Goal: Task Accomplishment & Management: Manage account settings

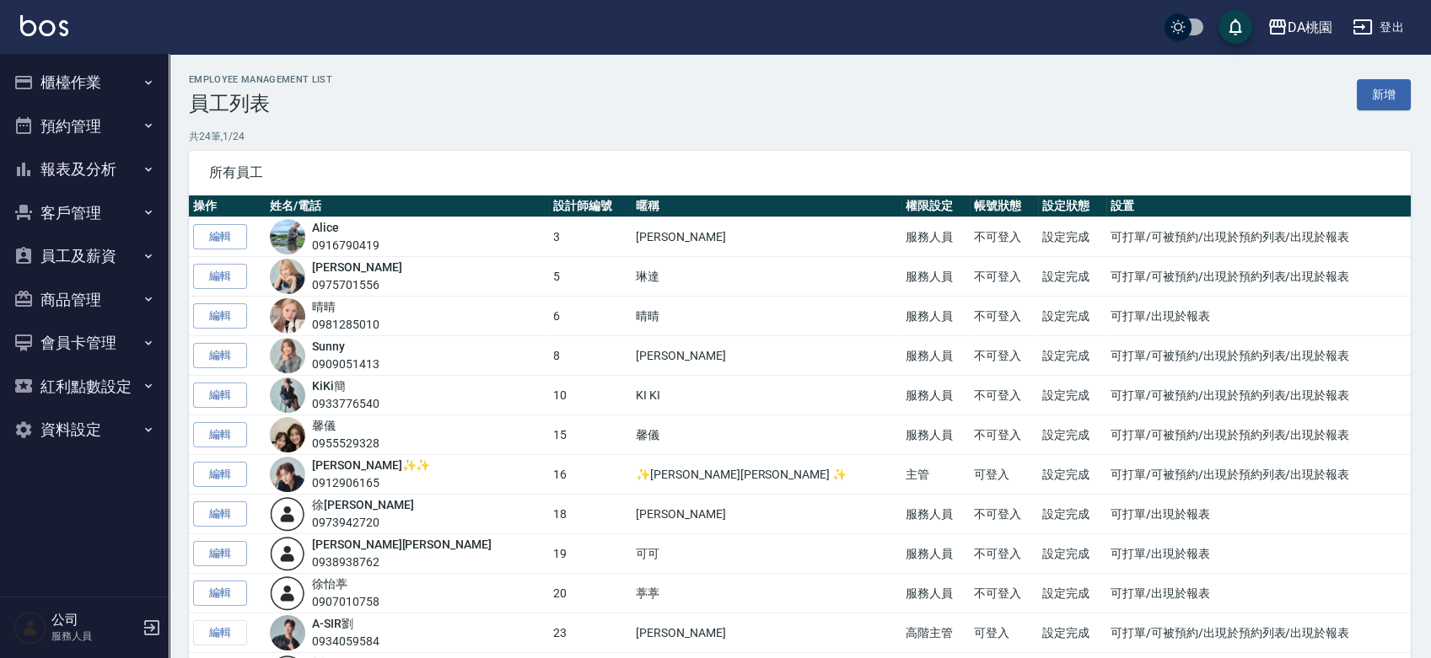
click at [73, 73] on button "櫃檯作業" at bounding box center [84, 83] width 155 height 44
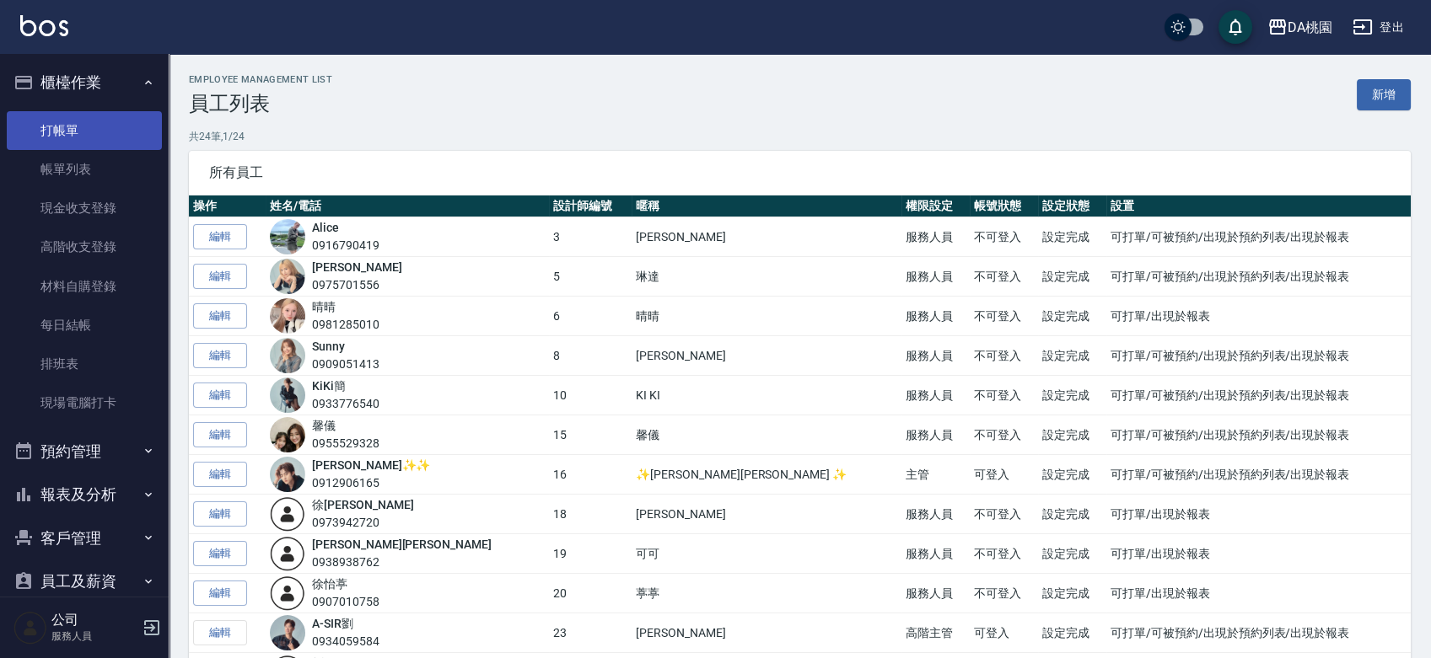
click at [72, 131] on link "打帳單" at bounding box center [84, 130] width 155 height 39
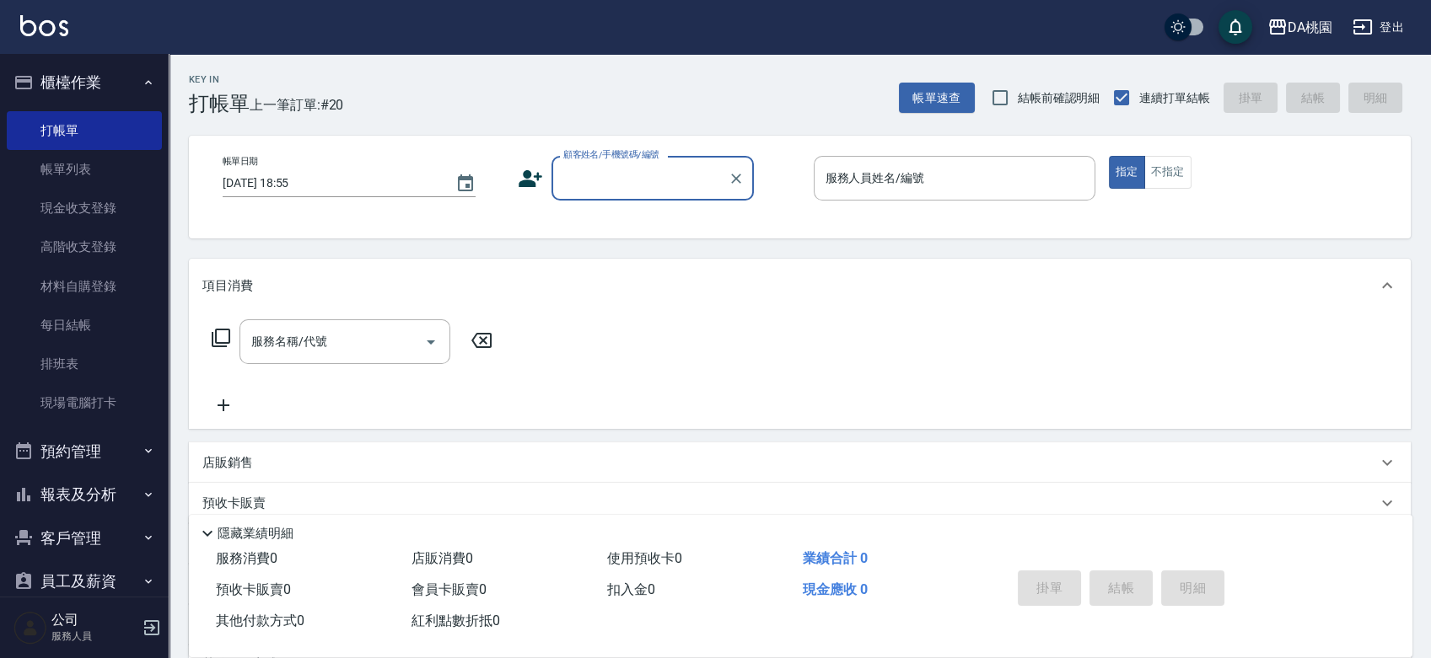
click at [657, 183] on input "顧客姓名/手機號碼/編號" at bounding box center [640, 179] width 162 height 30
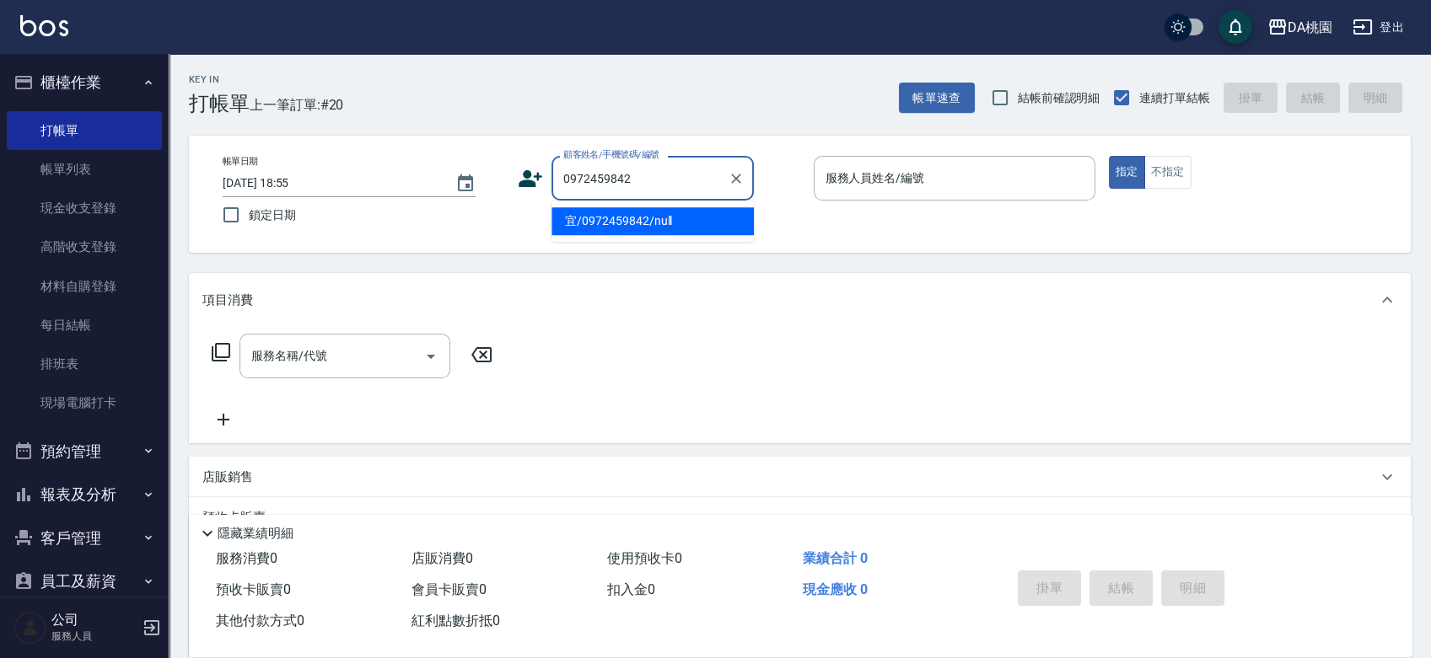
type input "宜/0972459842/null"
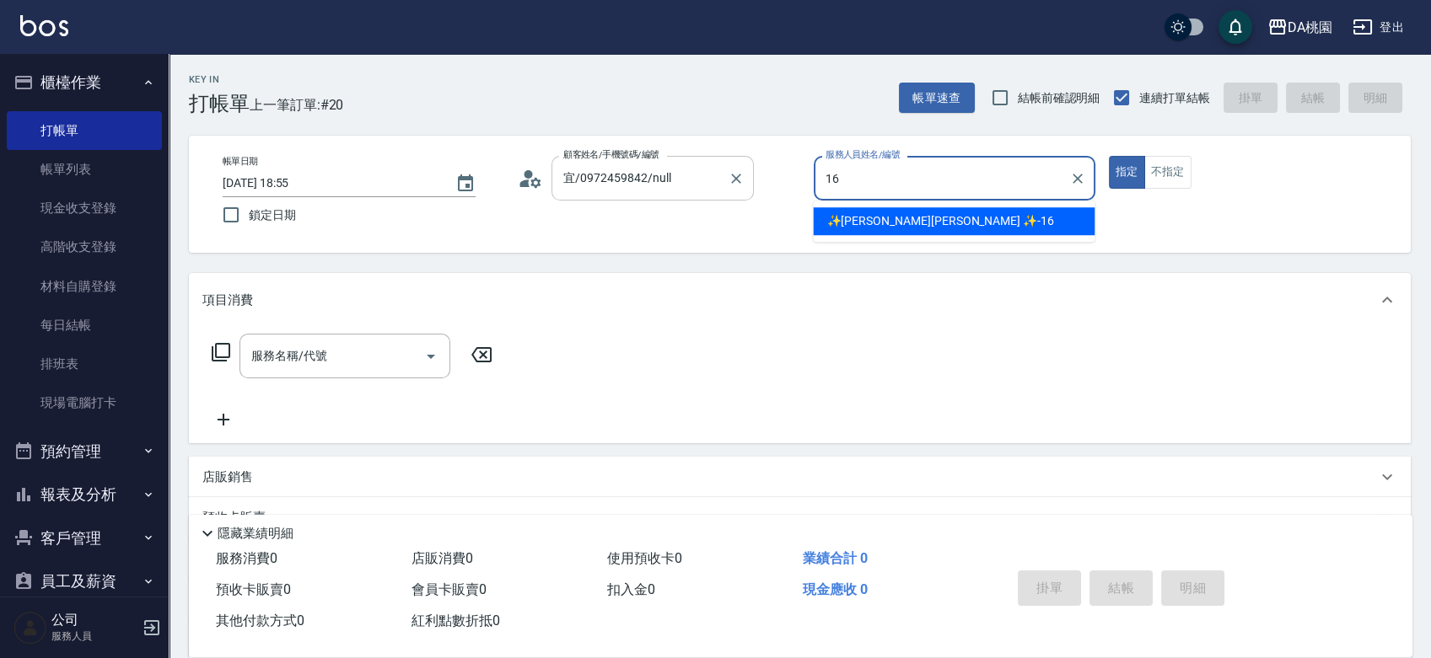
type input "✨GARY蓋瑞 ✨-16"
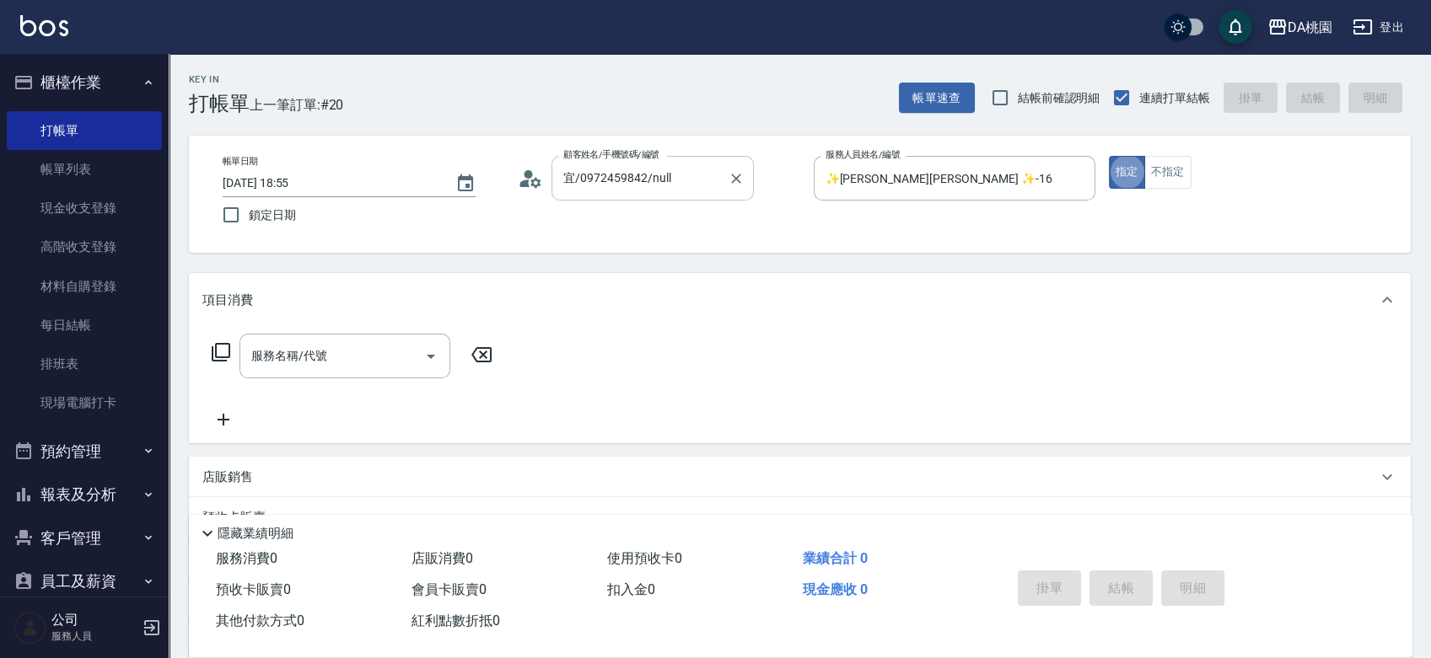
type button "true"
type input "401"
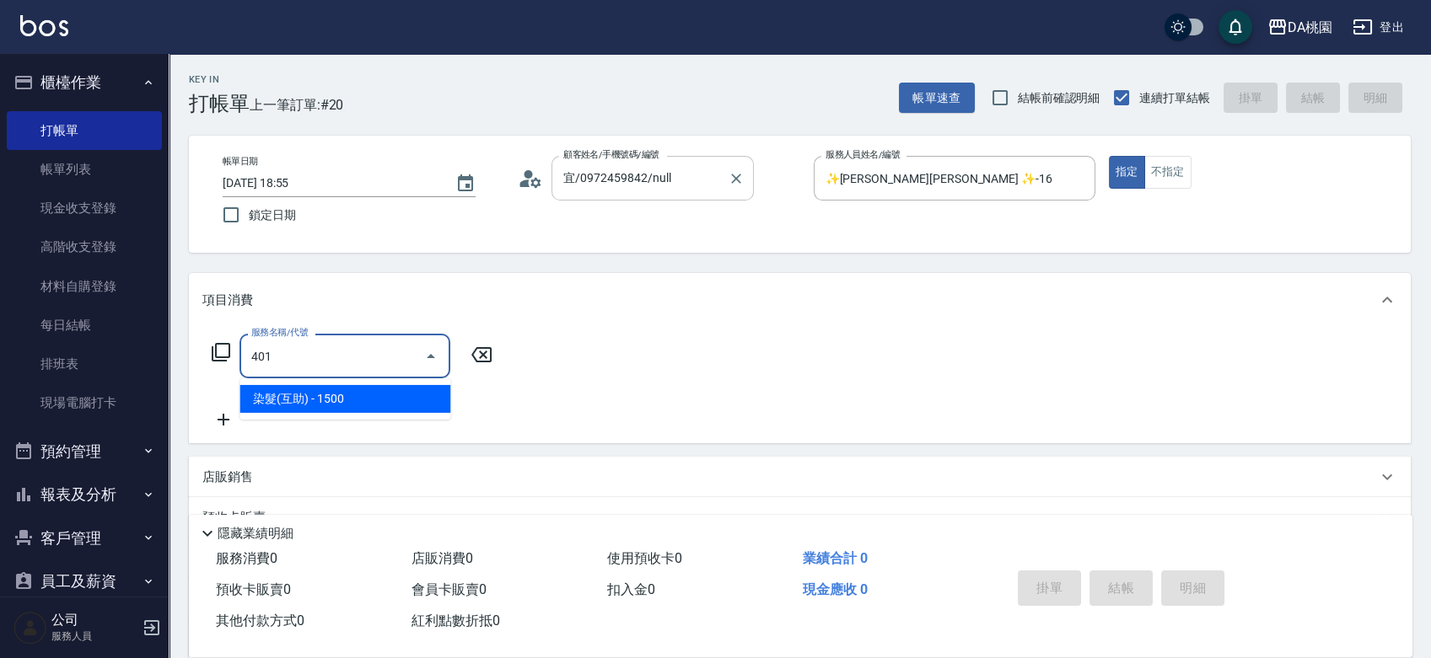
type input "150"
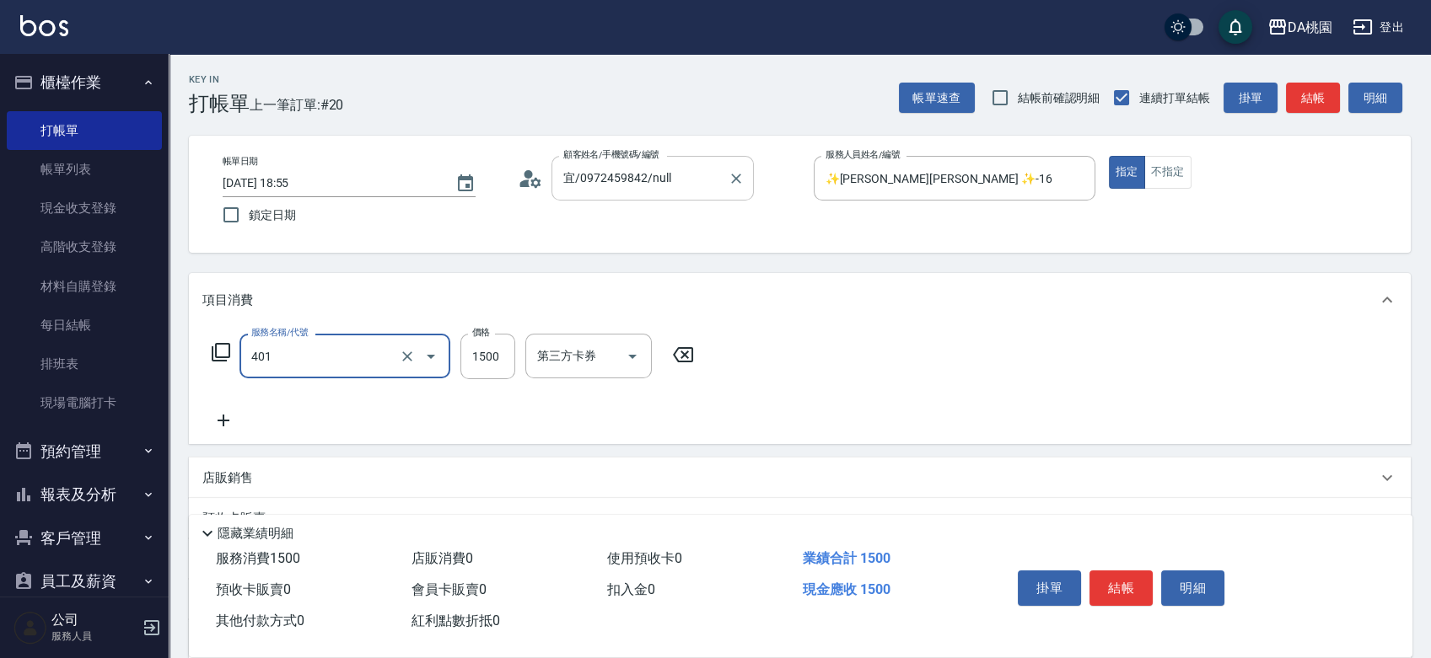
type input "染髮(互助)(401)"
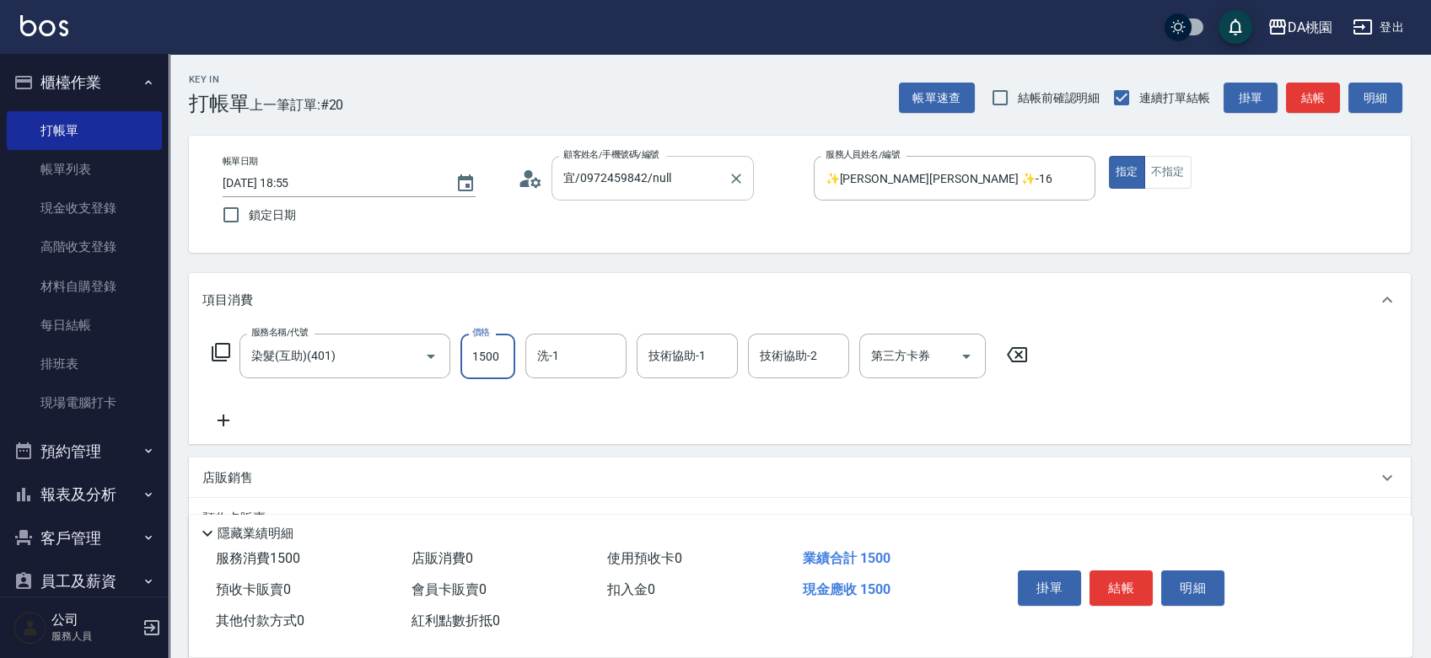
type input "2"
type input "0"
type input "200"
type input "20"
type input "2000"
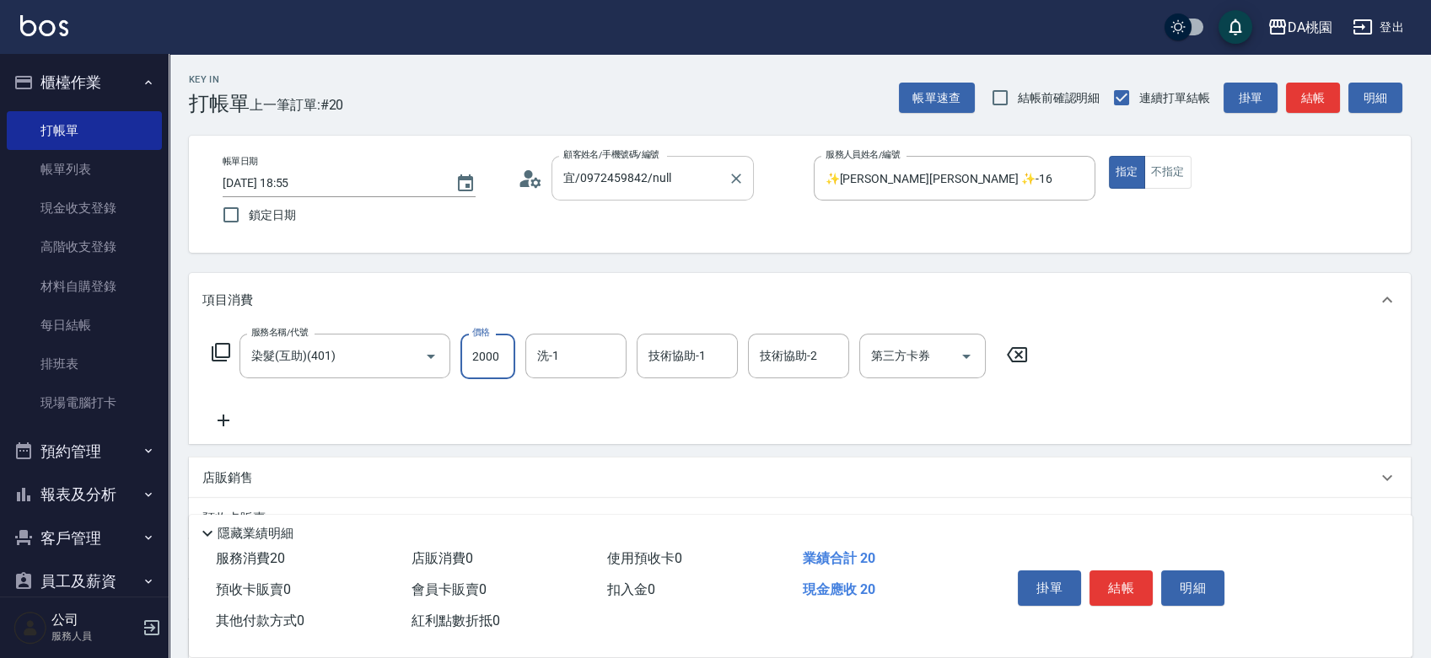
type input "200"
type input "2000"
type input "cherry-25"
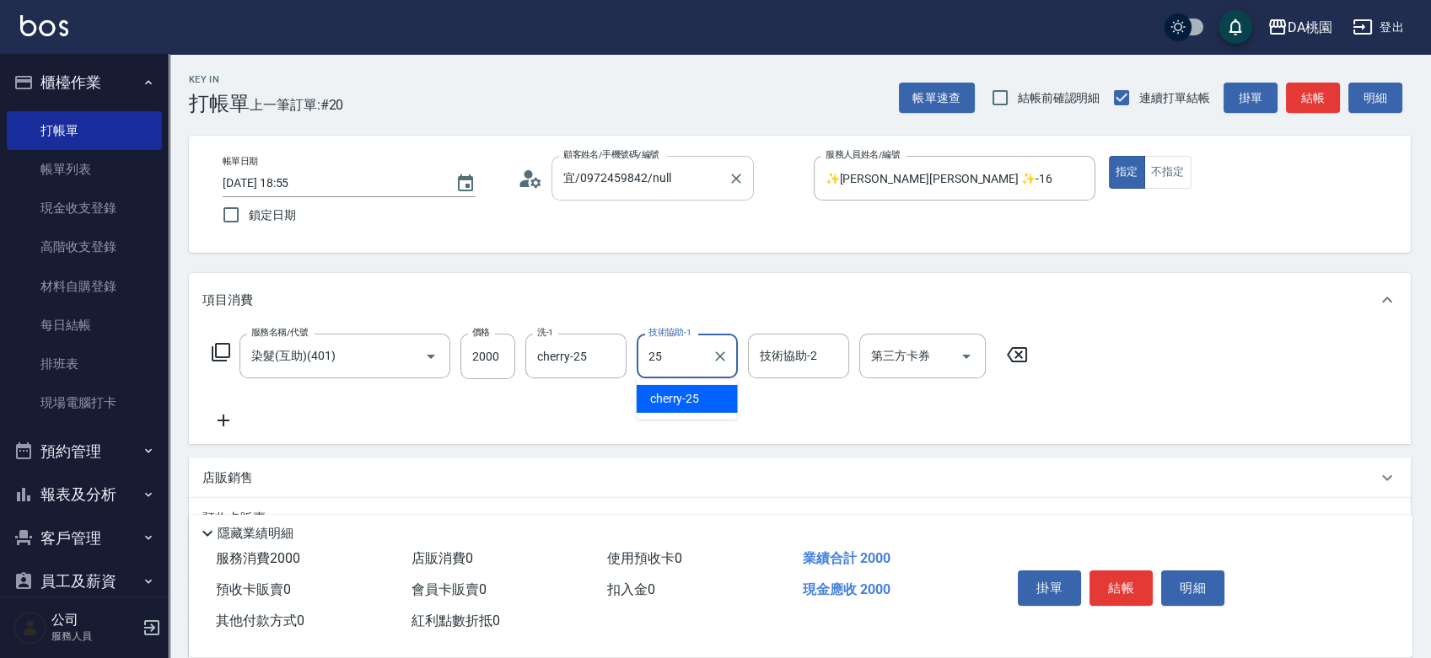
type input "cherry-25"
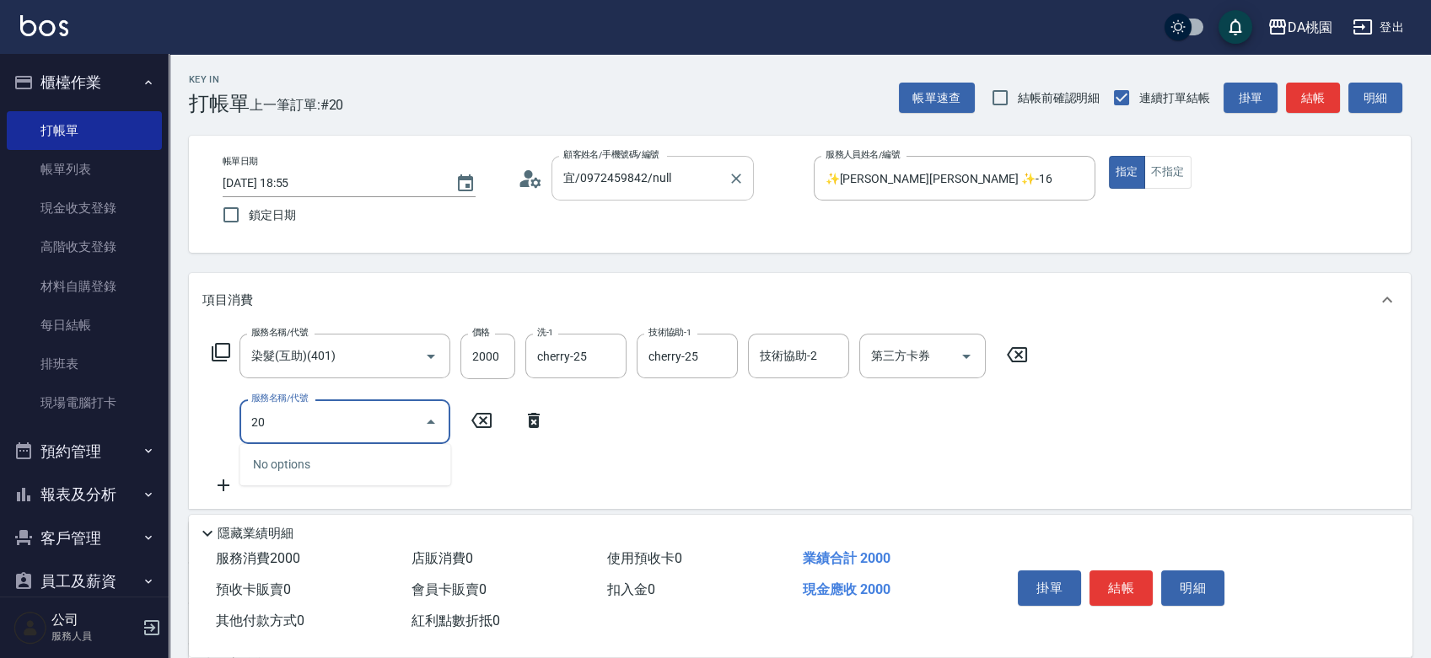
type input "201"
type input "350"
type input "離子燙-互助(201)"
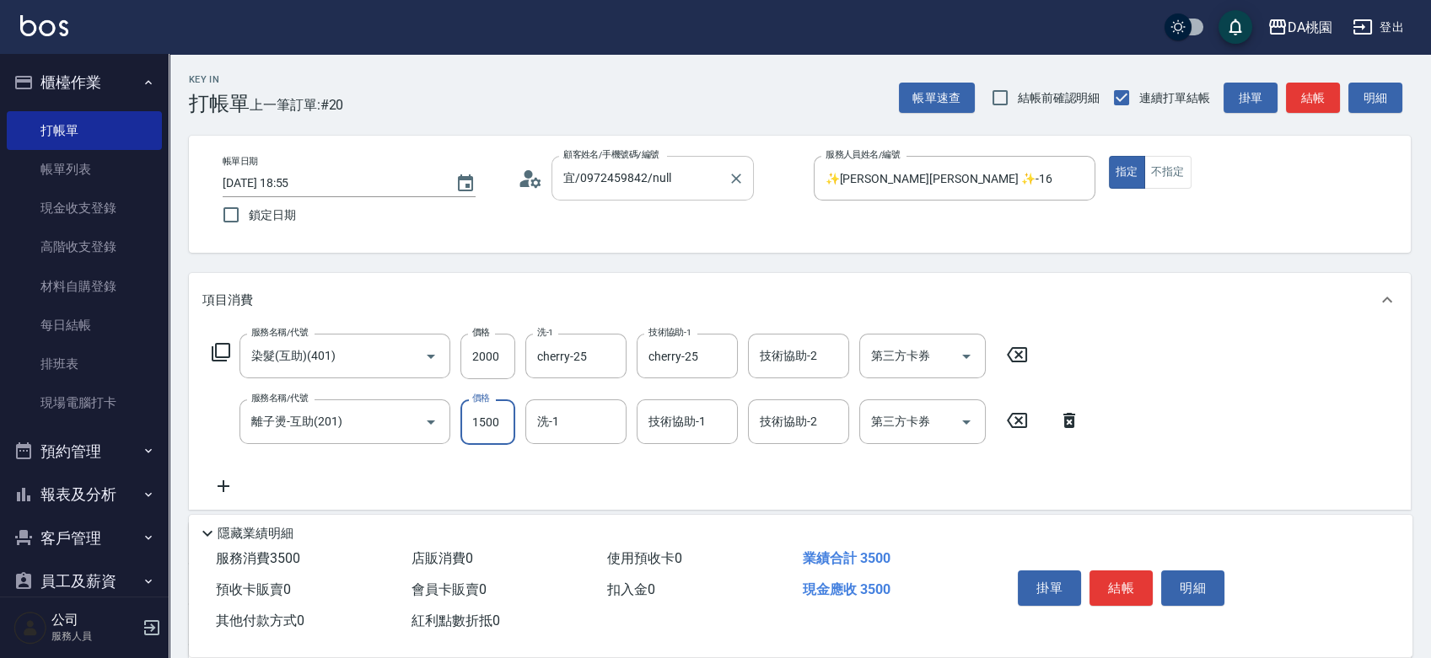
type input "2"
type input "200"
type input "220"
type input "2000"
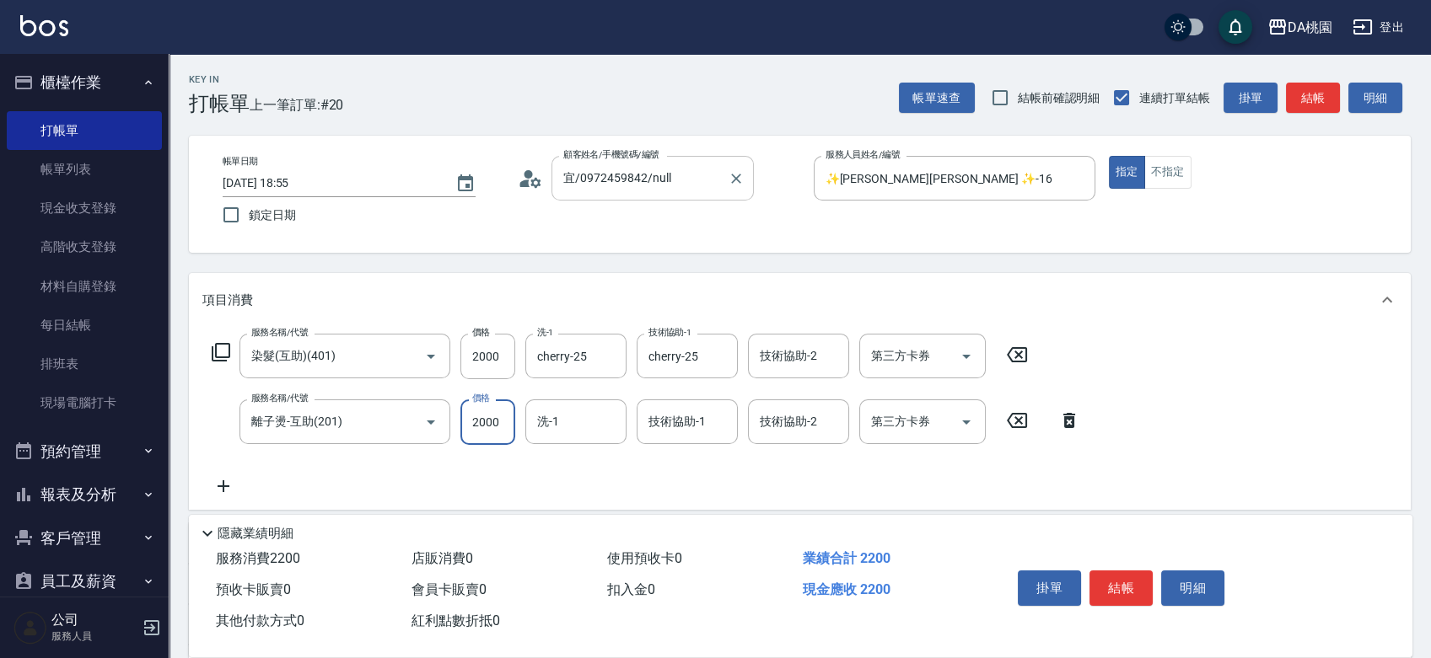
type input "400"
type input "2000"
type input "cherry-25"
click at [1120, 593] on button "結帳" at bounding box center [1120, 588] width 63 height 35
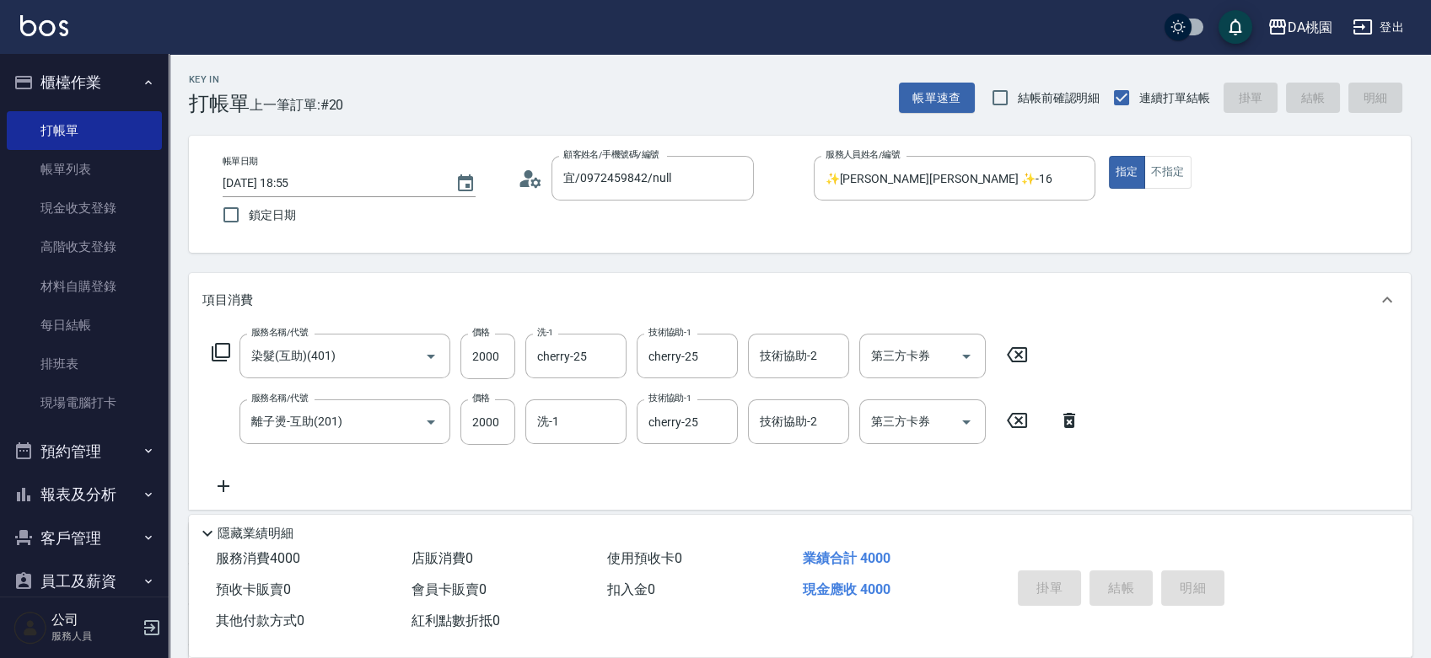
type input "0"
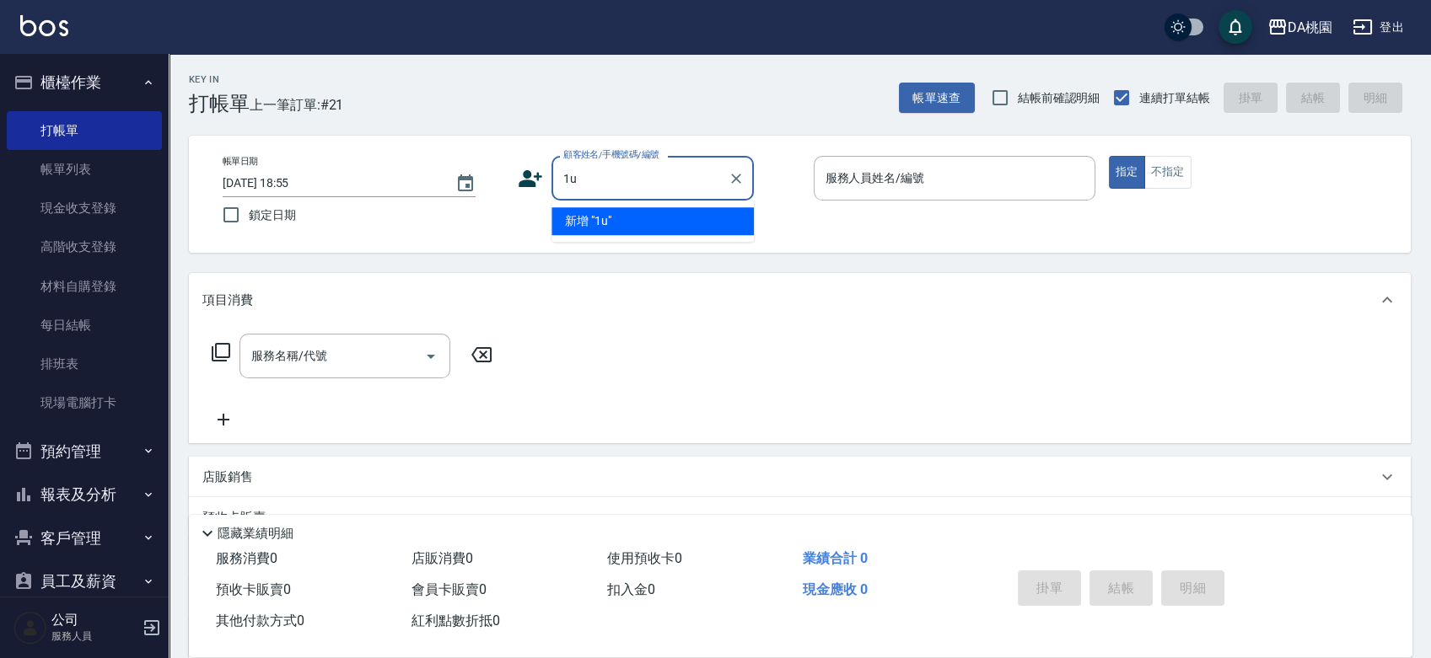
type input "1"
type input "2"
click at [690, 219] on li "丁柏翔/0905773638/00687" at bounding box center [652, 221] width 202 height 28
type input "丁柏翔/0905773638/00687"
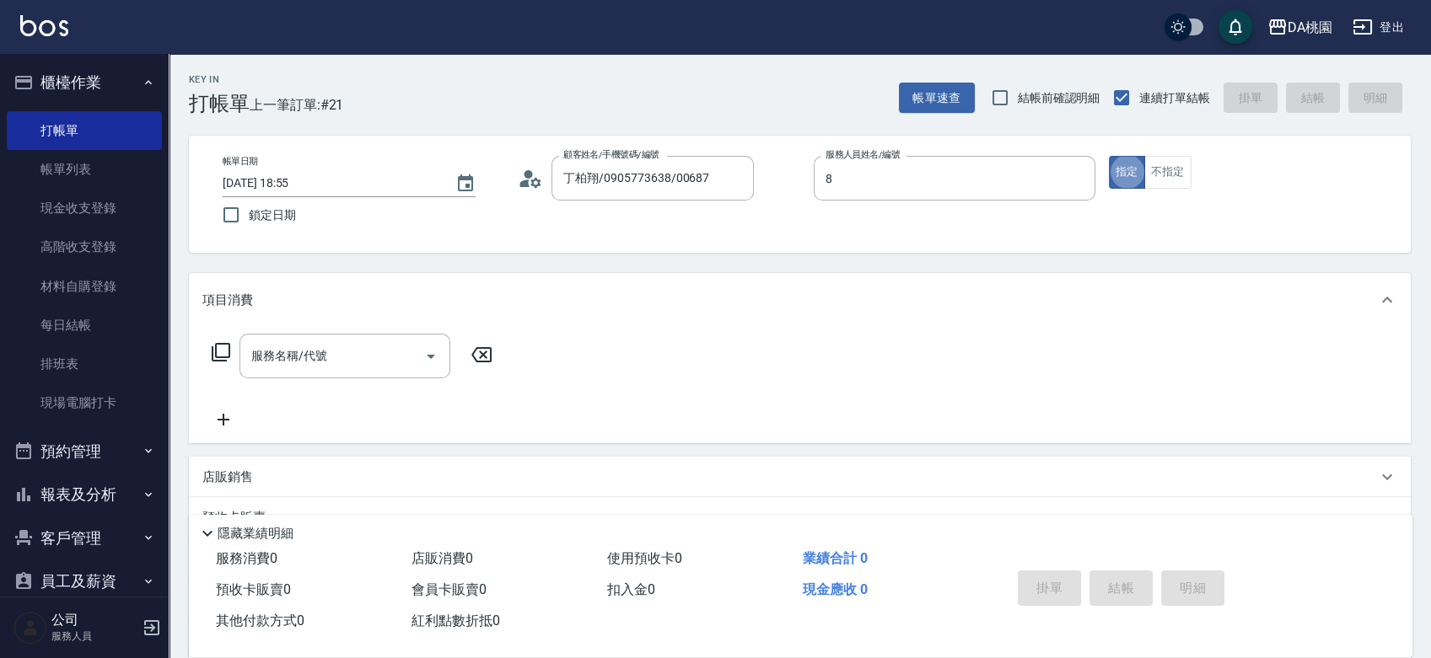
type input "桑妮-8"
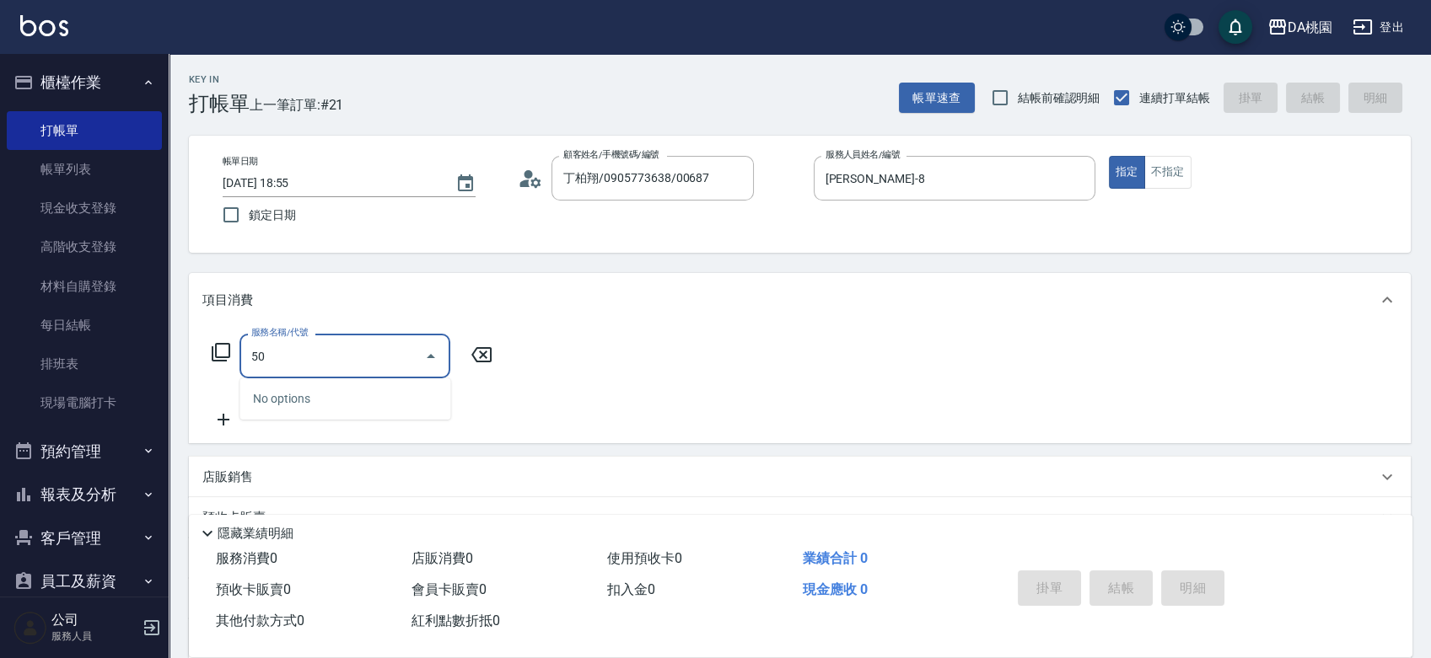
type input "500"
type input "20"
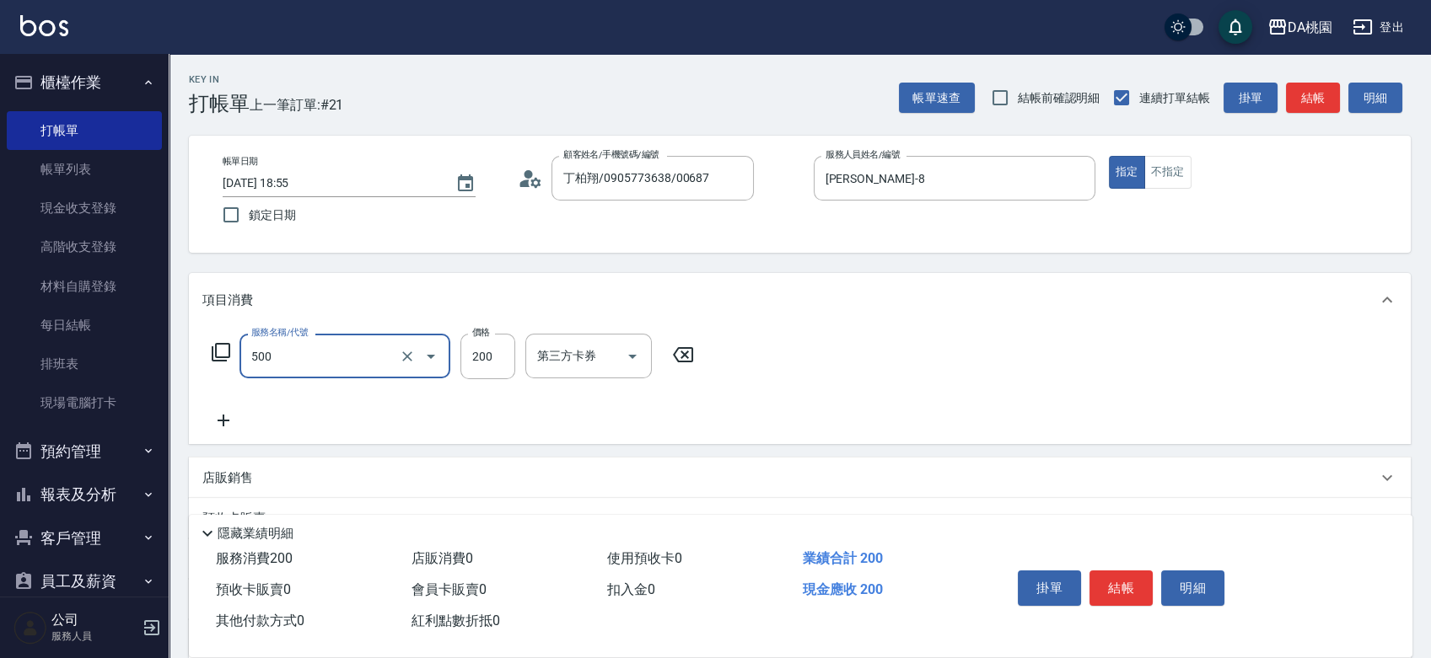
type input "洗髮(500)"
type input "2"
type input "0"
type input "25"
type input "20"
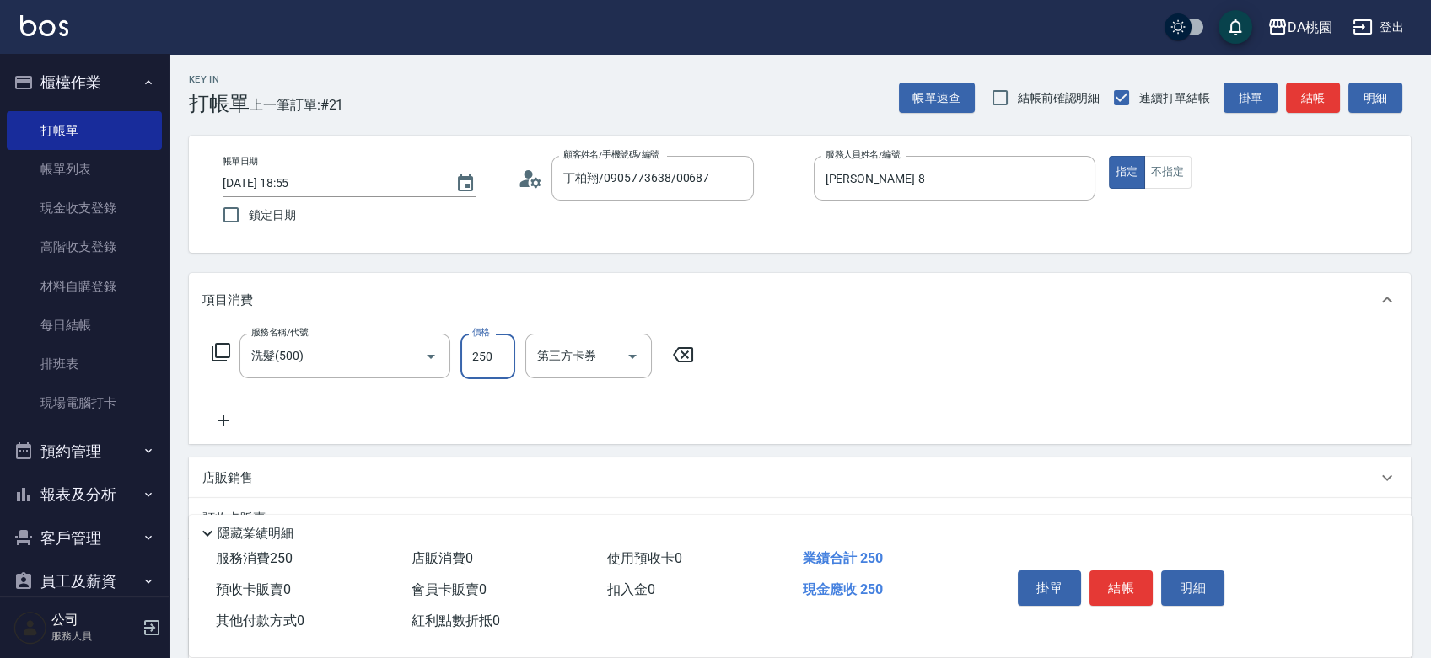
type input "250"
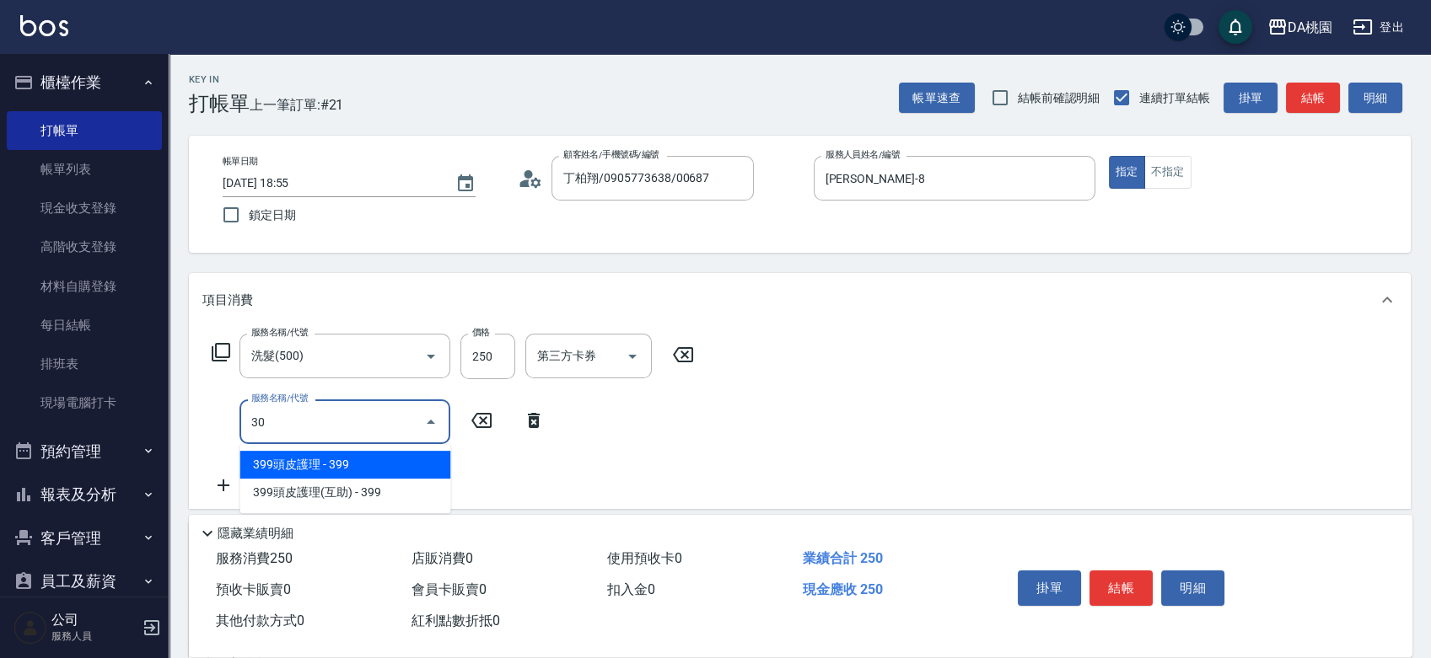
type input "303"
type input "50"
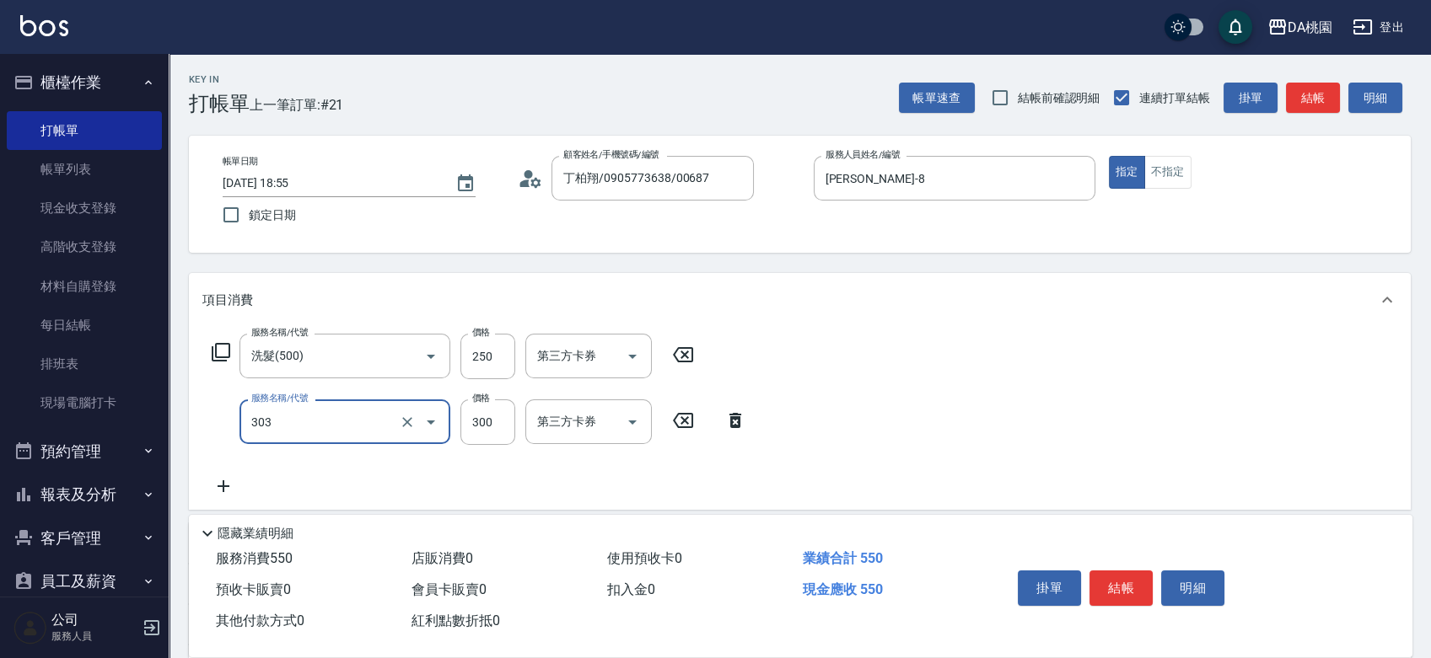
type input "A級剪髮(303)"
click at [1120, 588] on button "結帳" at bounding box center [1120, 588] width 63 height 35
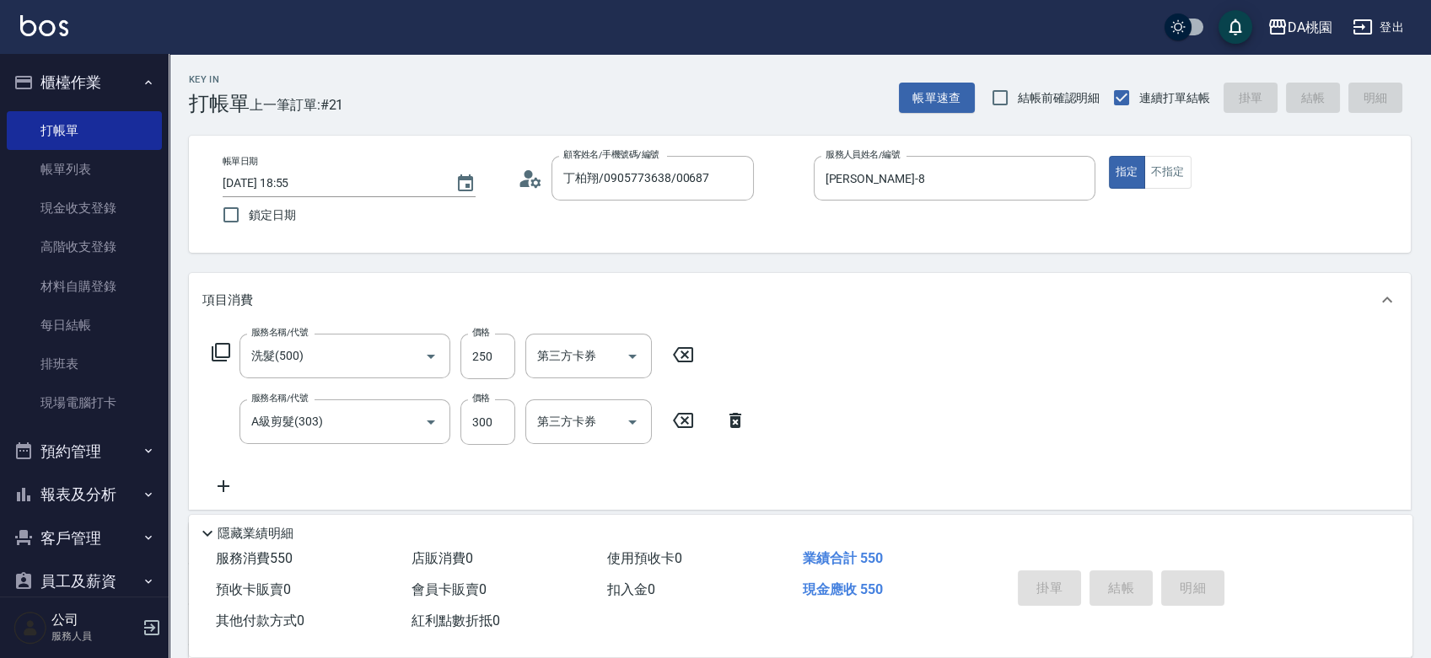
type input "2025/08/11 19:00"
type input "0"
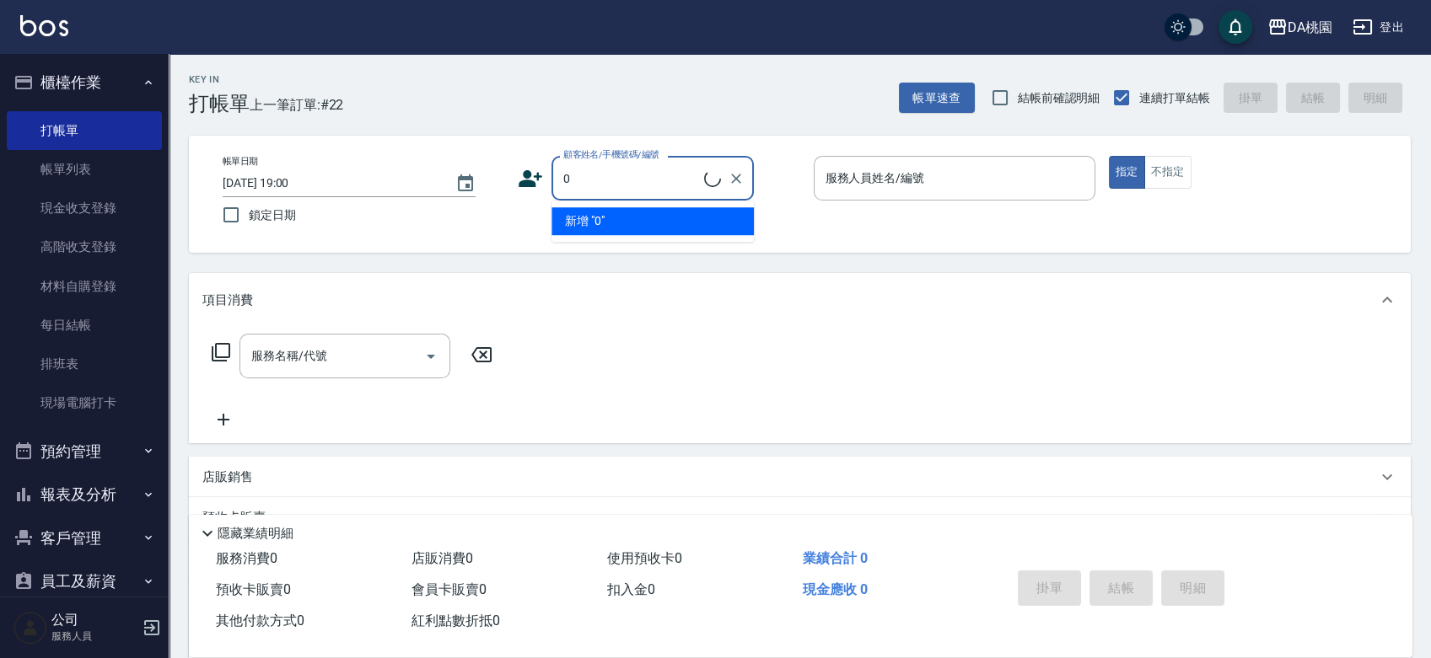
type input "0"
type input "0917005207"
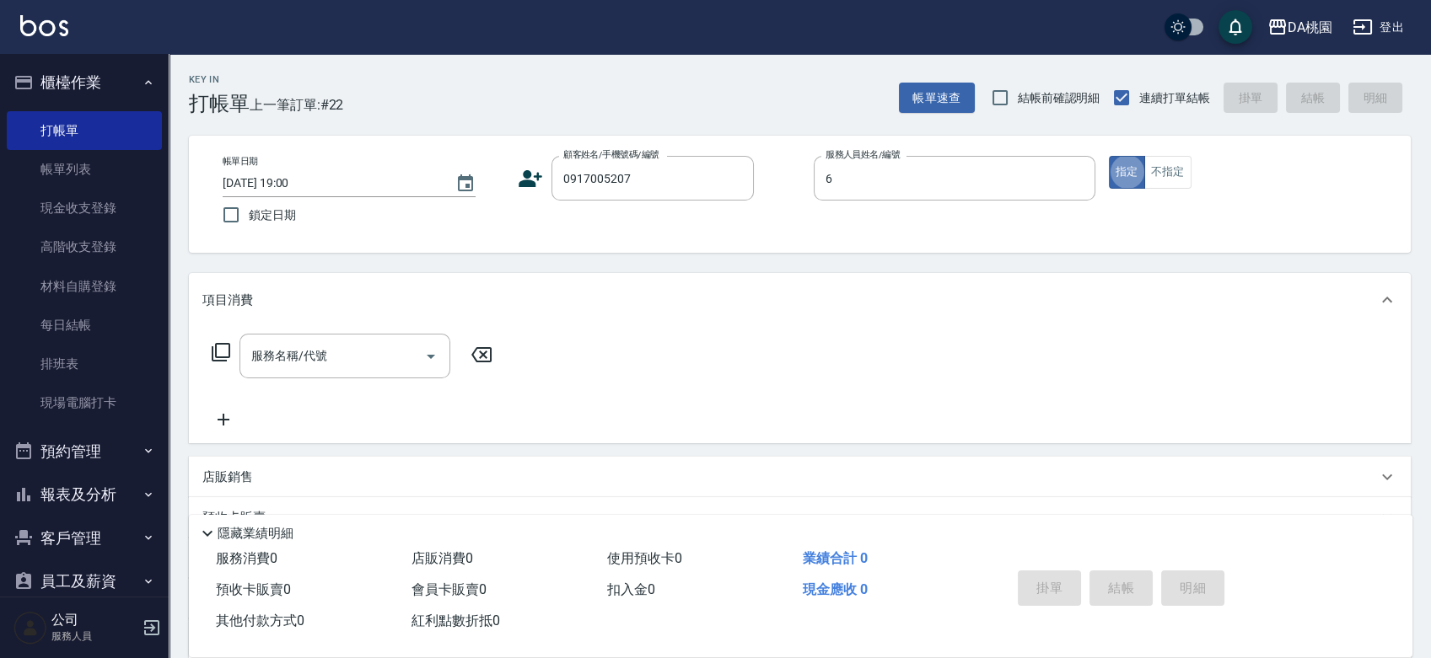
type input "晴晴-6"
type input "805"
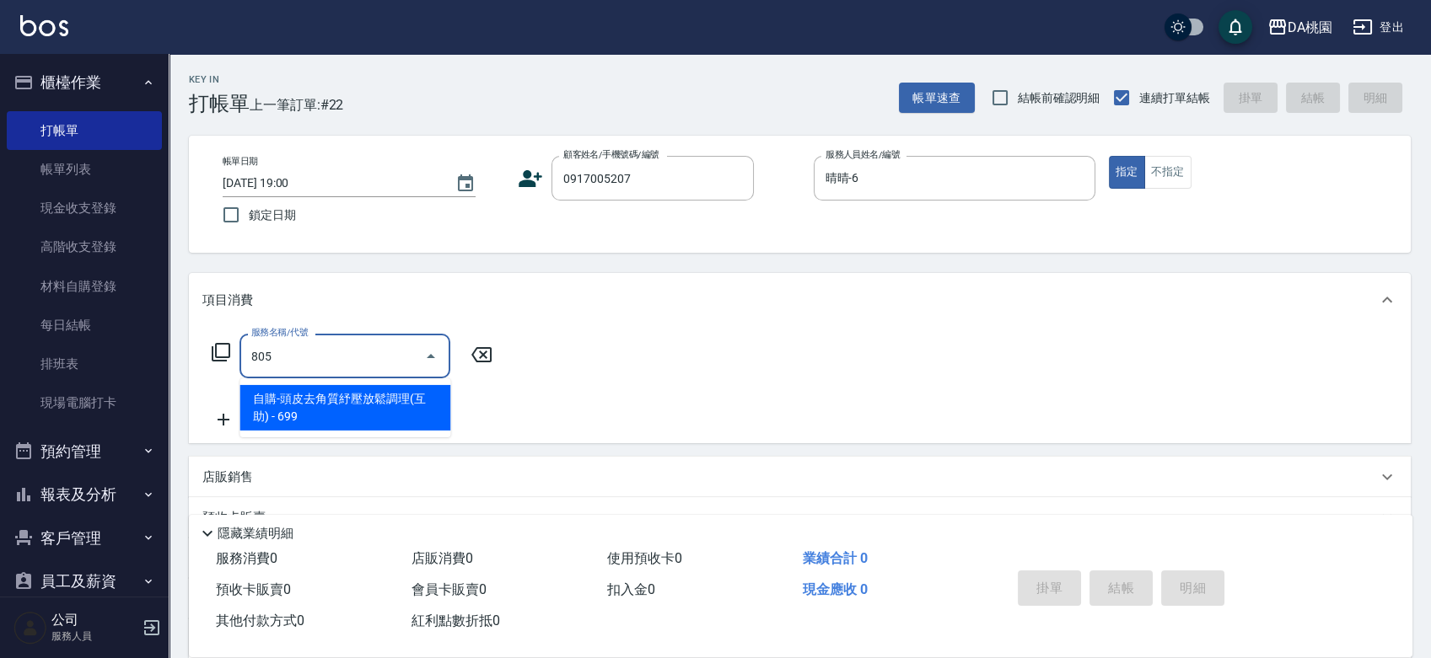
type input "60"
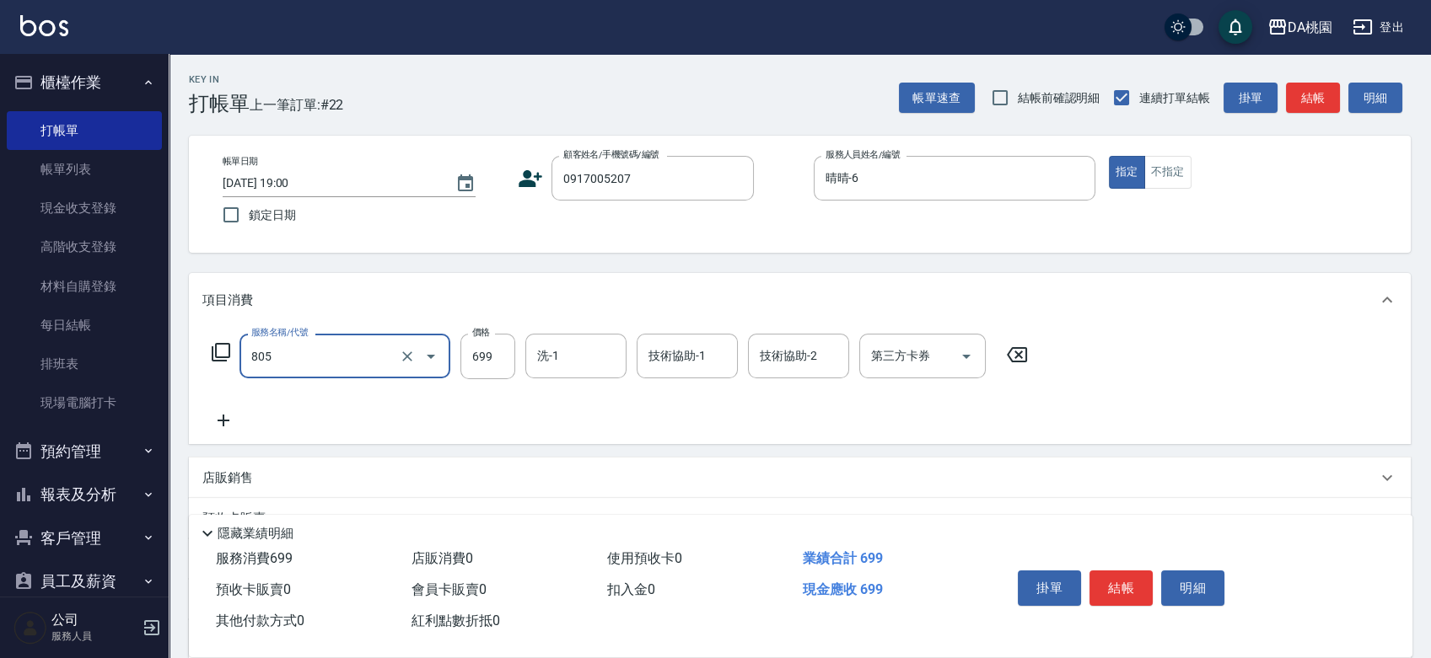
type input "自購-頭皮去角質紓壓放鬆調理(互助)(805)"
type input "6"
type input "0"
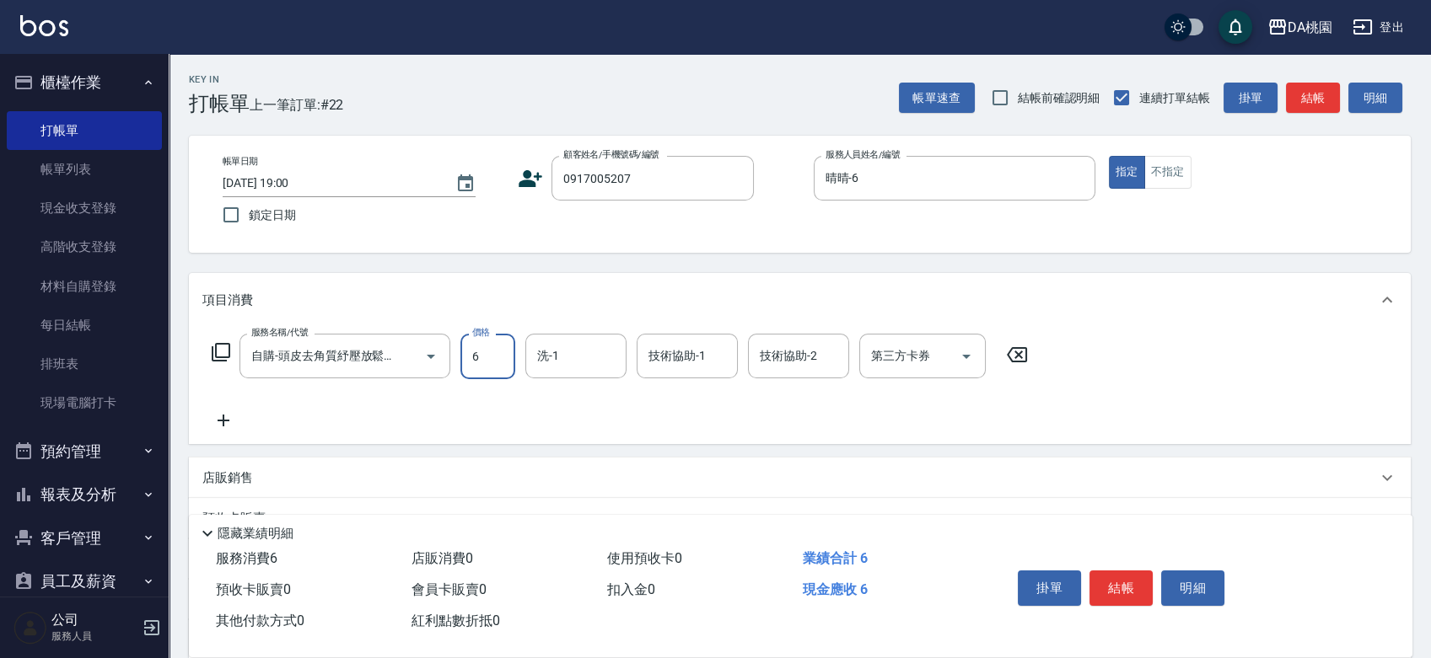
type input "60"
type input "600"
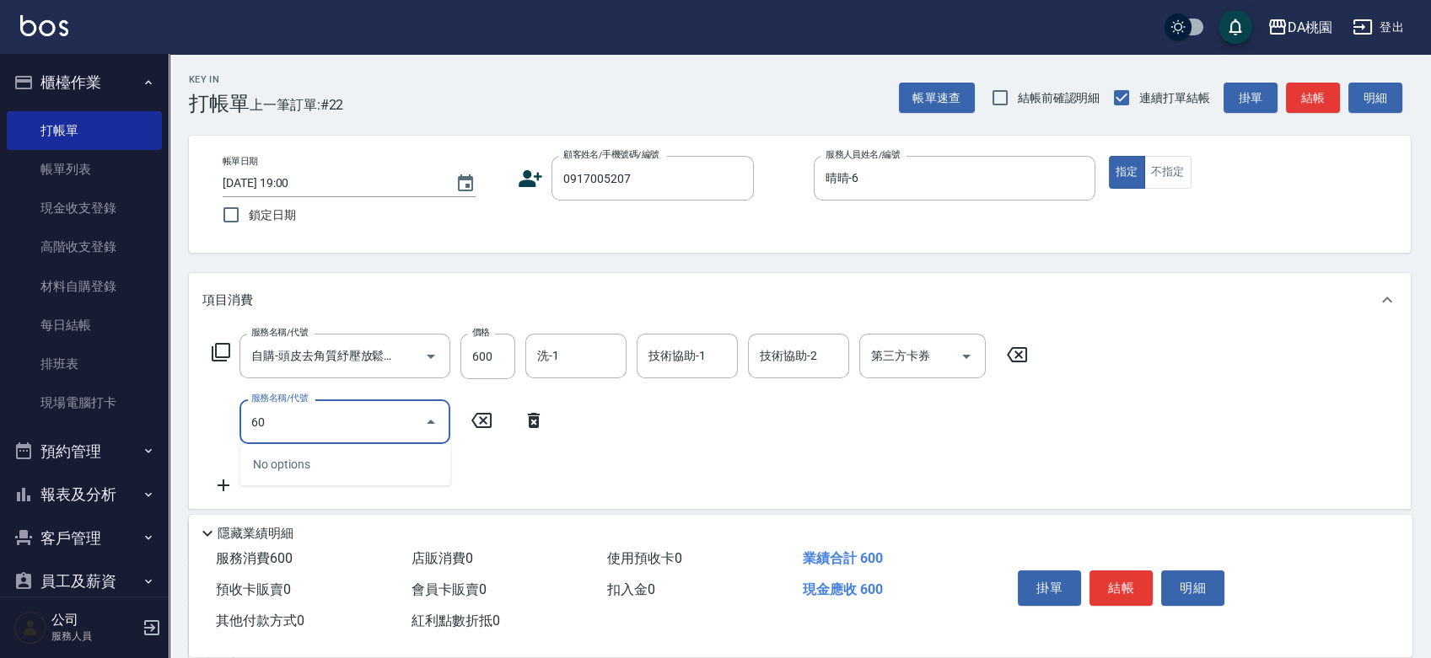
type input "606"
type input "160"
type input "小麥護髮(606)"
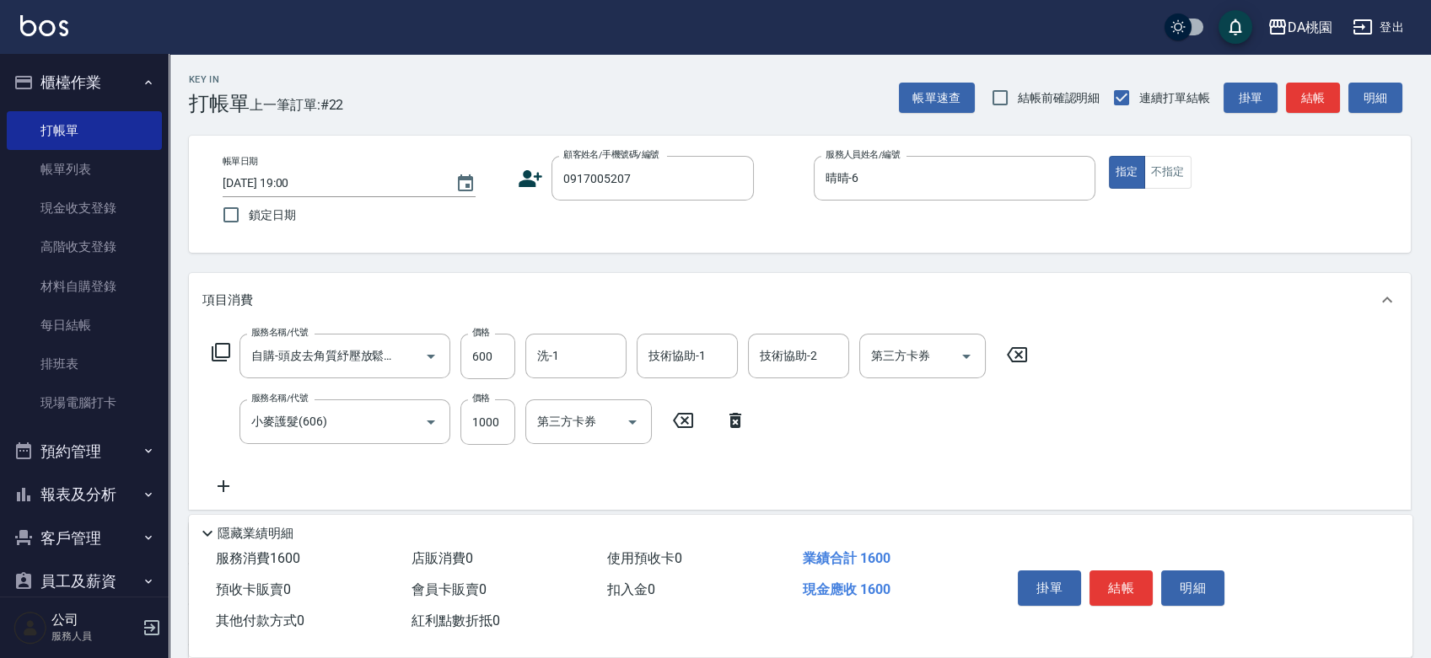
click at [216, 354] on icon at bounding box center [221, 352] width 19 height 19
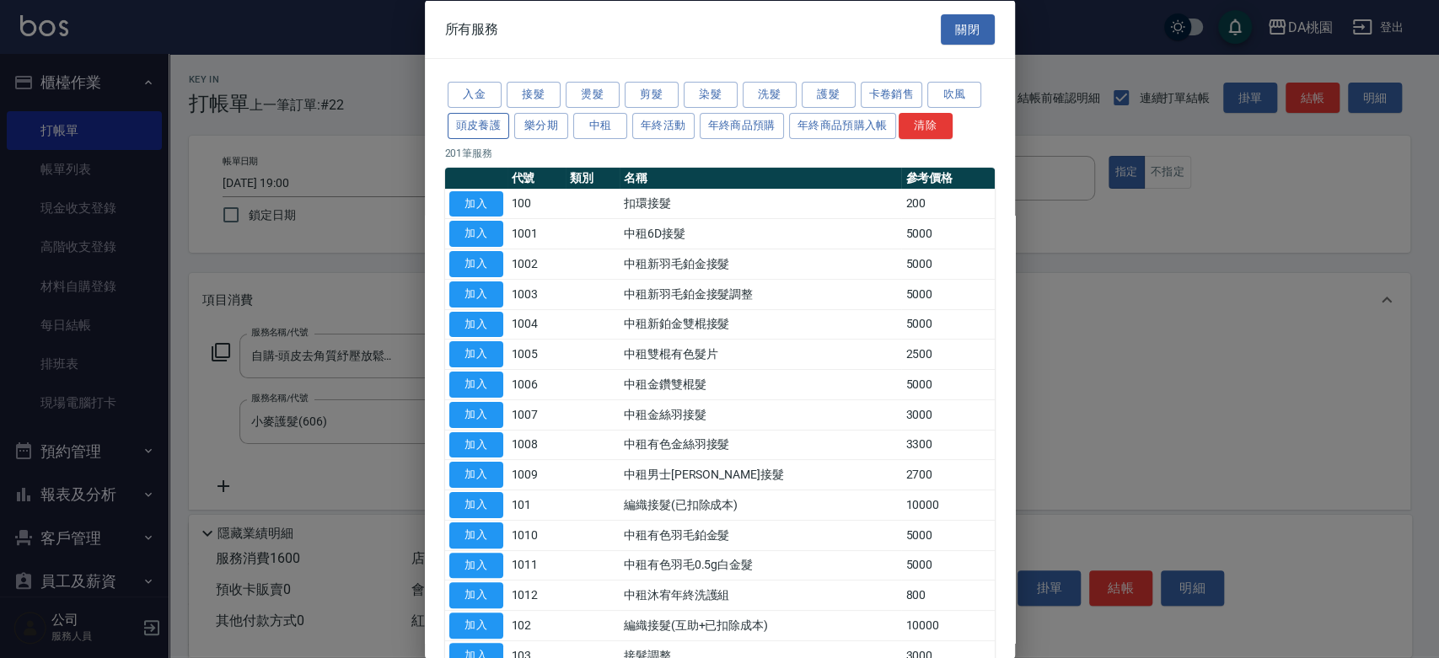
click at [479, 124] on button "頭皮養護" at bounding box center [479, 125] width 62 height 26
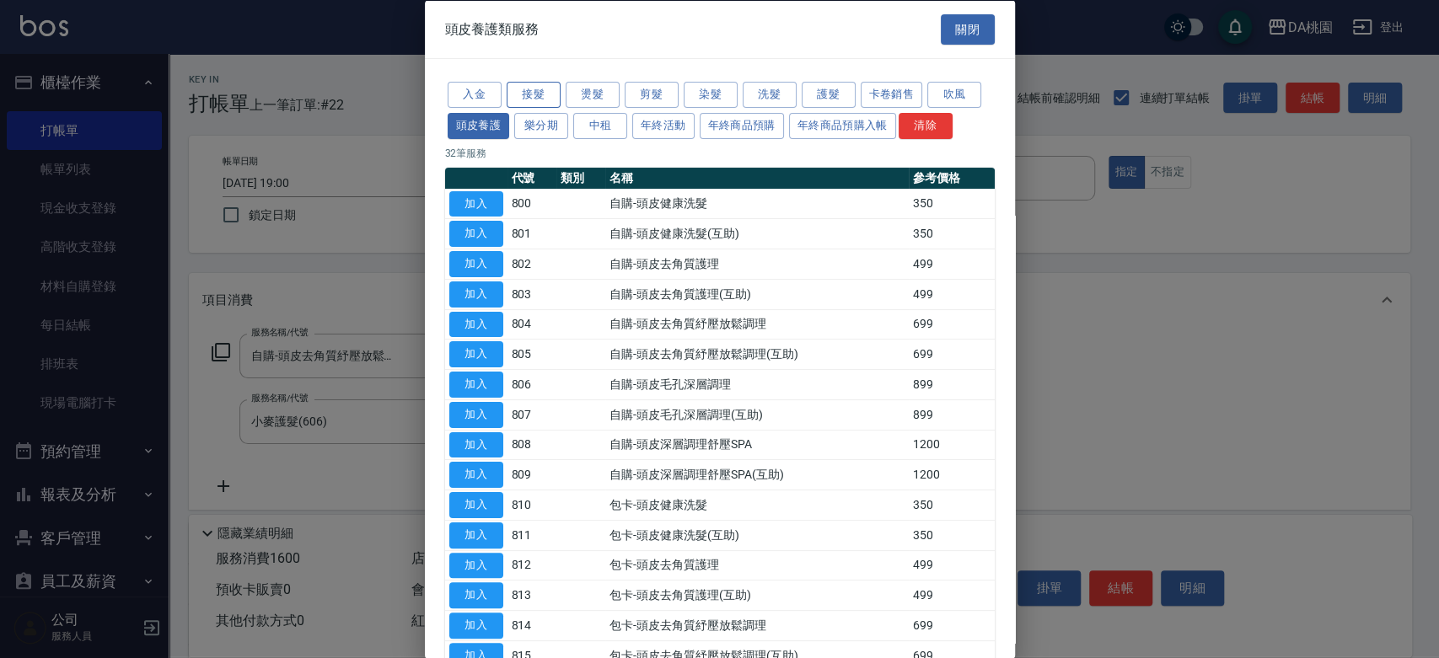
click at [536, 95] on button "接髮" at bounding box center [534, 95] width 54 height 26
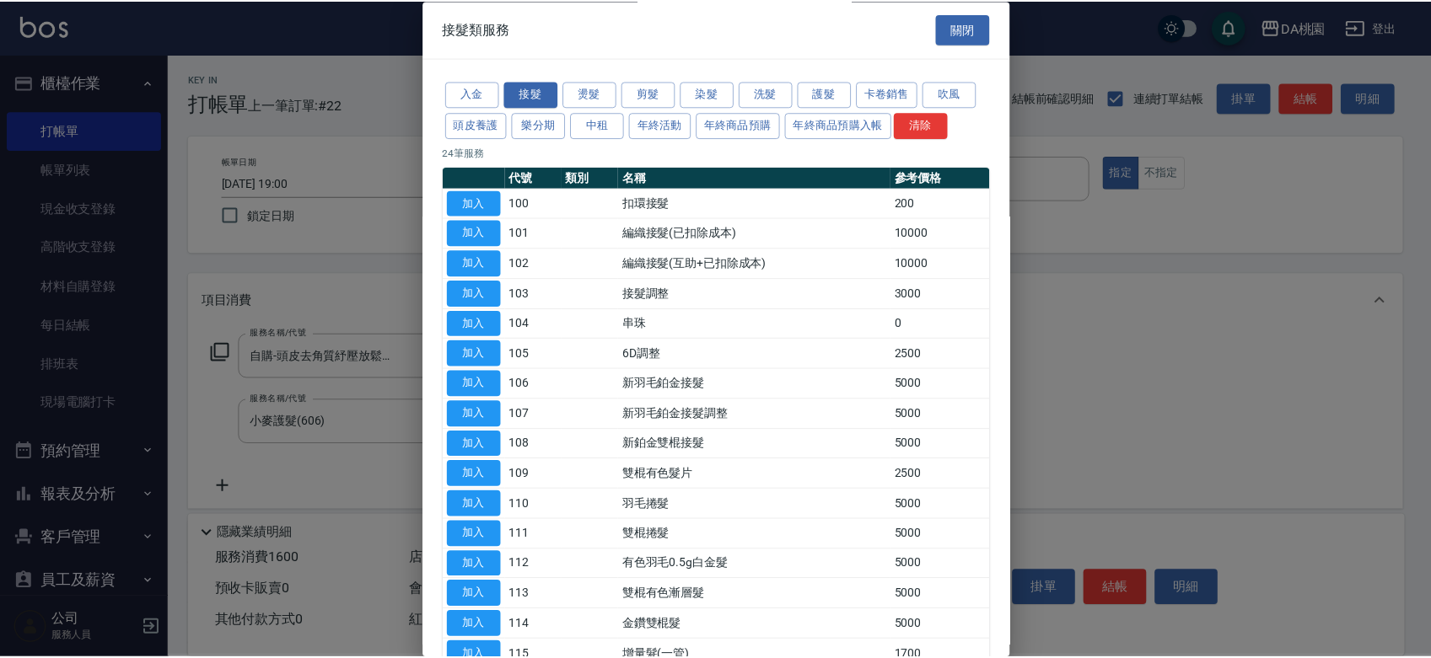
scroll to position [343, 0]
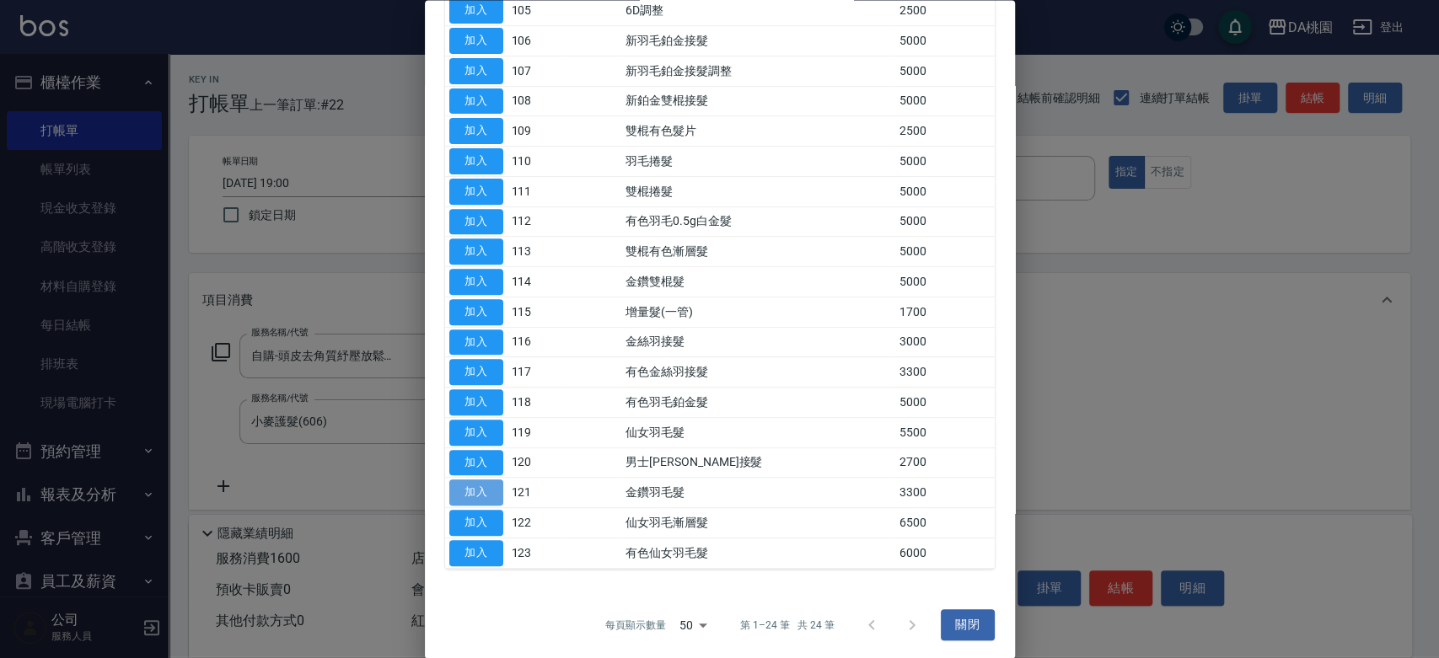
click at [487, 493] on button "加入" at bounding box center [476, 494] width 54 height 26
type input "490"
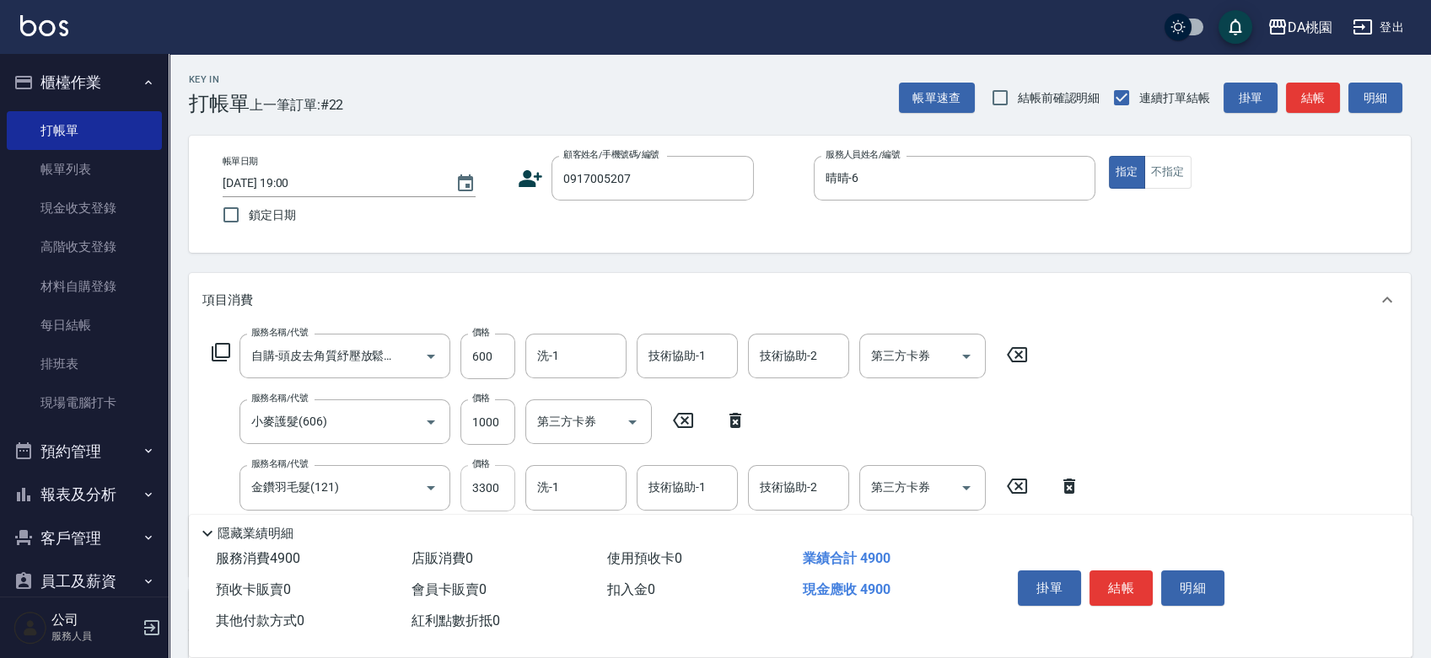
click at [491, 478] on input "3300" at bounding box center [487, 488] width 55 height 46
type input "0"
type input "160"
type input "22"
type input "180"
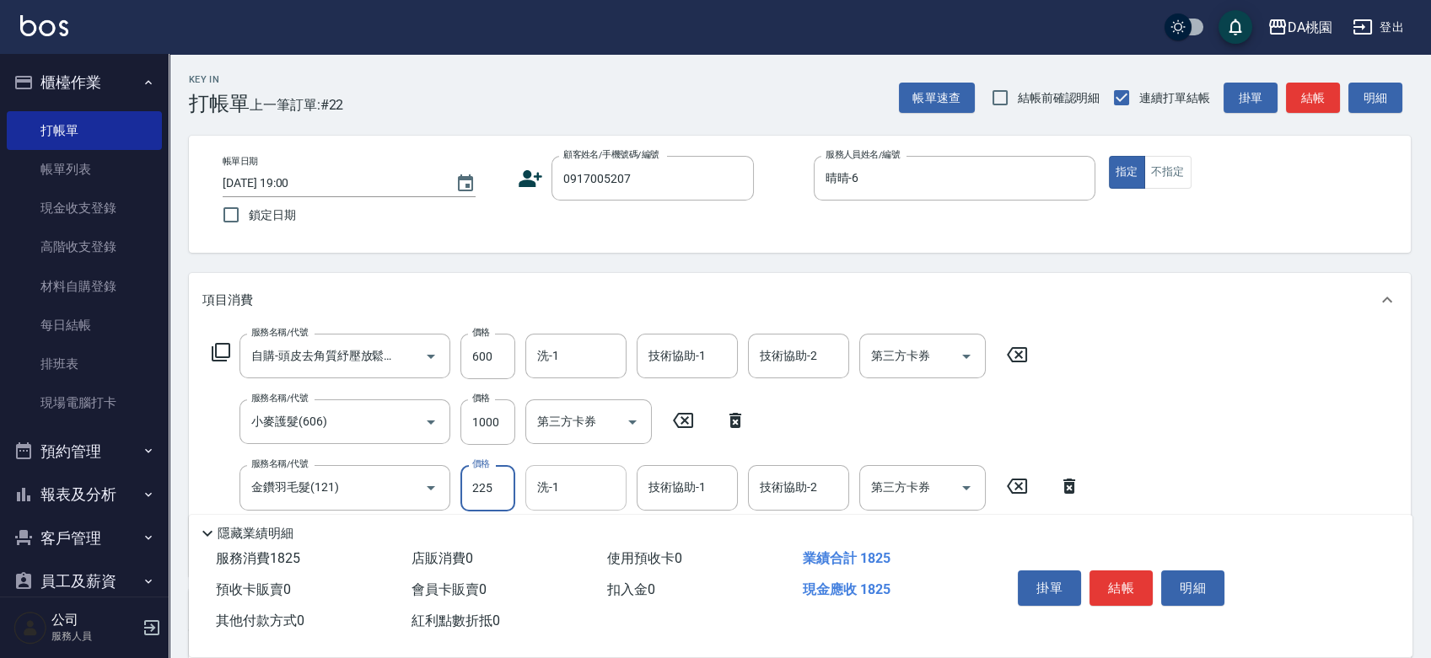
type input "22"
type input "160"
type input "252"
type input "180"
type input "2520"
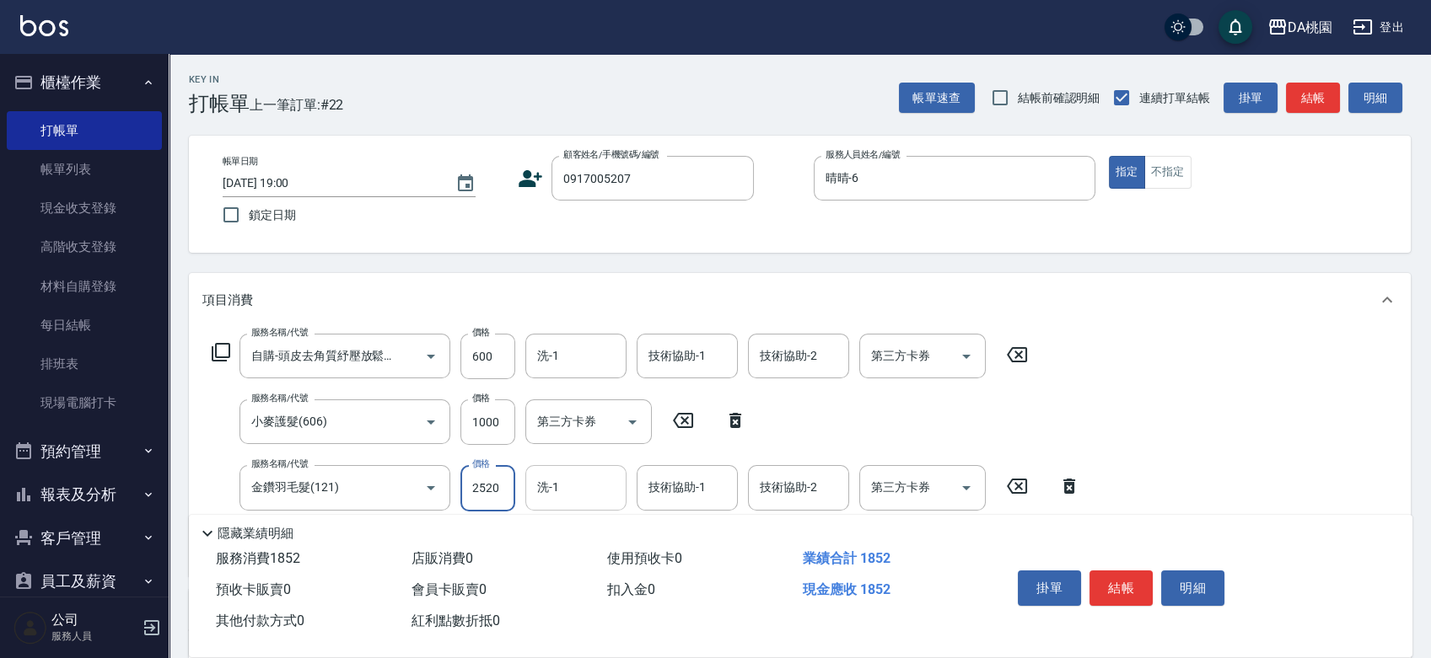
type input "410"
type input "2520"
click at [1126, 582] on button "結帳" at bounding box center [1120, 588] width 63 height 35
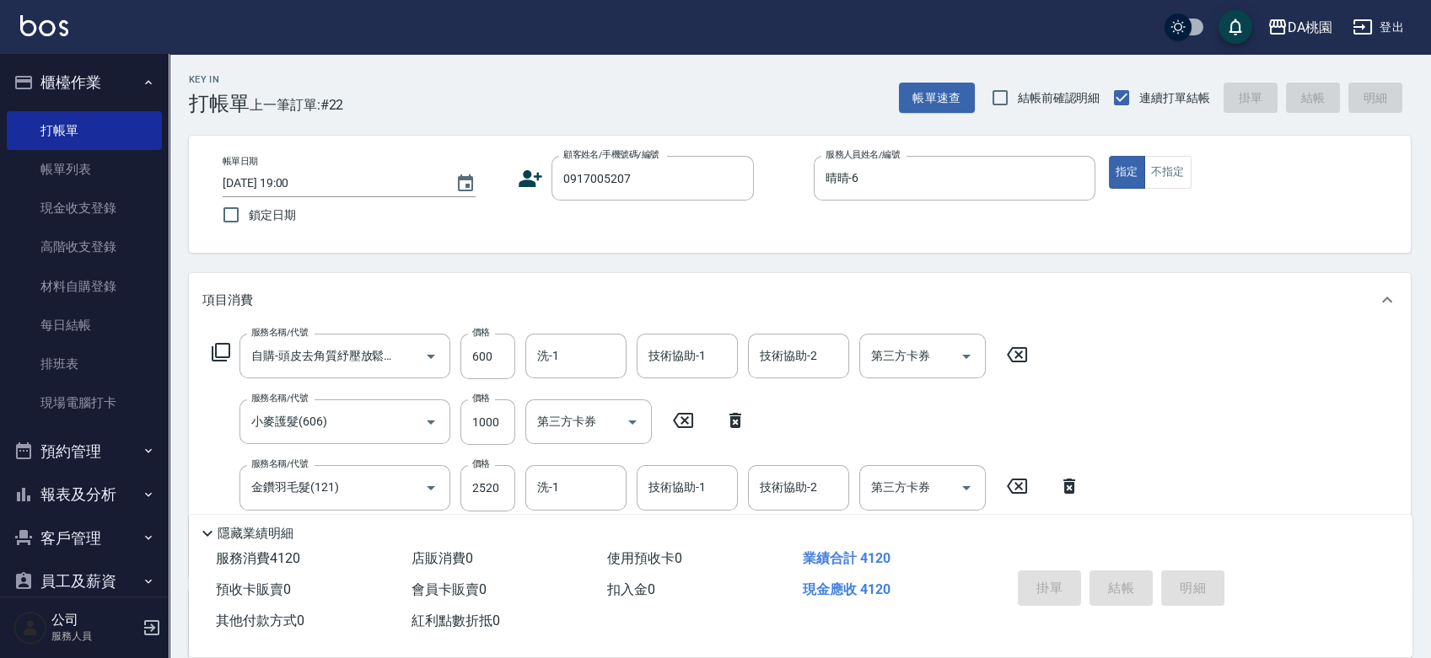
type input "2025/08/11 19:05"
type input "0"
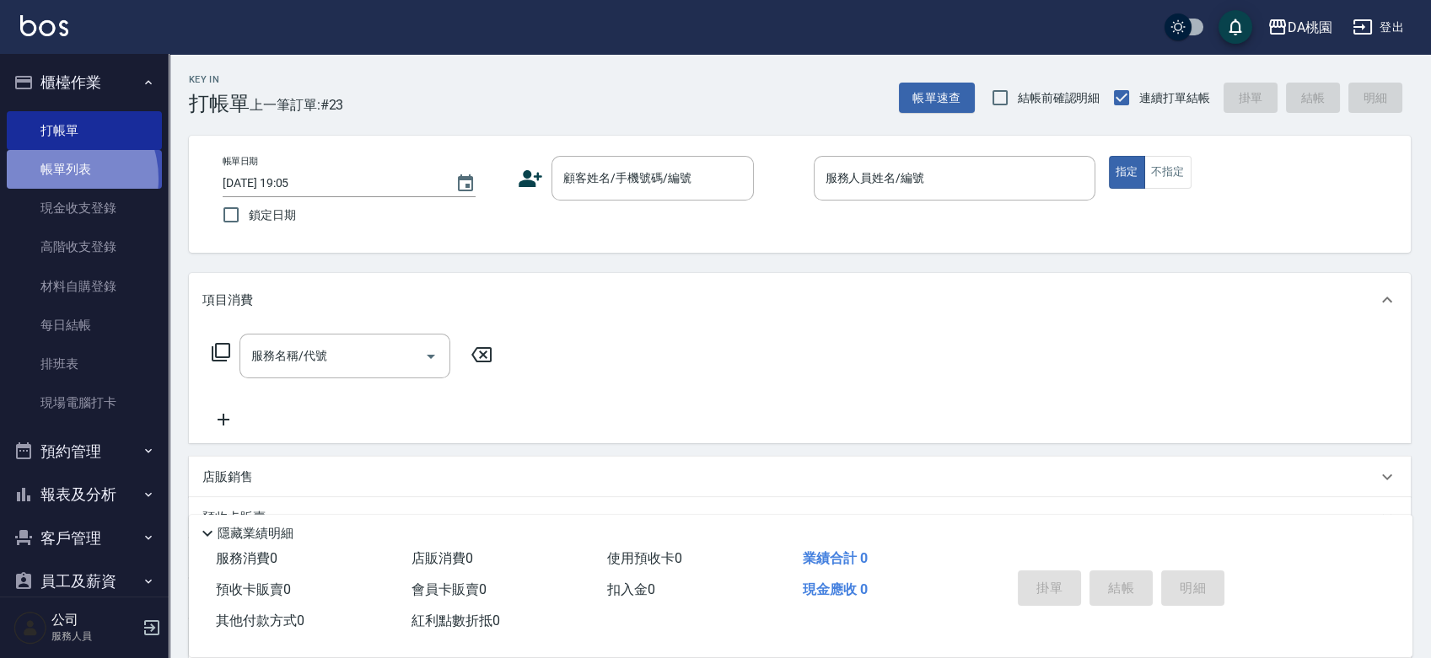
click at [54, 179] on link "帳單列表" at bounding box center [84, 169] width 155 height 39
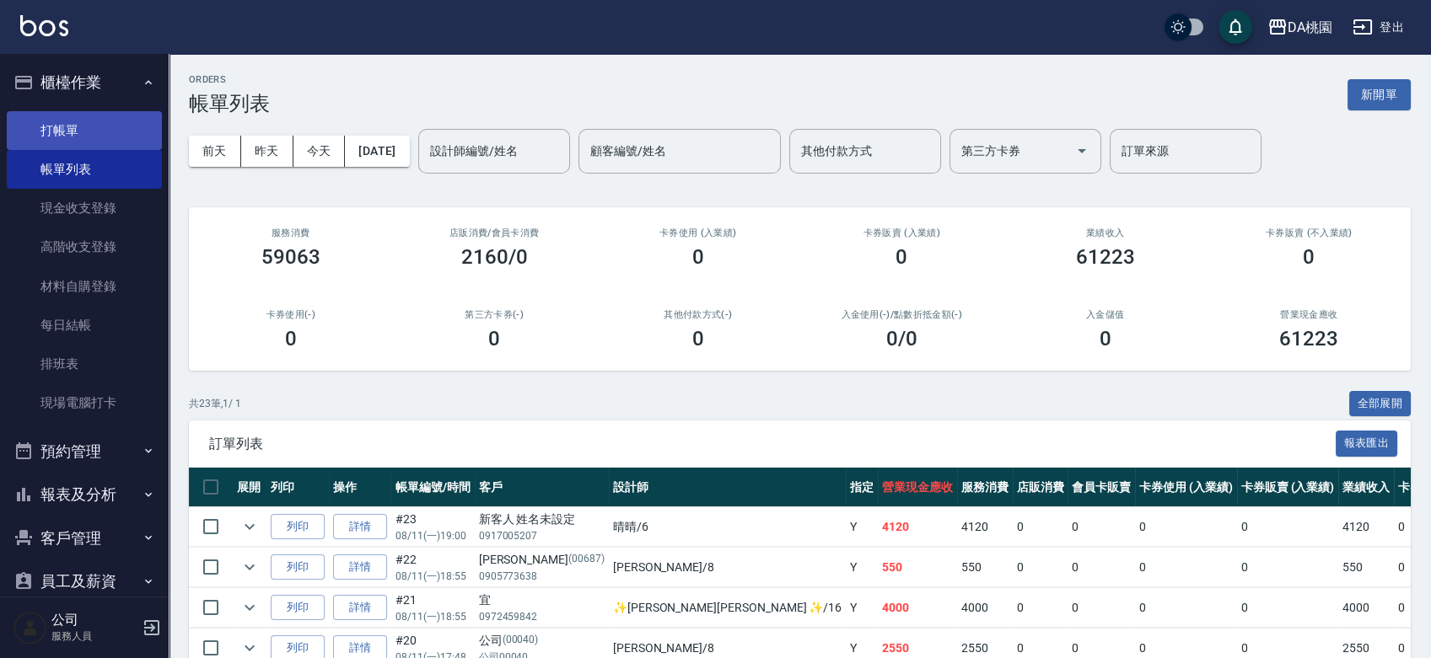
click at [74, 131] on link "打帳單" at bounding box center [84, 130] width 155 height 39
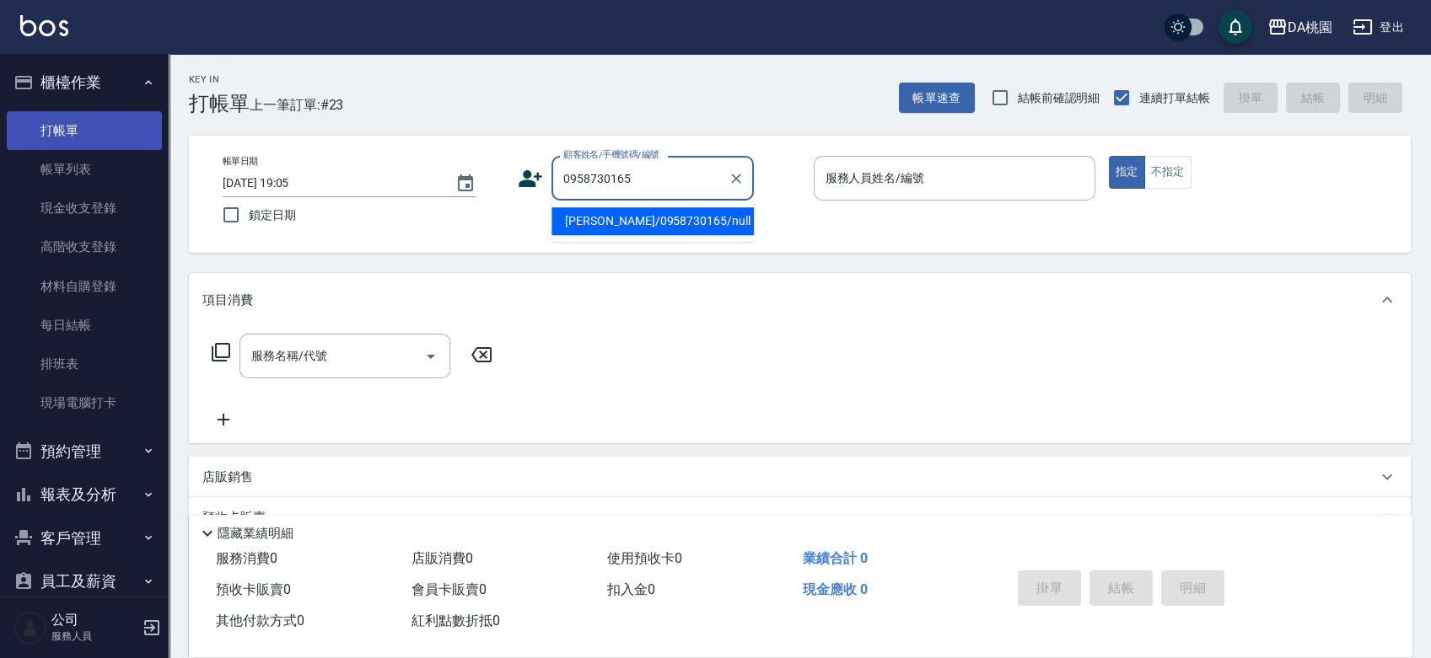
type input "殷秀芬/0958730165/null"
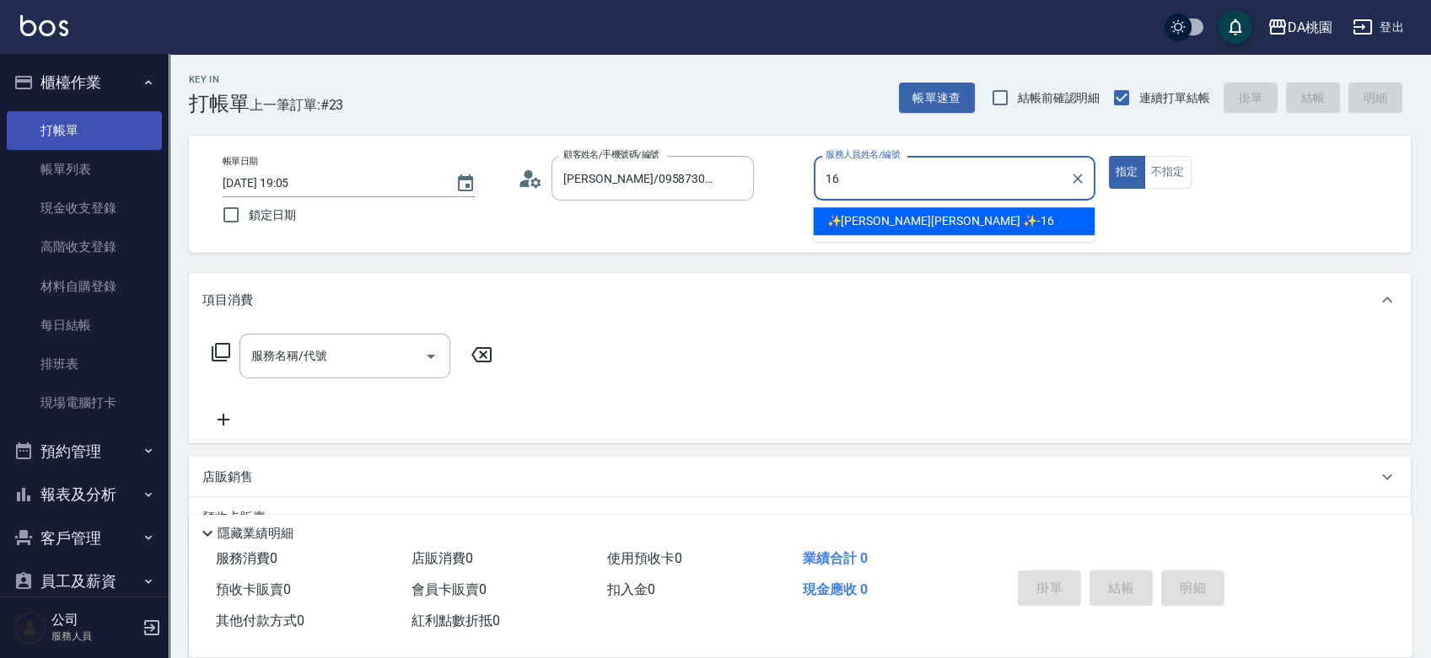
type input "✨GARY蓋瑞 ✨-16"
type button "true"
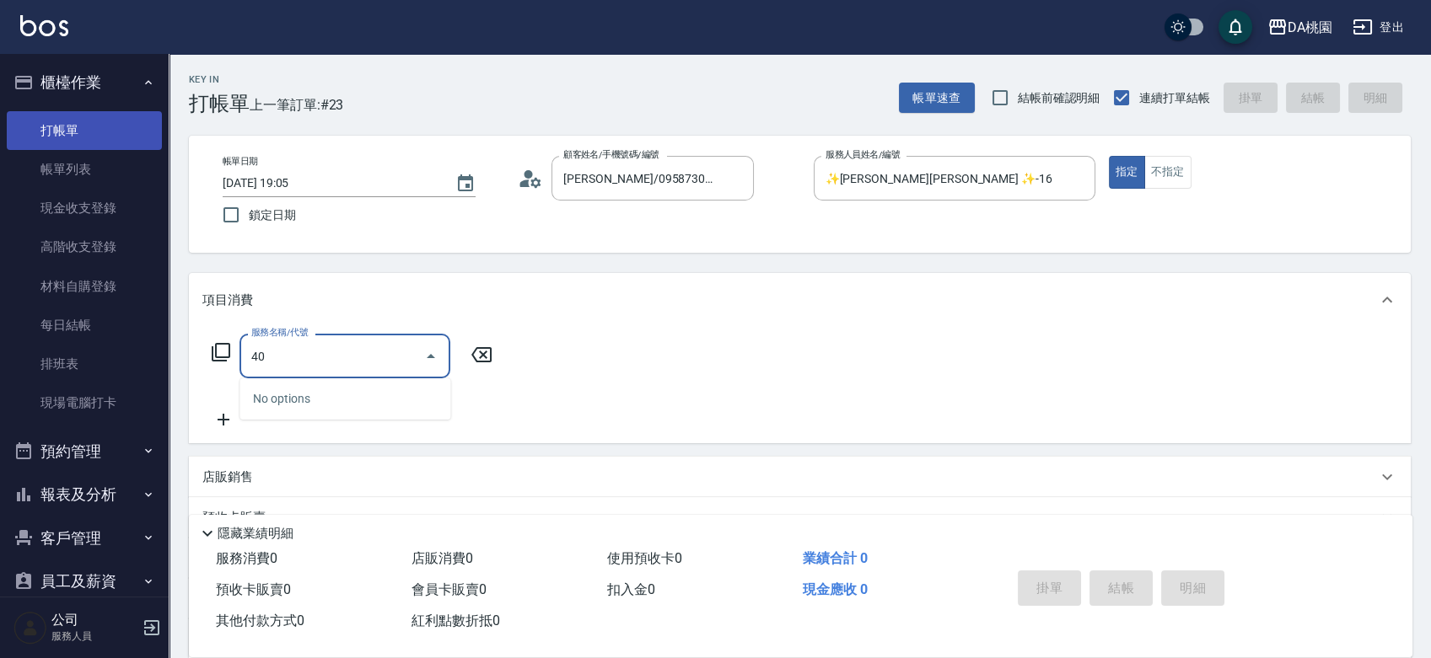
type input "401"
type input "150"
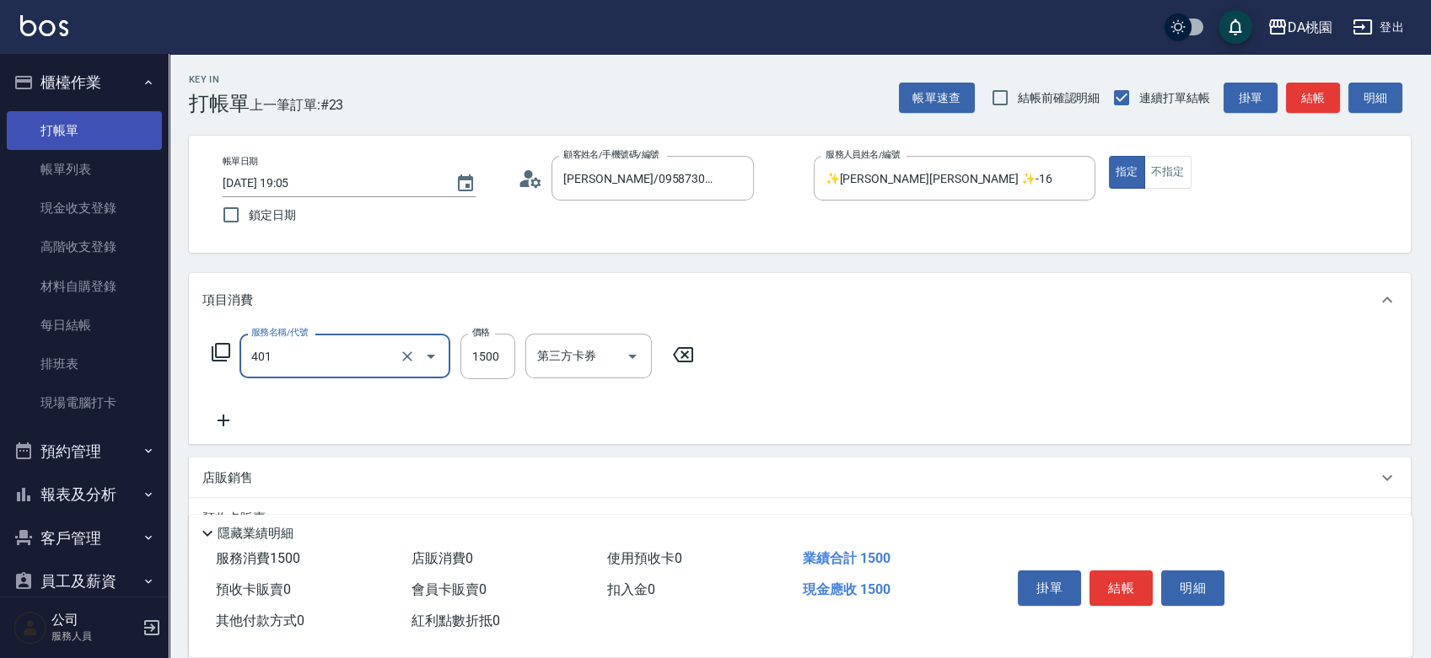
type input "染髮(互助)(401)"
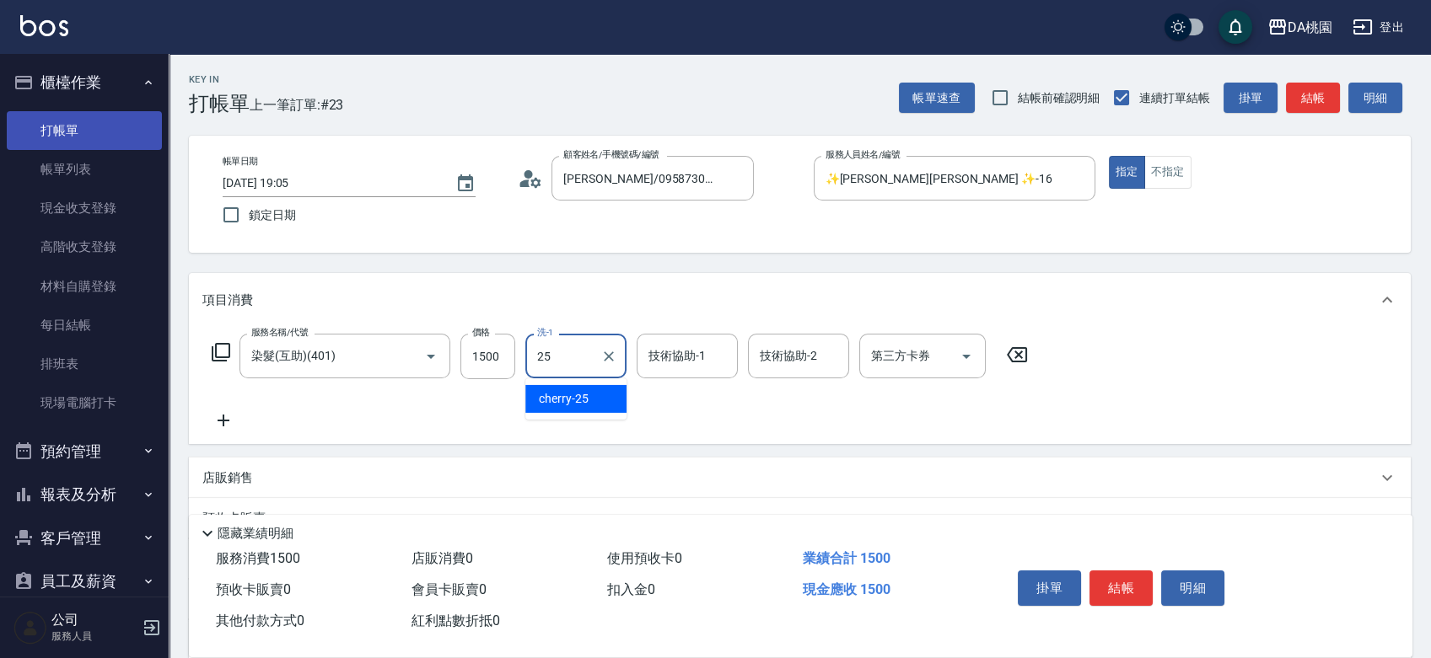
type input "cherry-25"
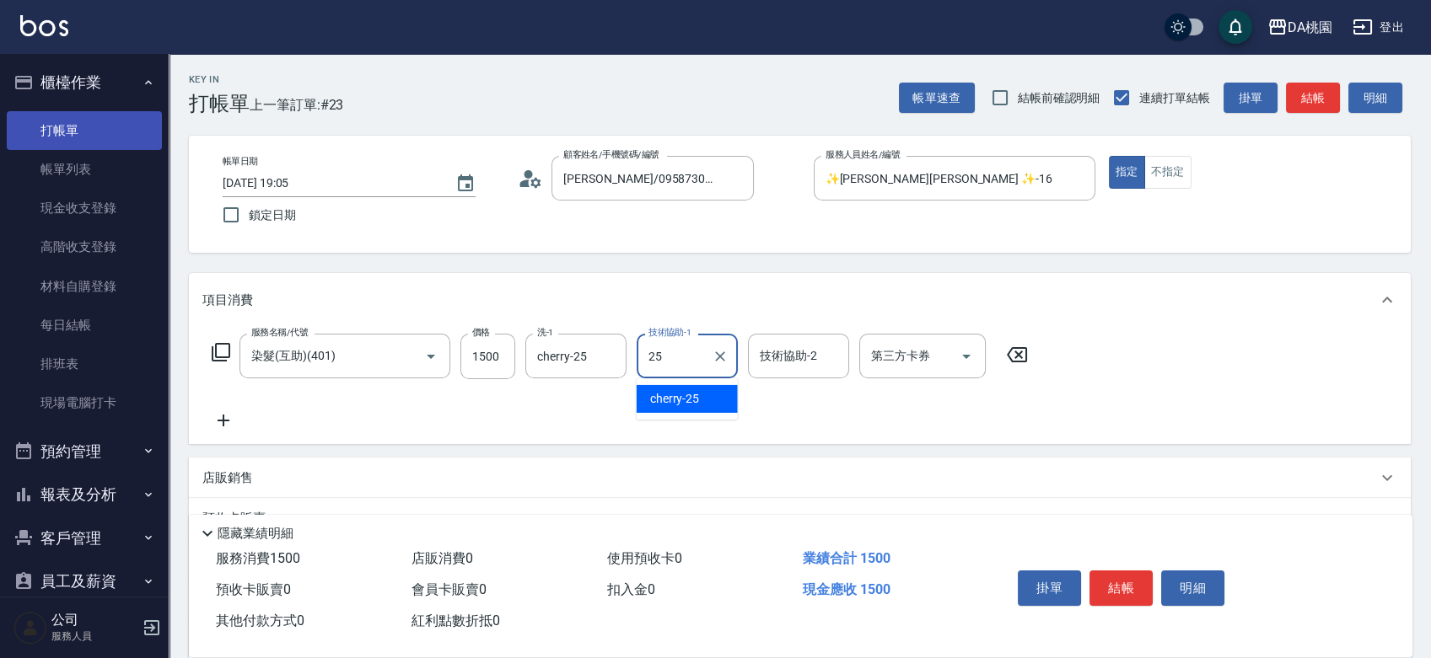
type input "cherry-25"
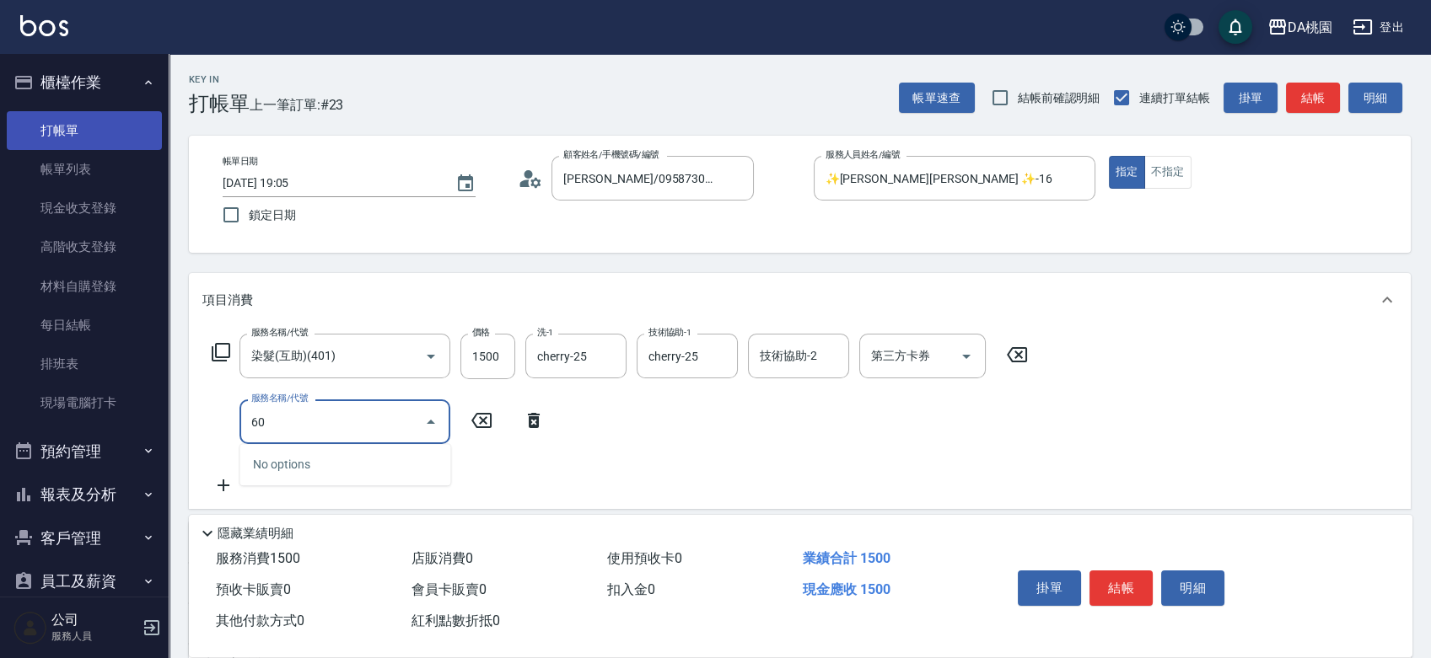
type input "609"
type input "270"
type input "鱗脂質護髮(互助)(609)"
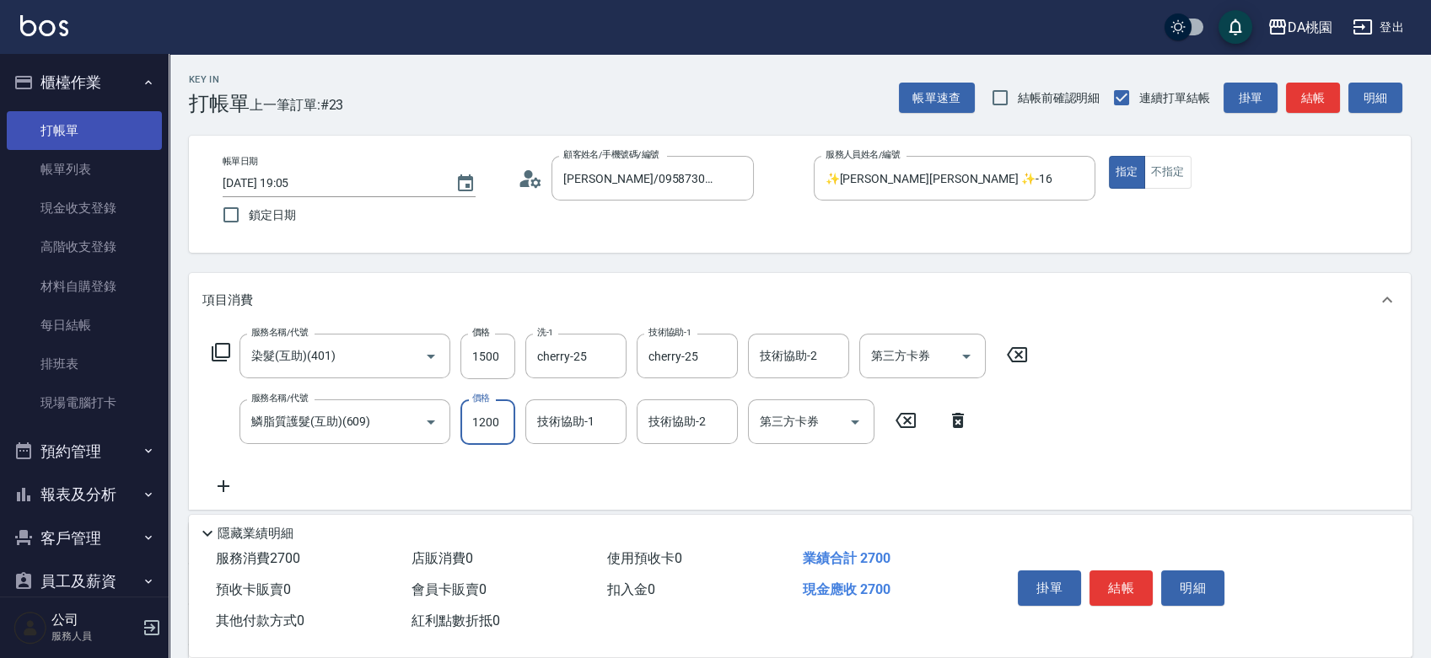
type input "1"
type input "150"
type input "160"
type input "1500"
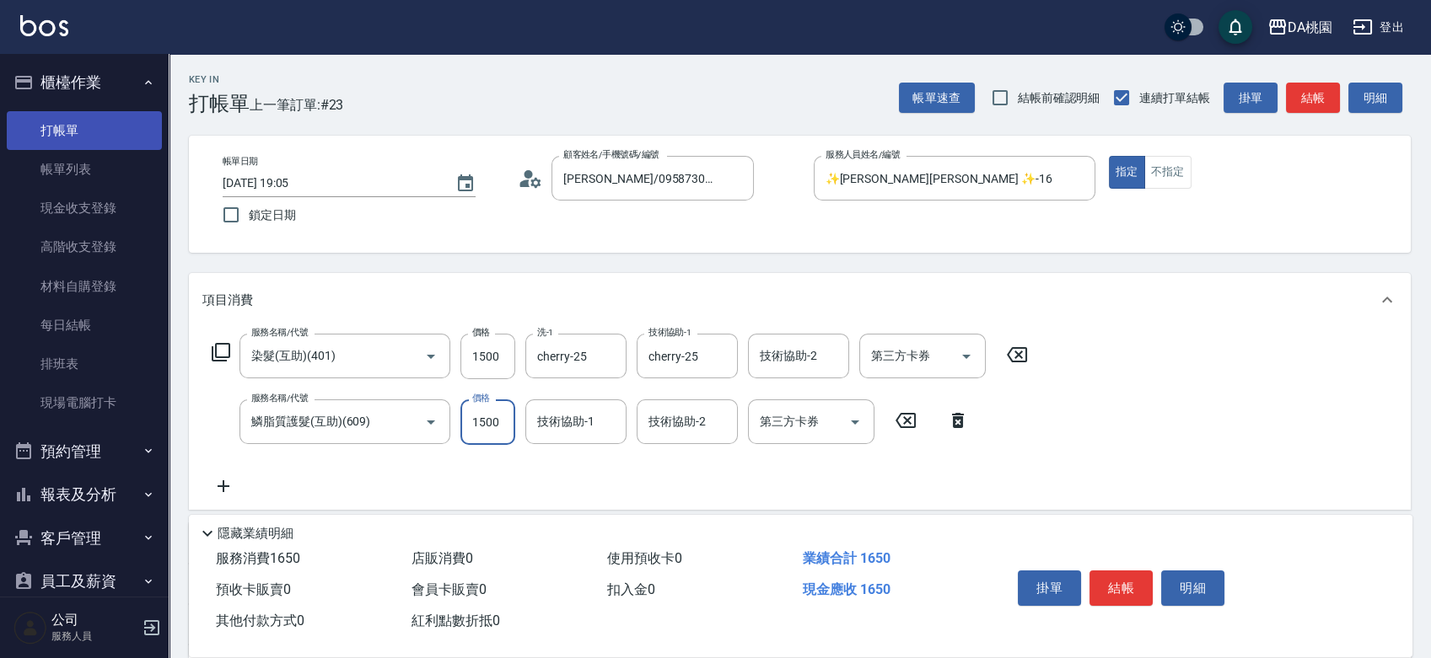
type input "300"
type input "1500"
type input "cherry-25"
type input "201"
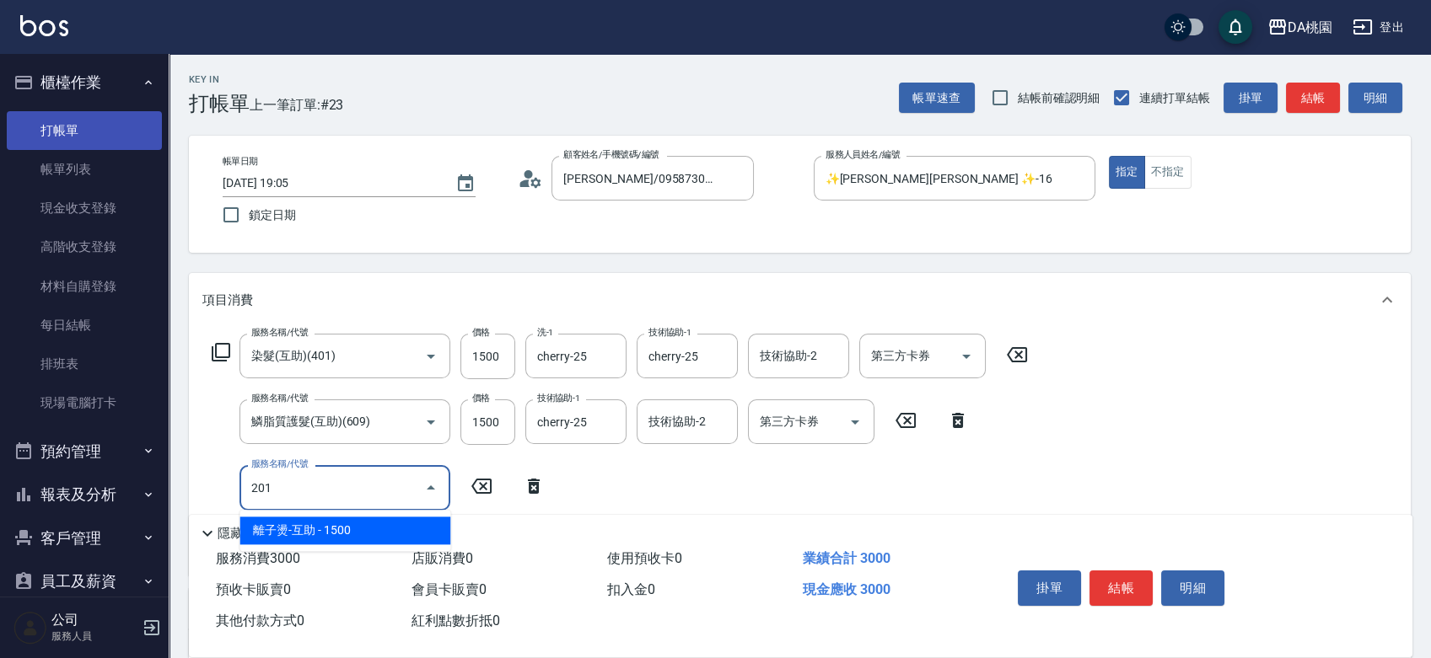
type input "450"
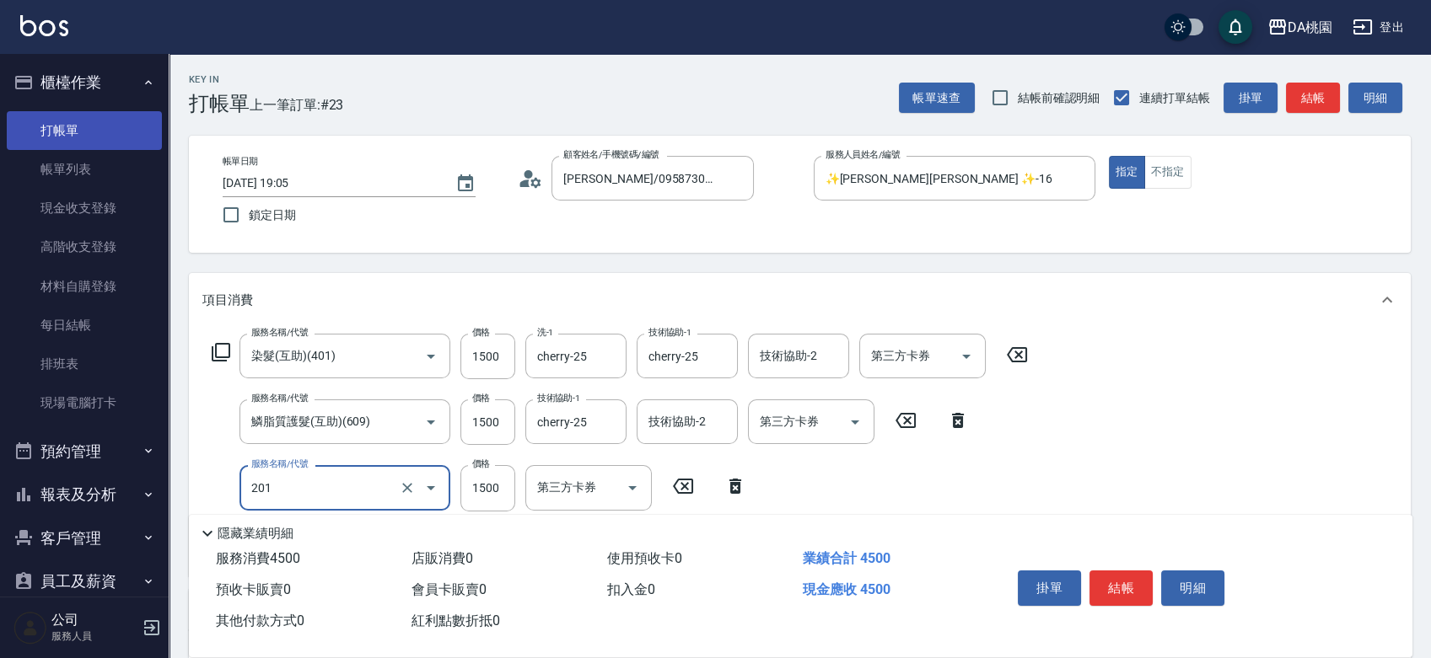
type input "離子燙-互助(201)"
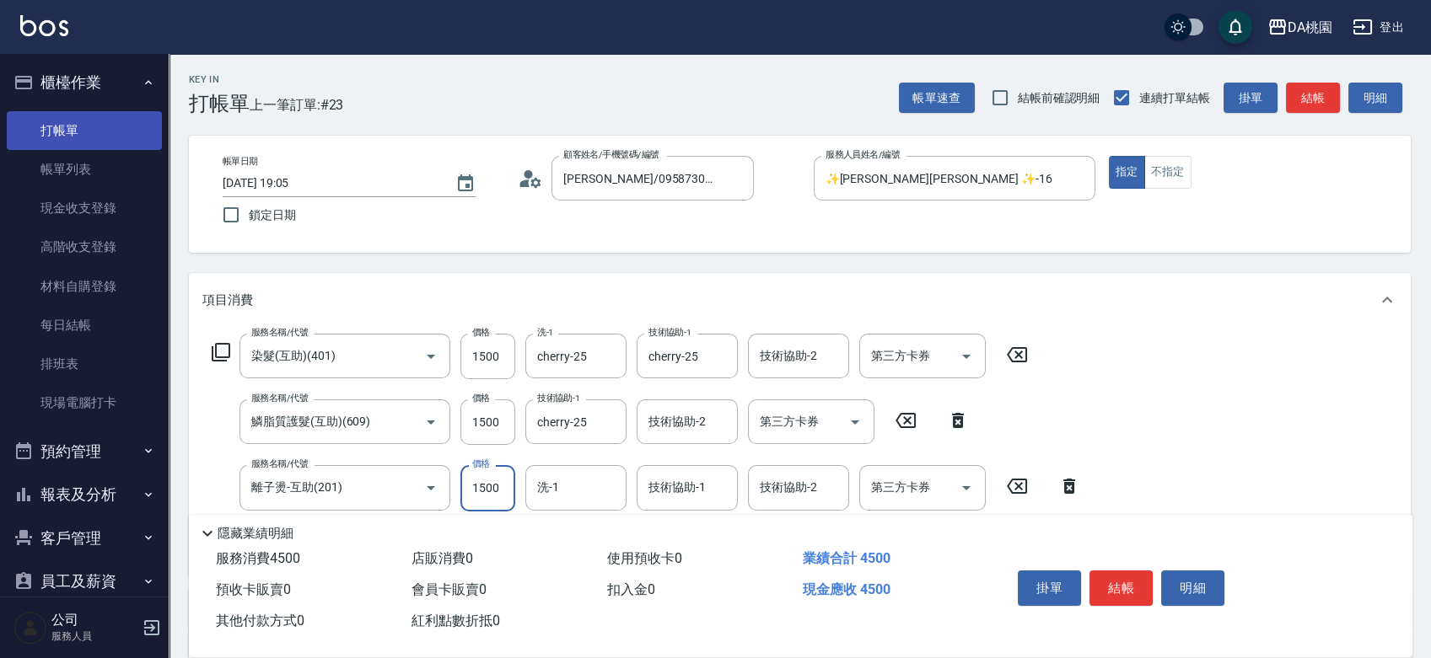
type input "2"
type input "300"
type input "250"
type input "320"
type input "2500"
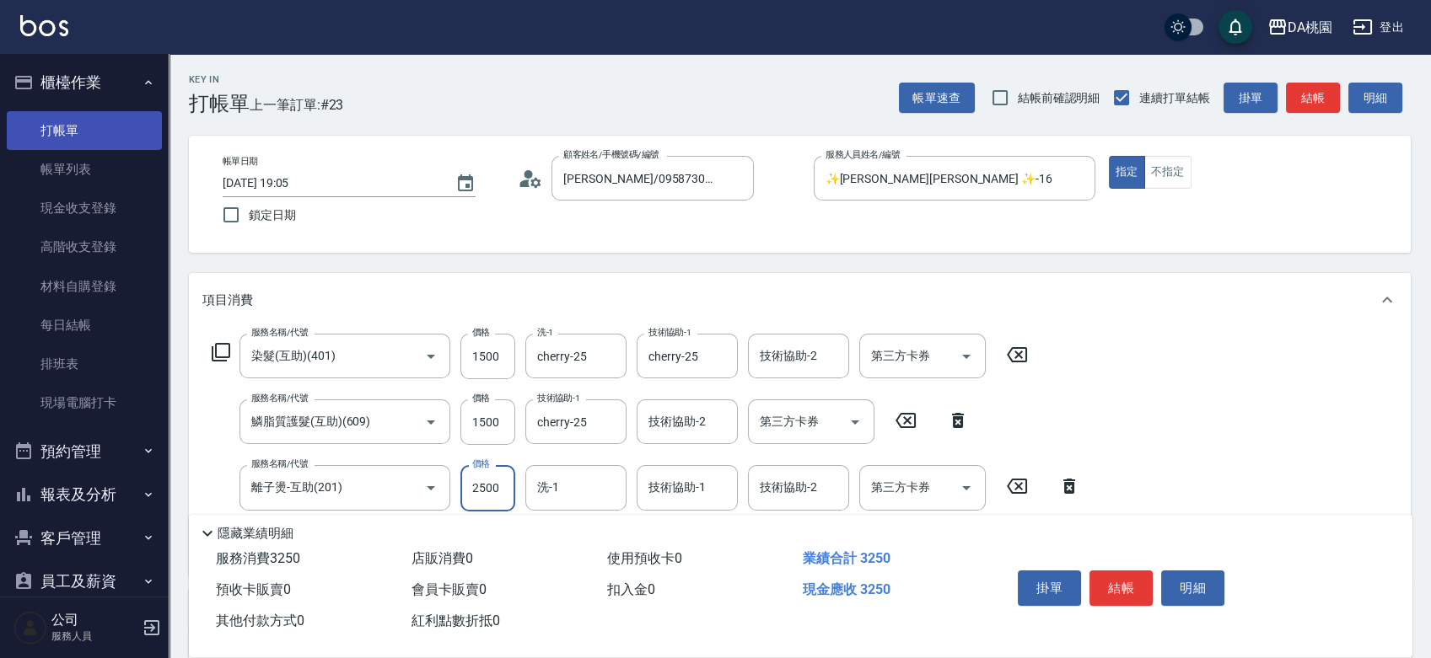
type input "550"
type input "2500"
type input "cherry-25"
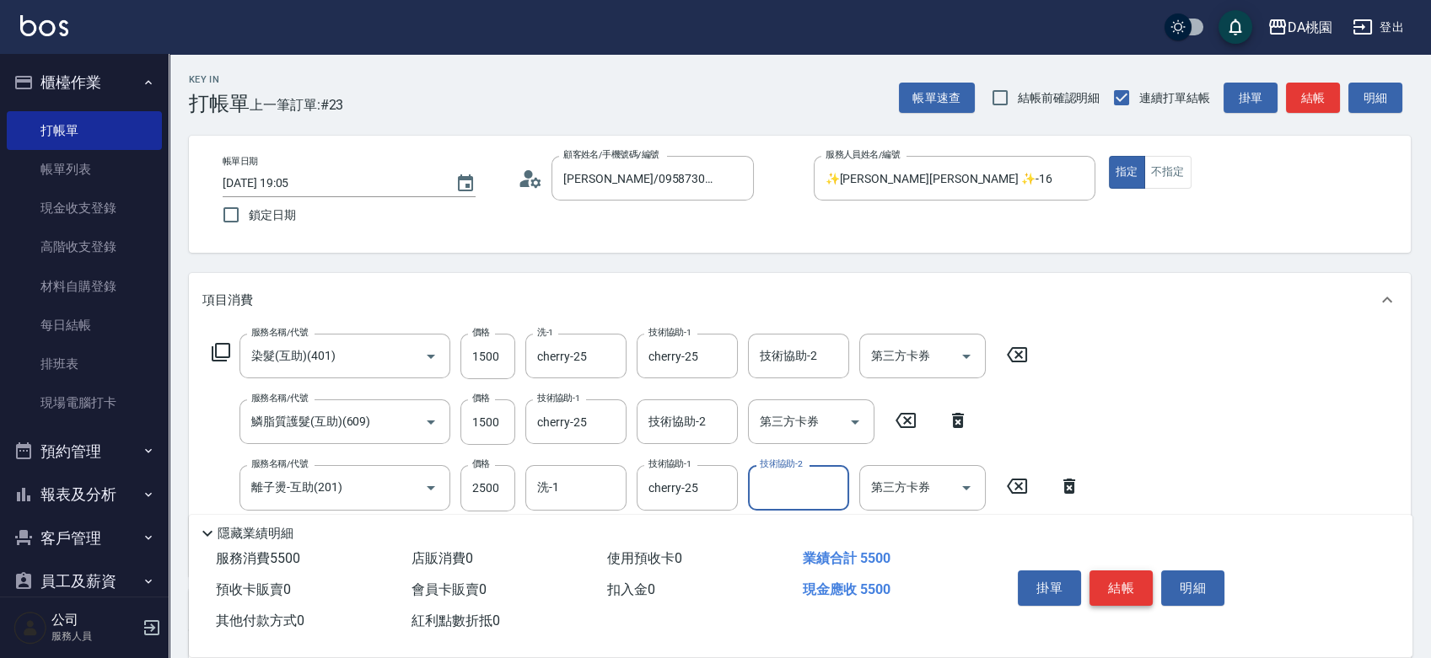
click at [1123, 578] on button "結帳" at bounding box center [1120, 588] width 63 height 35
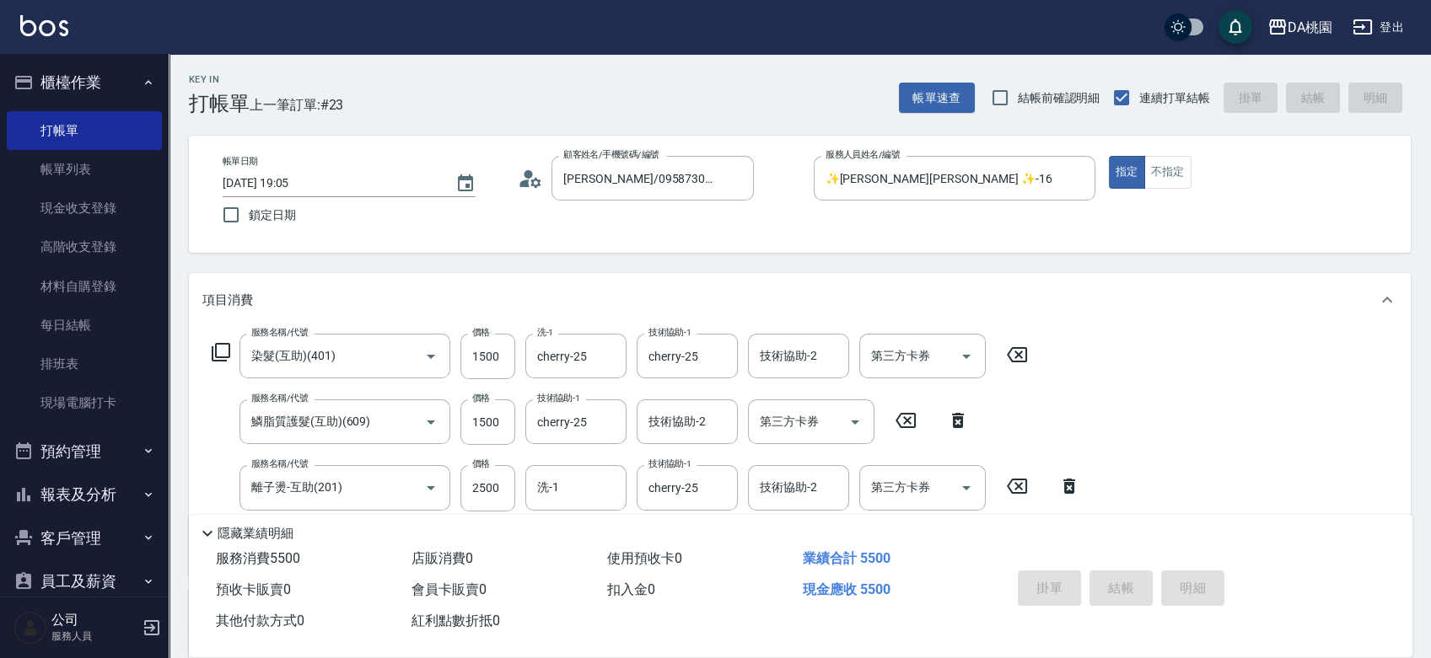
type input "2025/08/11 19:07"
type input "0"
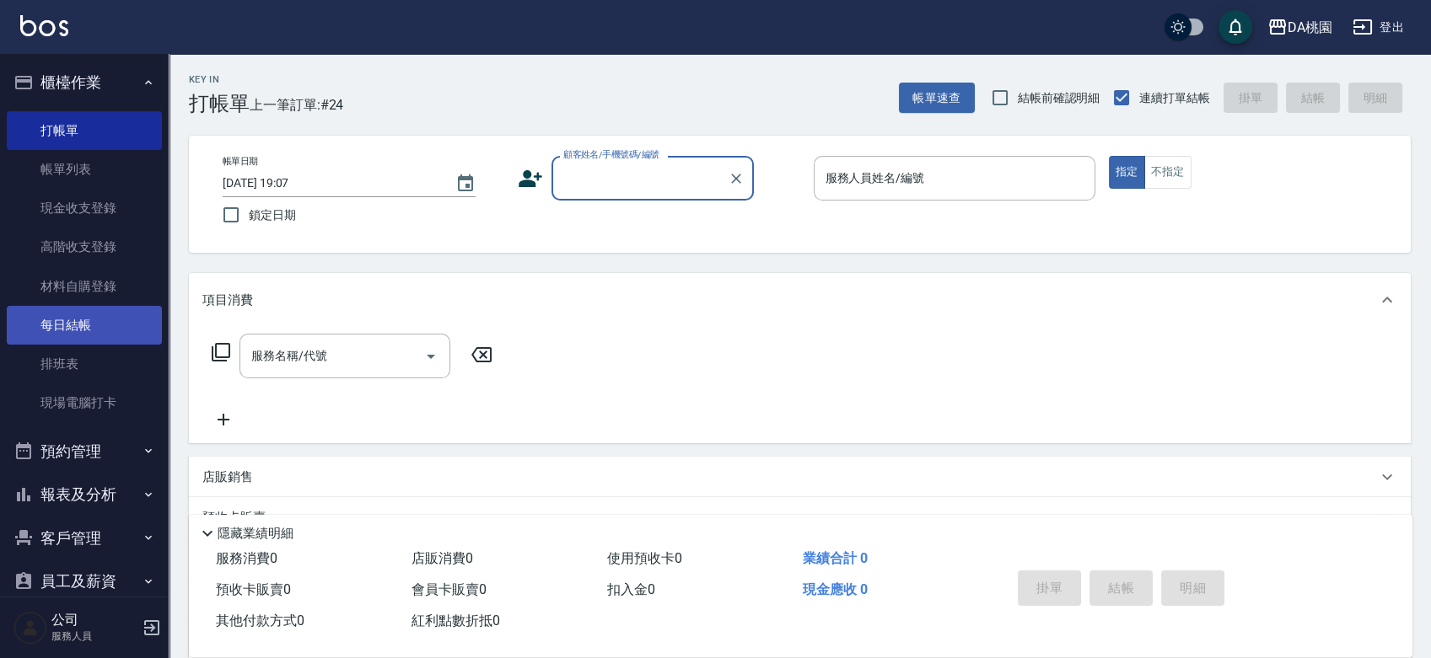
click at [64, 315] on link "每日結帳" at bounding box center [84, 325] width 155 height 39
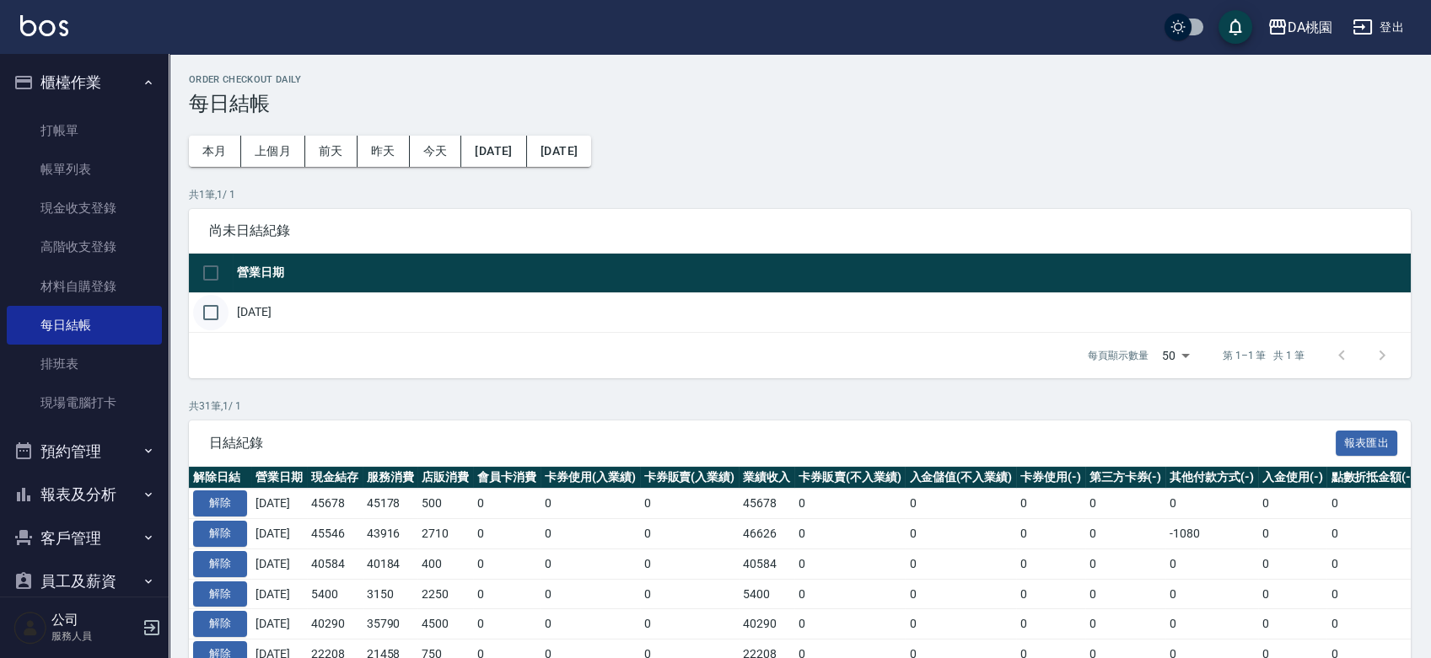
click at [213, 318] on input "checkbox" at bounding box center [210, 312] width 35 height 35
checkbox input "true"
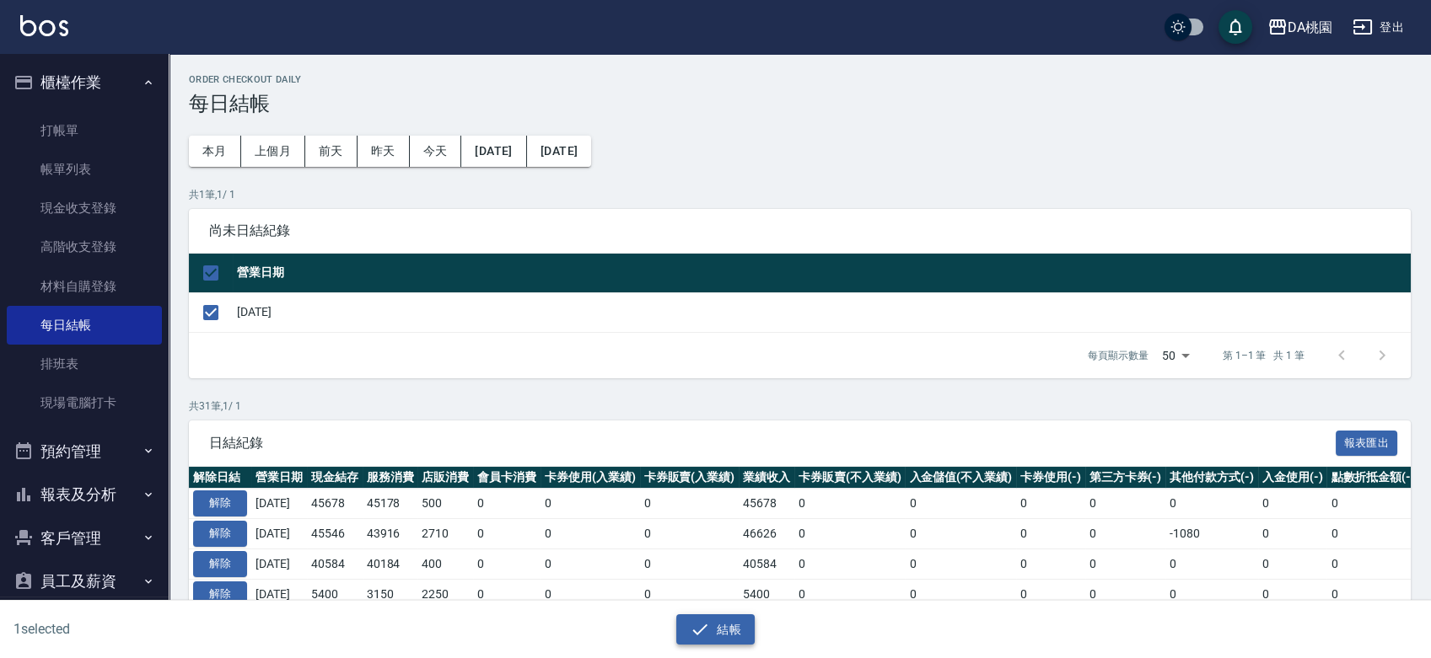
click at [706, 629] on icon "button" at bounding box center [700, 630] width 20 height 20
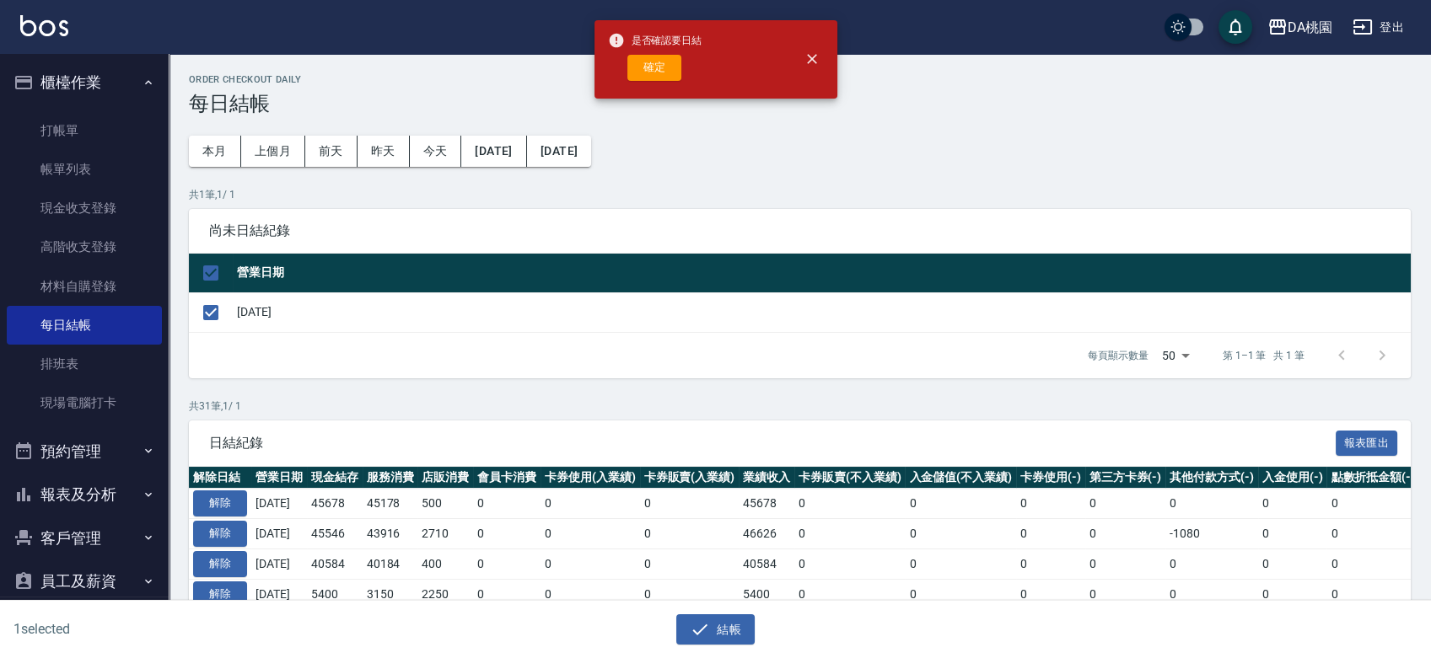
click at [655, 80] on div "是否確認要日結 確定" at bounding box center [655, 59] width 94 height 68
click at [656, 63] on button "確定" at bounding box center [654, 68] width 54 height 26
checkbox input "false"
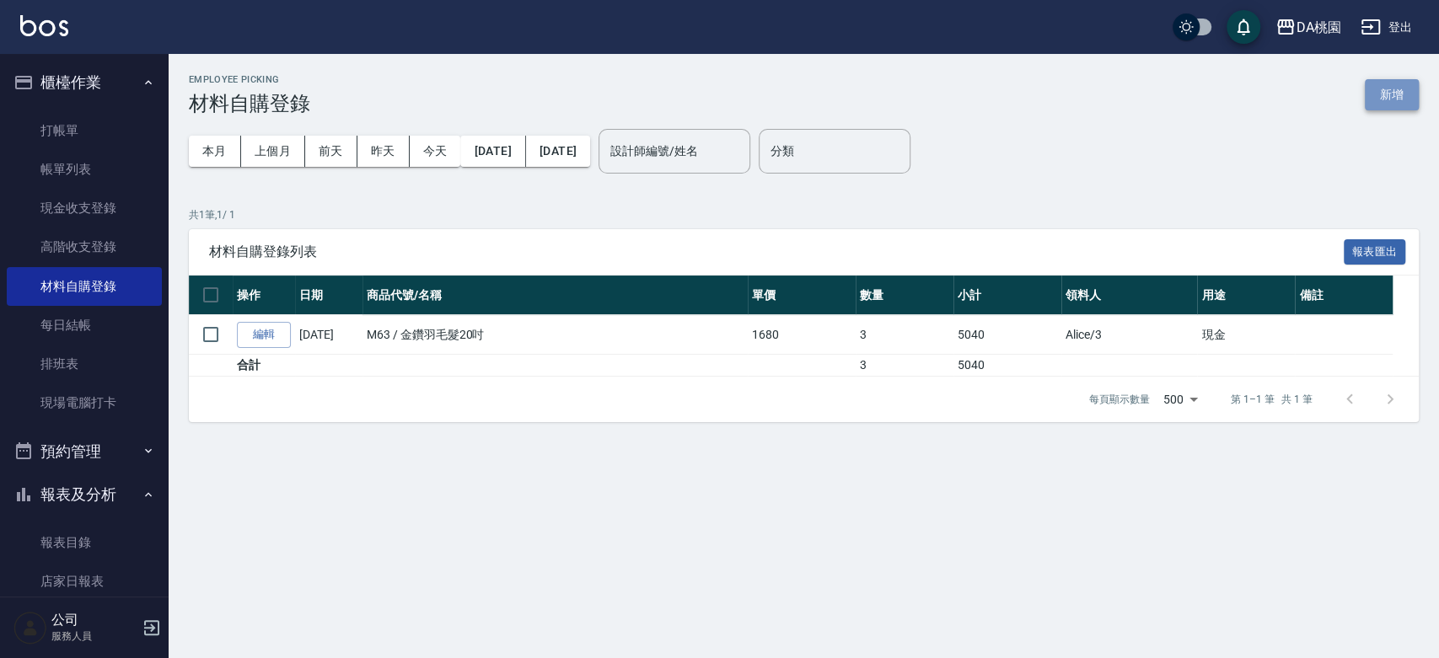
click at [1377, 94] on button "新增" at bounding box center [1392, 94] width 54 height 31
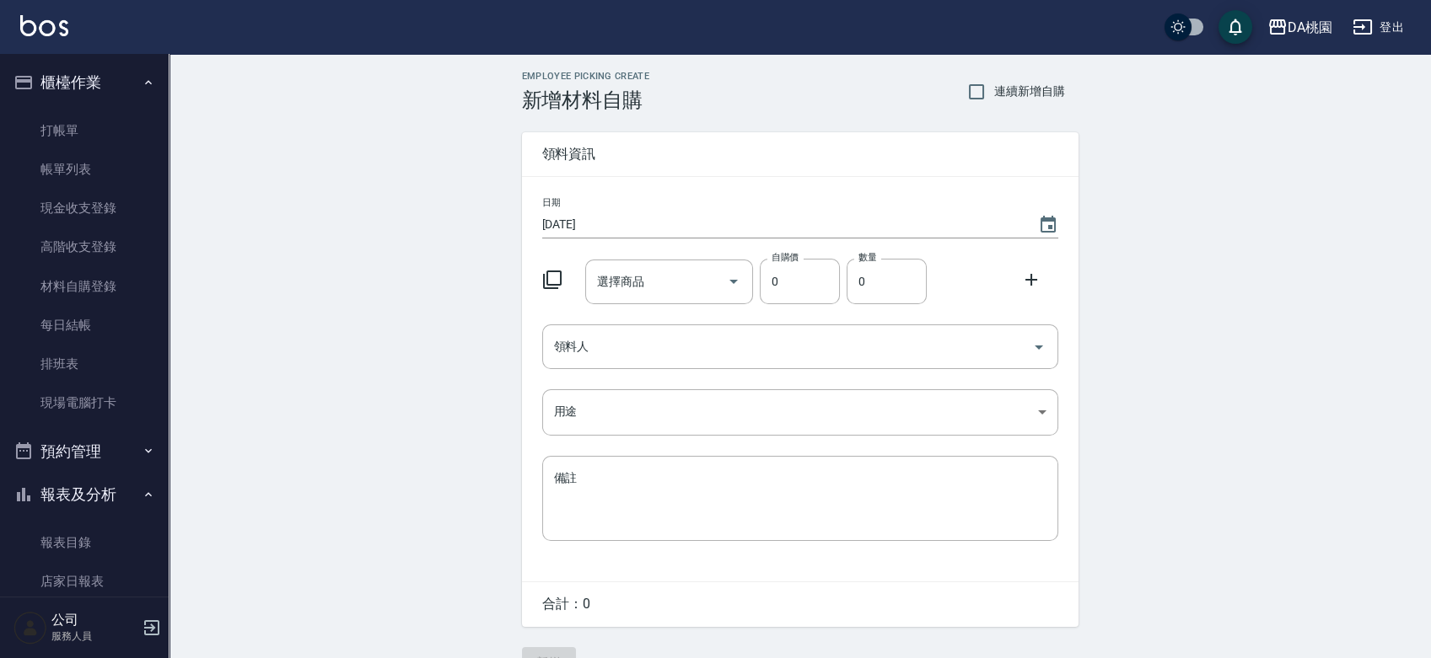
click at [551, 277] on icon at bounding box center [552, 280] width 20 height 20
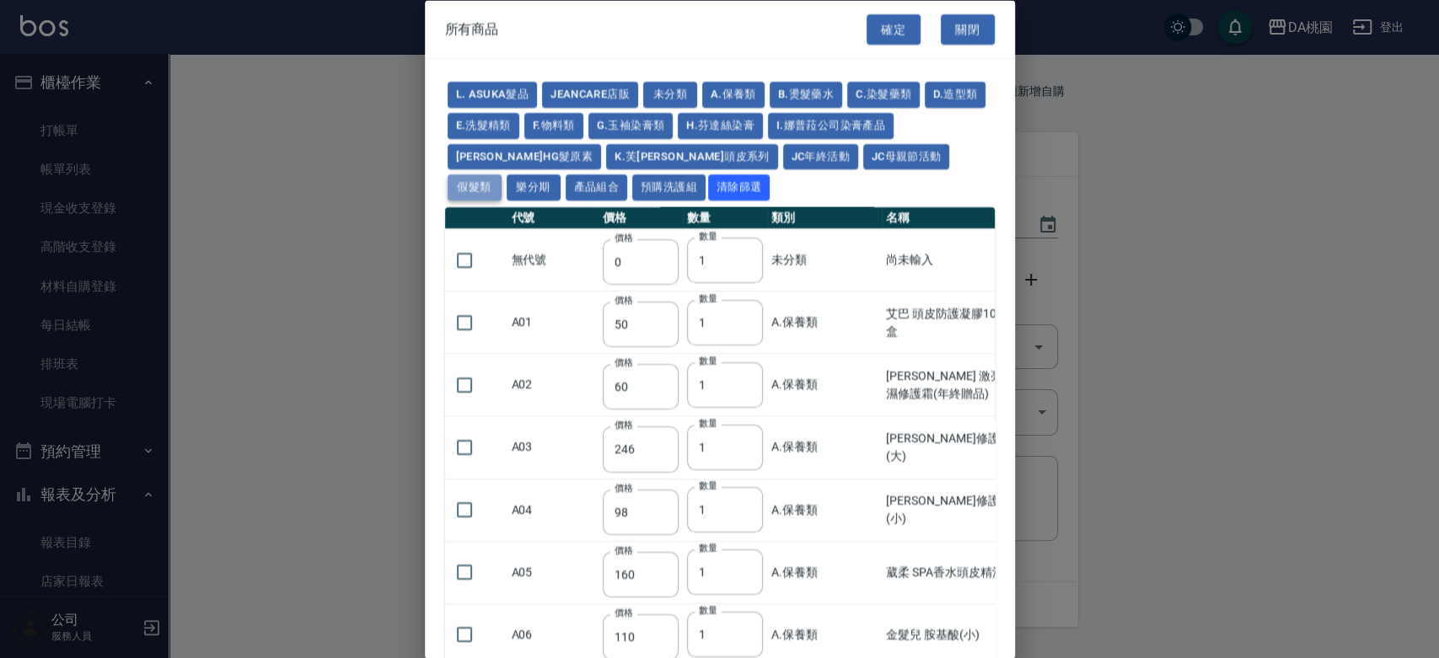
click at [502, 175] on button "假髮類" at bounding box center [475, 188] width 54 height 26
type input "62"
type input "64"
type input "350"
type input "800"
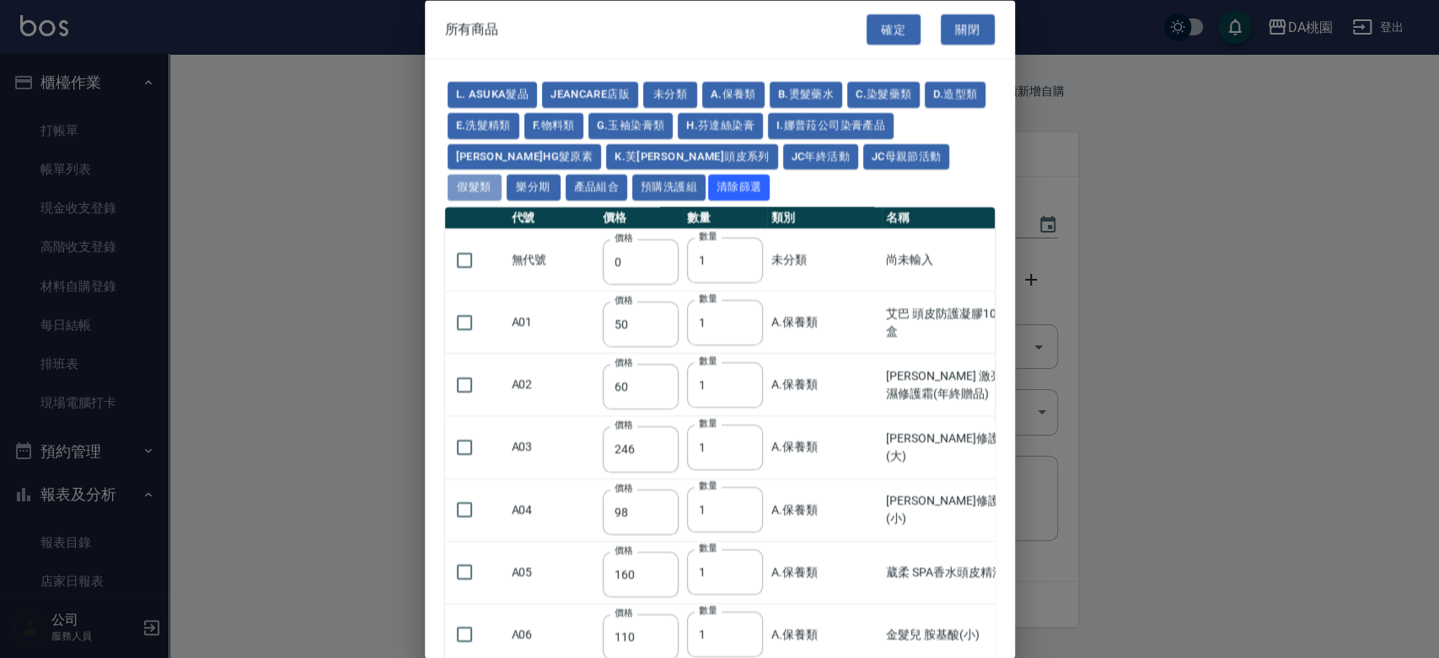
type input "80"
type input "350"
type input "25"
type input "400"
type input "100"
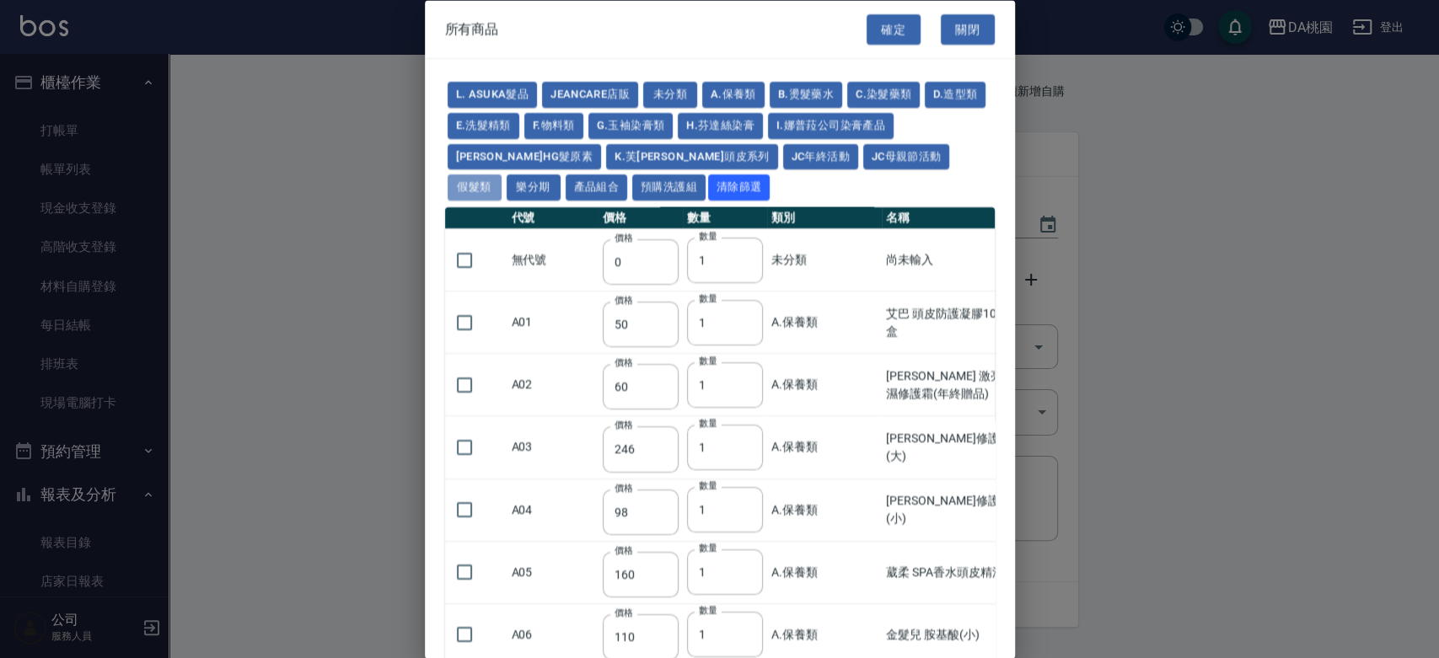
type input "100"
type input "880"
type input "930"
type input "980"
type input "1030"
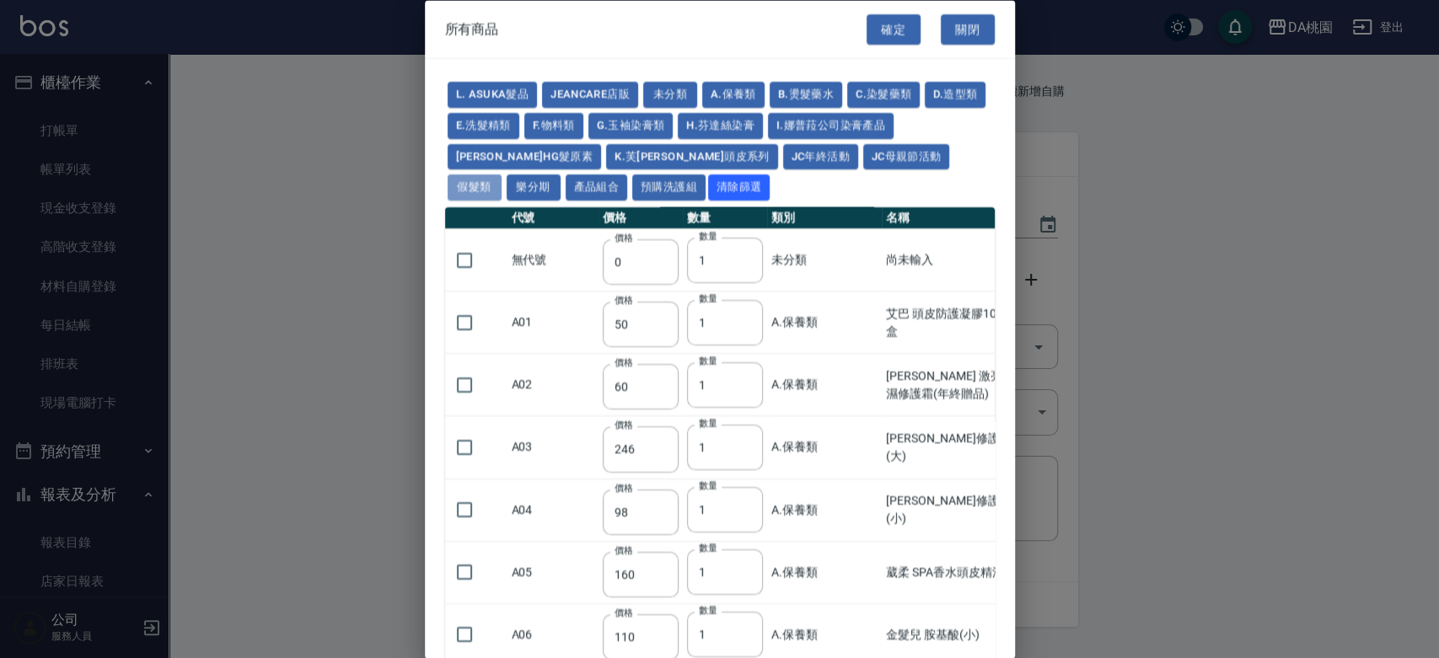
type input "1130"
type input "1230"
type input "1330"
type input "1780"
type input "1980"
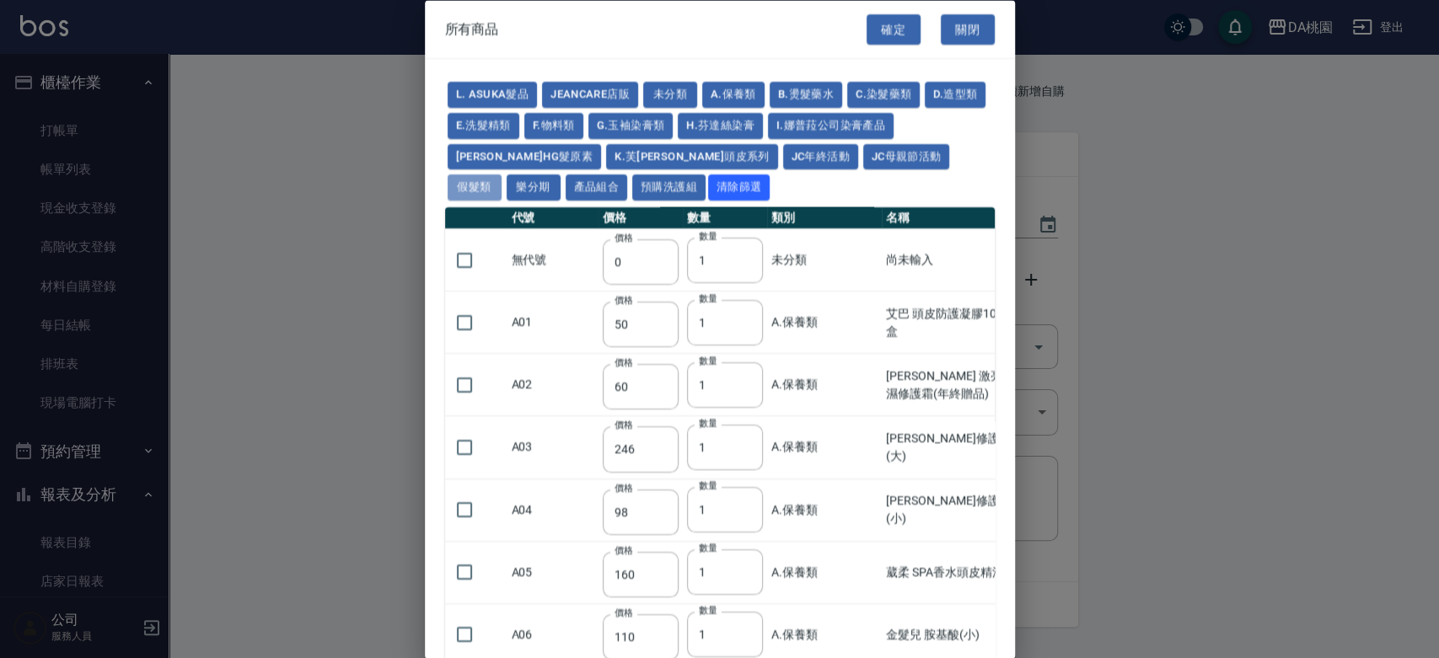
type input "2180"
type input "2380"
type input "2580"
type input "2780"
type input "2980"
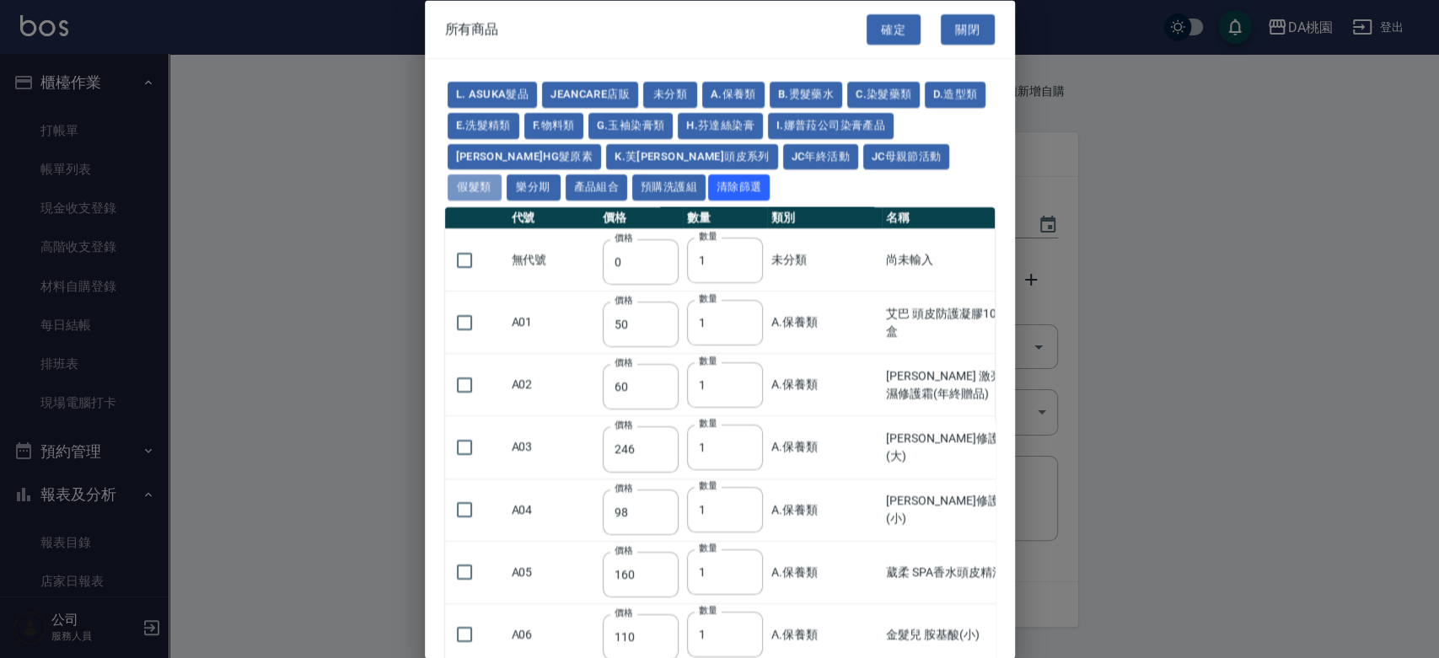
type input "1030"
type input "1080"
type input "1130"
type input "1230"
type input "1280"
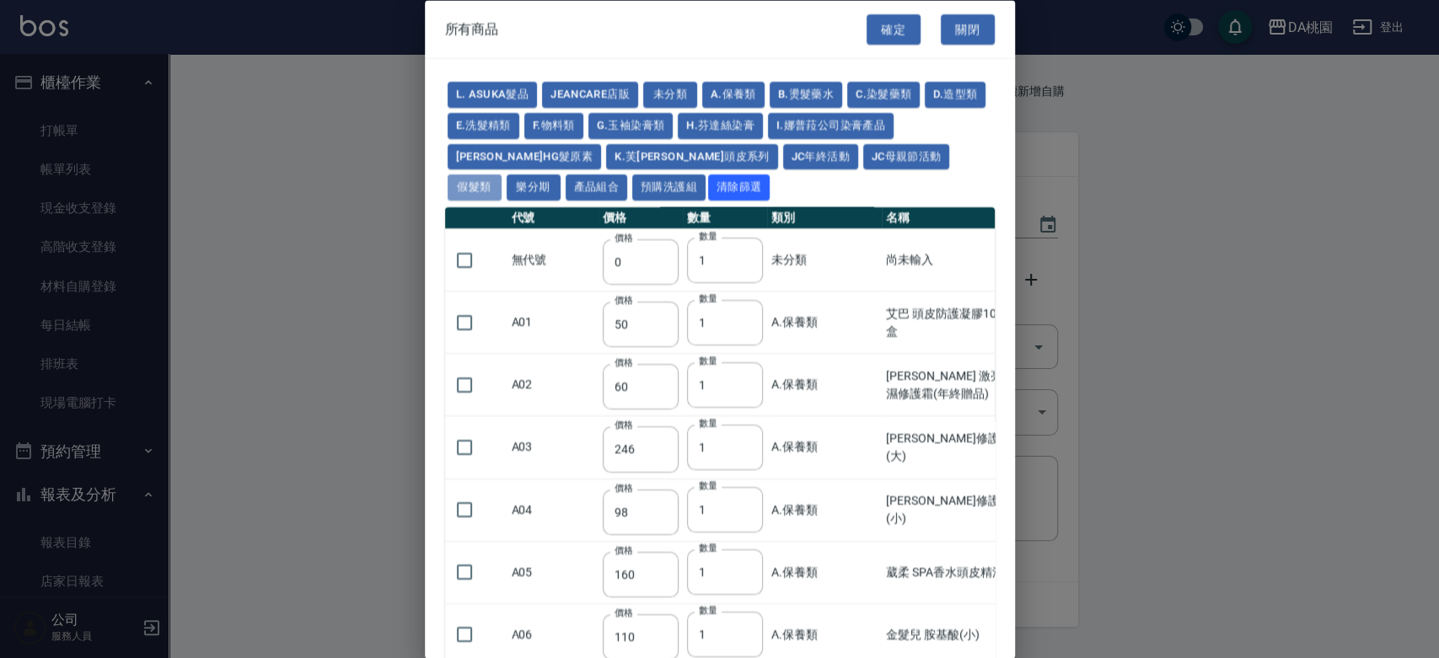
type input "1380"
type input "2180"
type input "2380"
type input "2580"
type input "2780"
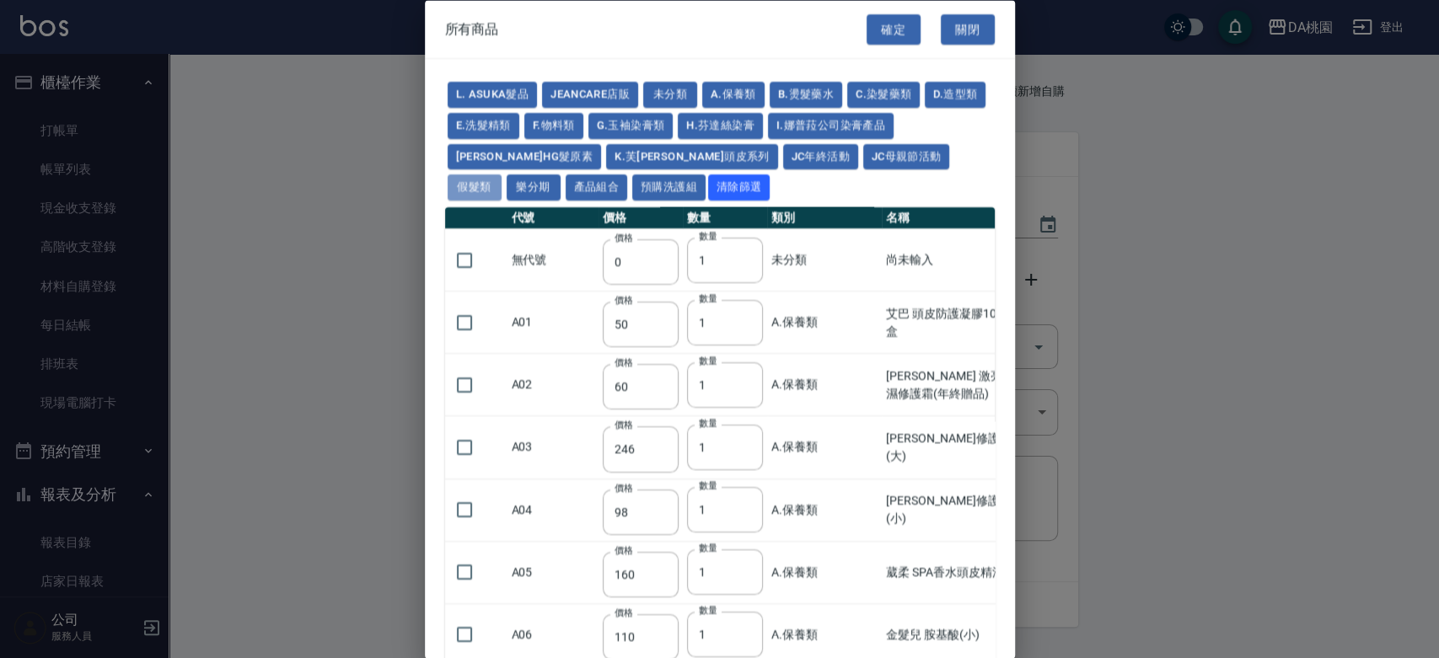
type input "2980"
type input "730"
type input "780"
type input "830"
type input "930"
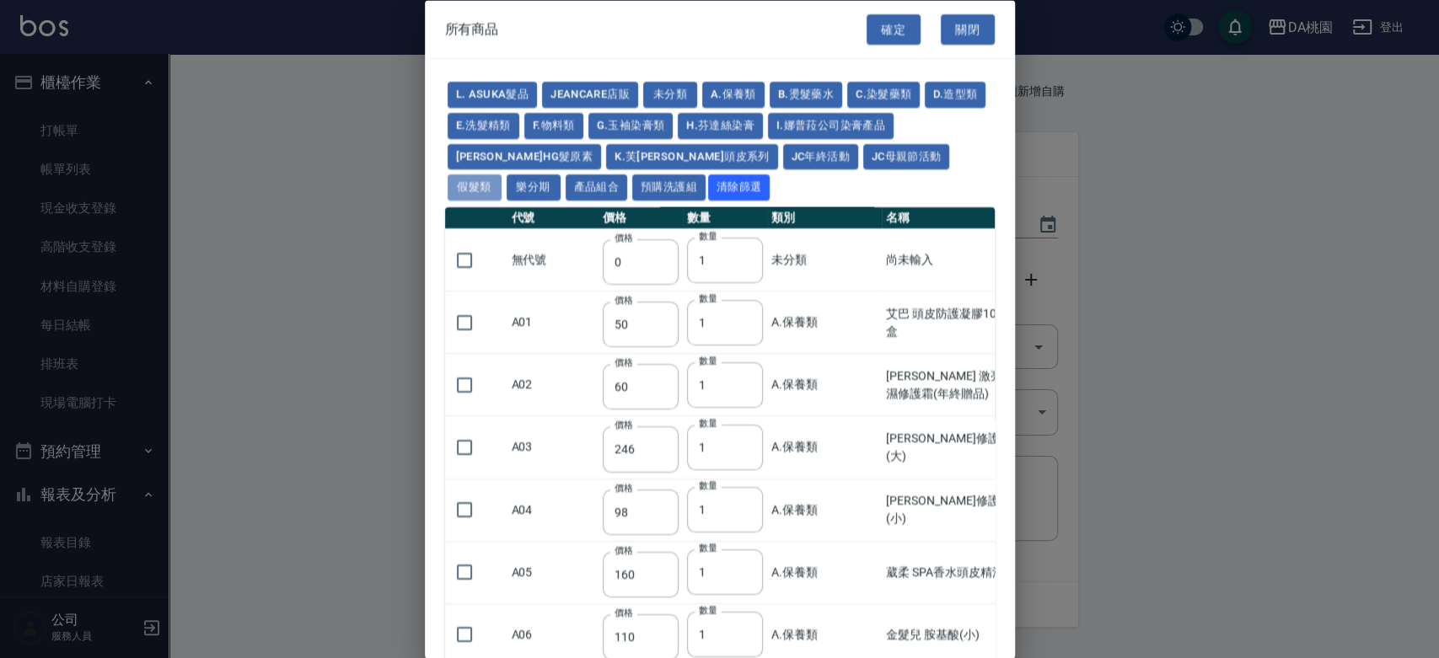
type input "980"
type input "560"
type input "775"
type input "580"
type input "2230"
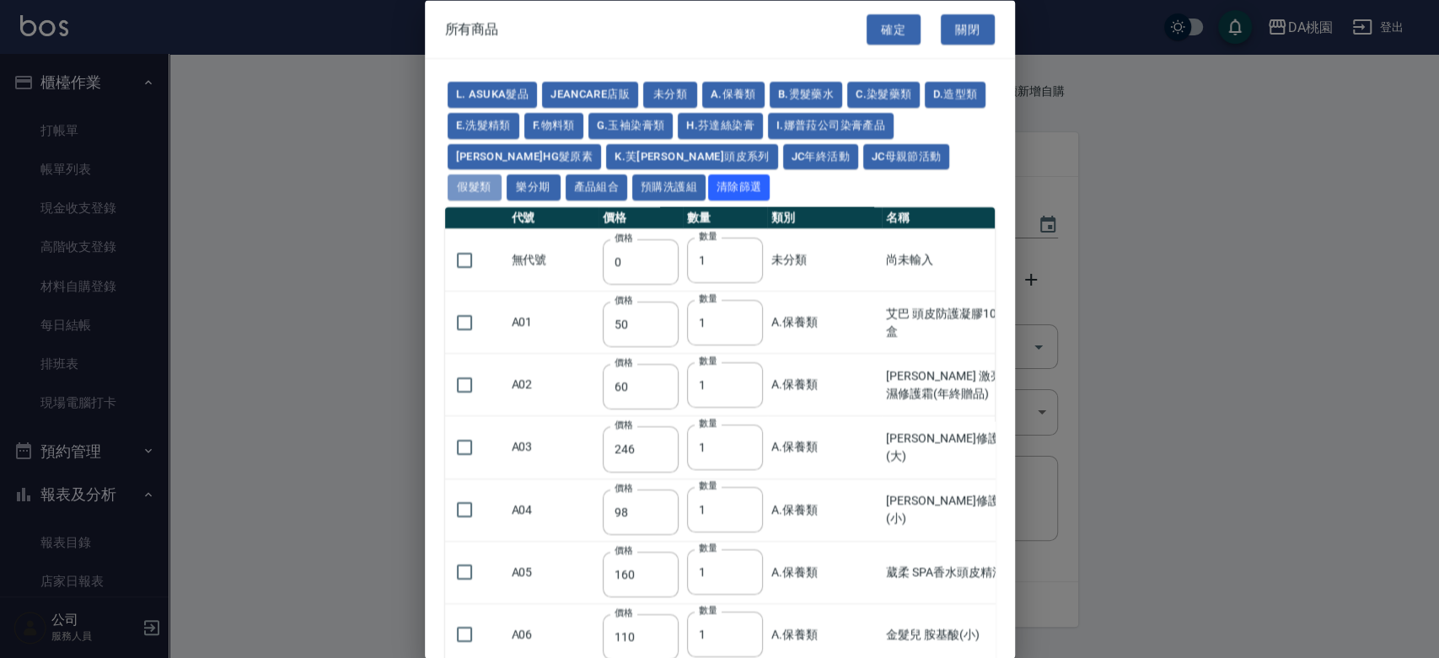
type input "1180"
type input "1030"
type input "1080"
type input "1130"
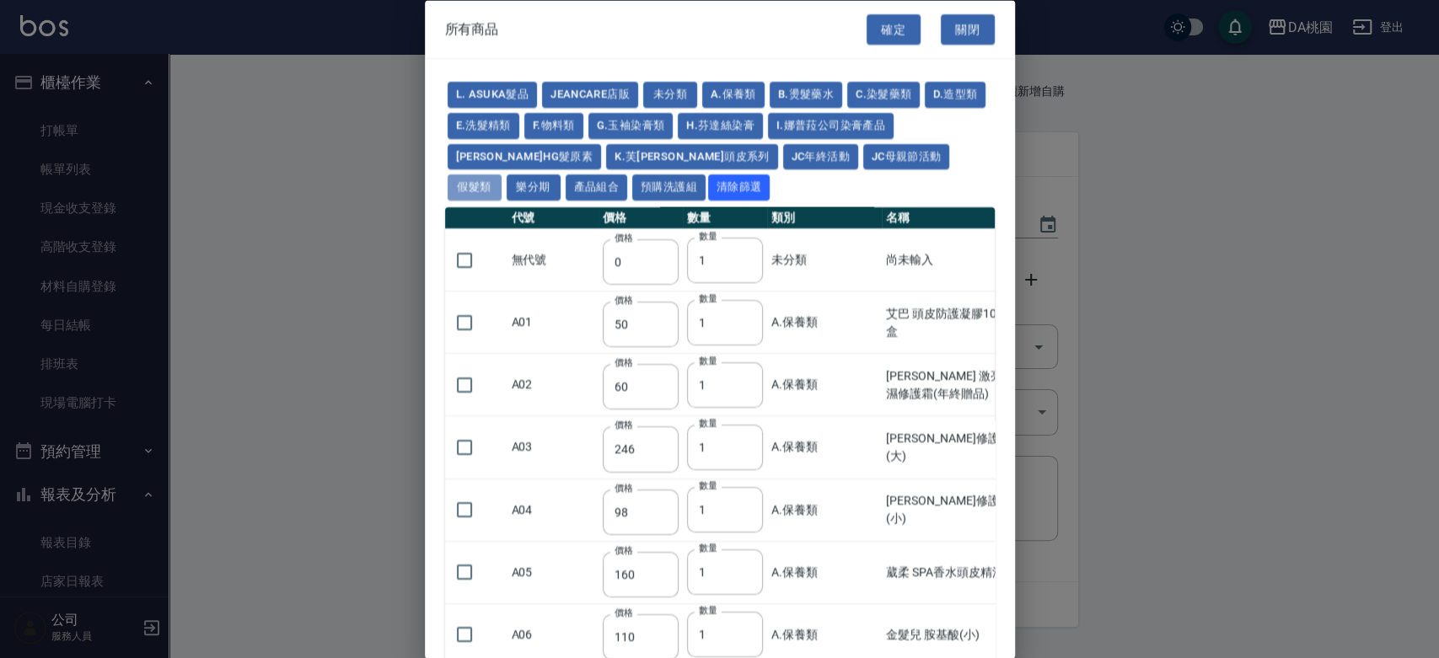
type input "1180"
type input "1230"
type input "2130"
type input "2330"
type input "2530"
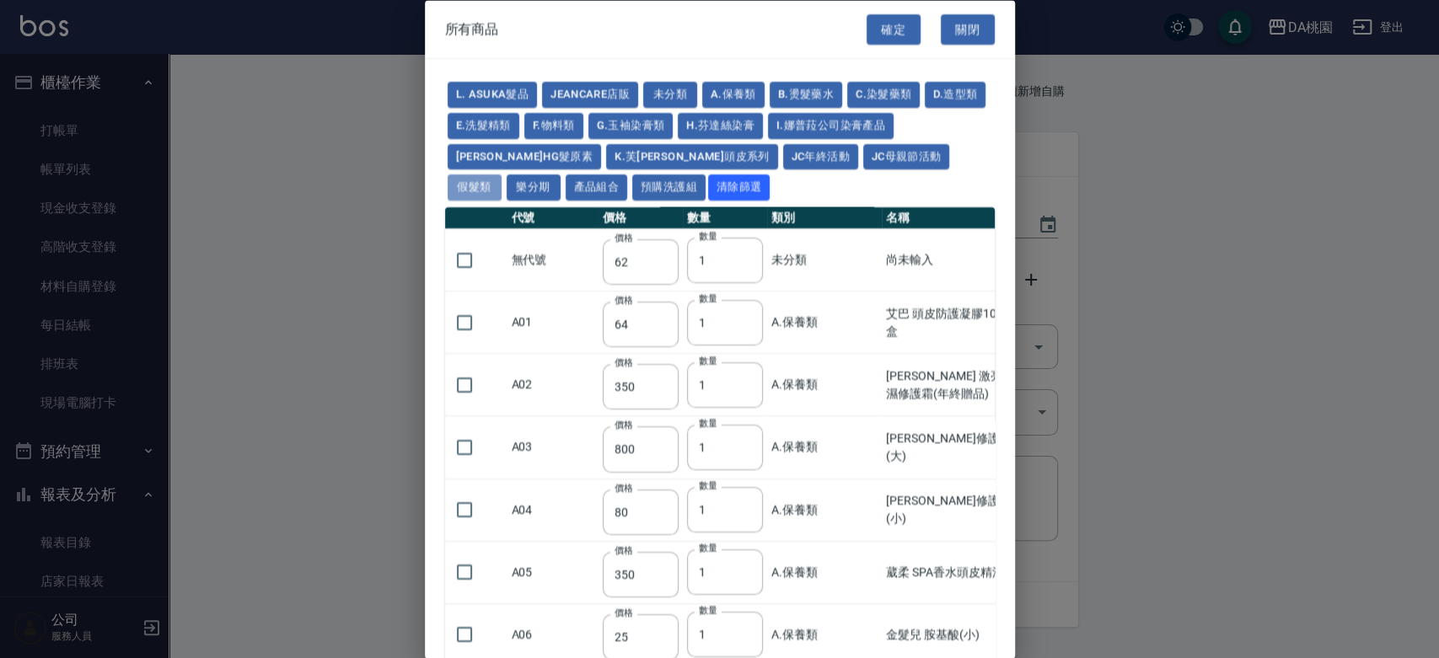
type input "930"
type input "170"
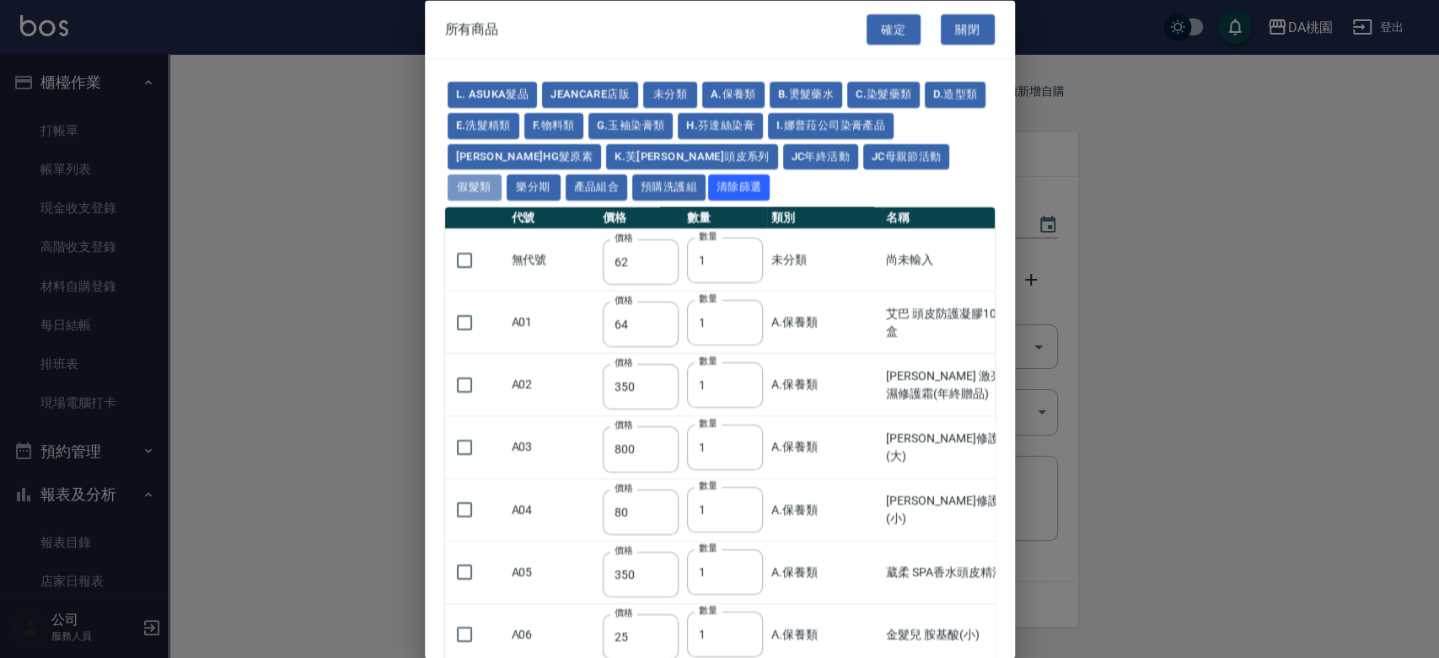
type input "1380"
type input "1530"
type input "1680"
type input "1830"
type input "1980"
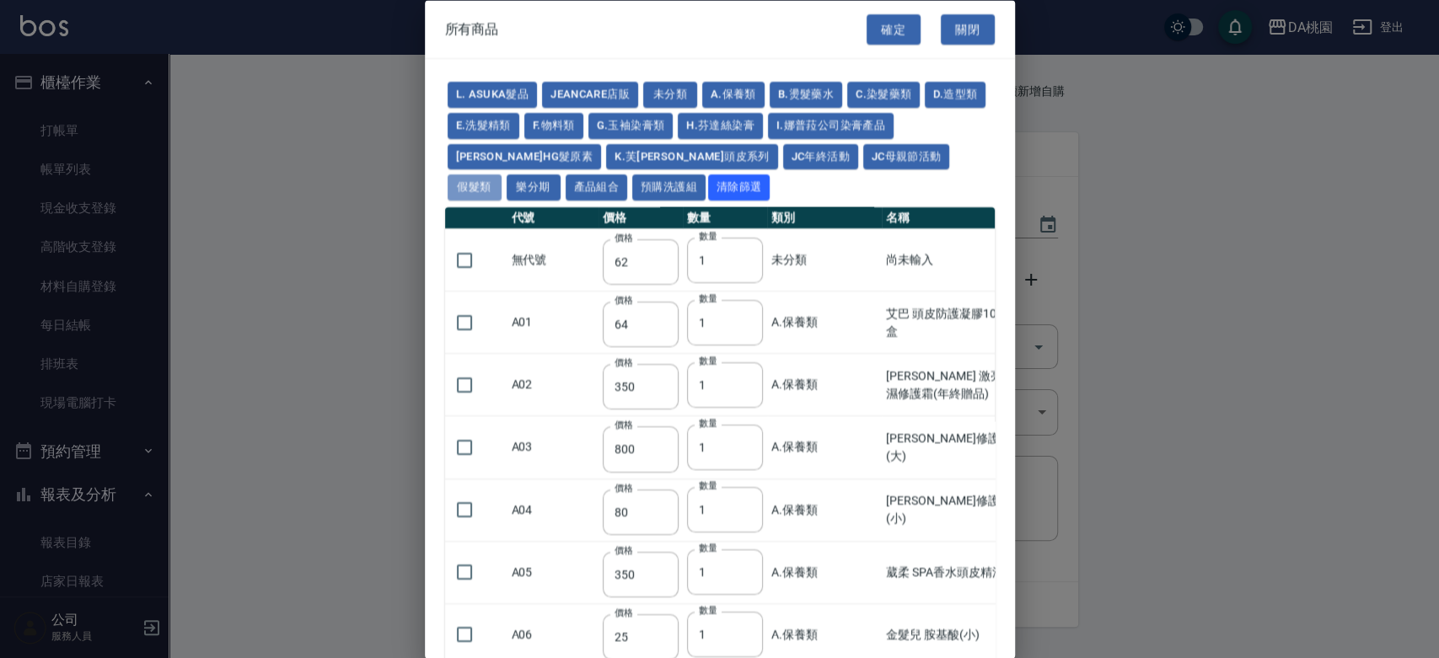
type input "2130"
type input "2780"
type input "1930"
type input "2730"
type input "2380"
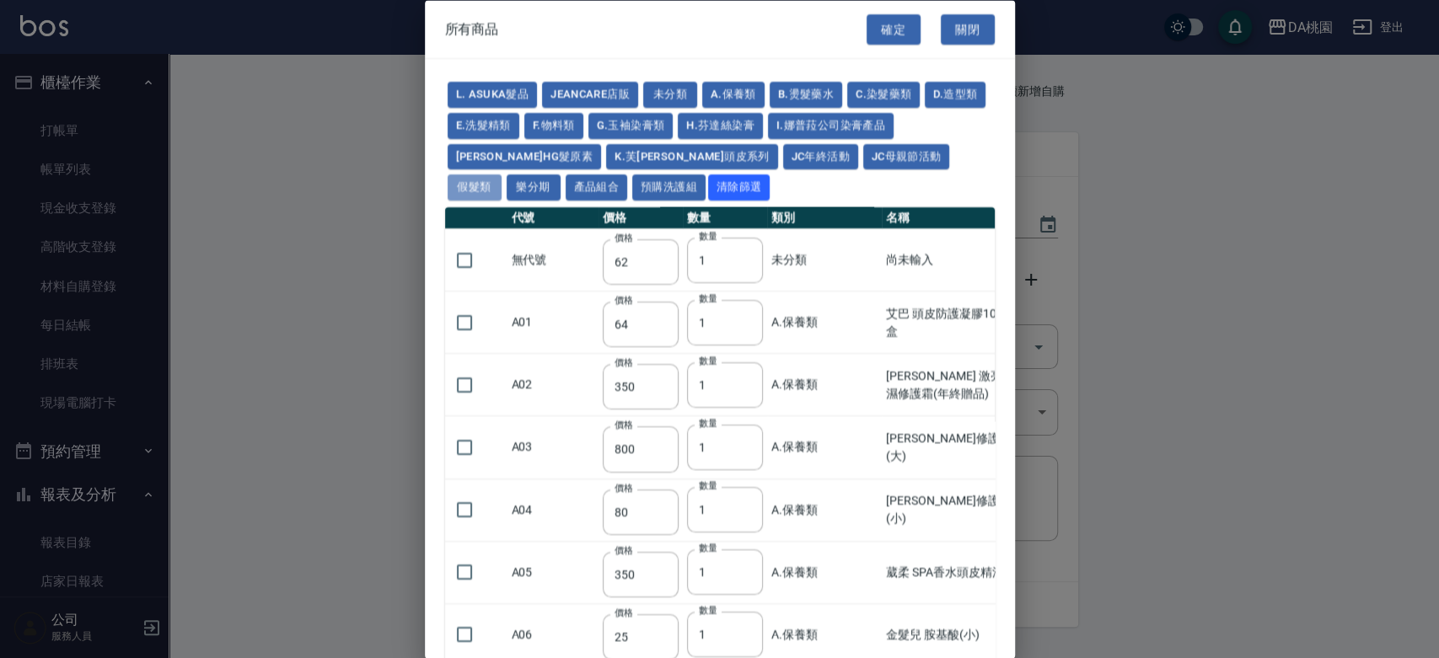
type input "2580"
type input "2780"
type input "2980"
type input "3180"
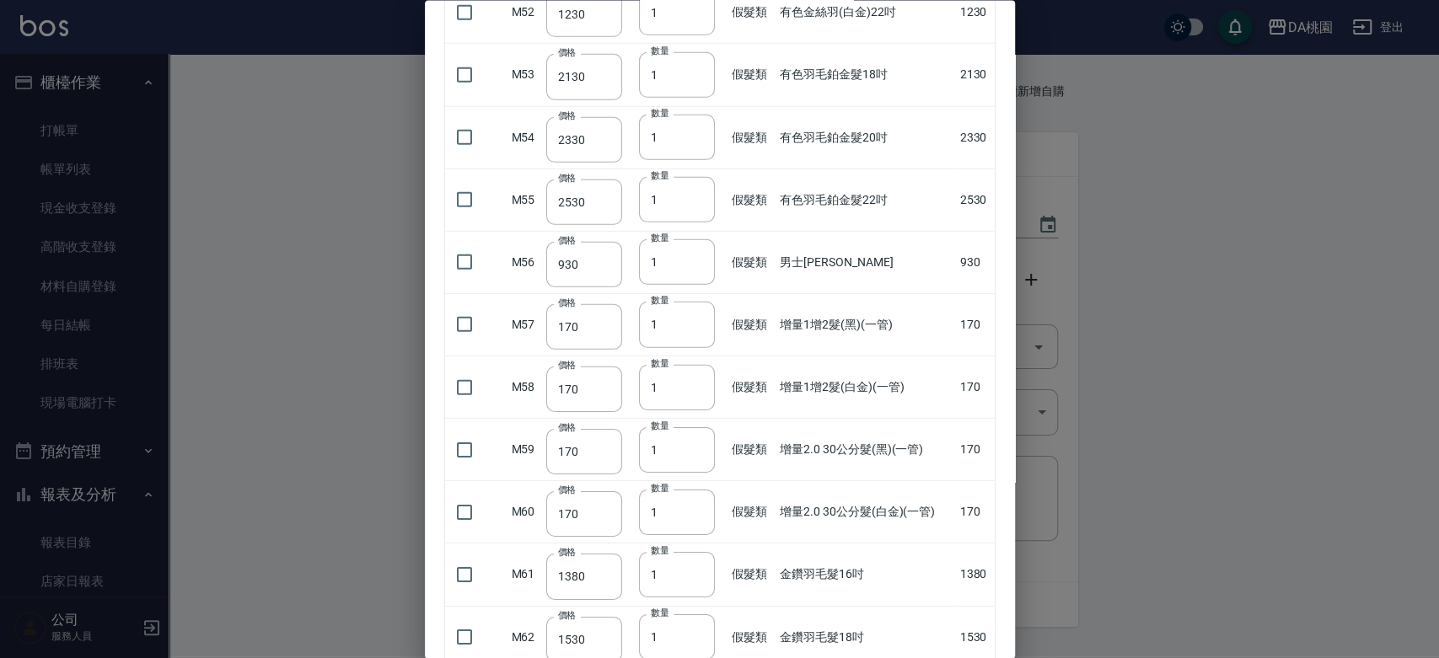
scroll to position [3840, 0]
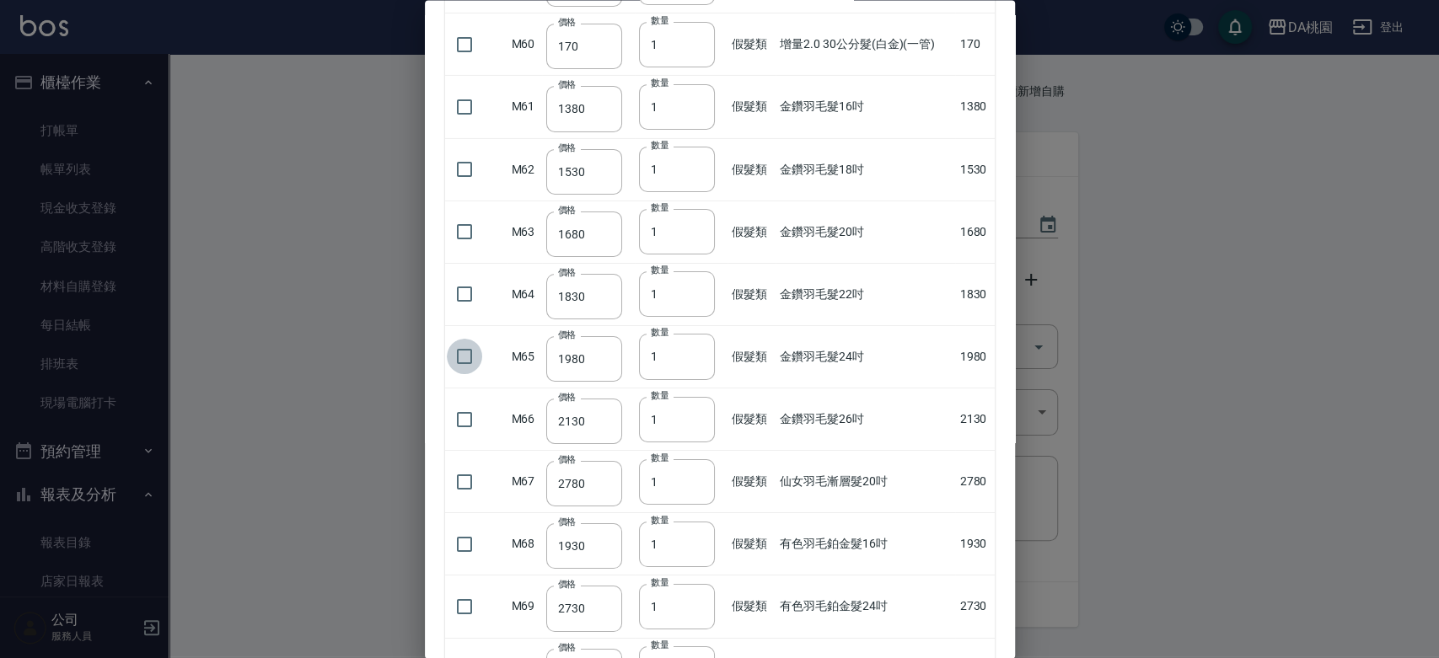
click at [461, 341] on input "checkbox" at bounding box center [464, 356] width 35 height 35
checkbox input "true"
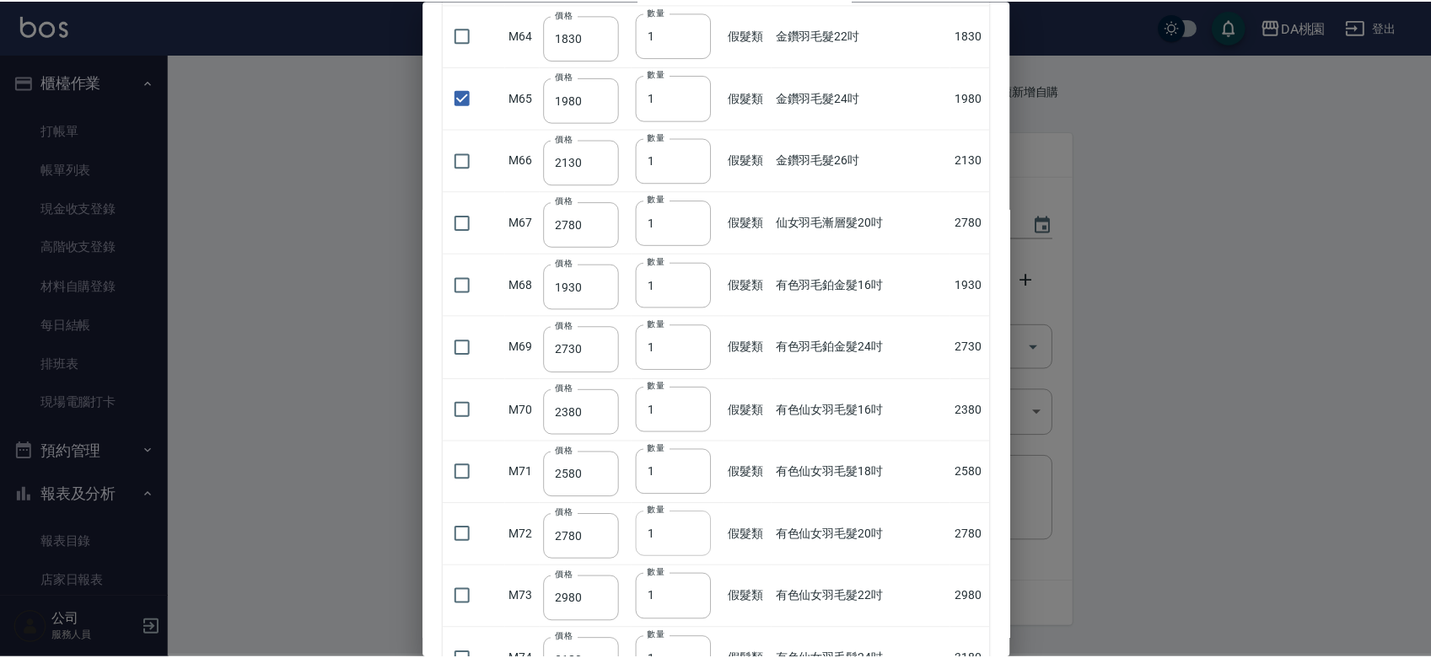
scroll to position [4229, 0]
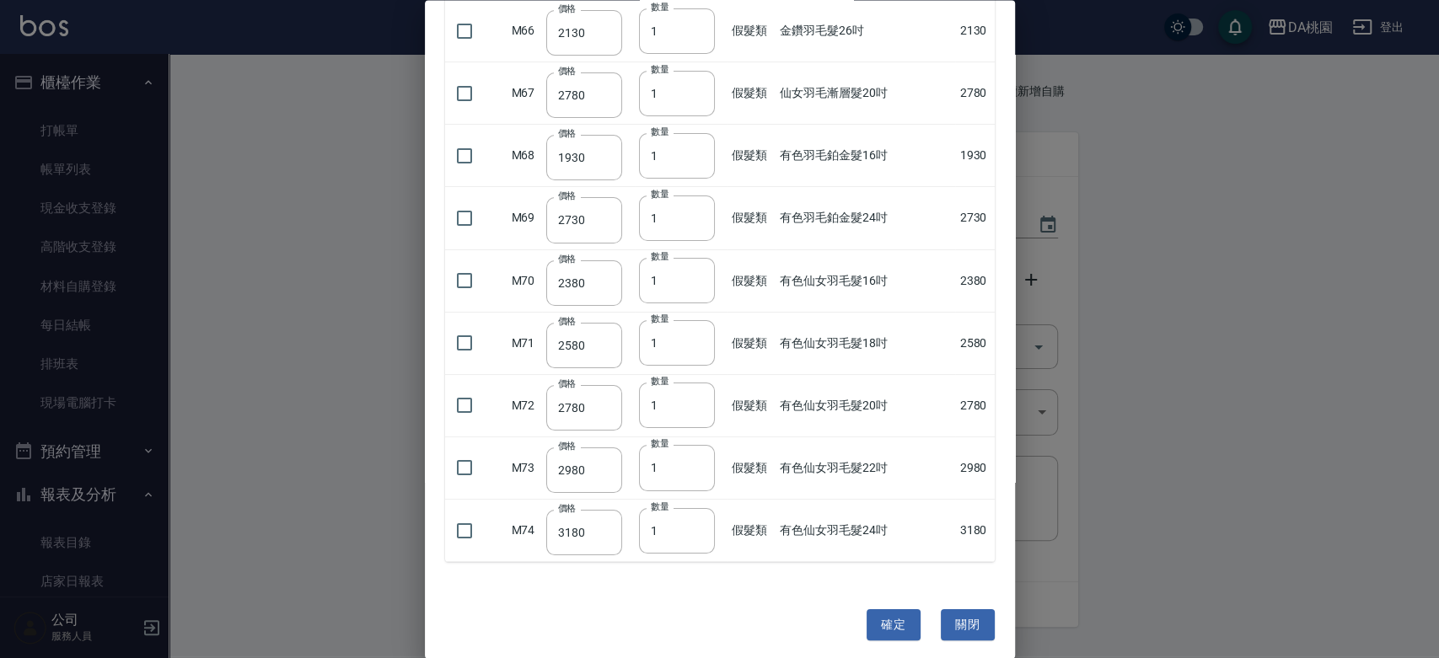
click at [874, 612] on button "確定" at bounding box center [894, 625] width 54 height 31
type input "金鑽羽毛髮24吋"
type input "1980"
type input "1"
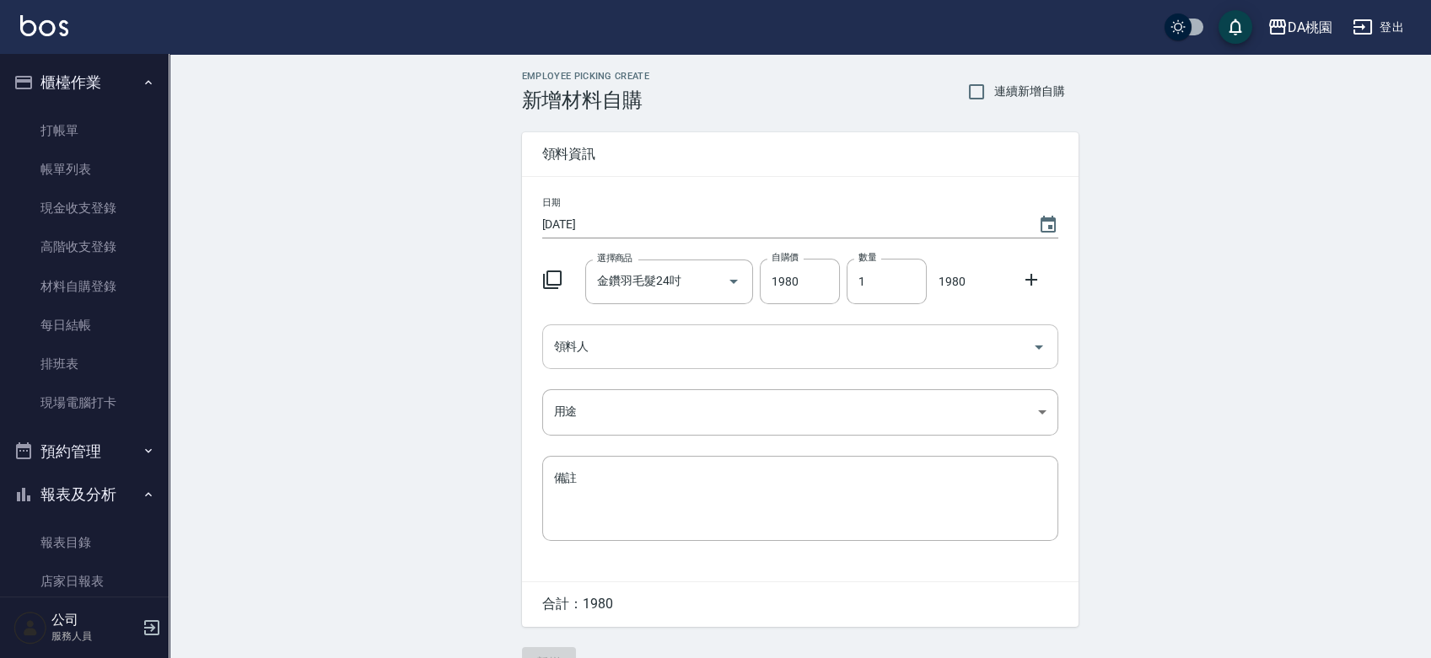
click at [650, 348] on input "領料人" at bounding box center [788, 347] width 476 height 30
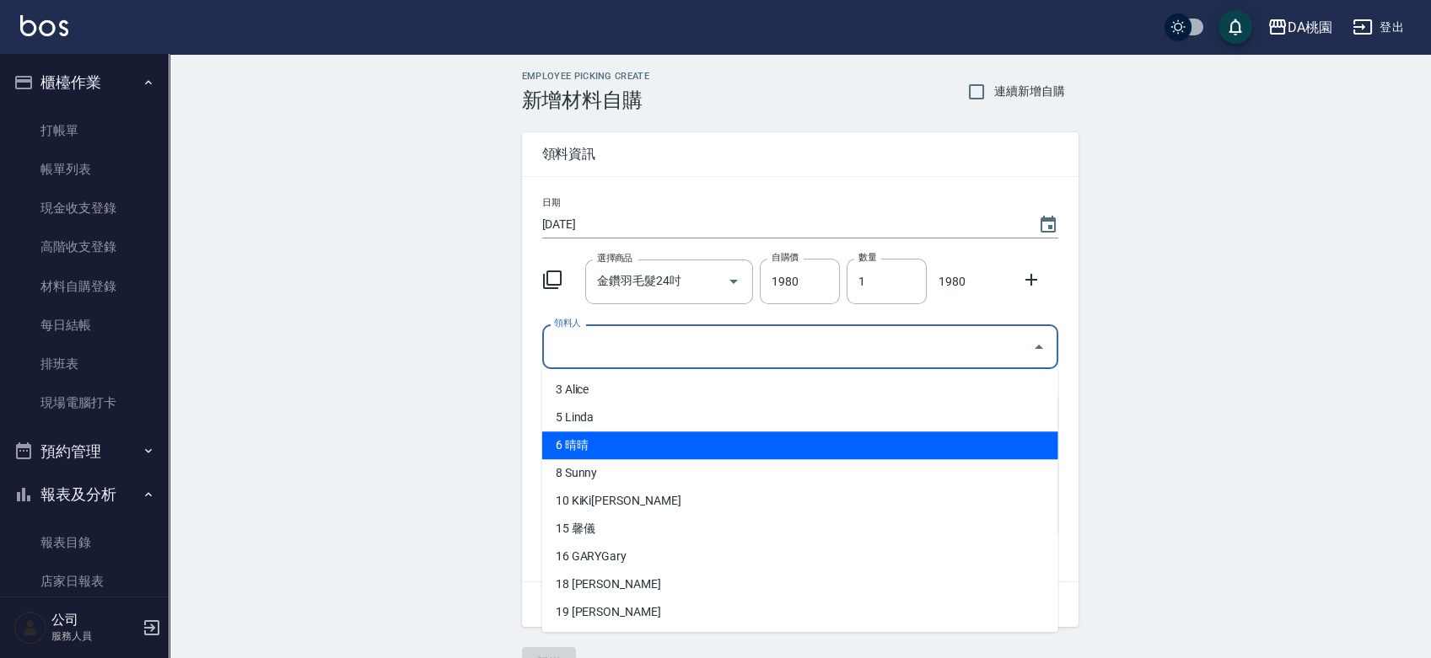
click at [633, 442] on li "6 晴晴" at bounding box center [800, 446] width 516 height 28
type input "晴晴"
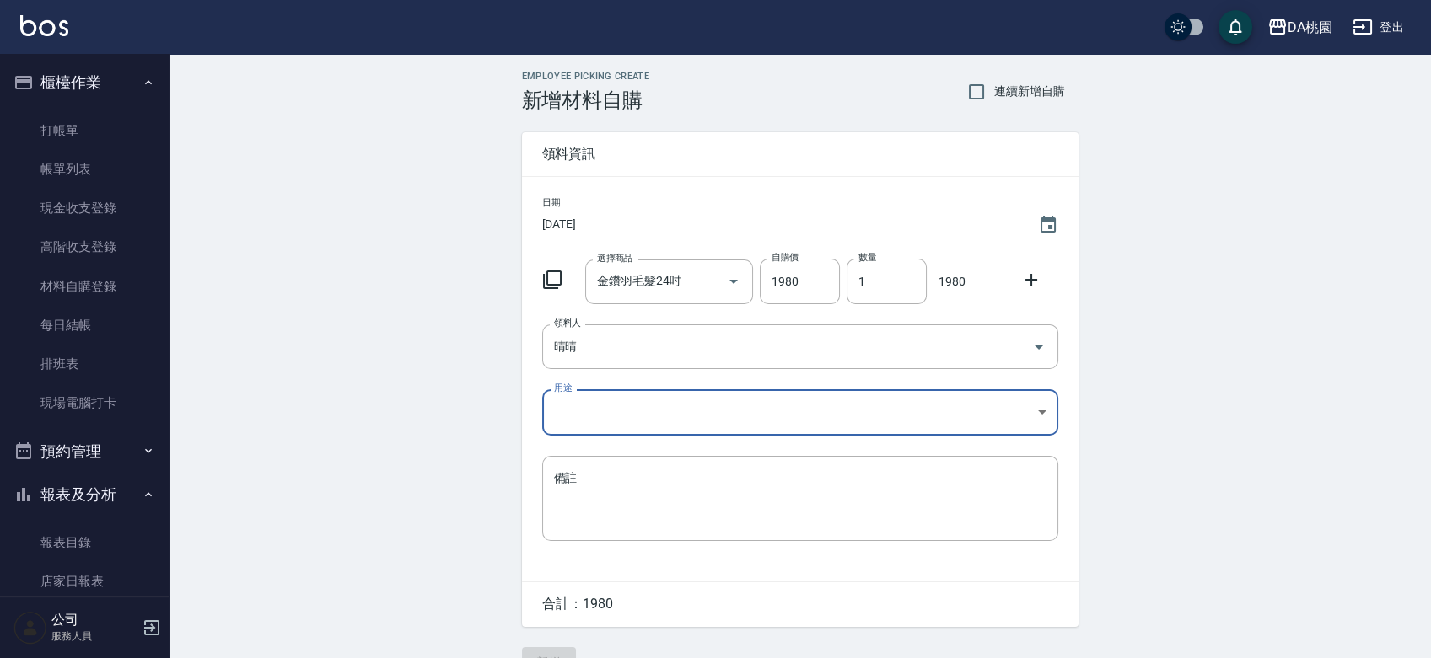
click at [636, 395] on body "DA桃園 登出 櫃檯作業 打帳單 帳單列表 現金收支登錄 高階收支登錄 材料自購登錄 每日結帳 排班表 現場電腦打卡 預約管理 預約管理 單日預約紀錄 單週預…" at bounding box center [715, 347] width 1431 height 695
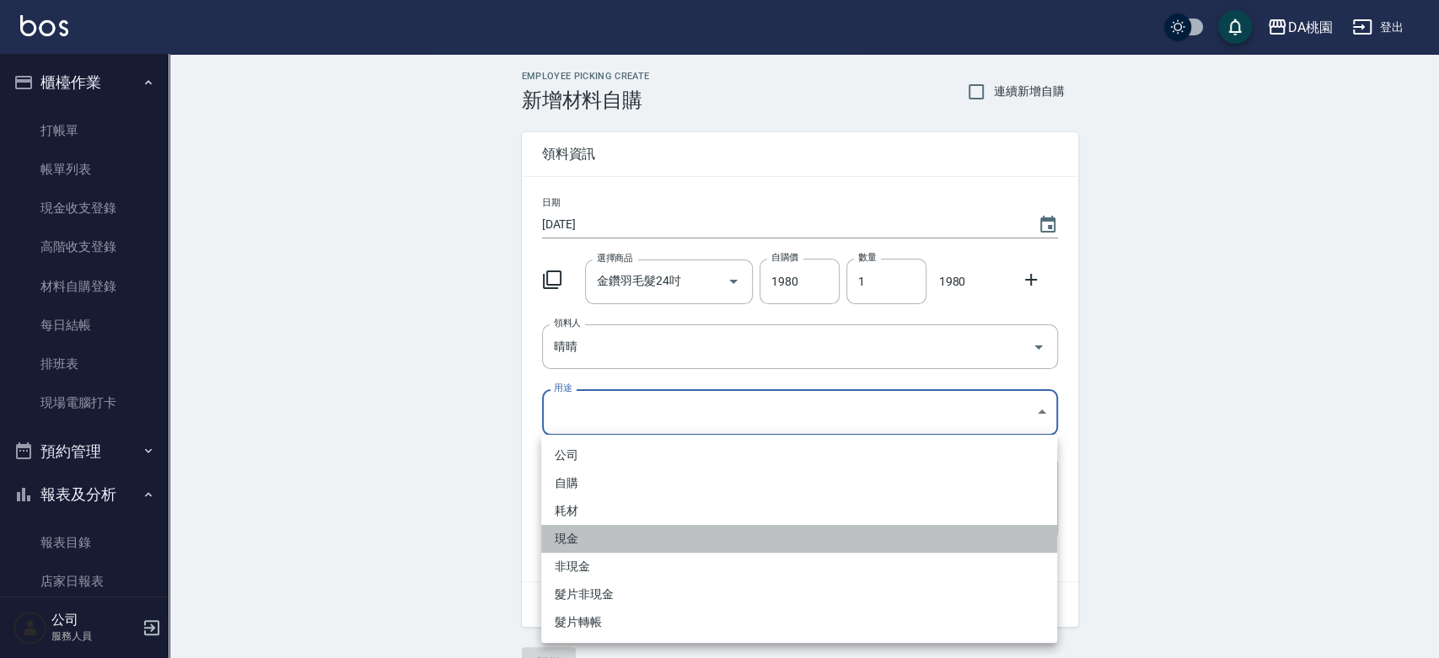
click at [638, 533] on li "現金" at bounding box center [799, 539] width 516 height 28
type input "現金"
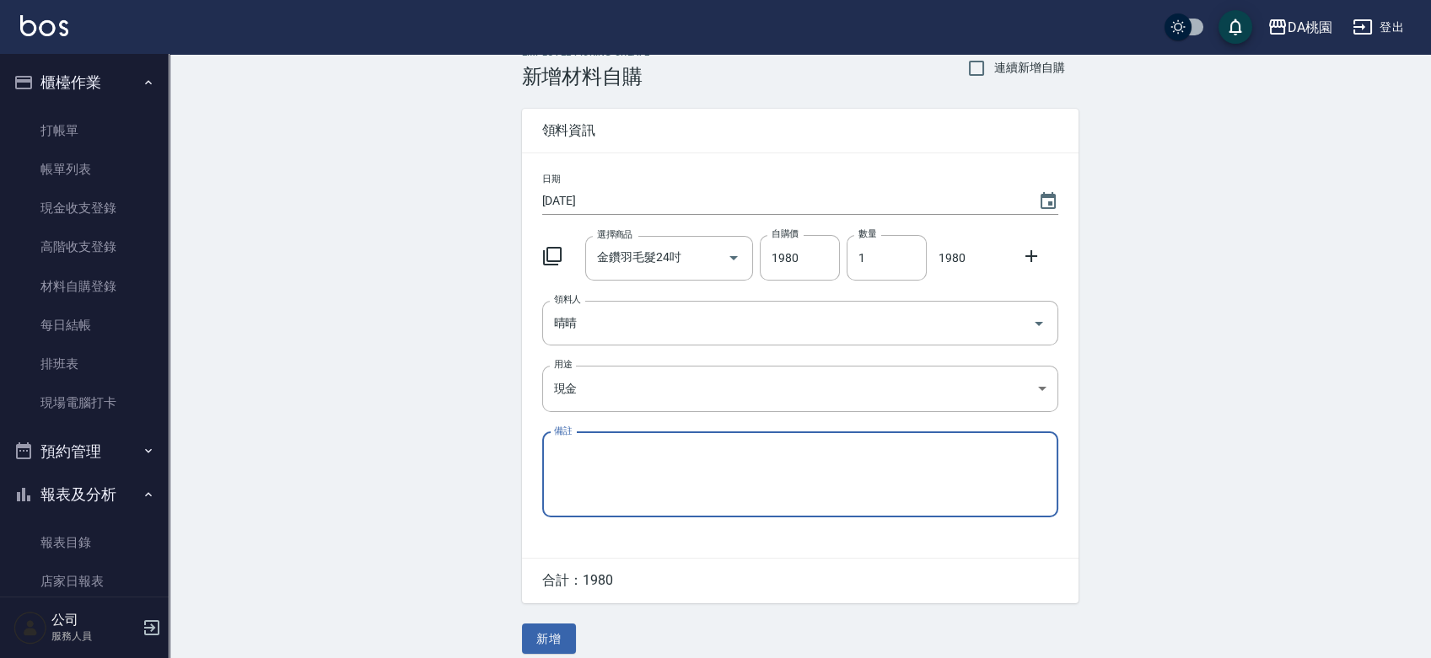
scroll to position [37, 0]
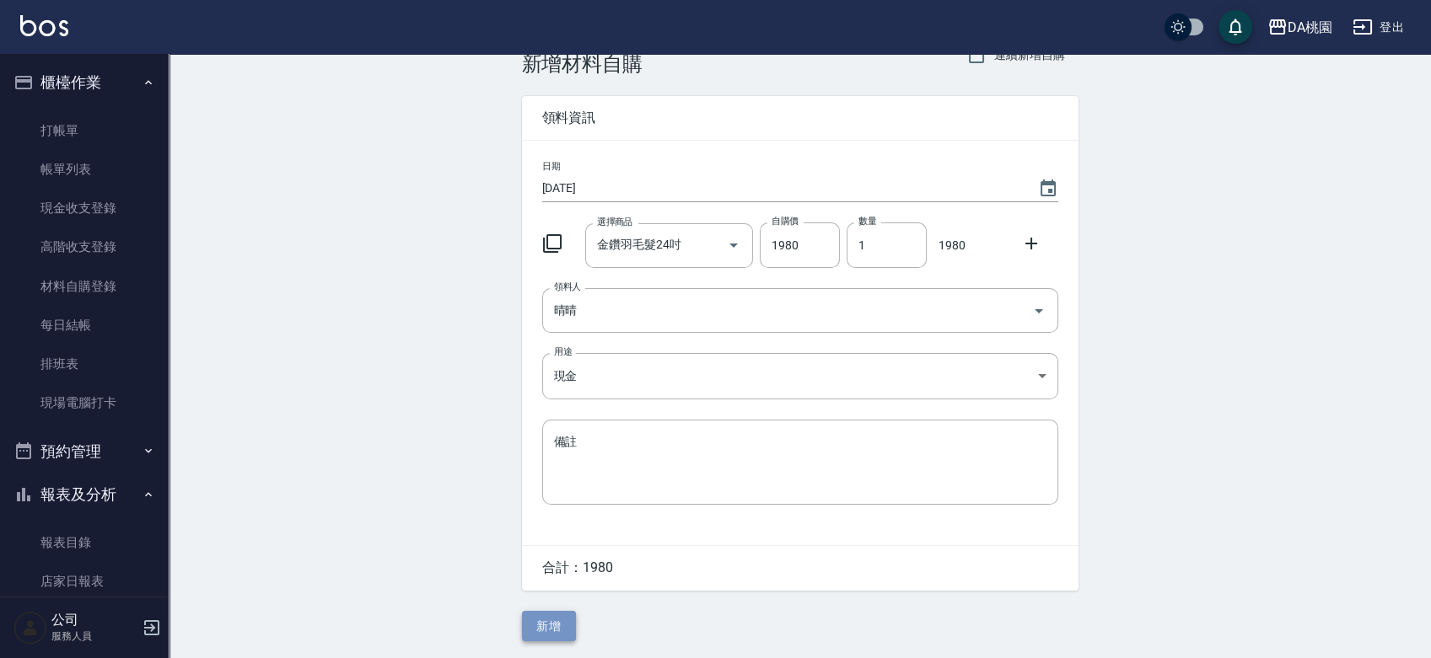
click at [554, 617] on button "新增" at bounding box center [549, 626] width 54 height 31
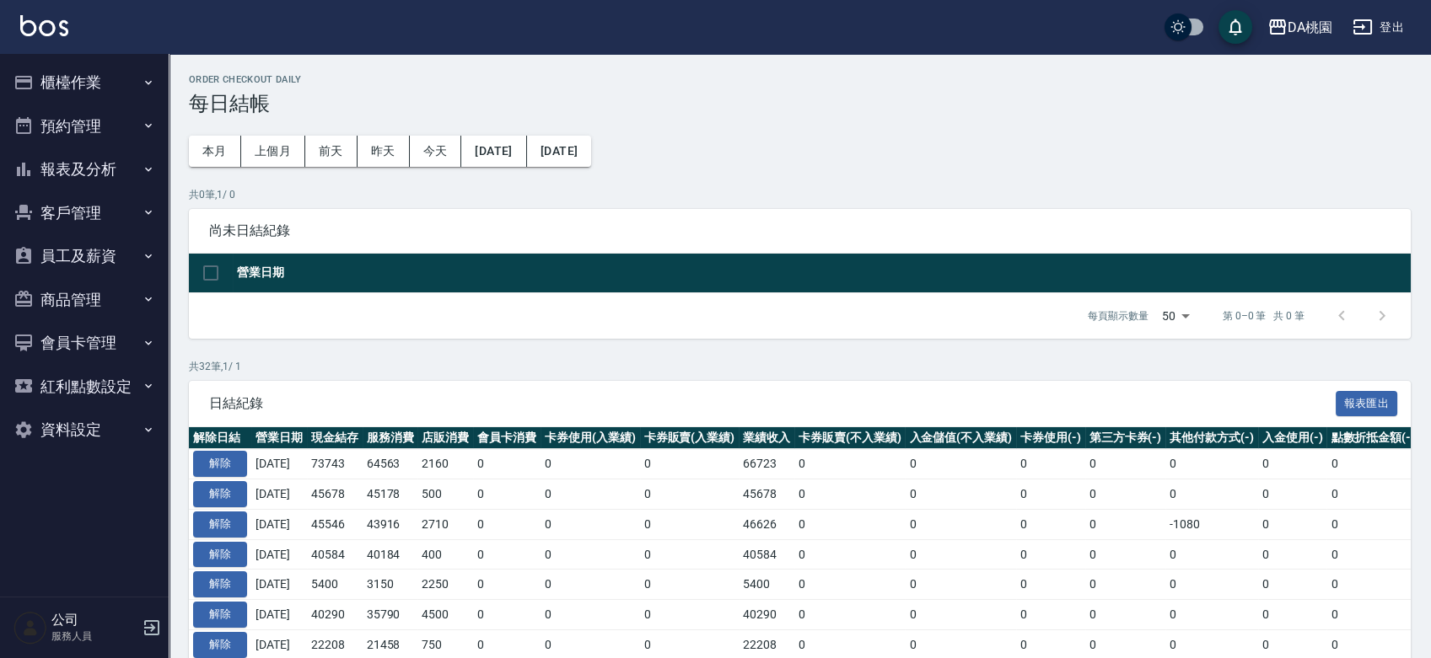
click at [94, 166] on button "報表及分析" at bounding box center [84, 170] width 155 height 44
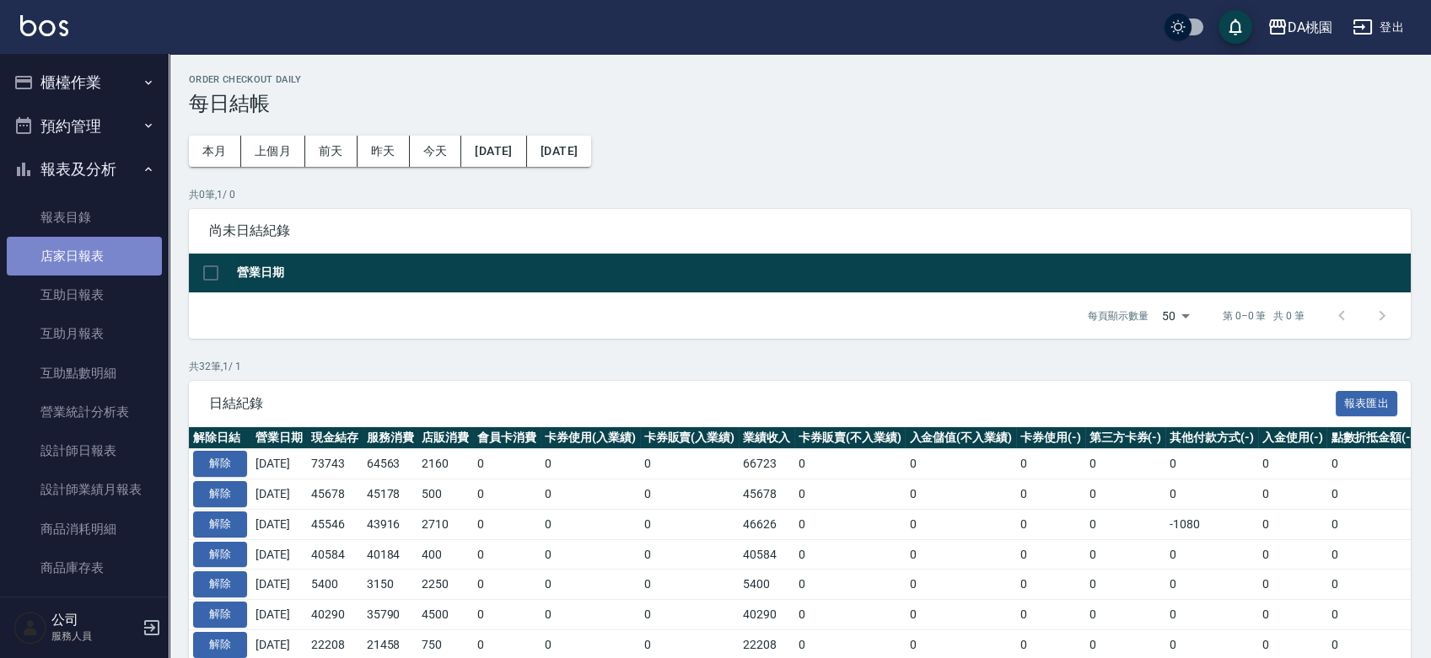
click at [88, 250] on link "店家日報表" at bounding box center [84, 256] width 155 height 39
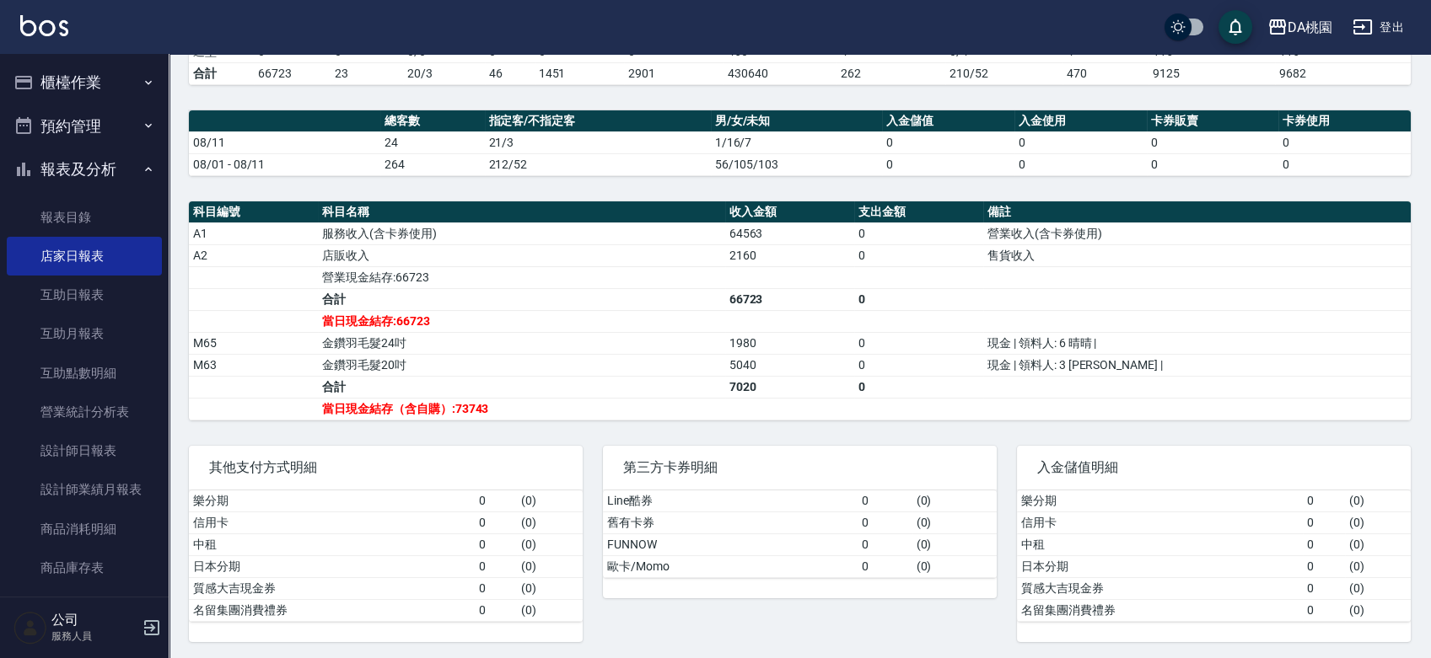
click at [94, 82] on button "櫃檯作業" at bounding box center [84, 83] width 155 height 44
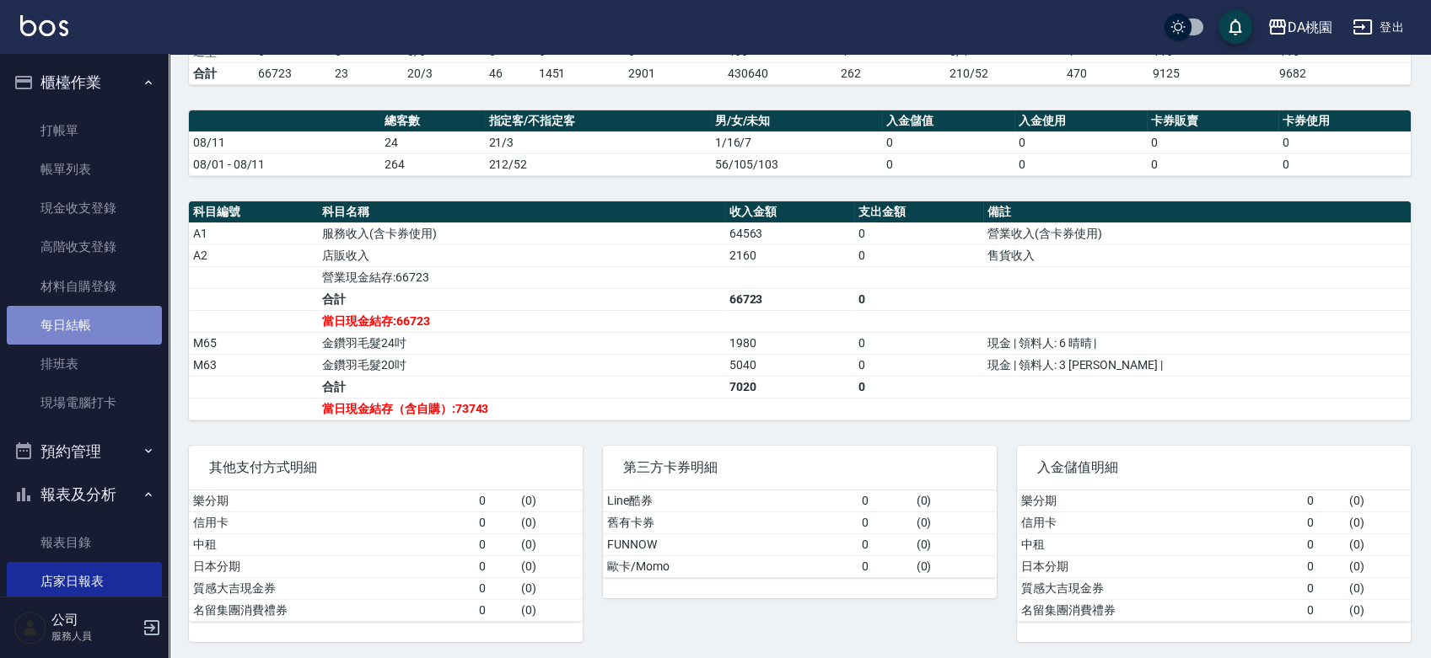
click at [100, 322] on link "每日結帳" at bounding box center [84, 325] width 155 height 39
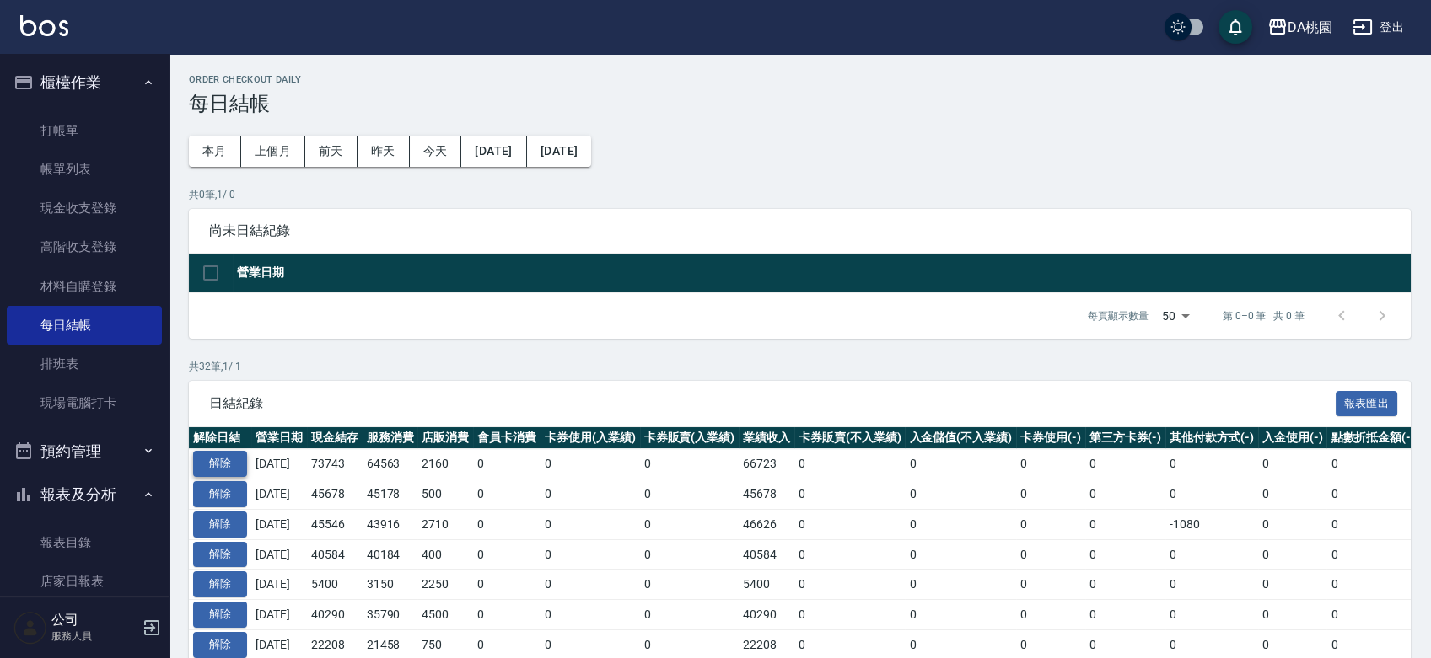
click at [216, 459] on button "解除" at bounding box center [220, 464] width 54 height 26
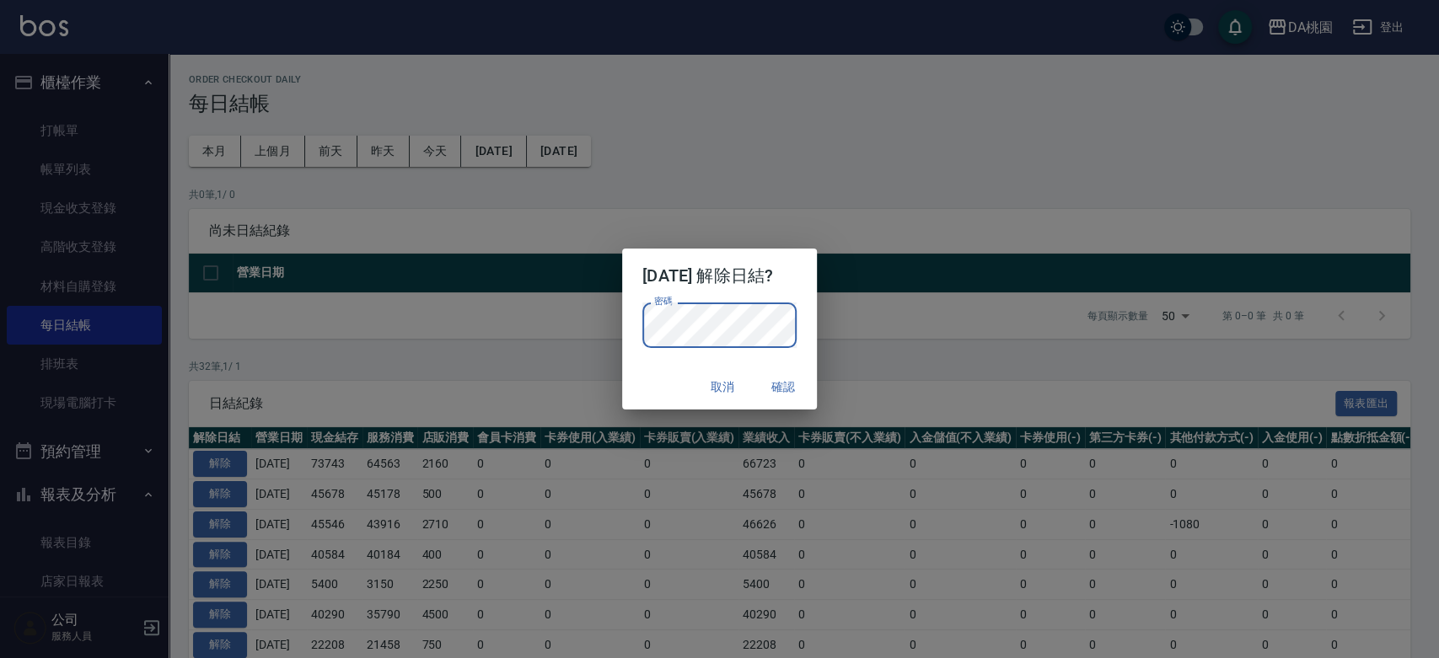
click at [807, 392] on button "確認" at bounding box center [783, 387] width 54 height 31
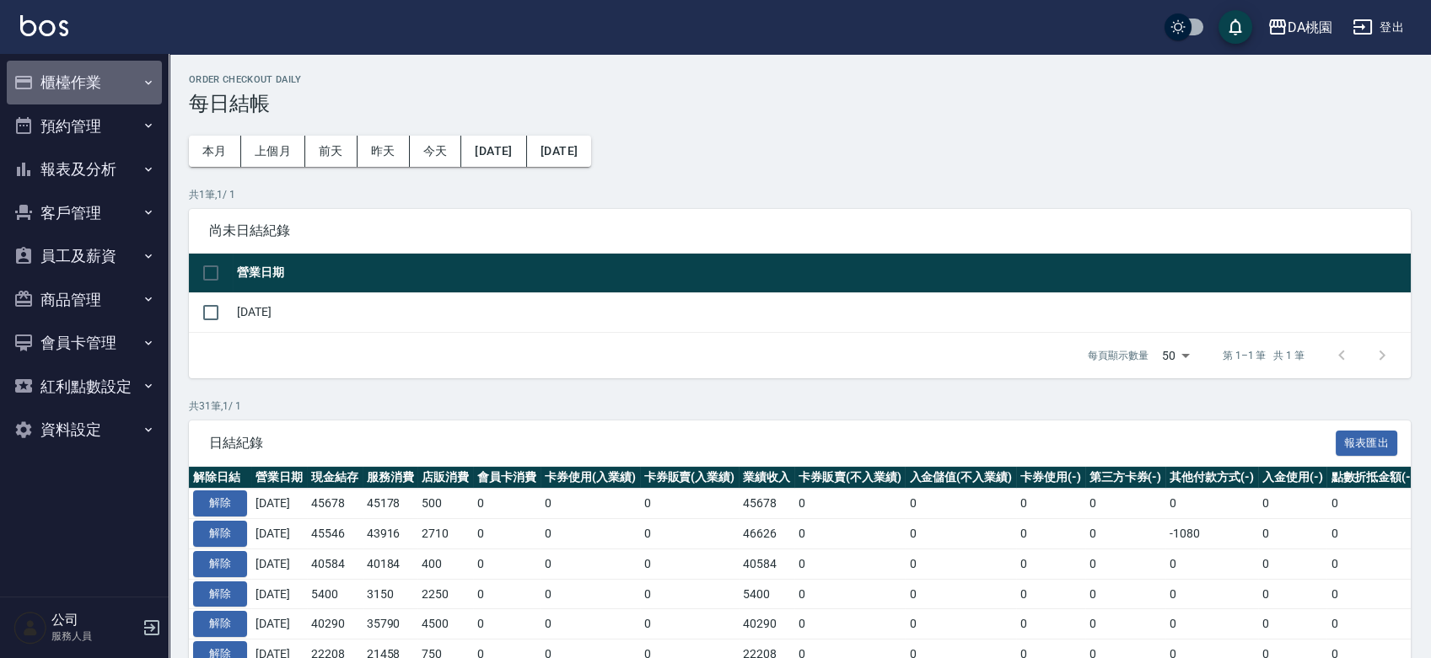
click at [73, 65] on button "櫃檯作業" at bounding box center [84, 83] width 155 height 44
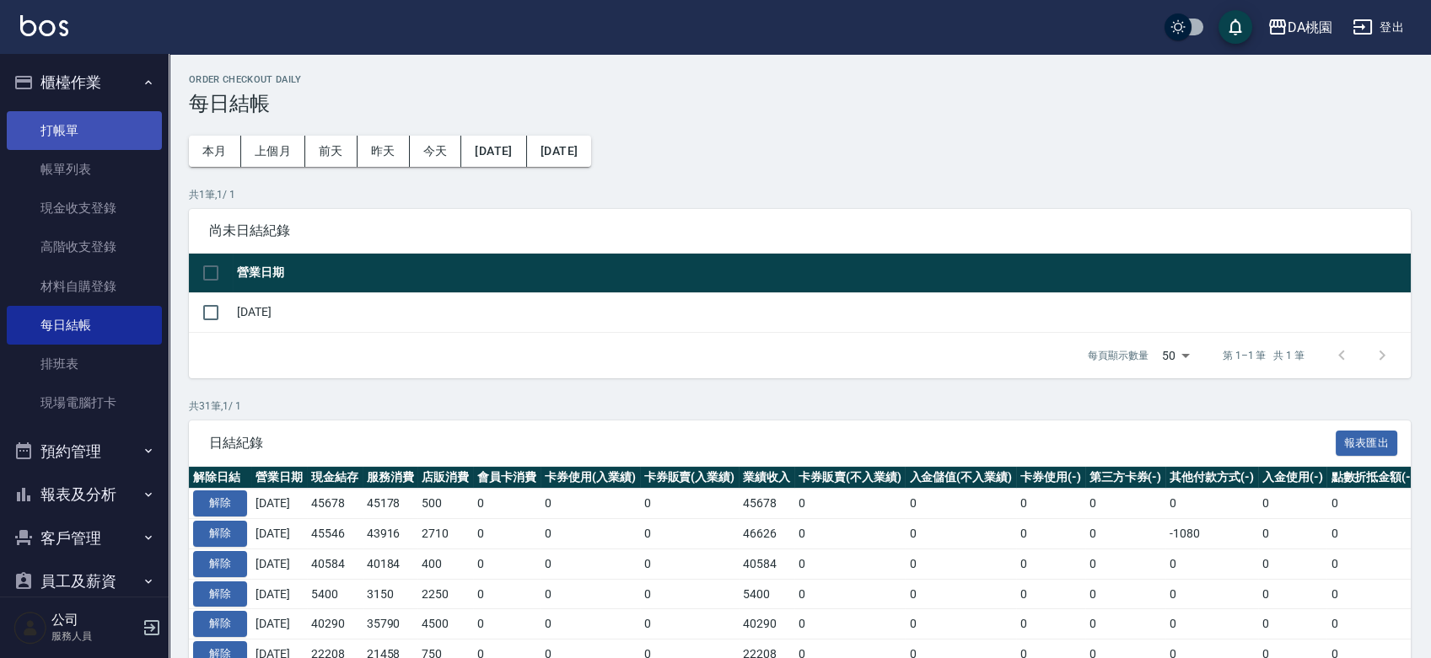
click at [88, 134] on link "打帳單" at bounding box center [84, 130] width 155 height 39
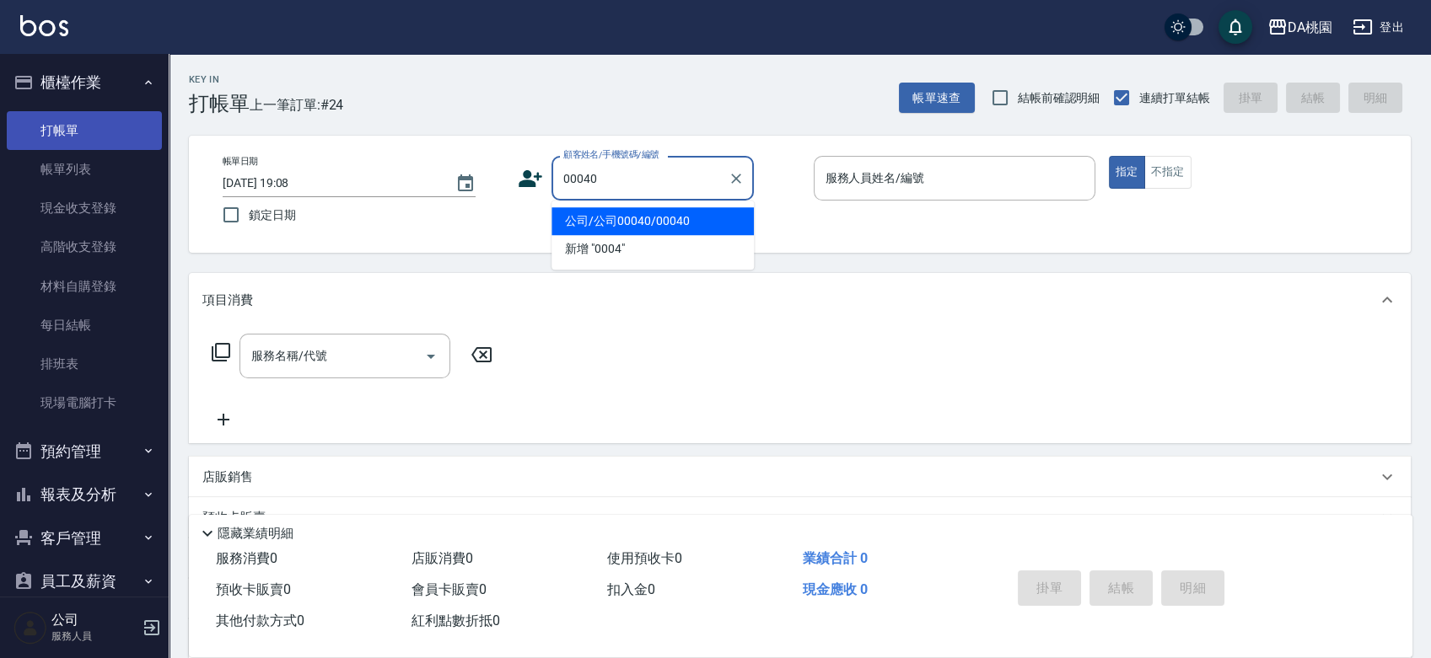
type input "公司/公司00040/00040"
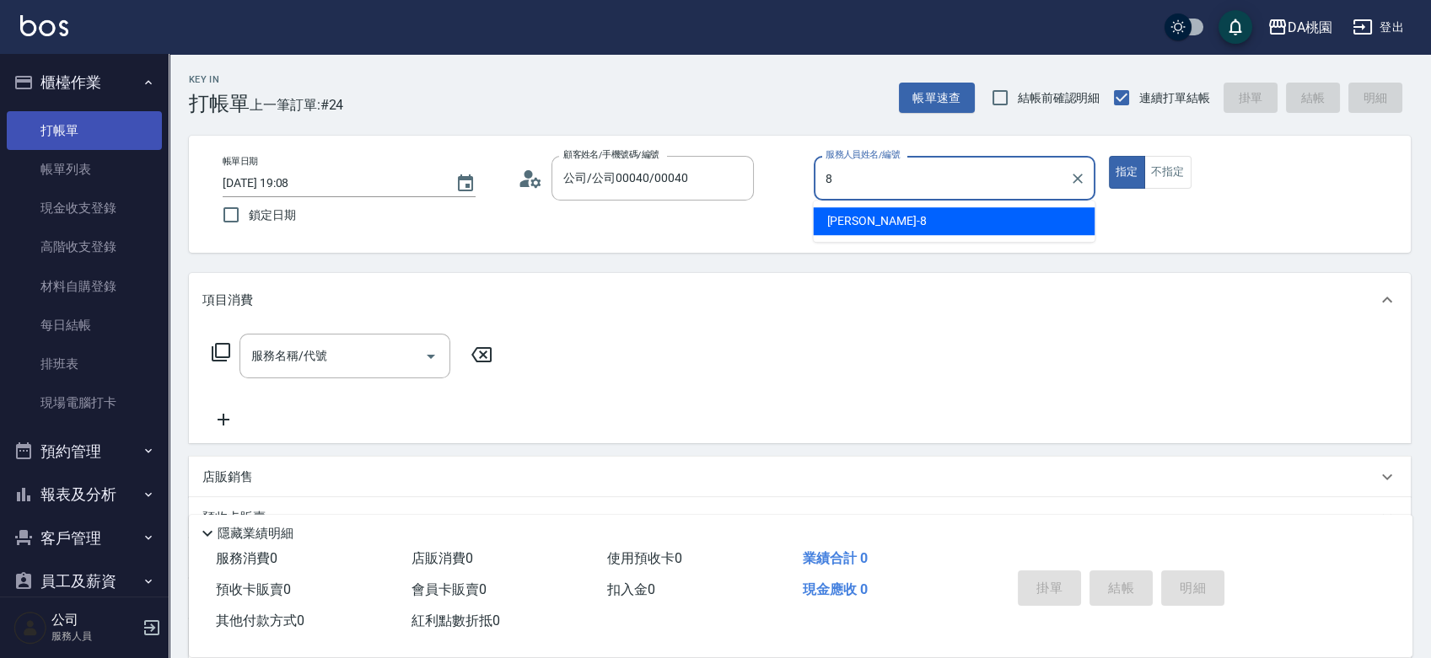
type input "8"
type button "true"
type input "桑妮-8"
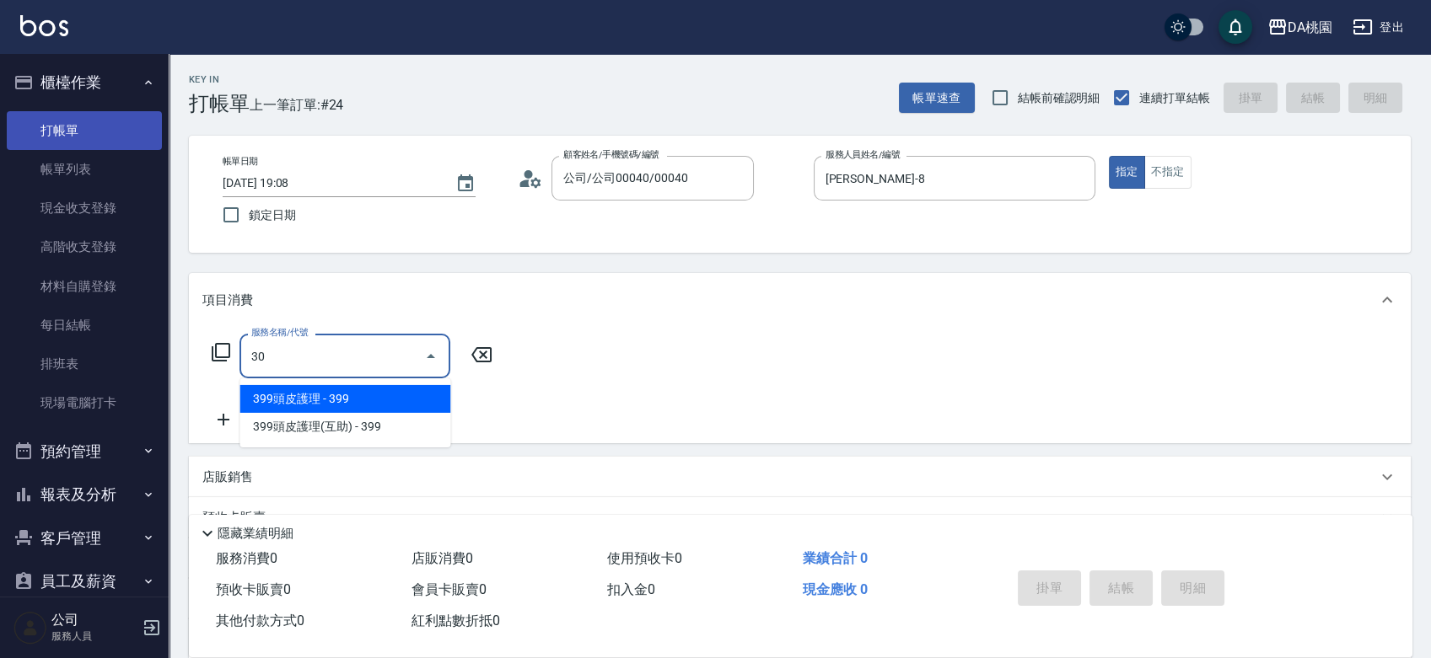
type input "303"
type input "30"
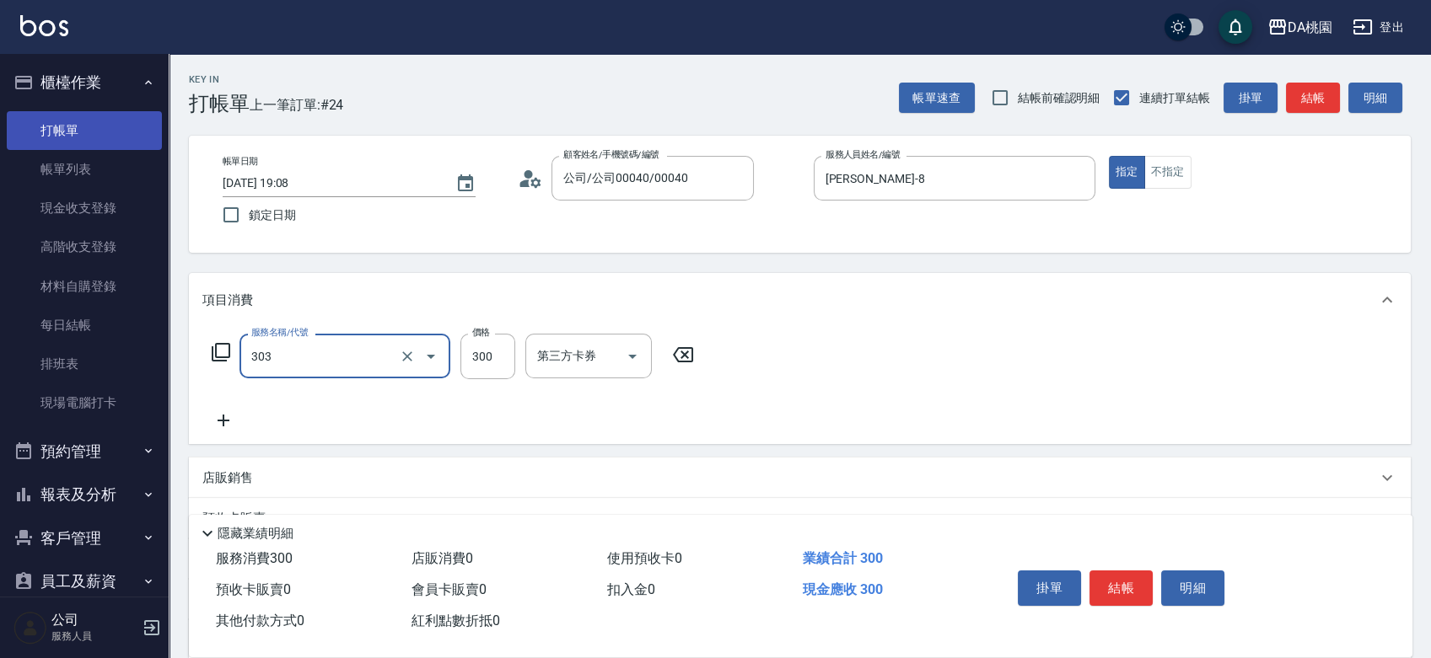
type input "A級剪髮(303)"
type input "0"
type input "35"
type input "30"
type input "350"
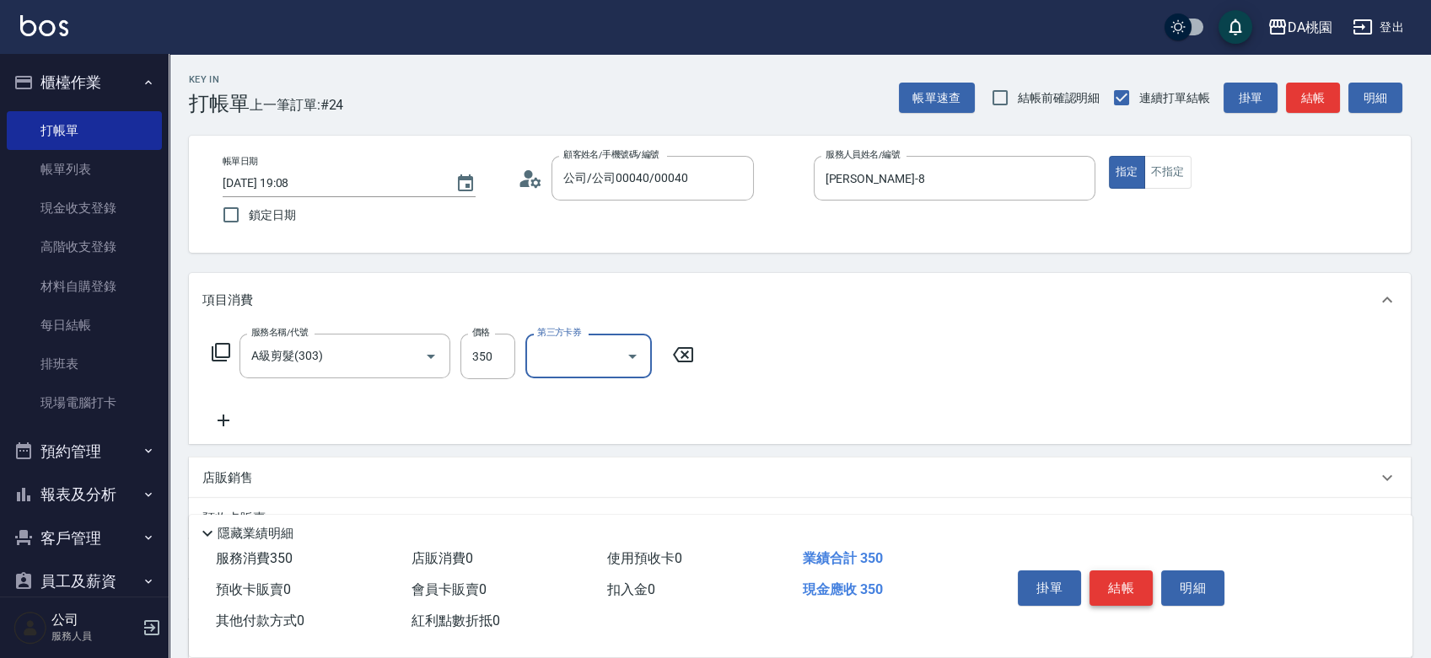
click at [1134, 583] on button "結帳" at bounding box center [1120, 588] width 63 height 35
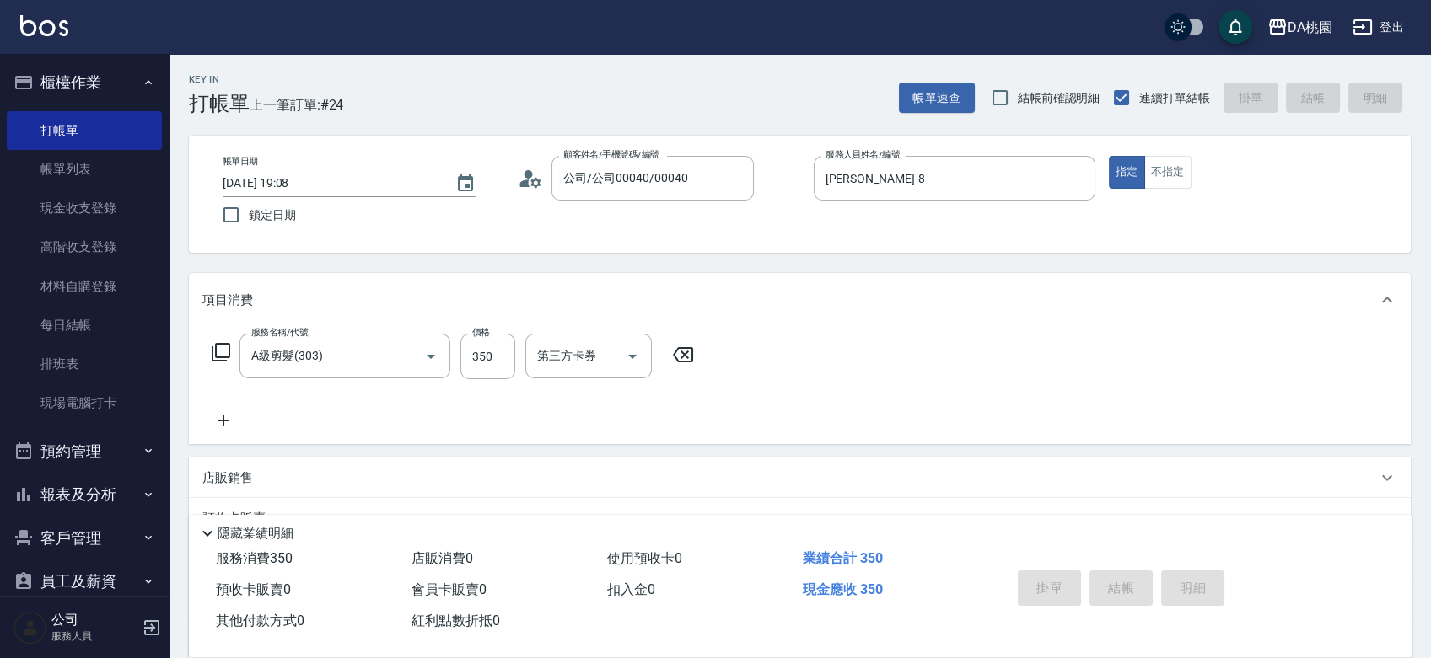
type input "0"
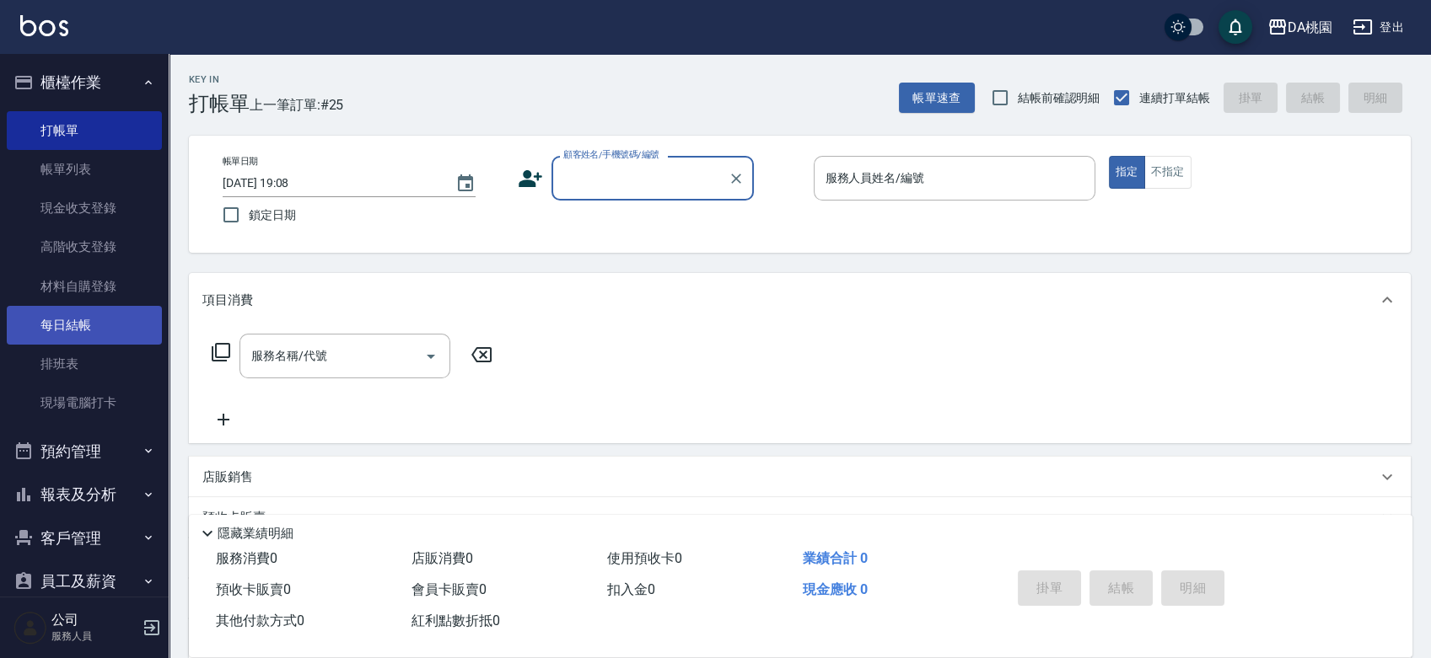
click at [121, 325] on link "每日結帳" at bounding box center [84, 325] width 155 height 39
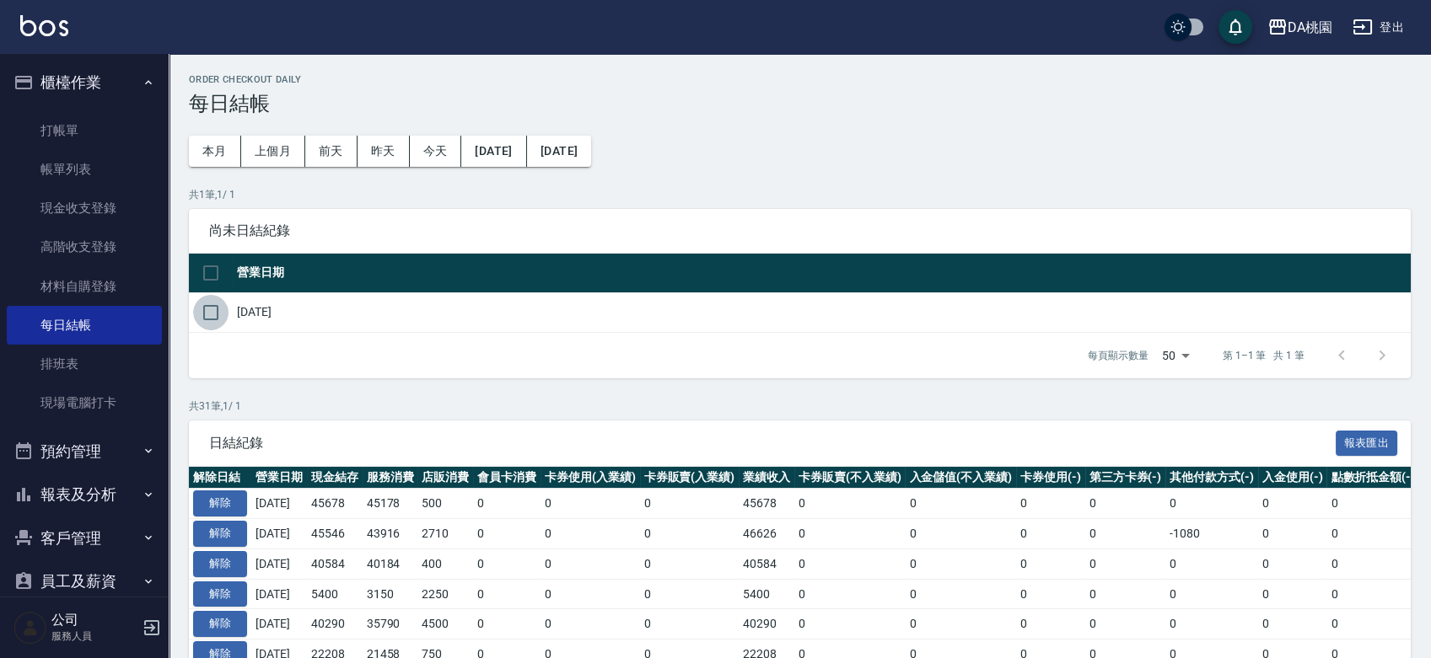
click at [216, 327] on input "checkbox" at bounding box center [210, 312] width 35 height 35
checkbox input "true"
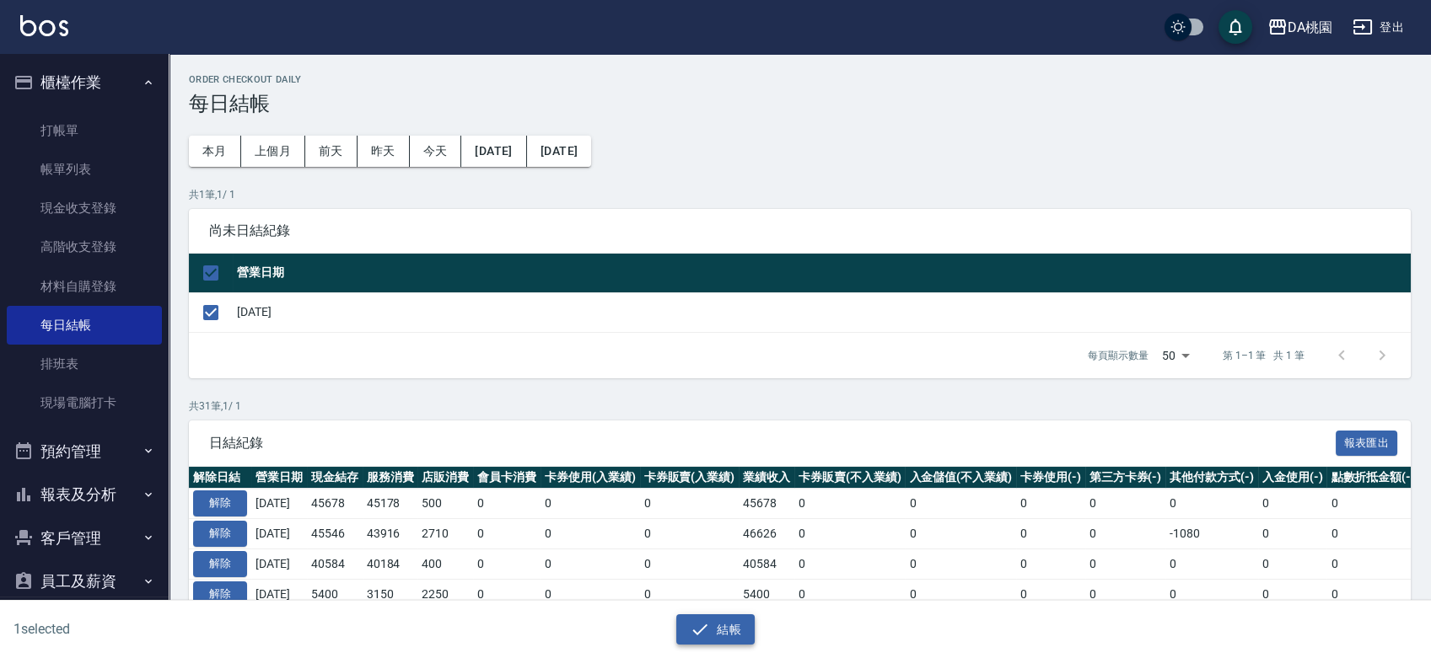
click at [715, 625] on button "結帳" at bounding box center [715, 630] width 78 height 31
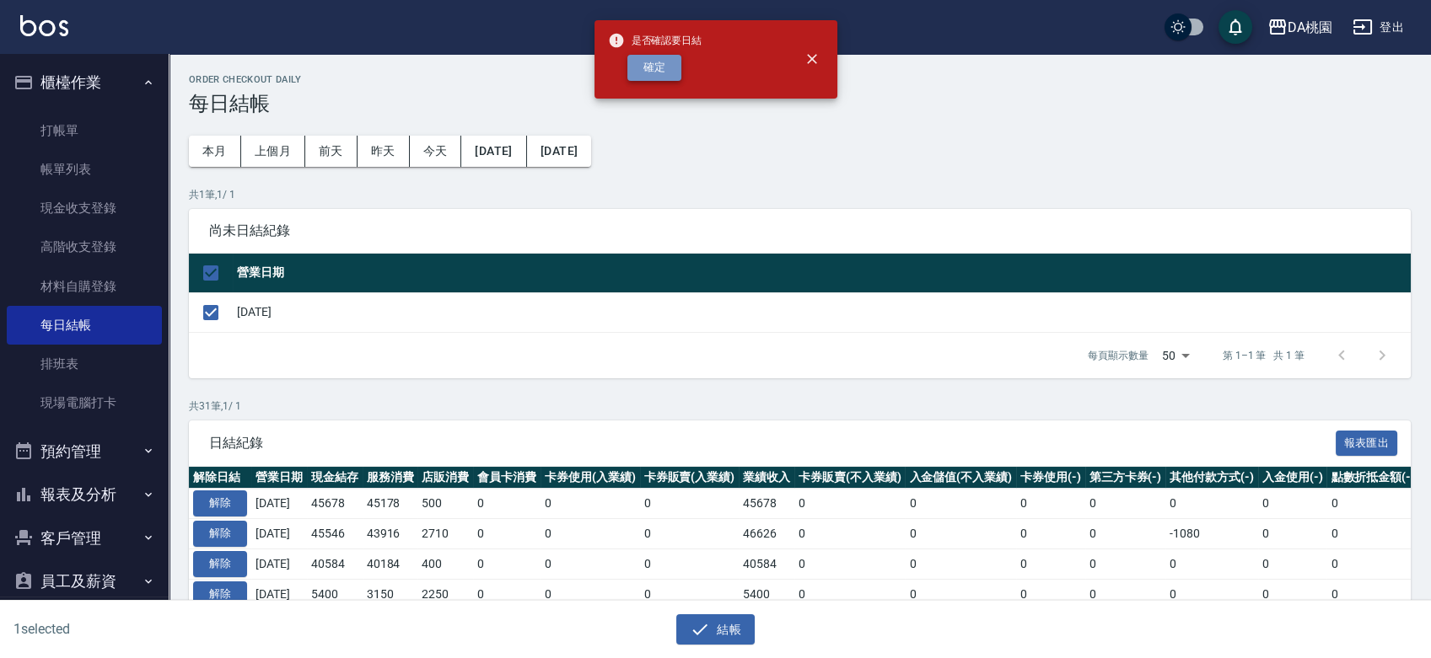
click at [653, 65] on button "確定" at bounding box center [654, 68] width 54 height 26
checkbox input "false"
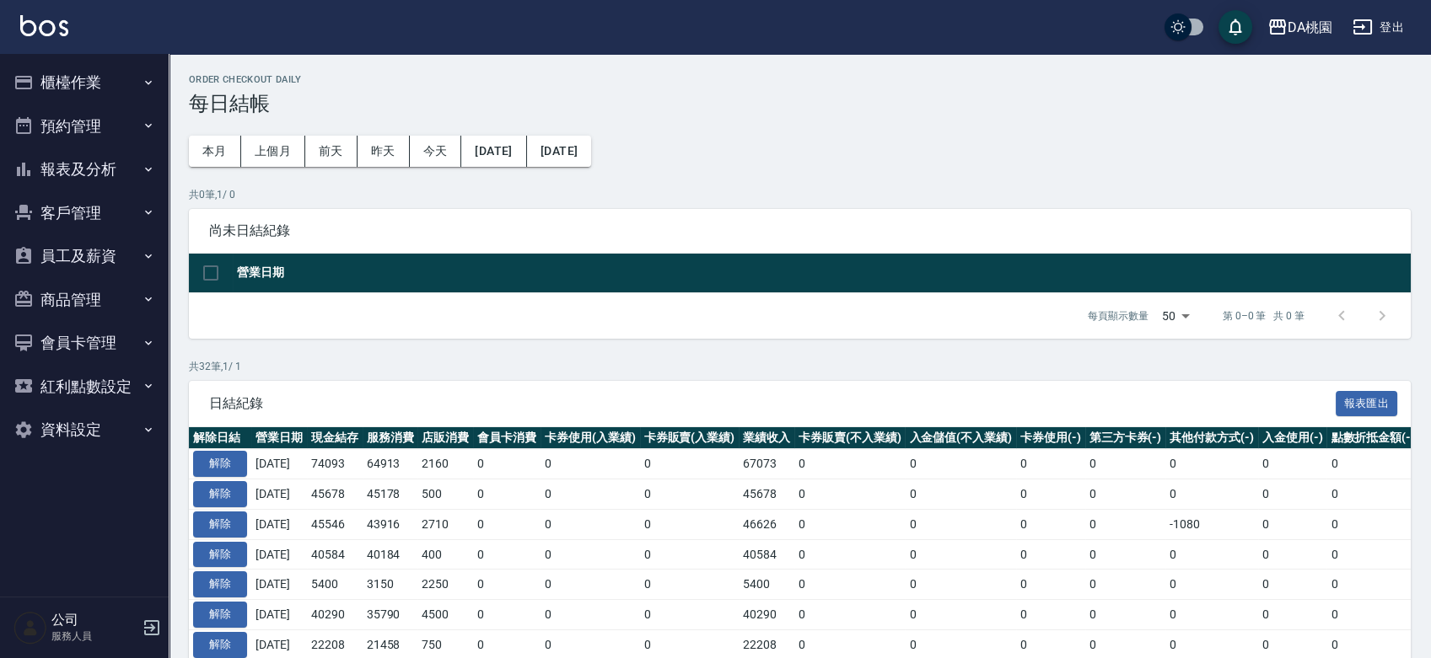
click at [94, 177] on button "報表及分析" at bounding box center [84, 170] width 155 height 44
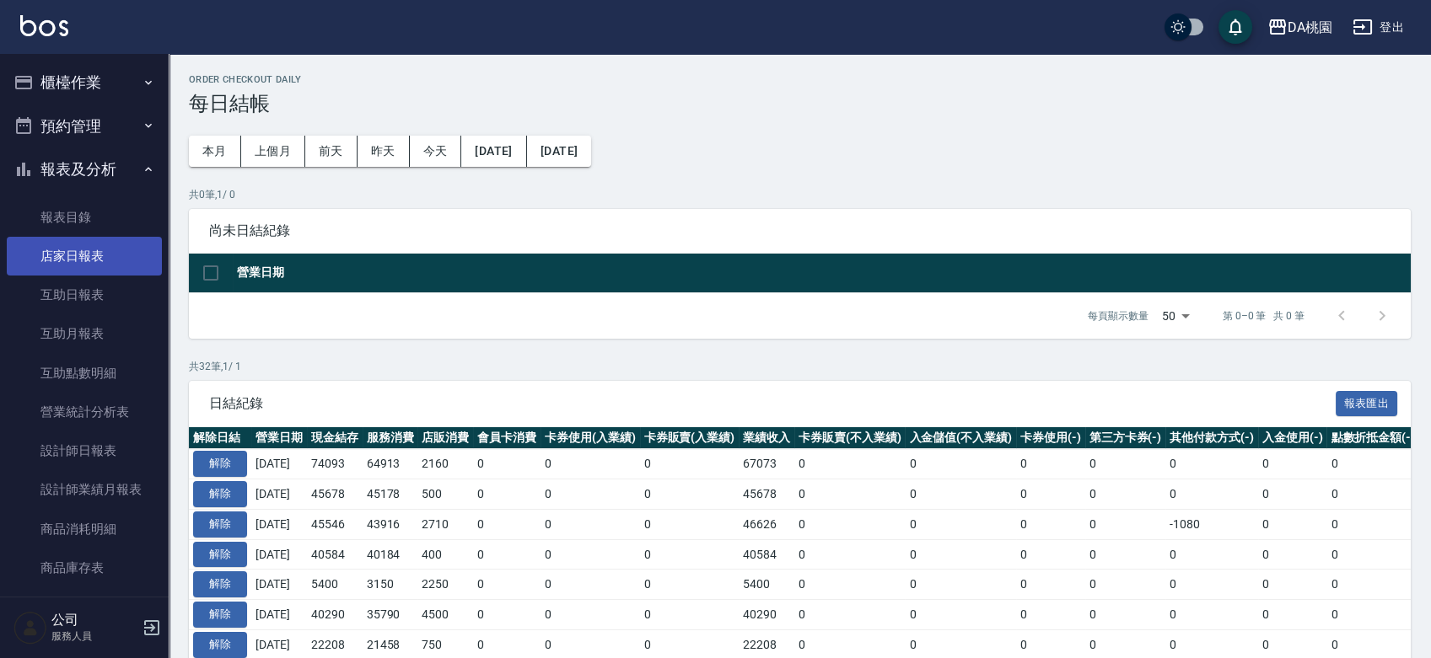
click at [81, 250] on link "店家日報表" at bounding box center [84, 256] width 155 height 39
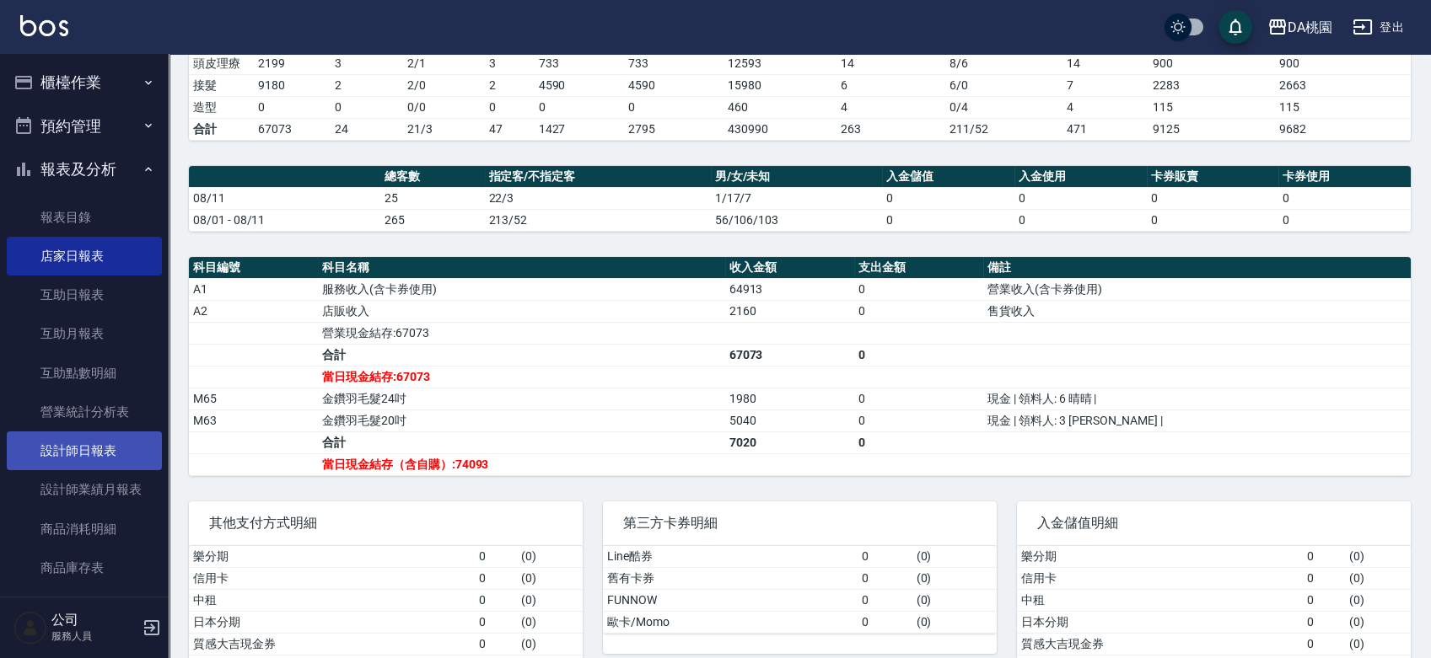
click at [67, 455] on link "設計師日報表" at bounding box center [84, 451] width 155 height 39
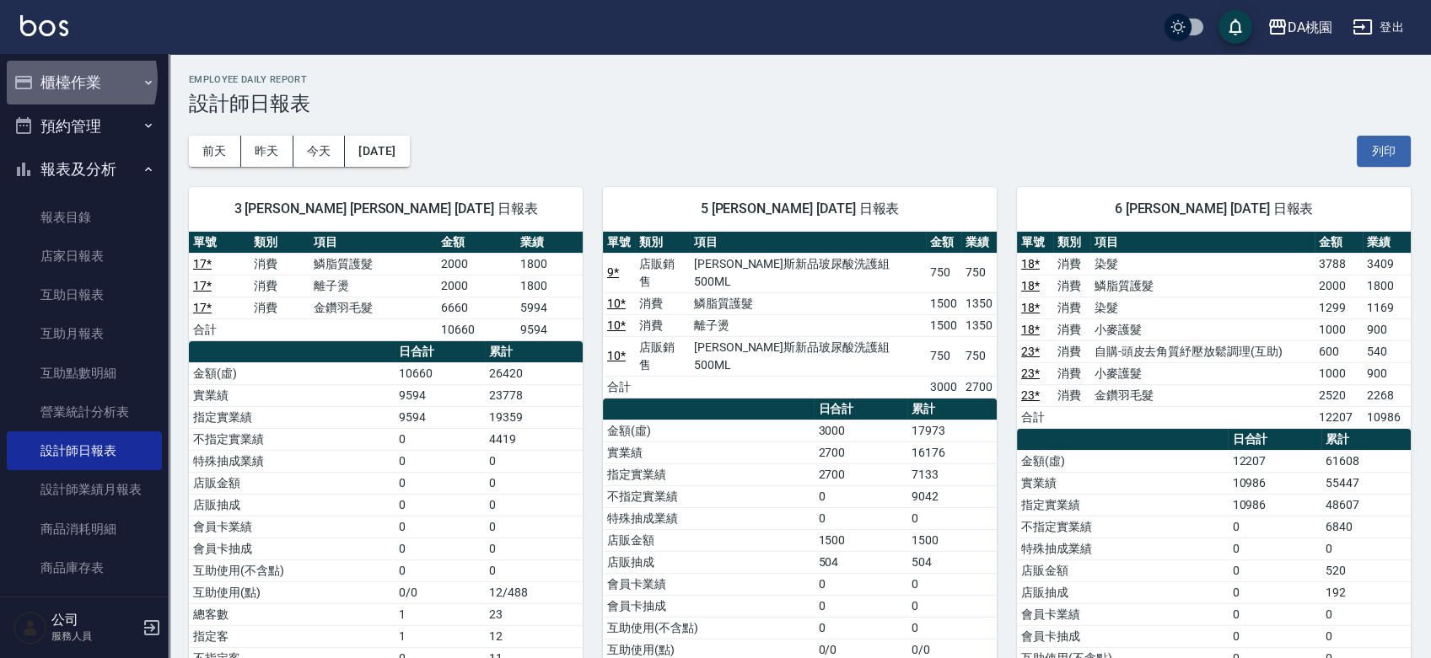
click at [60, 79] on button "櫃檯作業" at bounding box center [84, 83] width 155 height 44
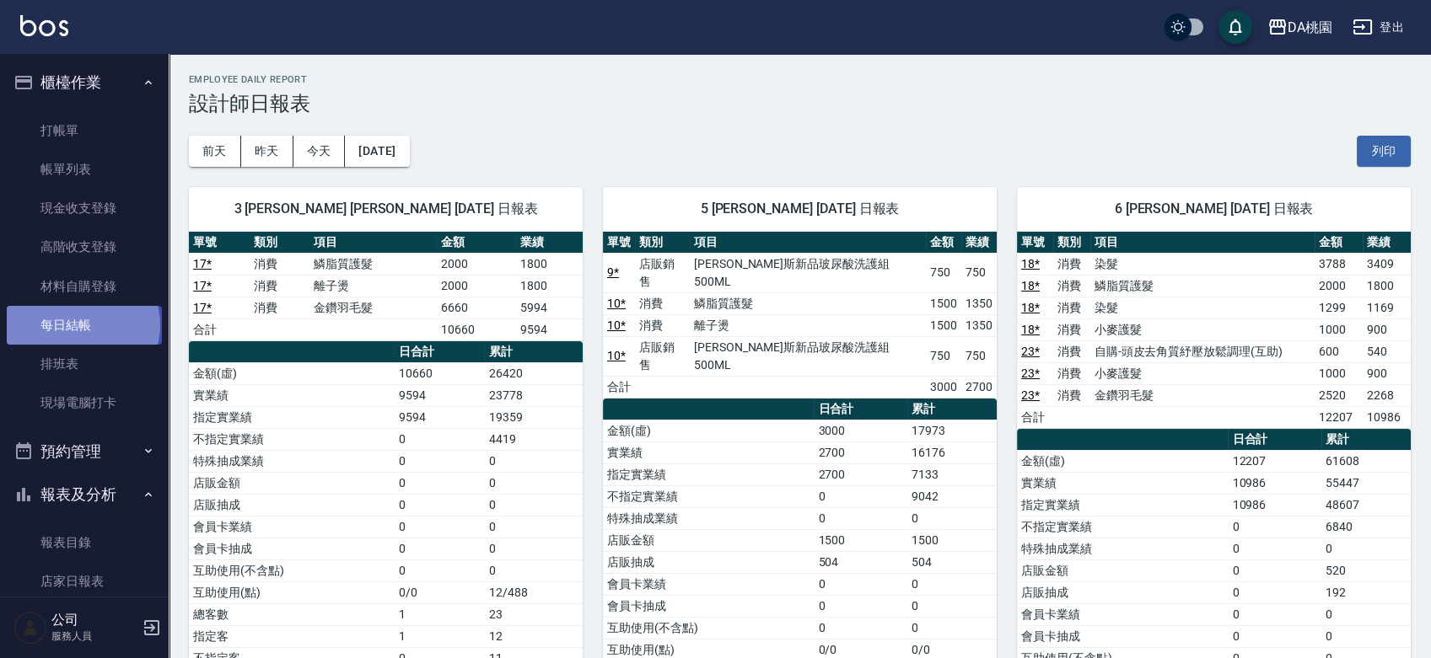
click at [82, 325] on link "每日結帳" at bounding box center [84, 325] width 155 height 39
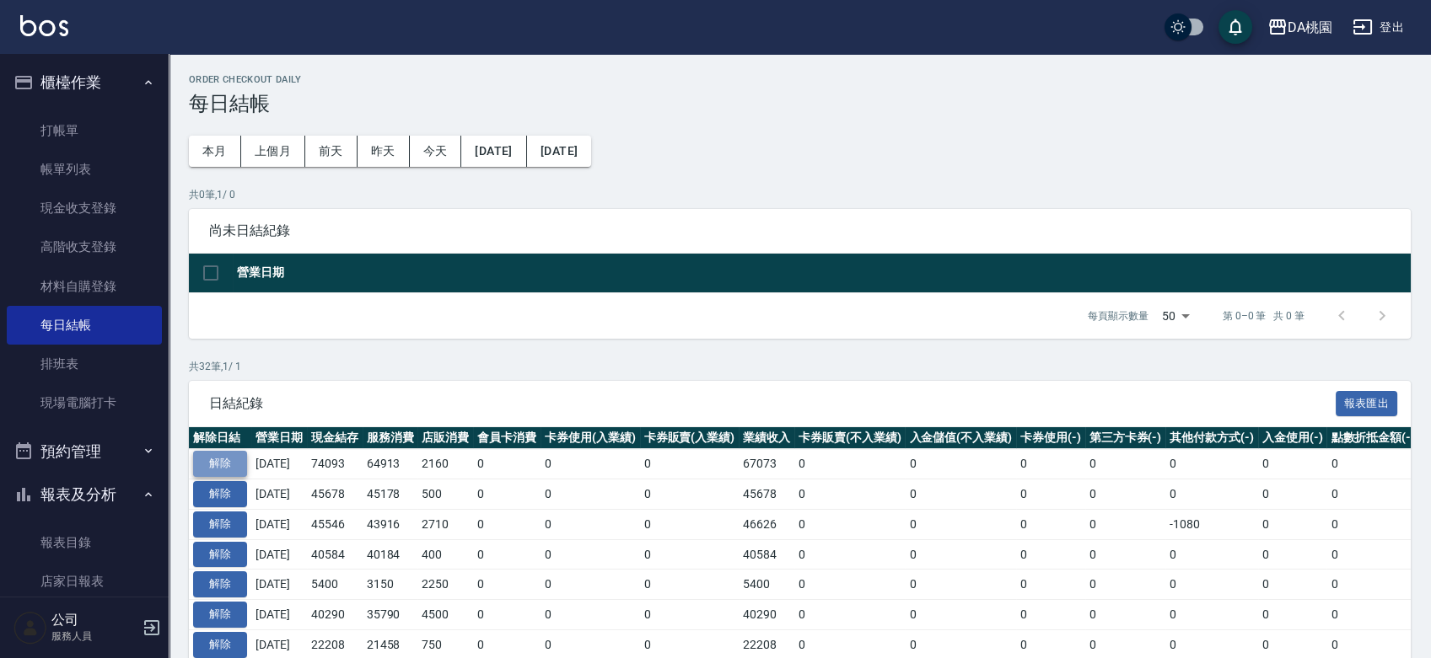
click at [194, 464] on button "解除" at bounding box center [220, 464] width 54 height 26
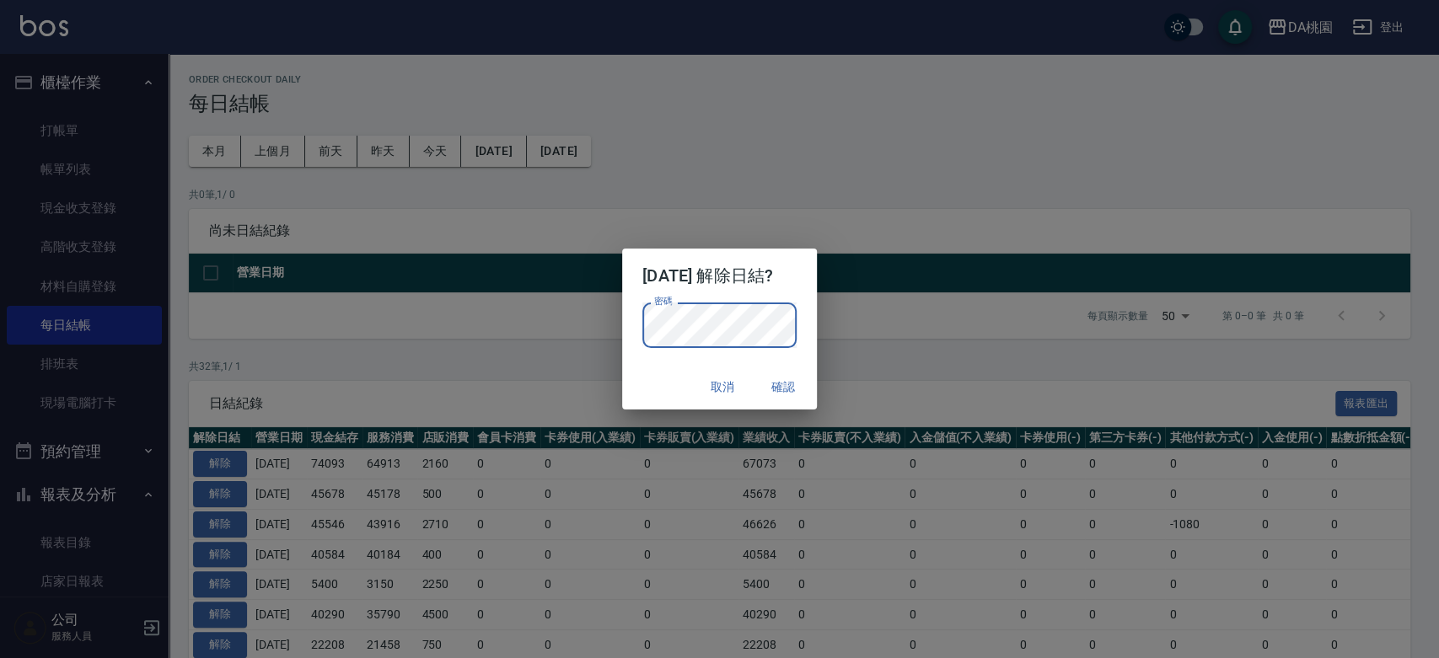
click at [787, 379] on button "確認" at bounding box center [783, 387] width 54 height 31
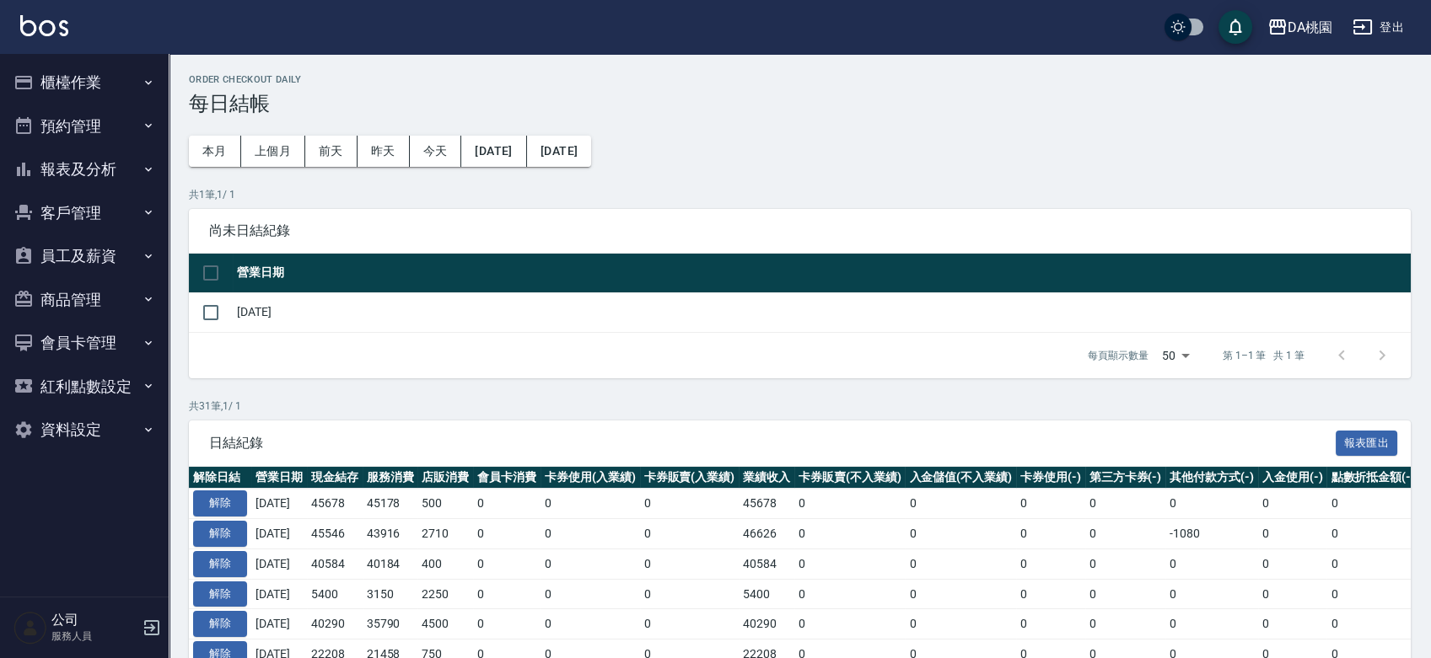
click at [71, 88] on button "櫃檯作業" at bounding box center [84, 83] width 155 height 44
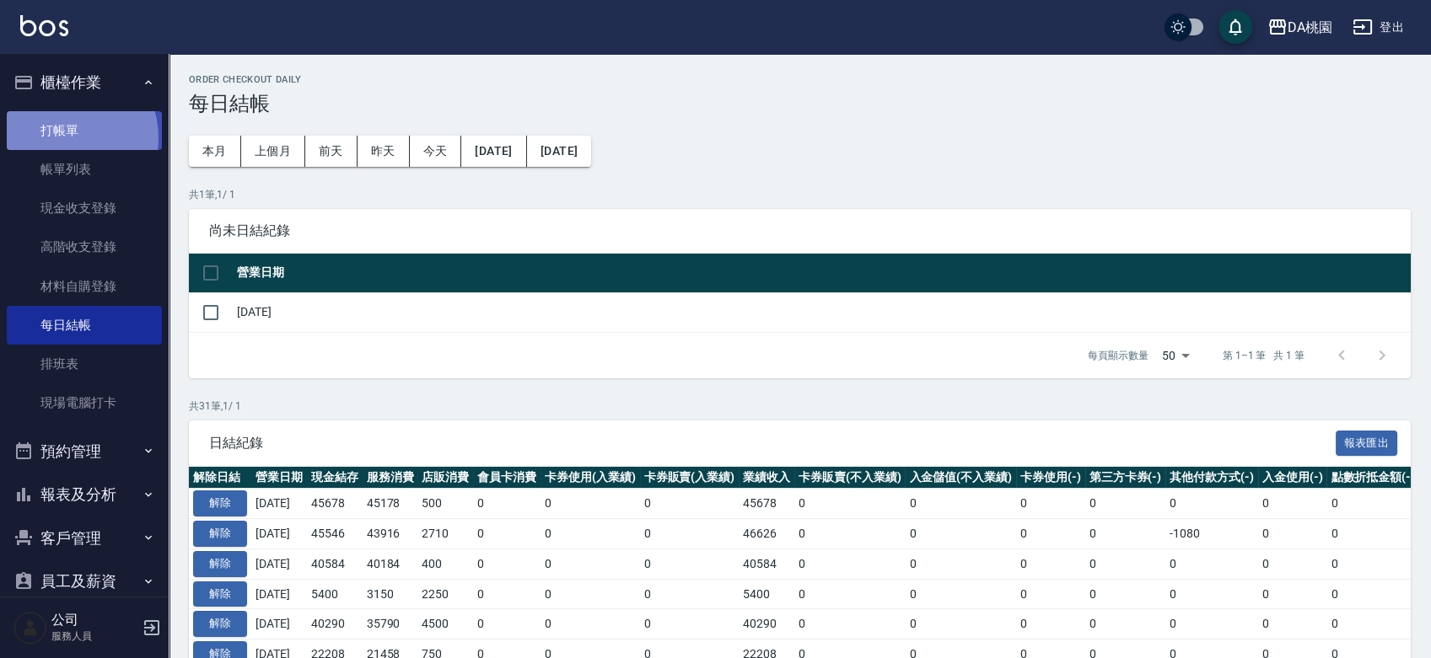
click at [62, 137] on link "打帳單" at bounding box center [84, 130] width 155 height 39
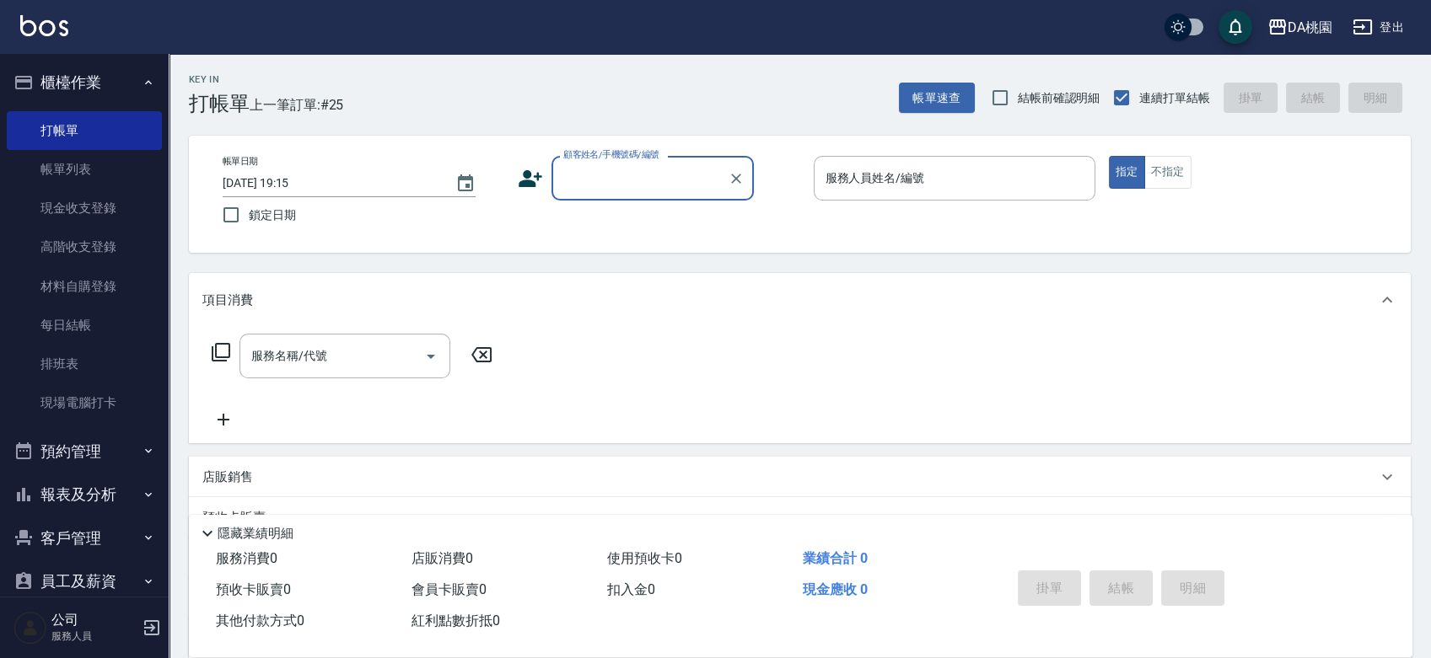
click at [770, 219] on div "帳單日期 2025/08/11 19:15 鎖定日期 顧客姓名/手機號碼/編號 顧客姓名/手機號碼/編號 服務人員姓名/編號 服務人員姓名/編號 指定 不指定" at bounding box center [799, 194] width 1181 height 77
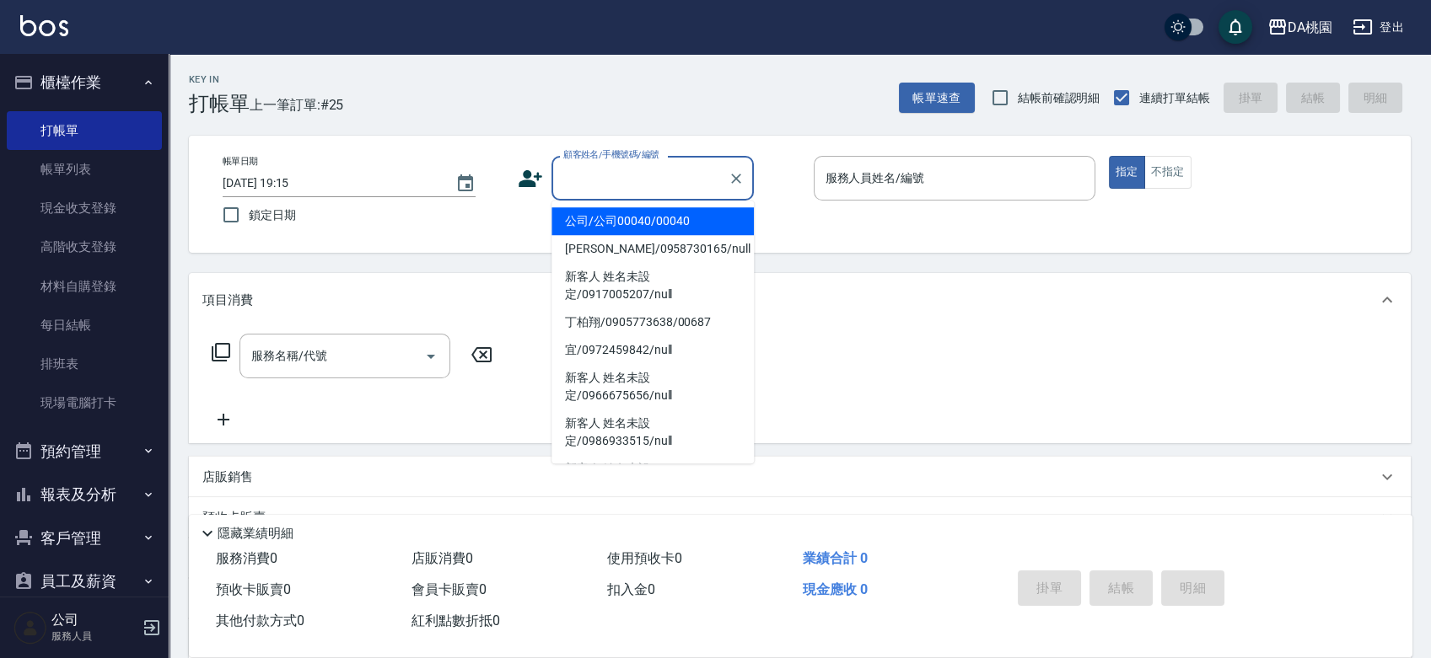
click at [656, 185] on input "顧客姓名/手機號碼/編號" at bounding box center [640, 179] width 162 height 30
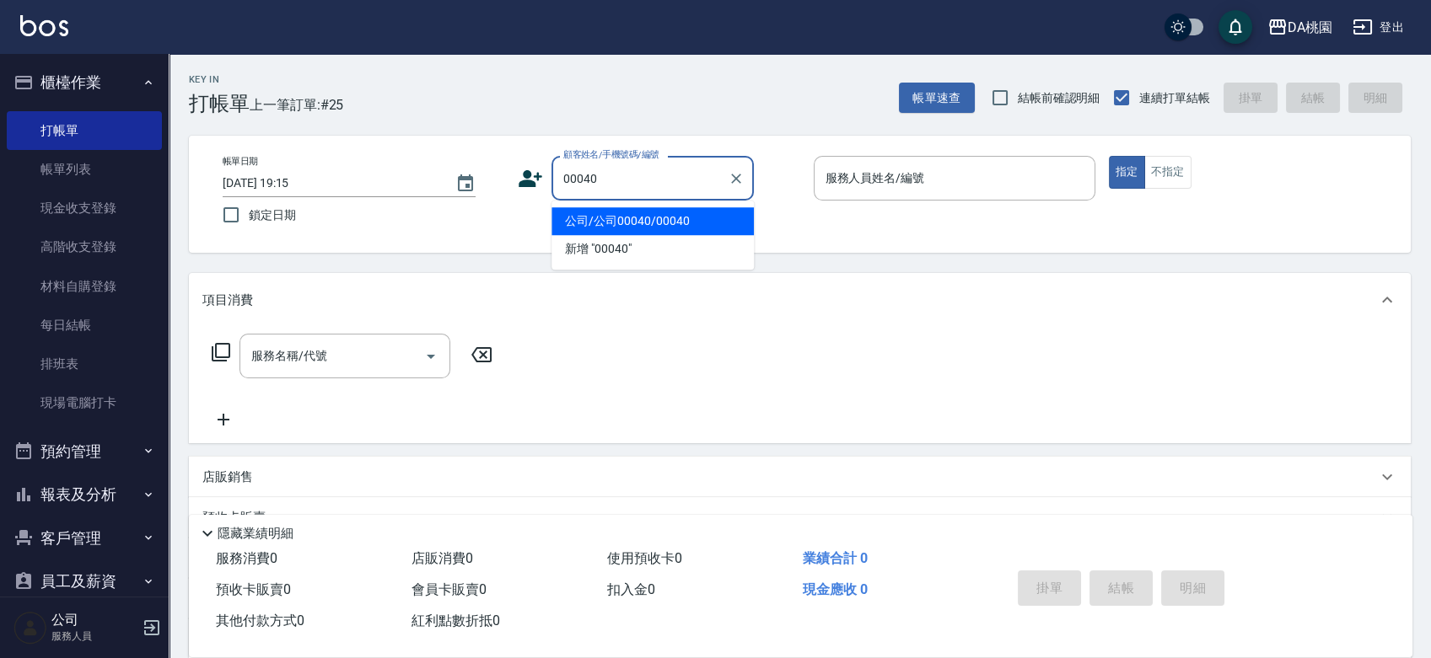
type input "公司/公司00040/00040"
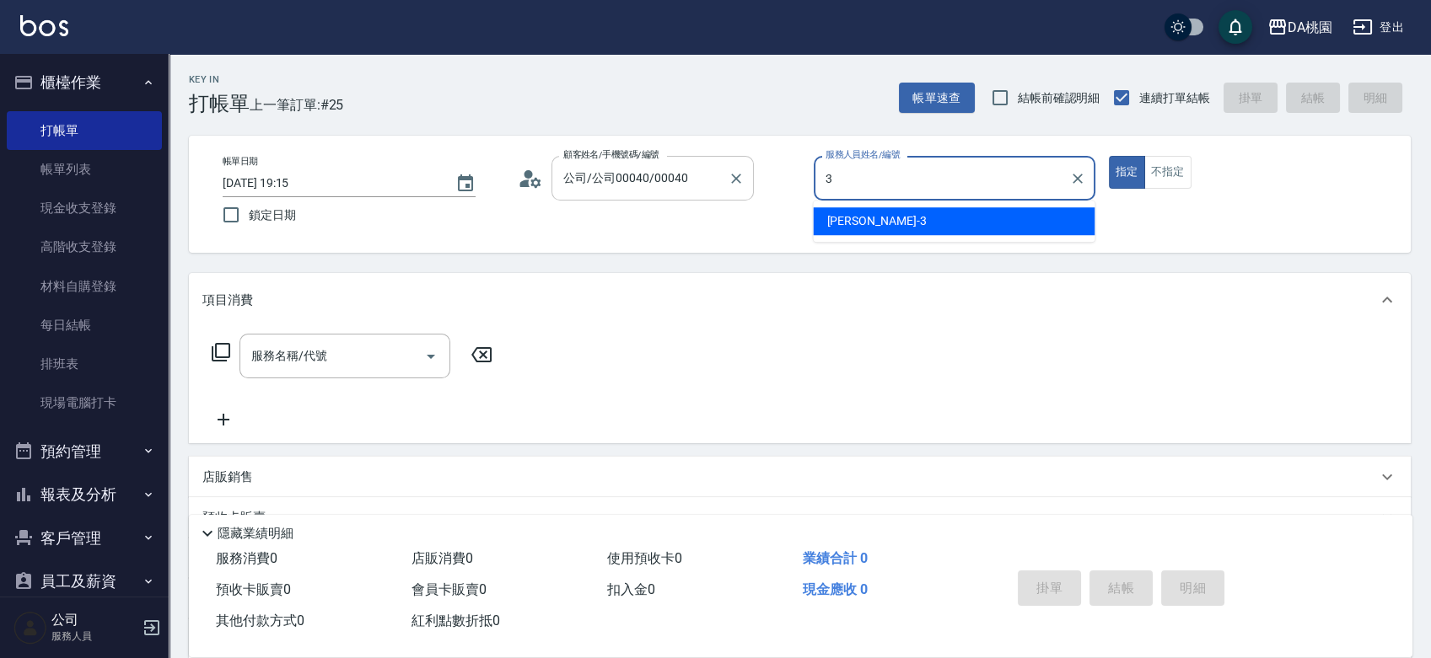
type input "3"
type button "true"
type input "愛莉絲-3"
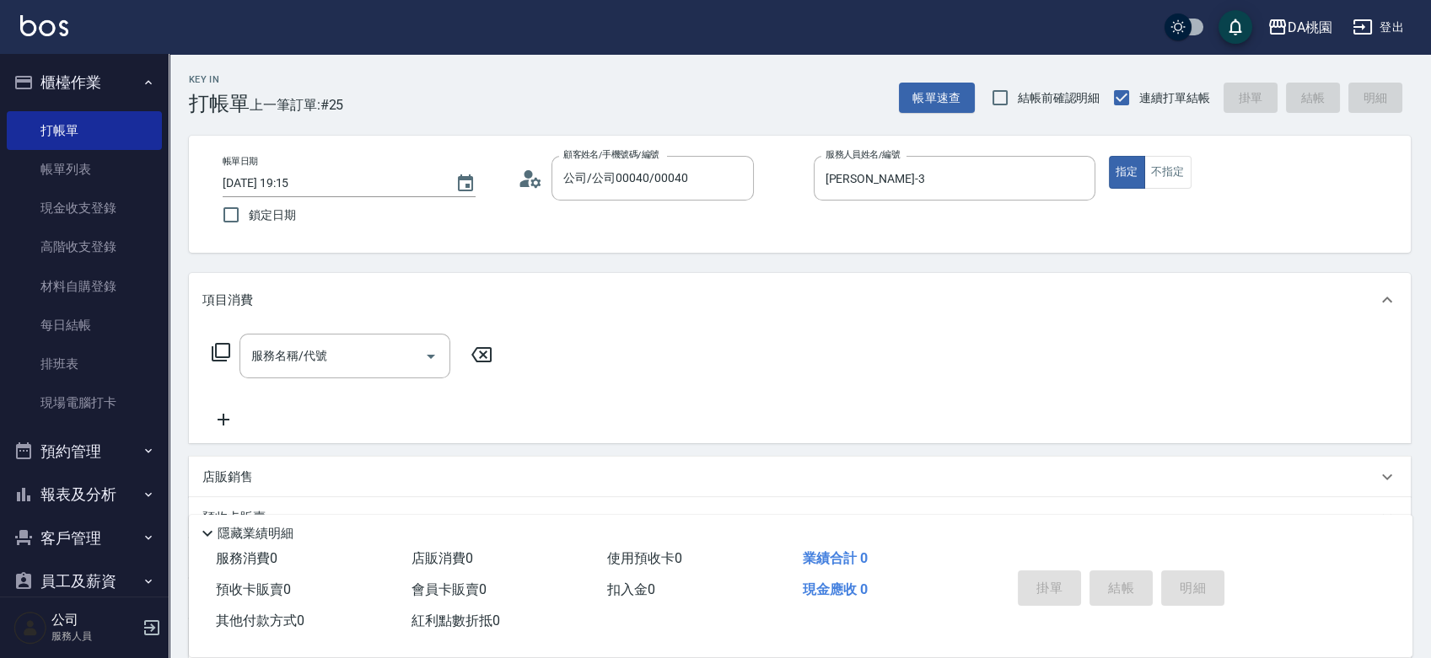
click at [223, 346] on icon at bounding box center [221, 352] width 20 height 20
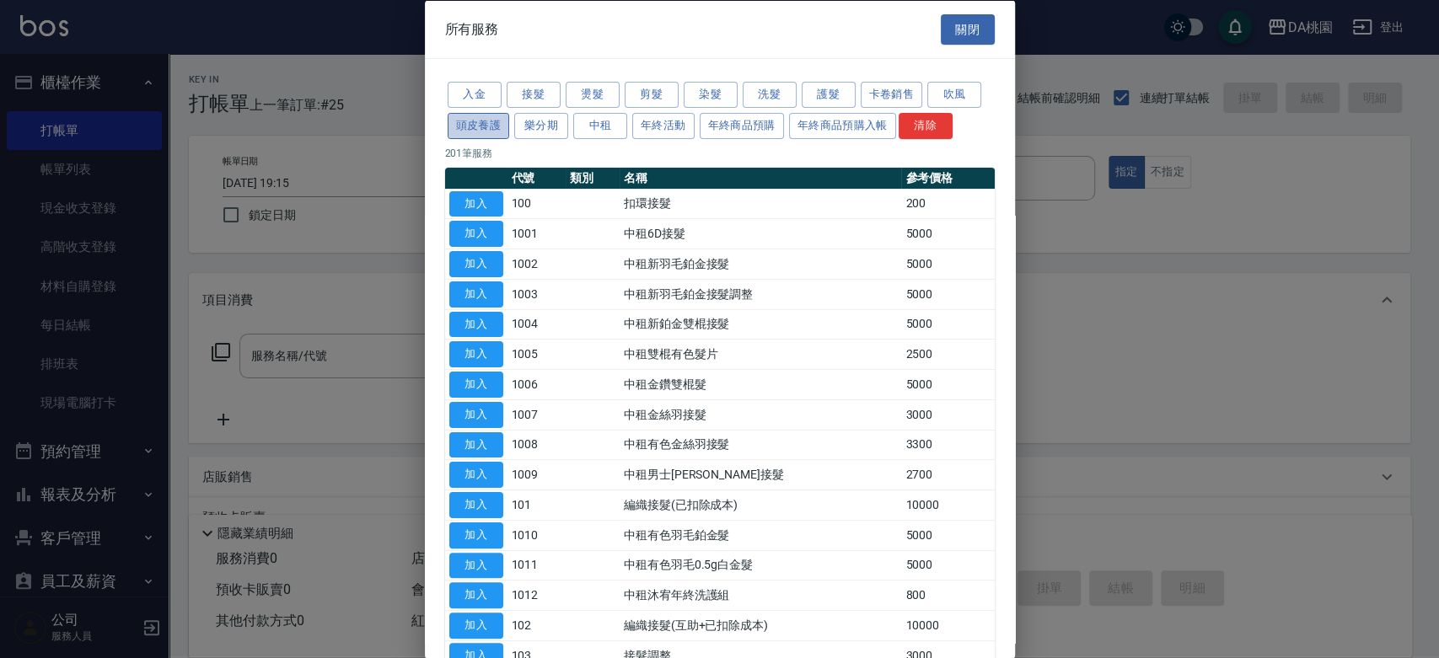
click at [483, 129] on button "頭皮養護" at bounding box center [479, 125] width 62 height 26
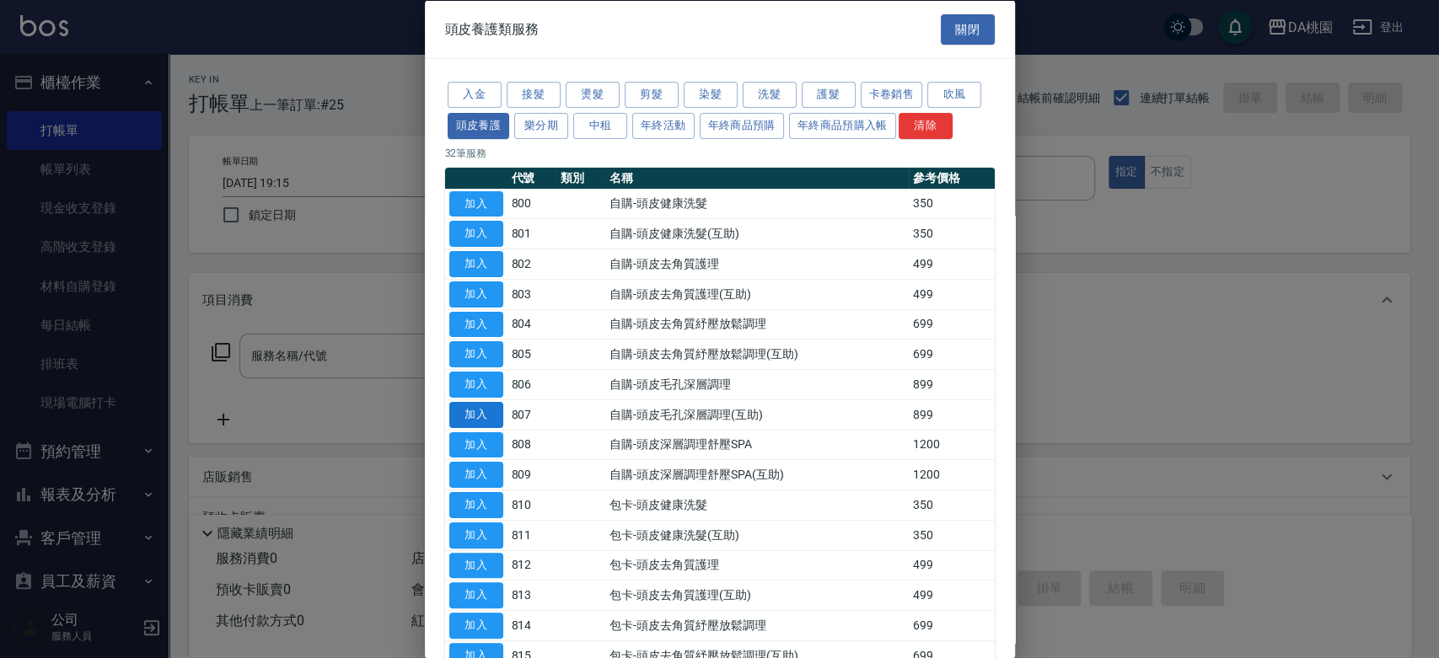
click at [486, 416] on button "加入" at bounding box center [476, 414] width 54 height 26
type input "自購-頭皮毛孔深層調理(互助)(807)"
type input "80"
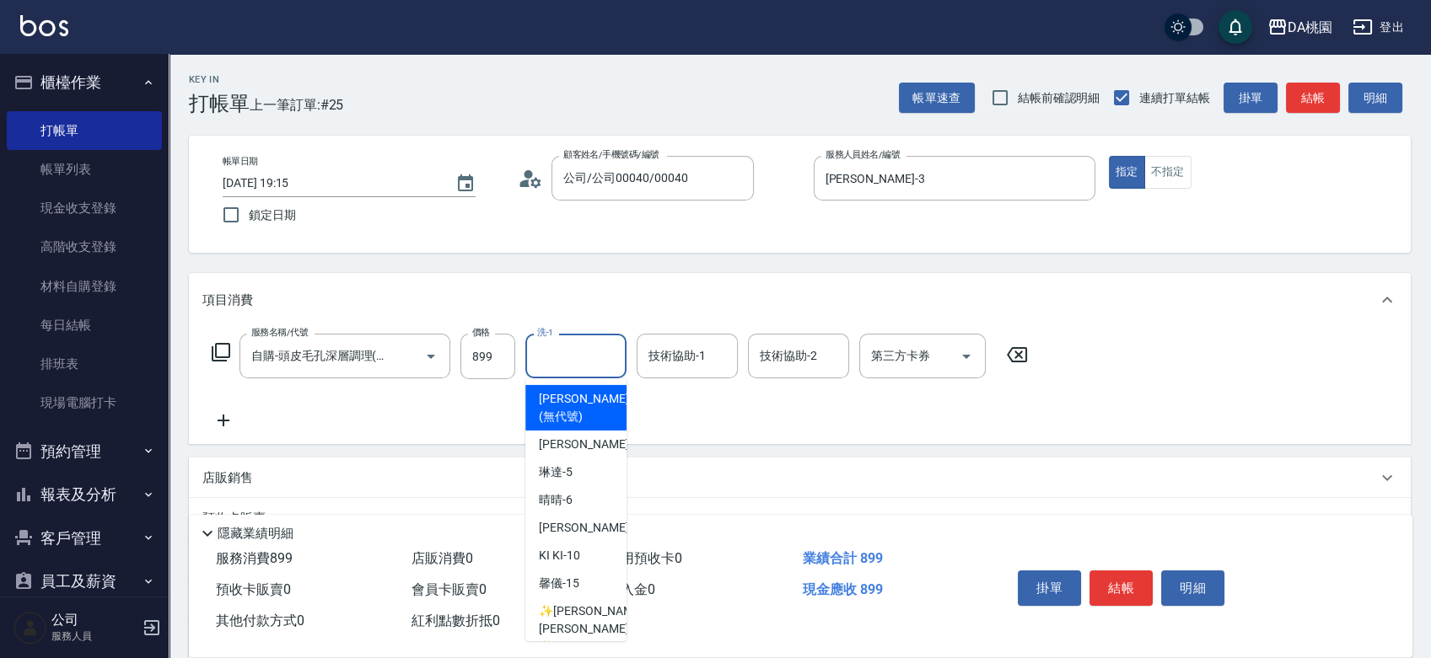
click at [561, 355] on input "洗-1" at bounding box center [576, 356] width 86 height 30
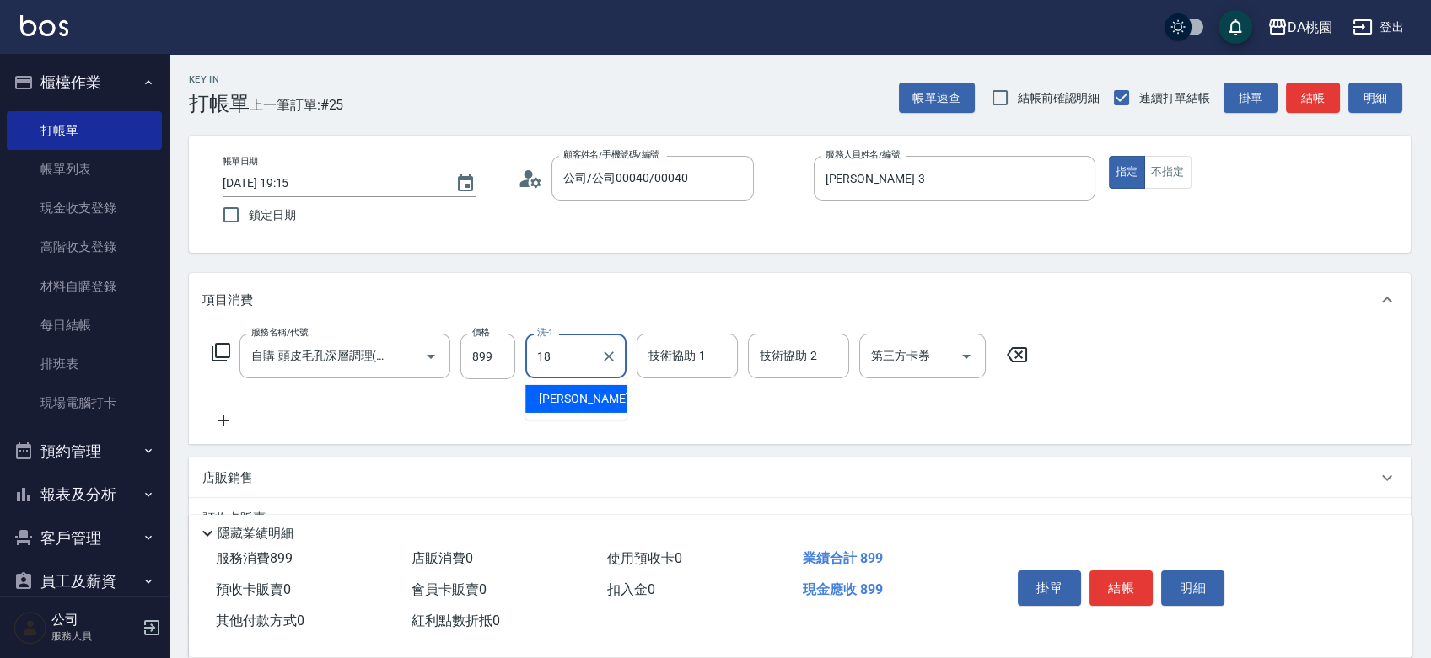
type input "小妤-18"
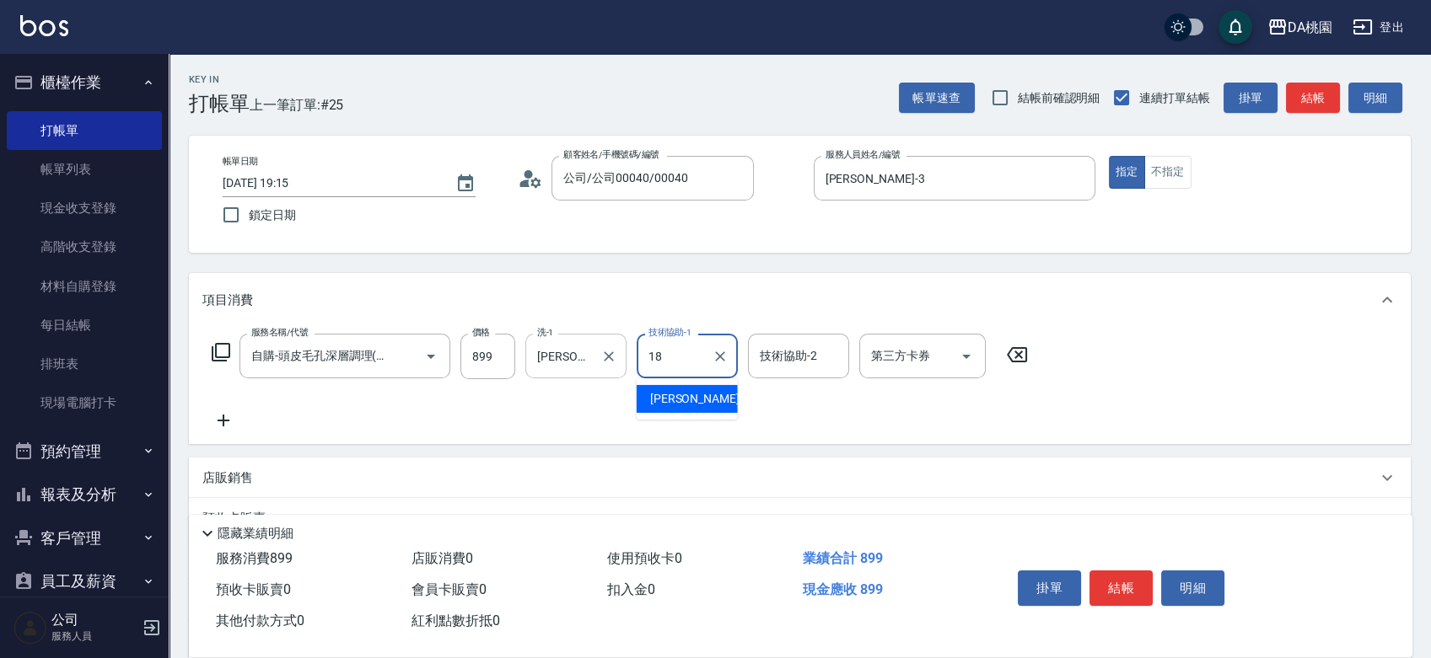
type input "小妤-18"
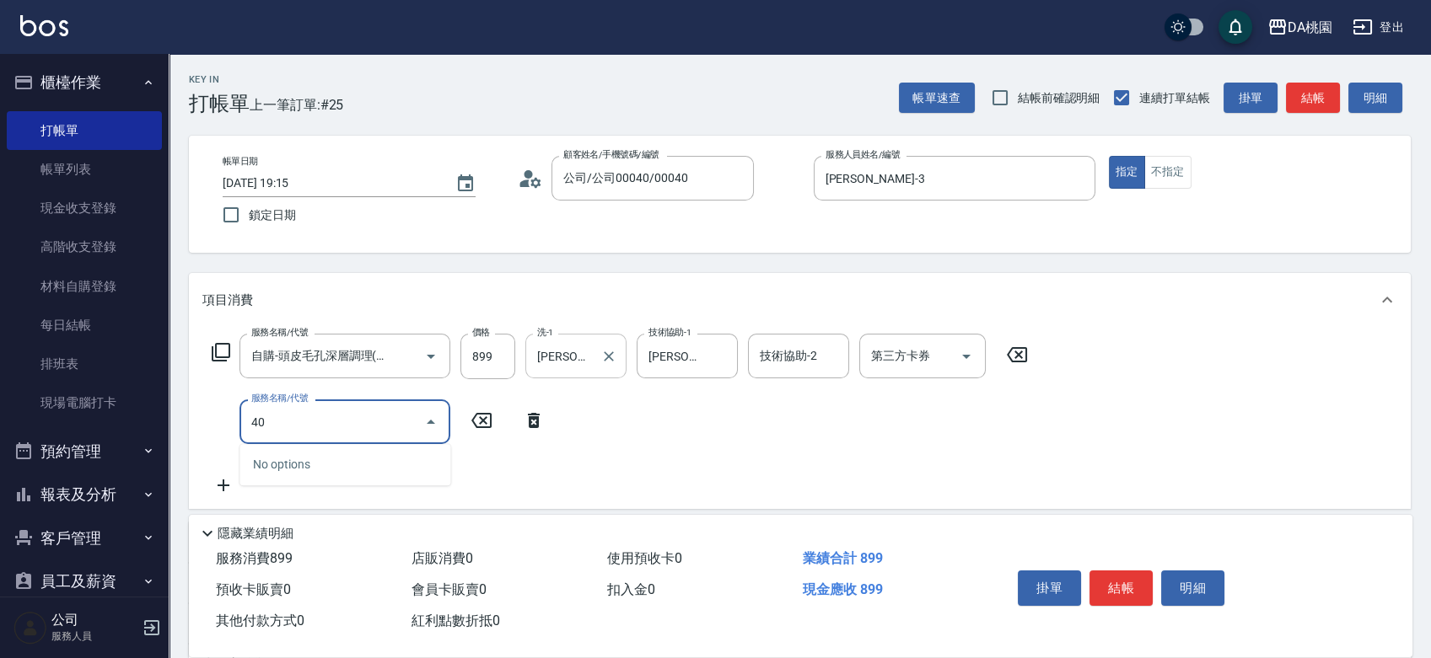
type input "400"
type input "230"
type input "染髮(400)"
type input "1"
type input "90"
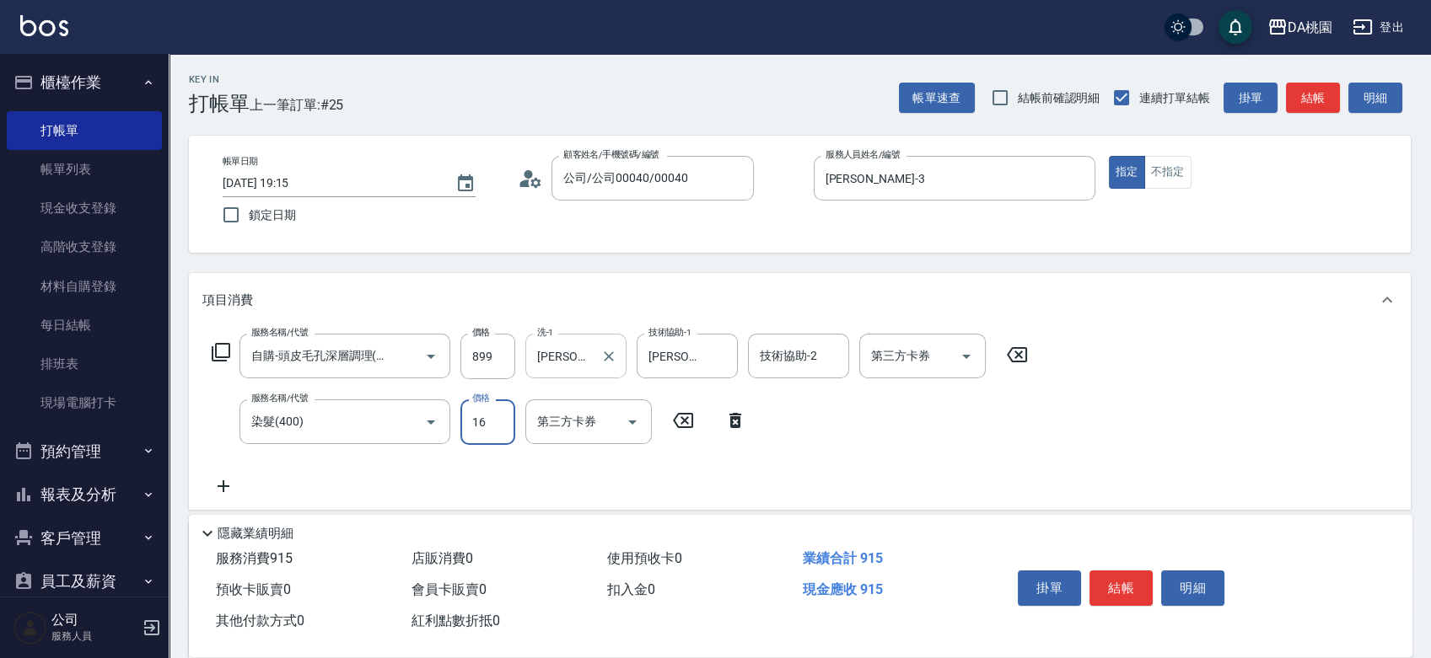
type input "160"
type input "100"
type input "1600"
type input "240"
type input "1600"
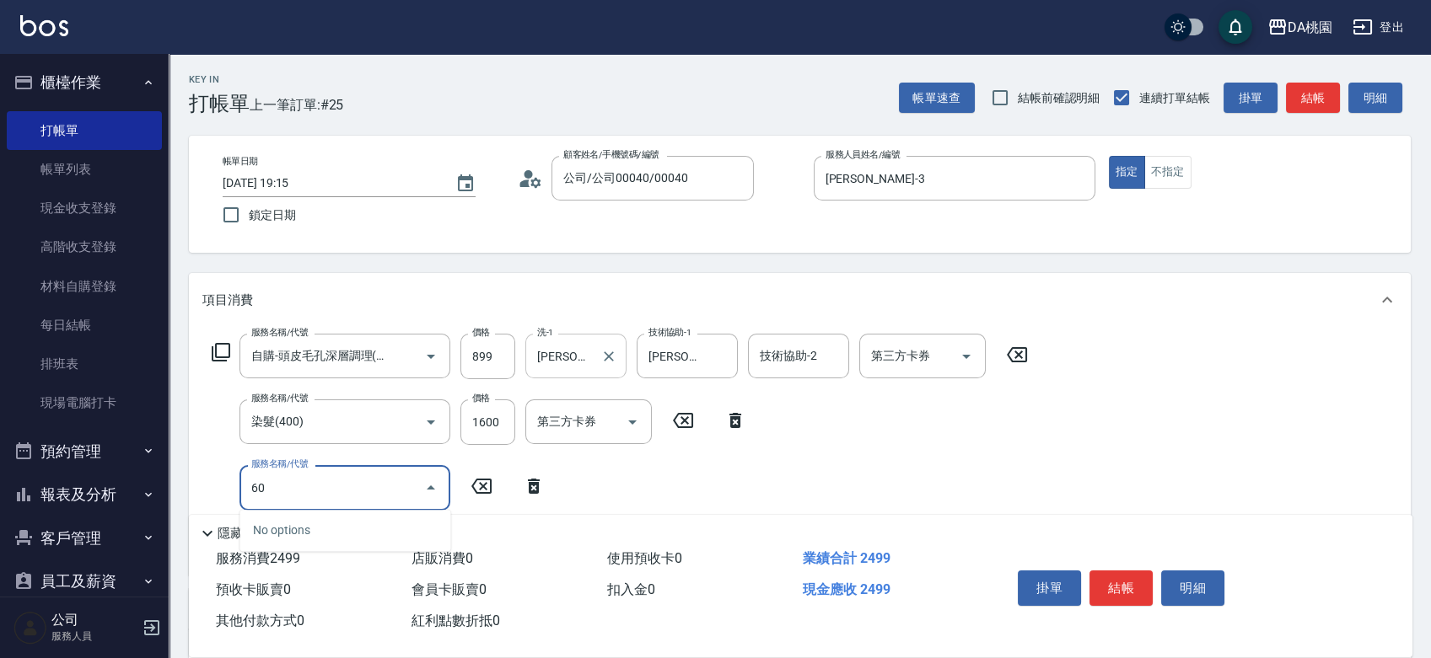
type input "604"
type input "320"
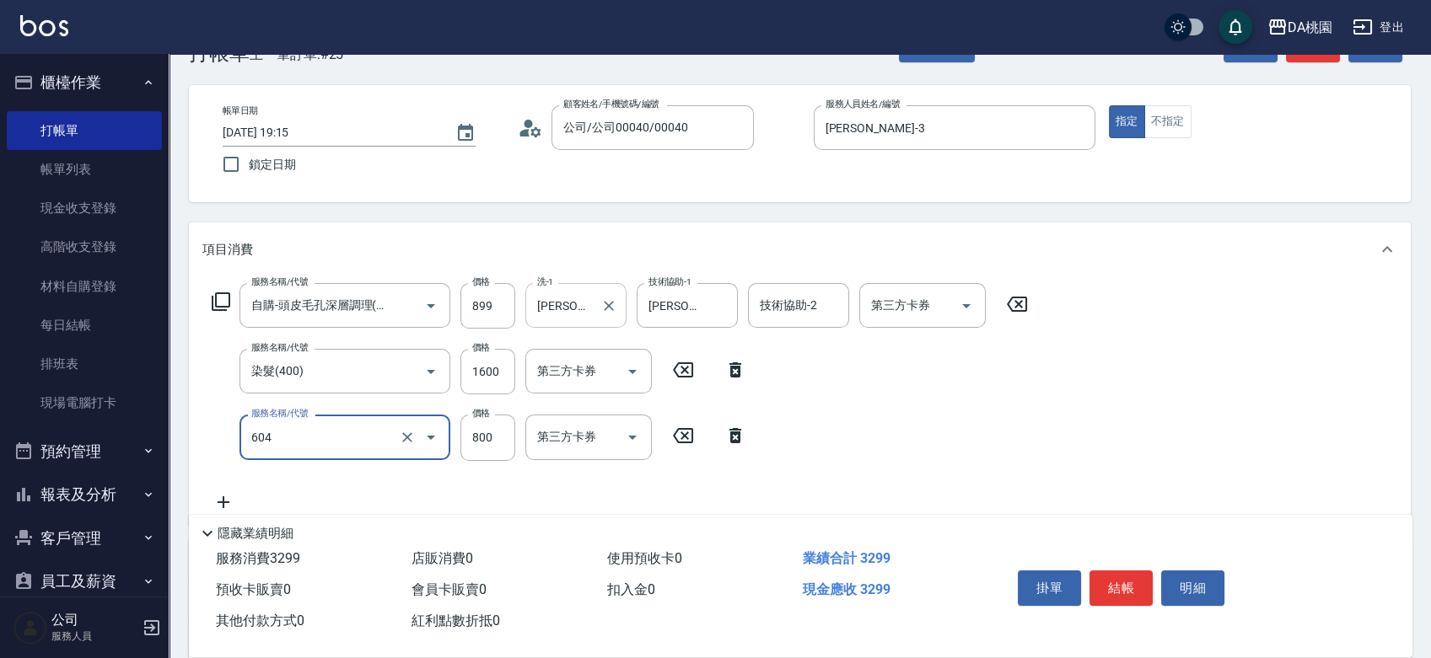
scroll to position [94, 0]
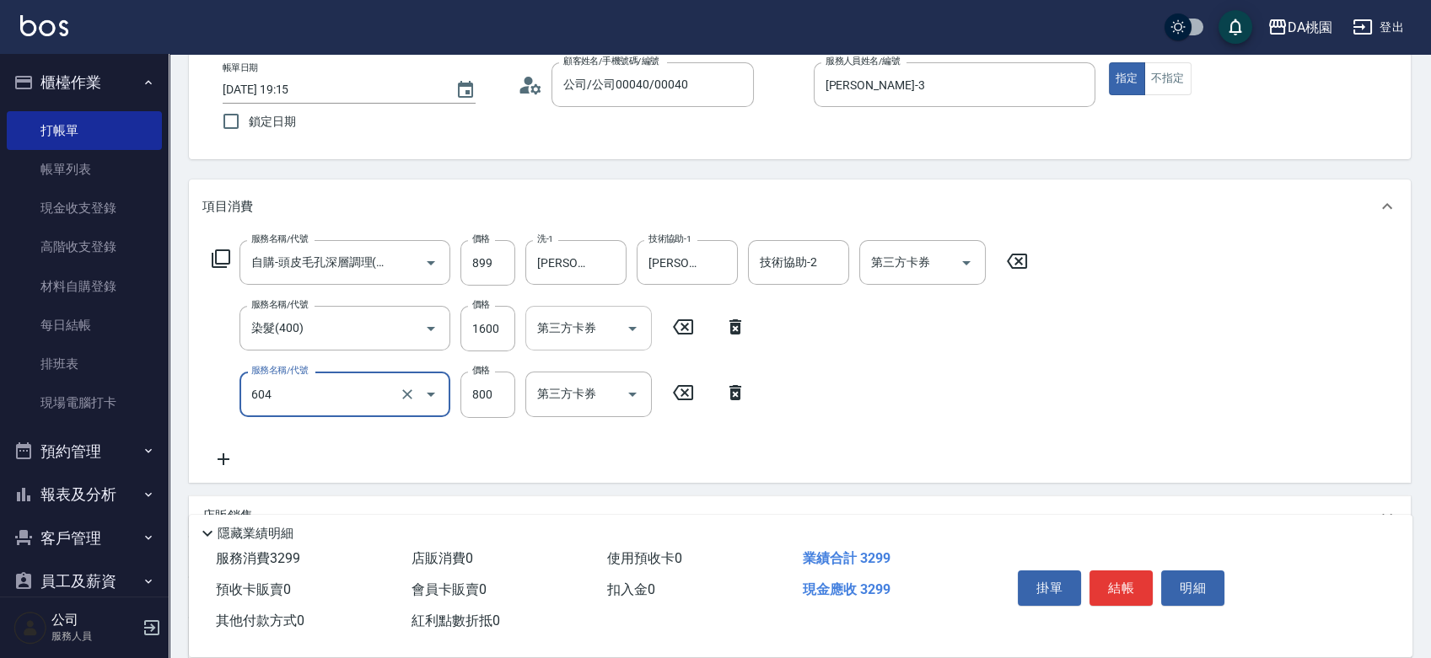
type input "炫色護髮(604)"
click at [223, 257] on icon at bounding box center [221, 259] width 20 height 20
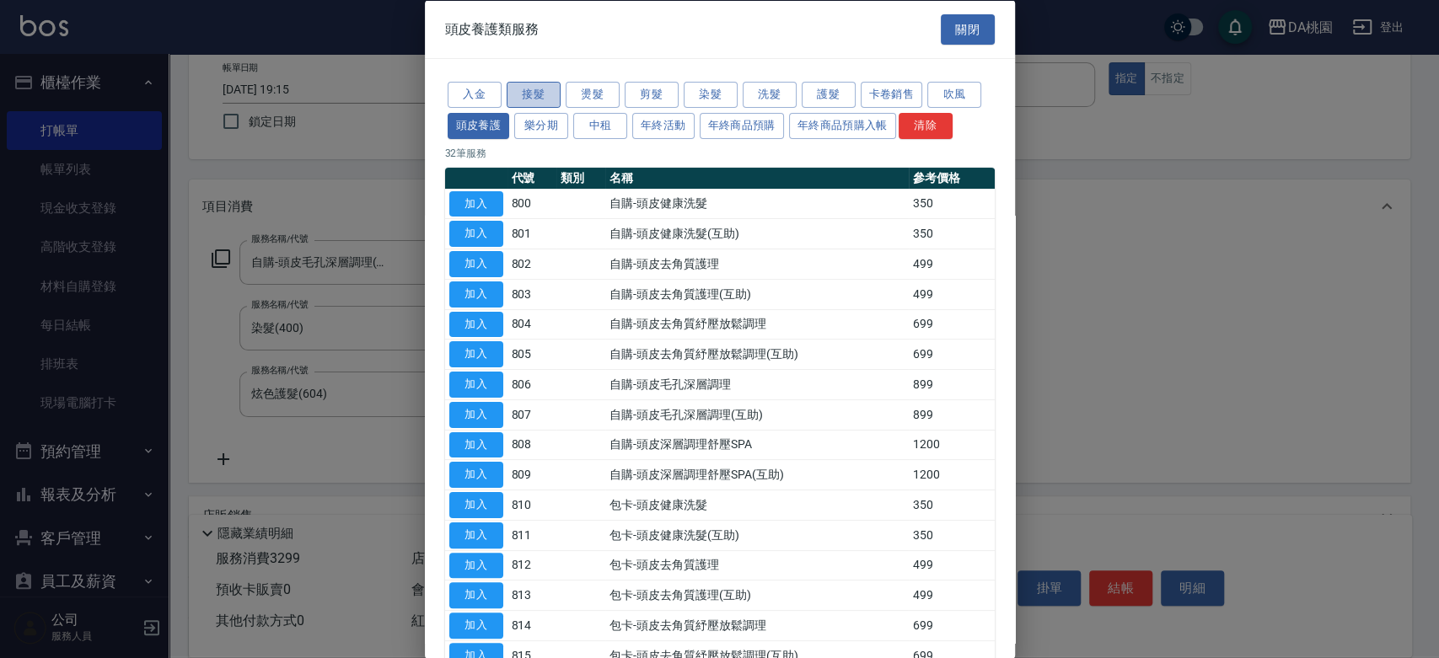
click at [543, 95] on button "接髮" at bounding box center [534, 95] width 54 height 26
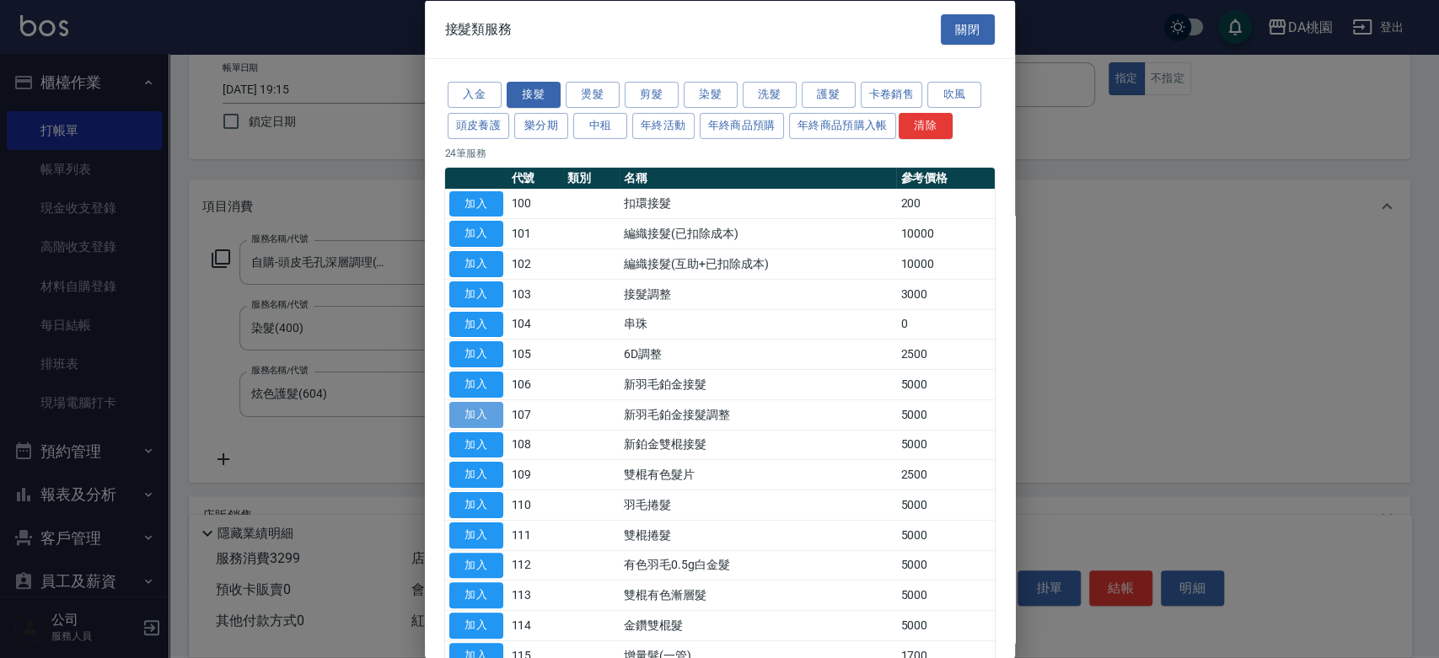
click at [489, 409] on button "加入" at bounding box center [476, 414] width 54 height 26
type input "820"
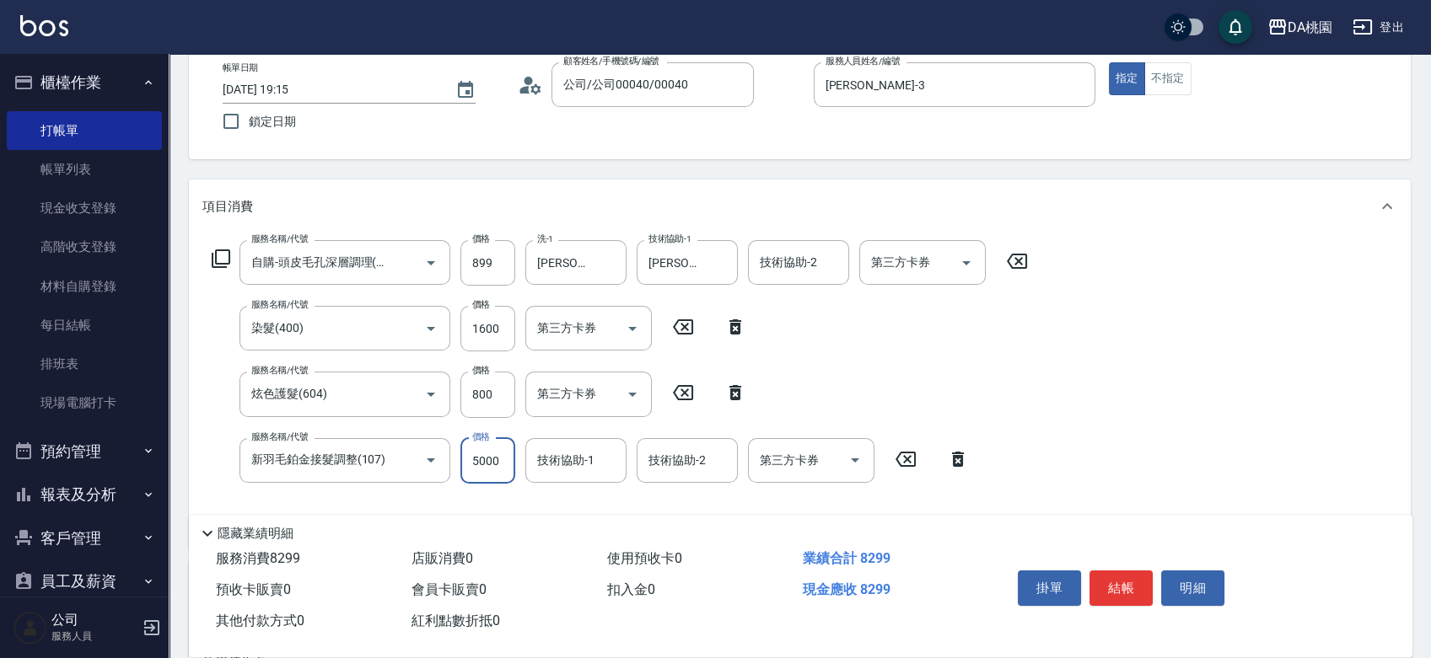
click at [501, 459] on input "5000" at bounding box center [487, 461] width 55 height 46
type input "500"
type input "370"
type input "2500"
type input "570"
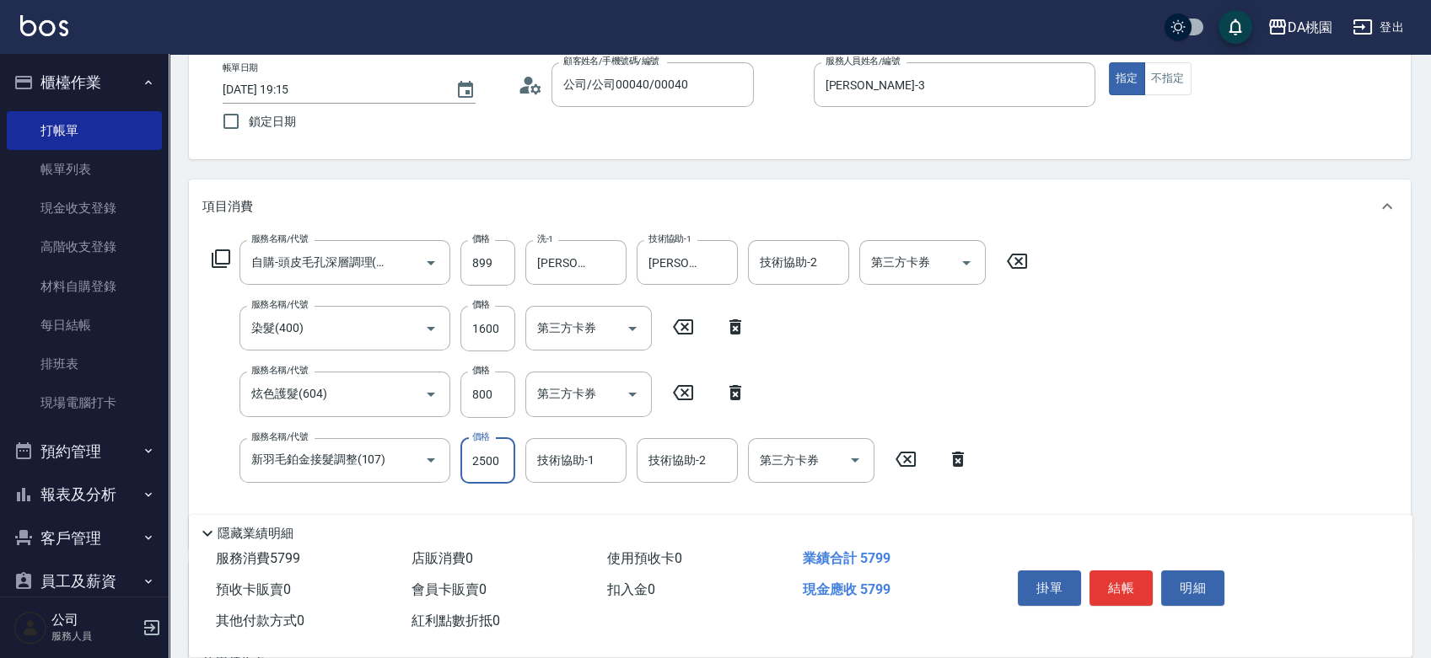
type input "2500"
click at [222, 259] on icon at bounding box center [221, 259] width 20 height 20
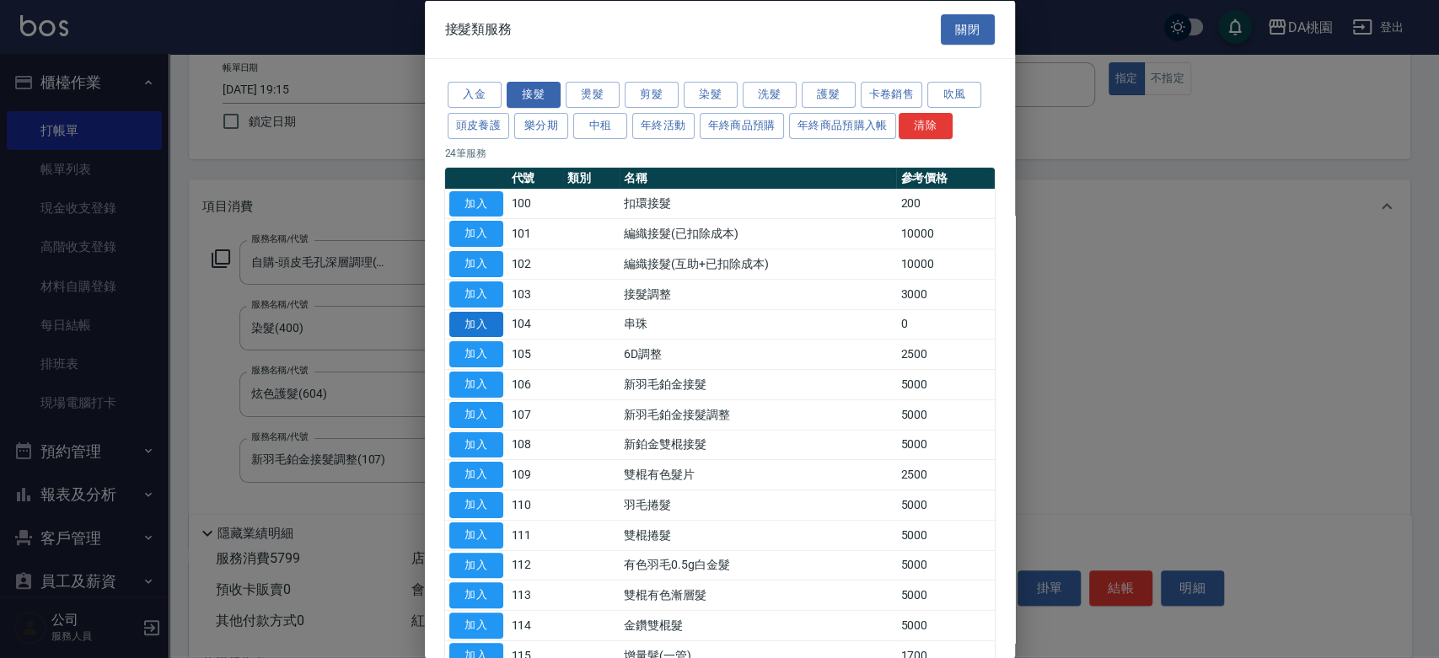
click at [481, 326] on button "加入" at bounding box center [476, 324] width 54 height 26
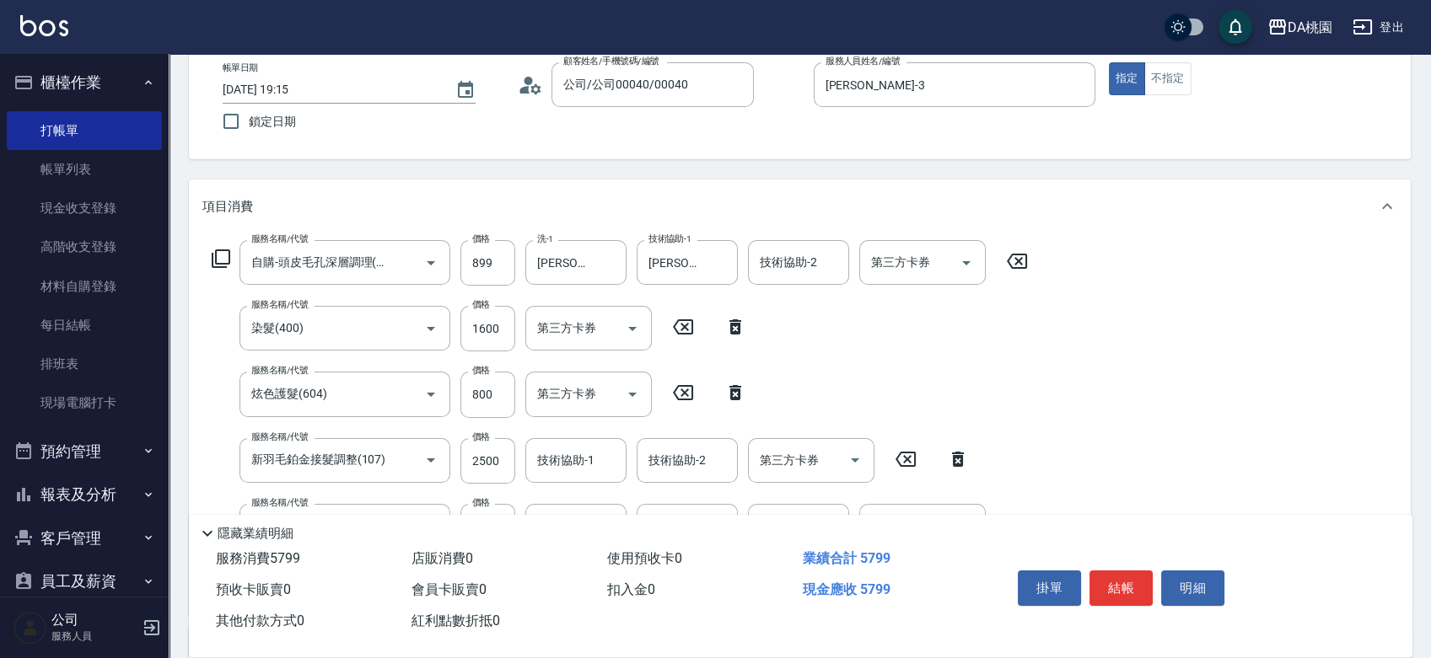
scroll to position [187, 0]
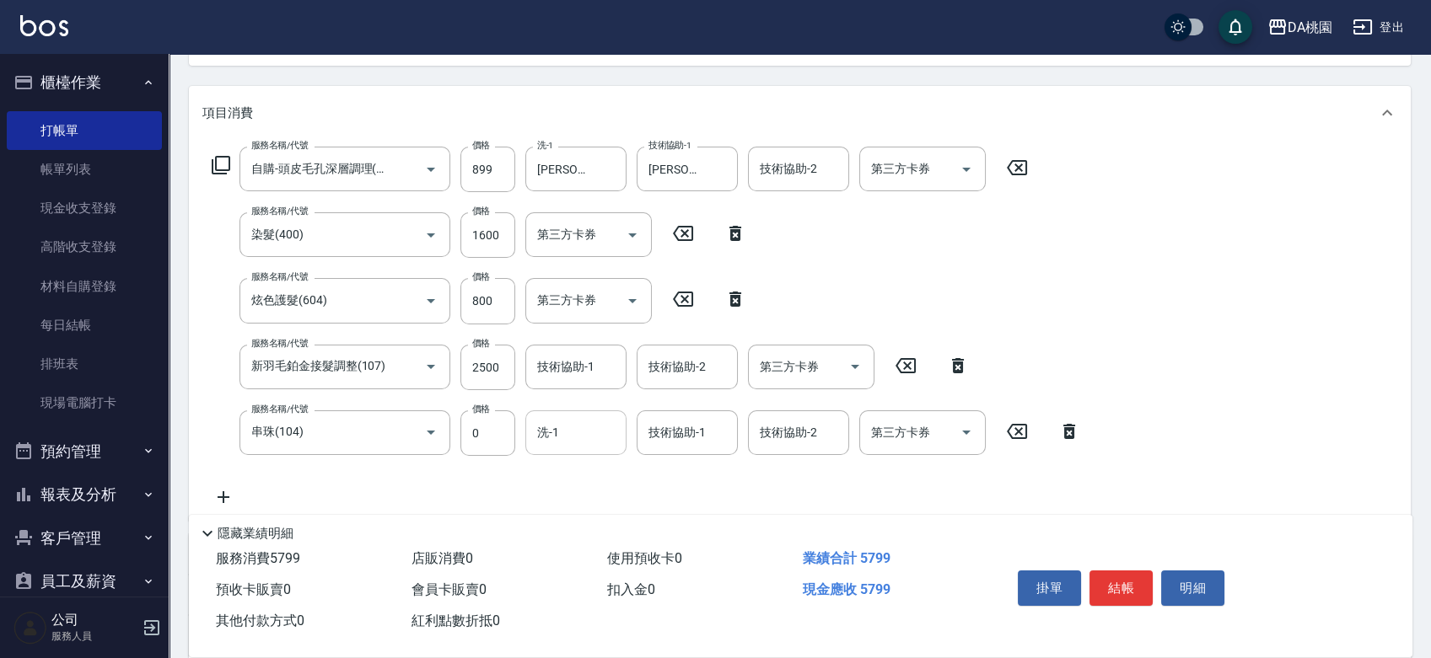
click at [553, 441] on input "洗-1" at bounding box center [576, 433] width 86 height 30
type input "小妤-18"
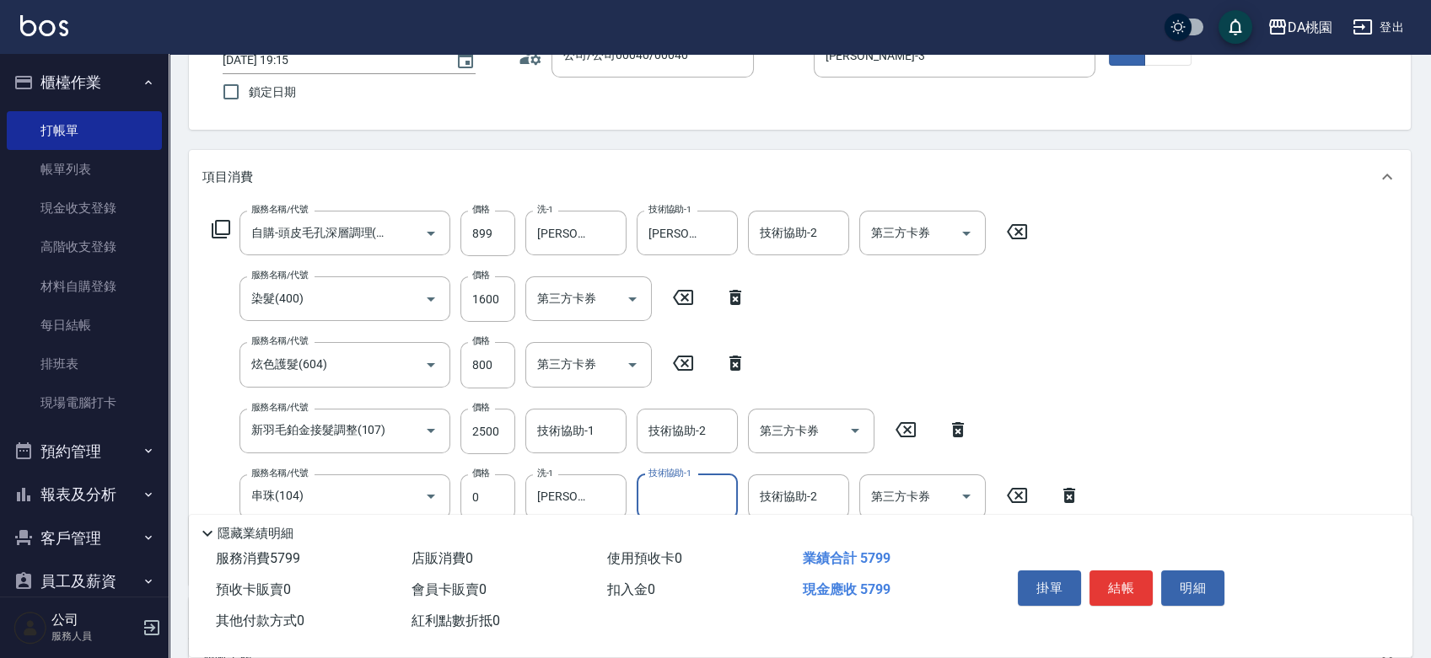
scroll to position [0, 0]
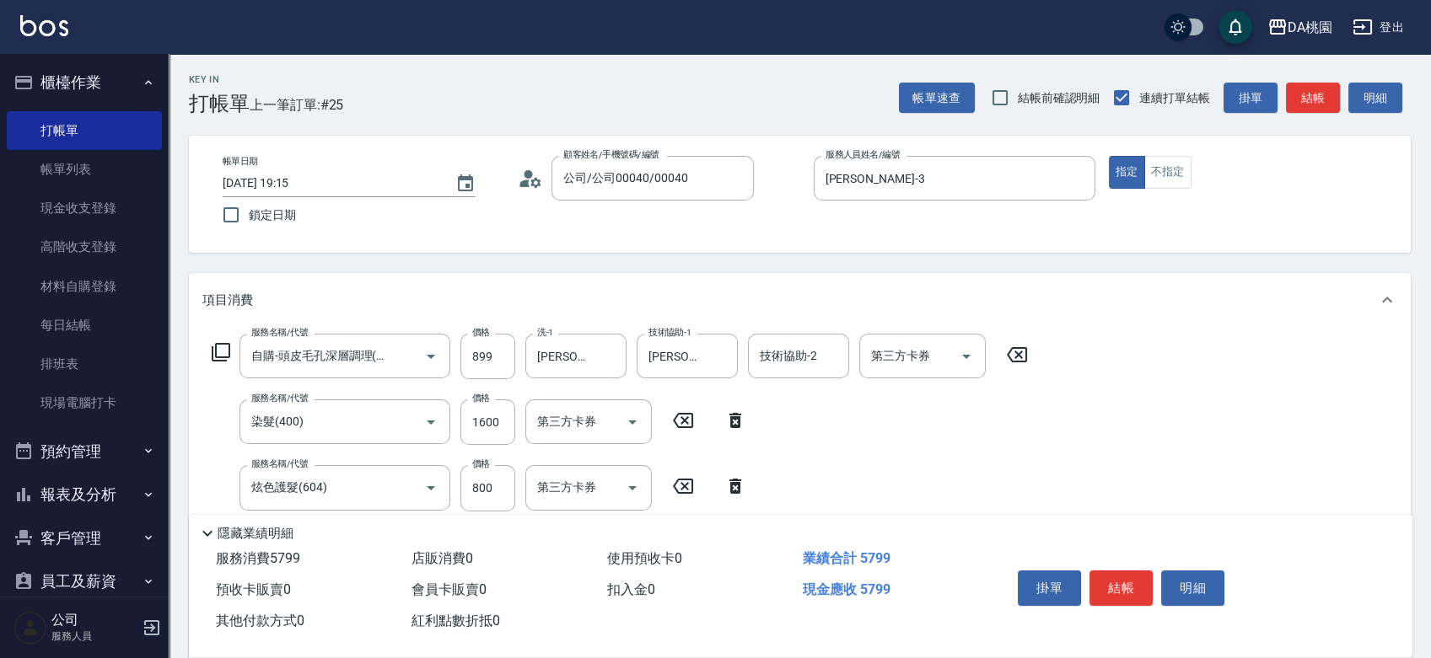
click at [1121, 578] on button "結帳" at bounding box center [1120, 588] width 63 height 35
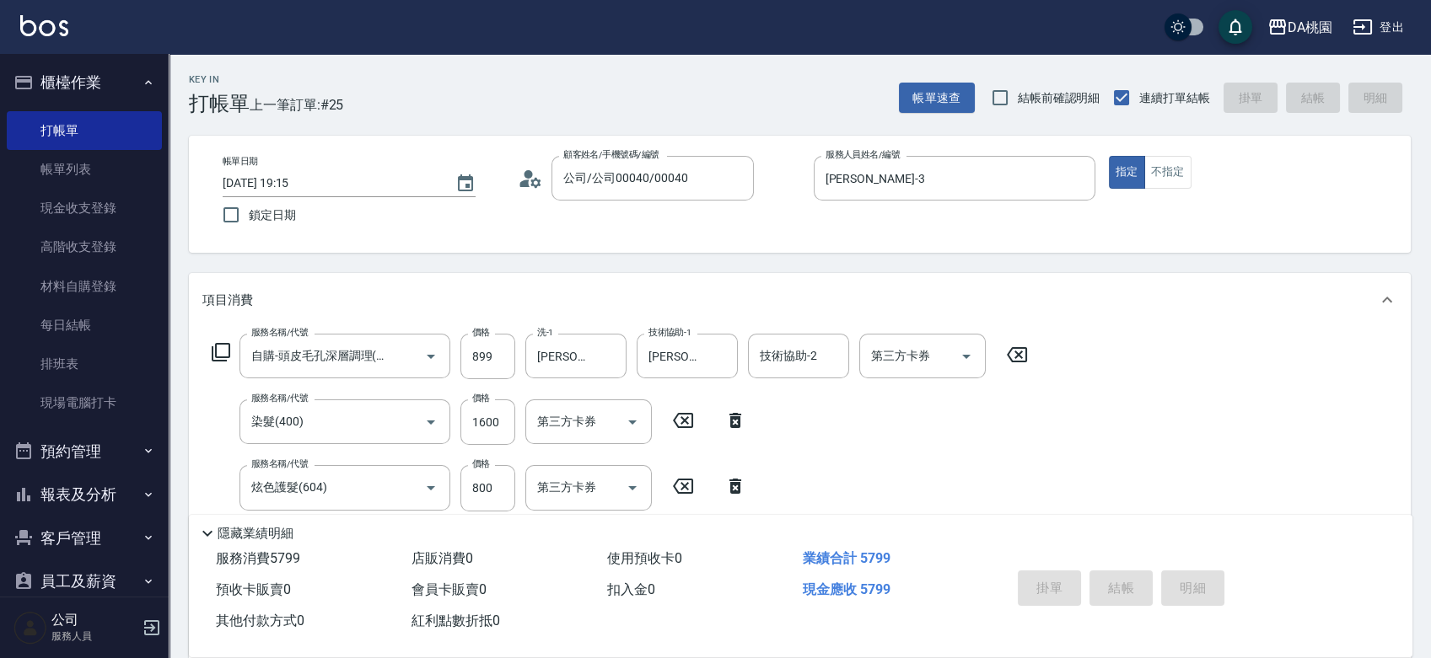
type input "2025/08/11 19:17"
type input "0"
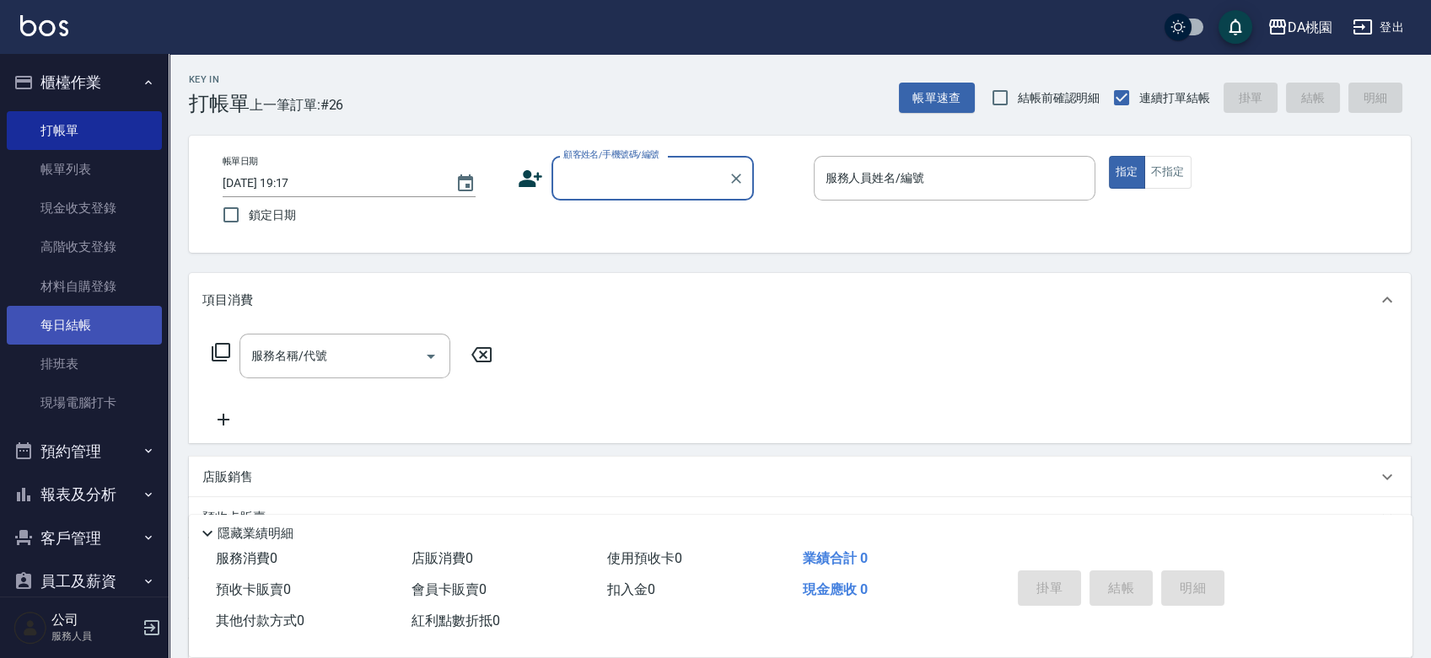
click at [72, 327] on link "每日結帳" at bounding box center [84, 325] width 155 height 39
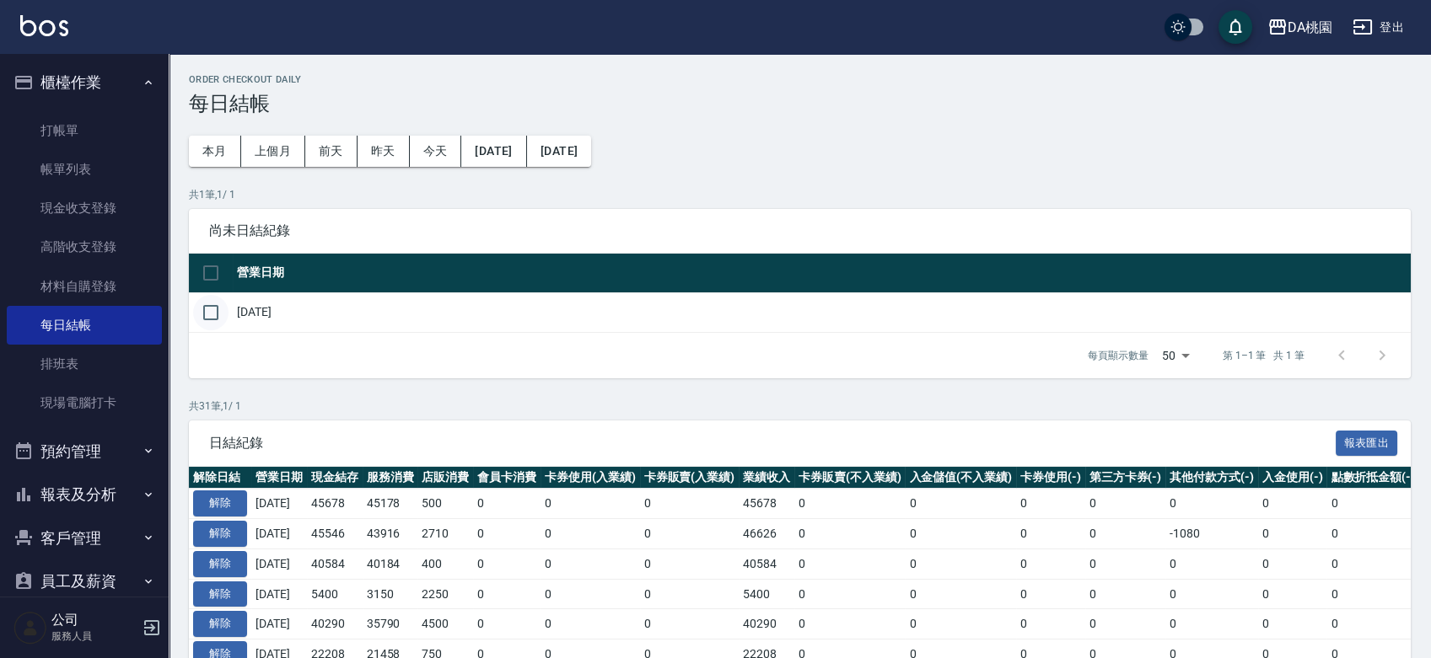
click at [220, 308] on input "checkbox" at bounding box center [210, 312] width 35 height 35
checkbox input "true"
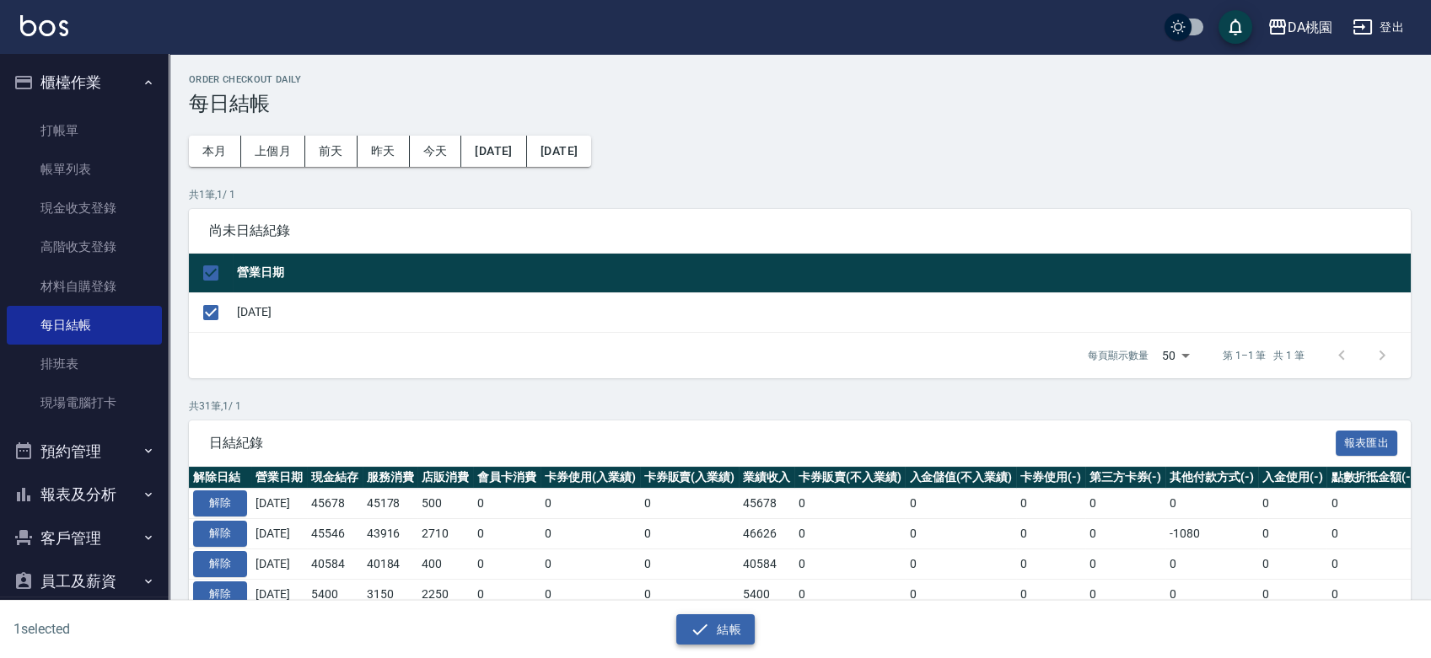
click at [728, 618] on button "結帳" at bounding box center [715, 630] width 78 height 31
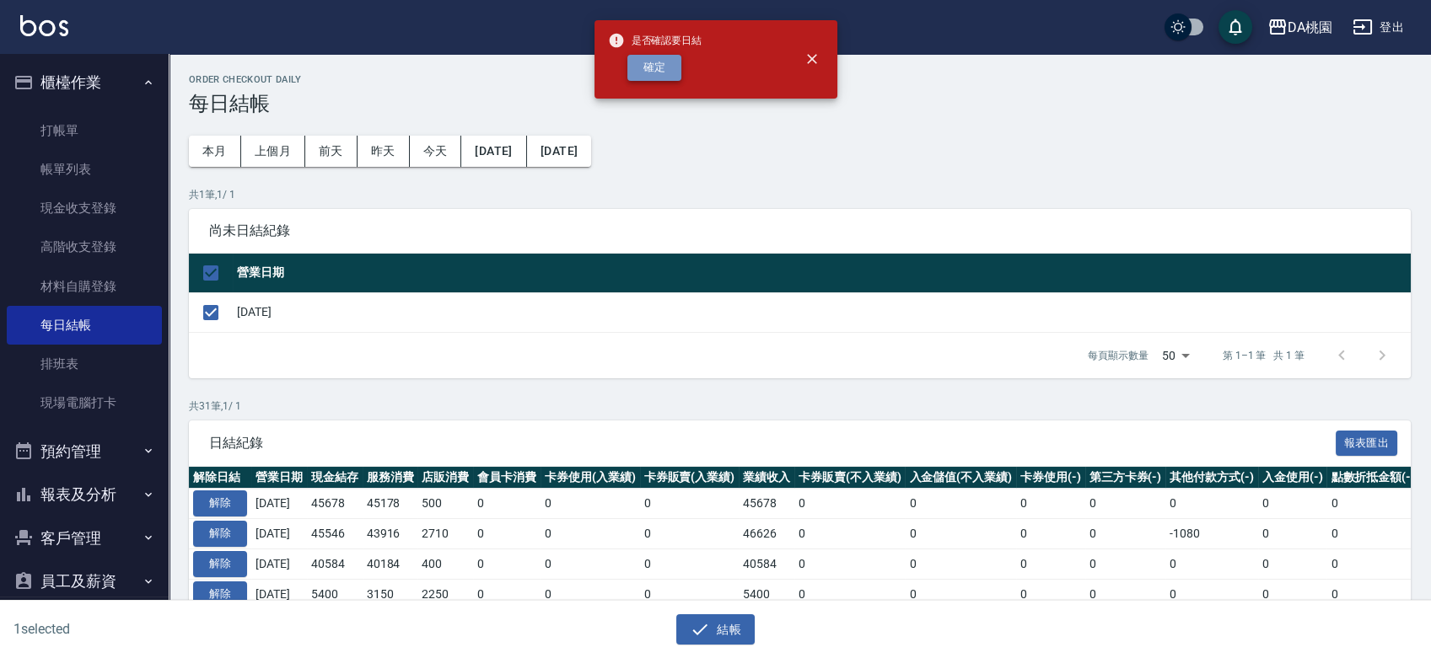
click at [666, 74] on button "確定" at bounding box center [654, 68] width 54 height 26
checkbox input "false"
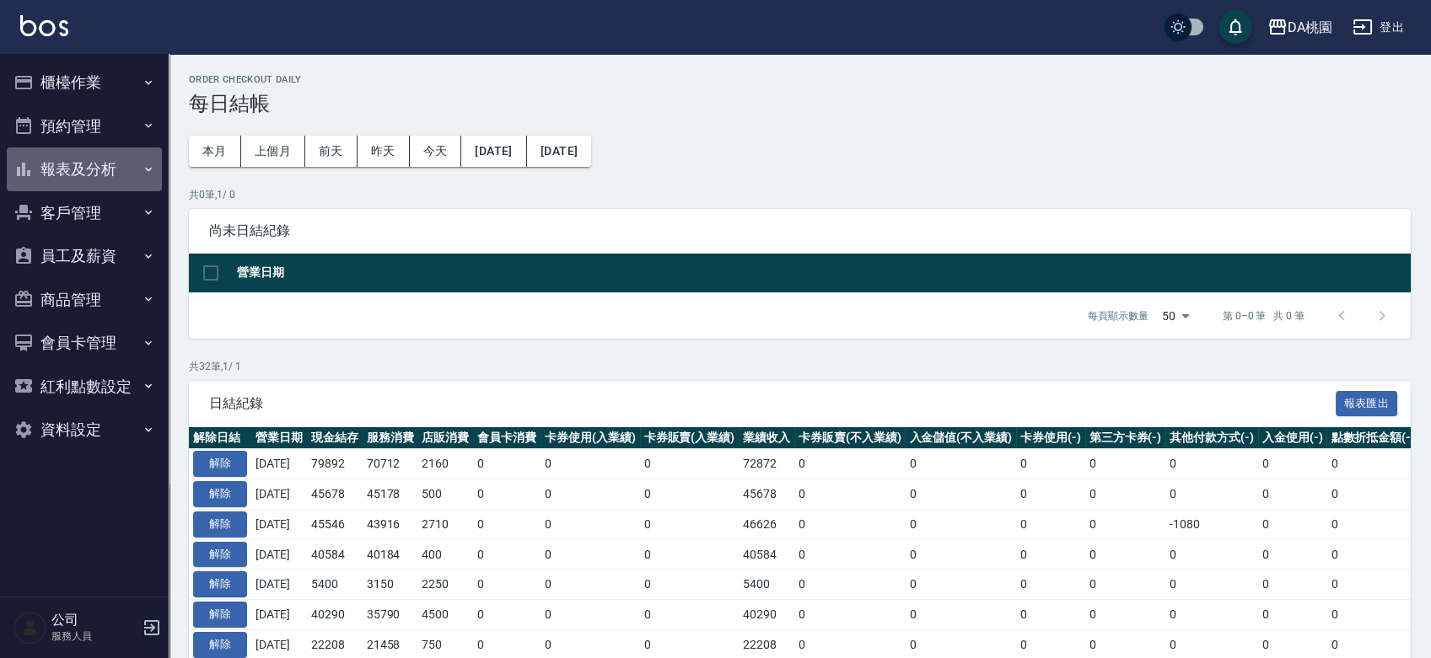
click at [121, 168] on button "報表及分析" at bounding box center [84, 170] width 155 height 44
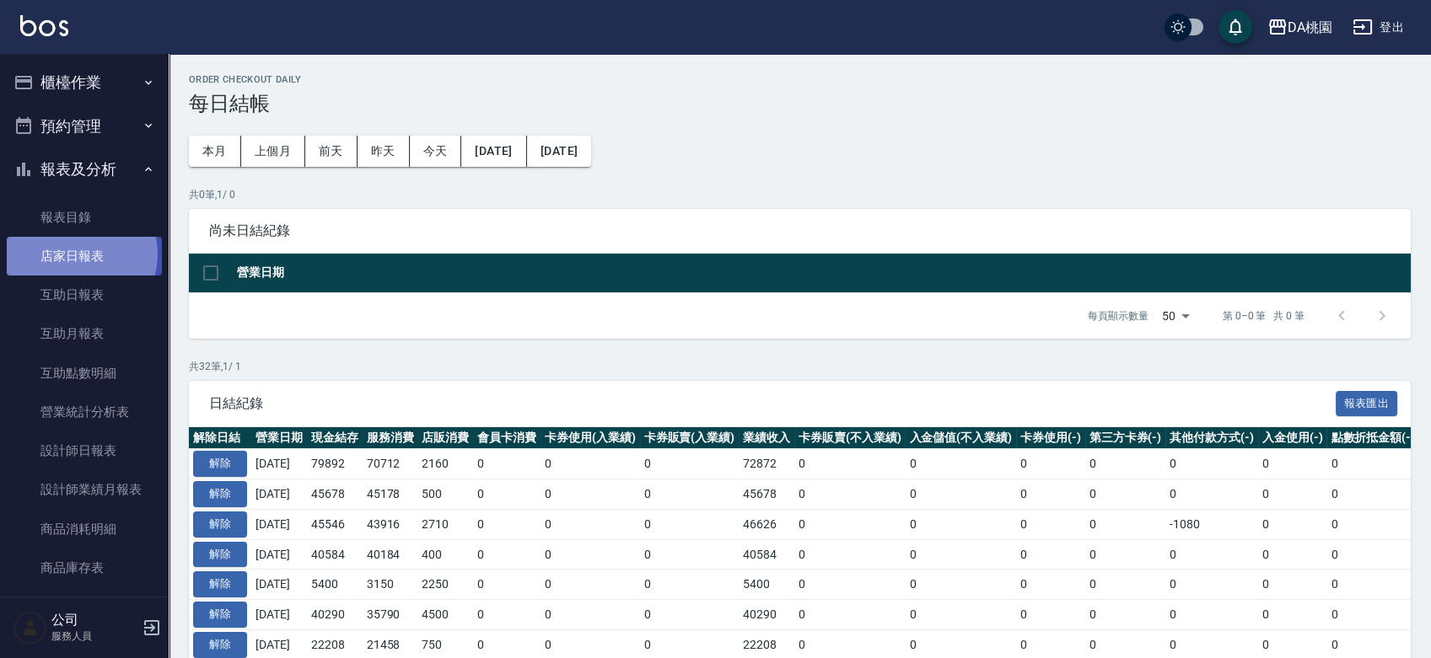
click at [77, 255] on link "店家日報表" at bounding box center [84, 256] width 155 height 39
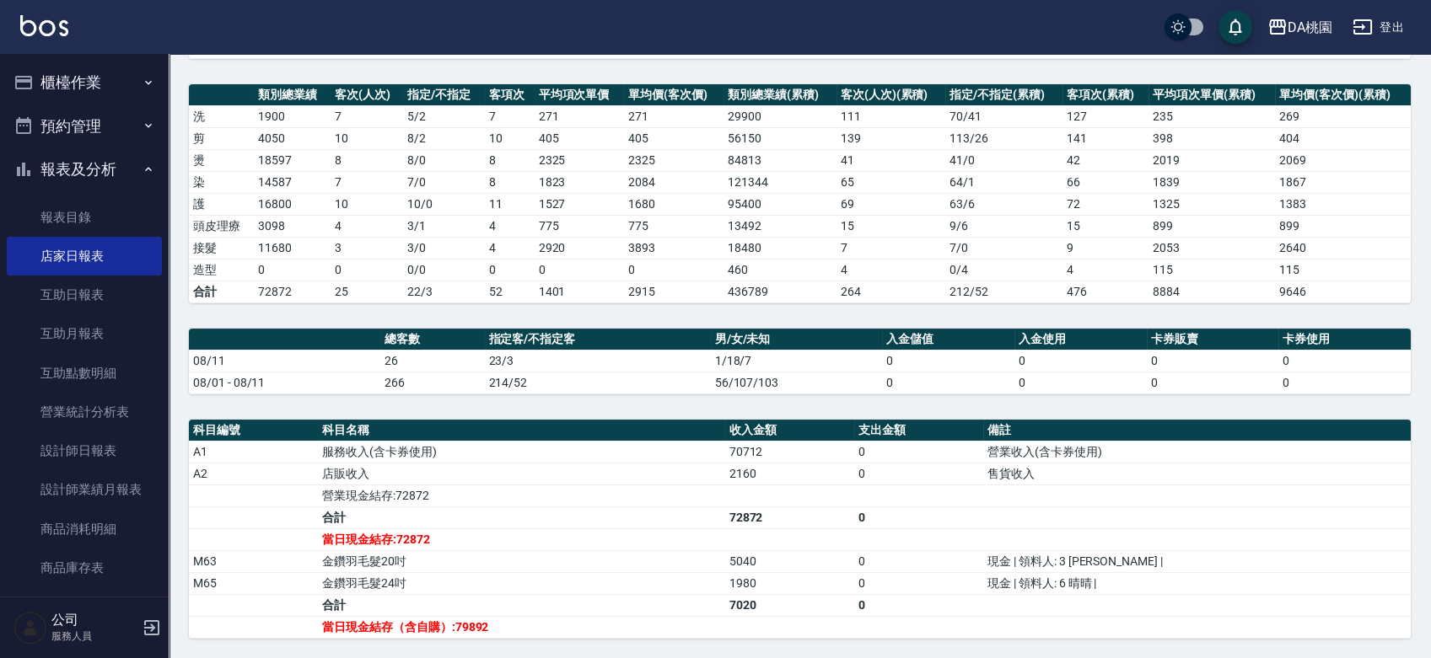
scroll to position [430, 0]
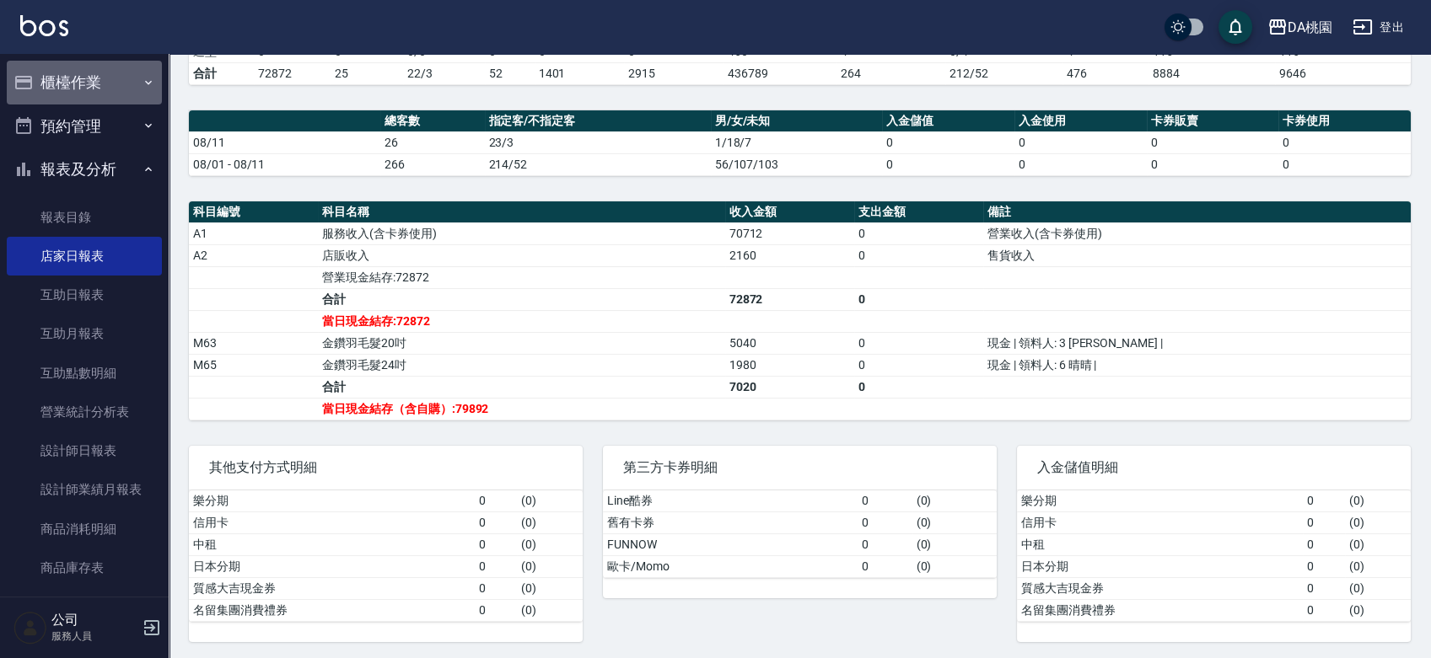
click at [86, 64] on button "櫃檯作業" at bounding box center [84, 83] width 155 height 44
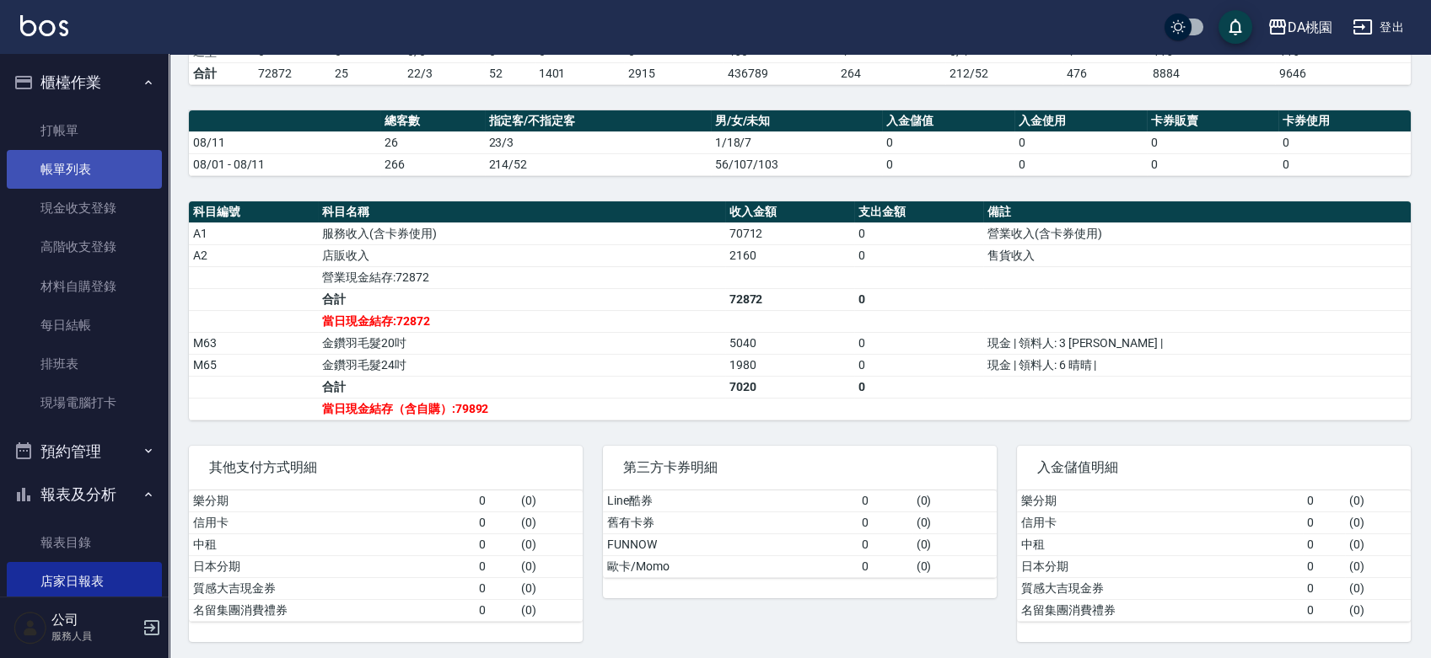
click at [73, 150] on link "帳單列表" at bounding box center [84, 169] width 155 height 39
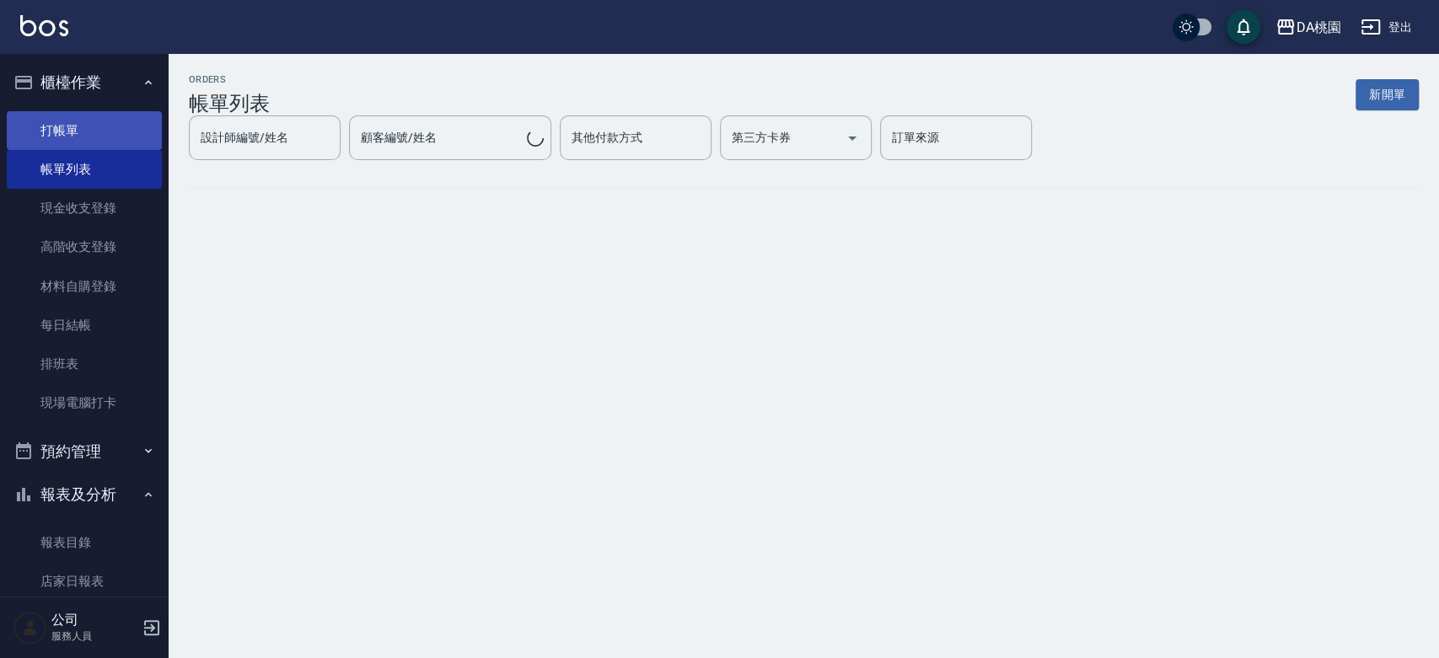
click at [83, 116] on link "打帳單" at bounding box center [84, 130] width 155 height 39
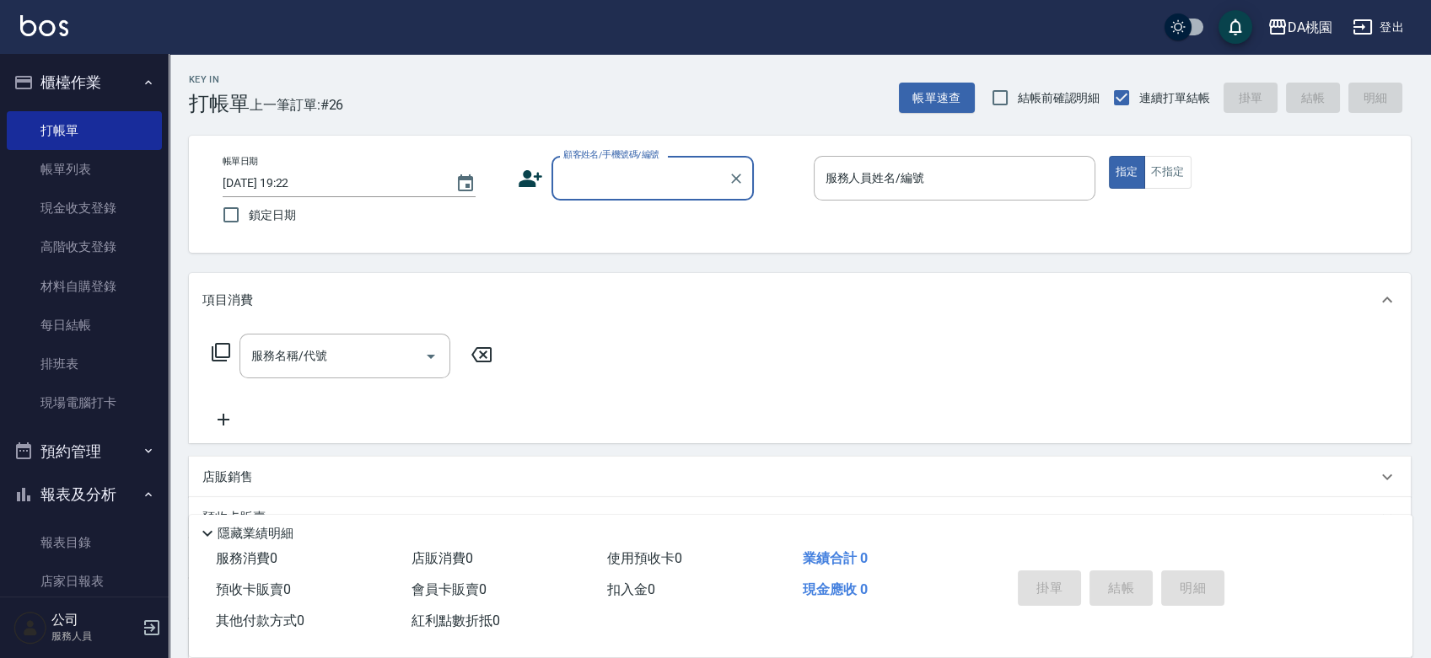
click at [782, 262] on div "Key In 打帳單 上一筆訂單:#26 帳單速查 結帳前確認明細 連續打單結帳 掛單 結帳 明細 帳單日期 [DATE] 19:22 鎖定日期 顧客姓名/手…" at bounding box center [800, 477] width 1262 height 846
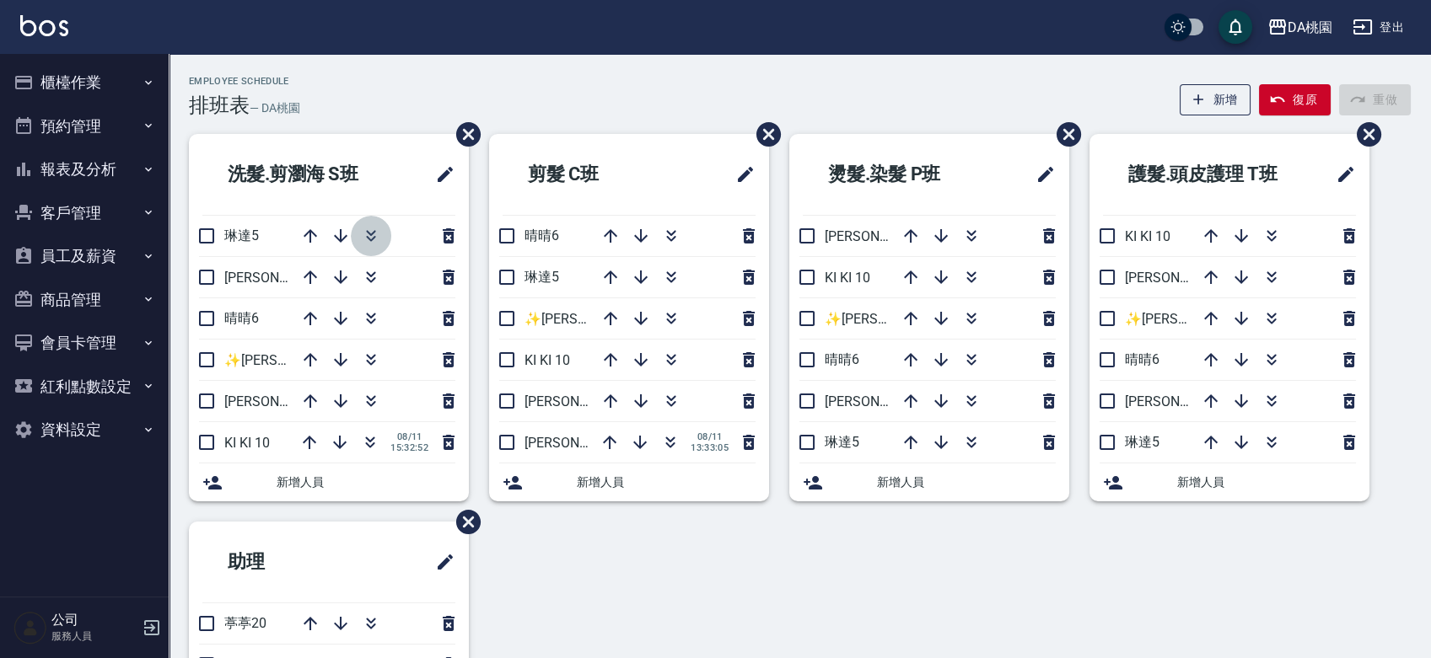
click at [375, 240] on icon "button" at bounding box center [371, 236] width 20 height 20
